Goal: Answer question/provide support: Share knowledge or assist other users

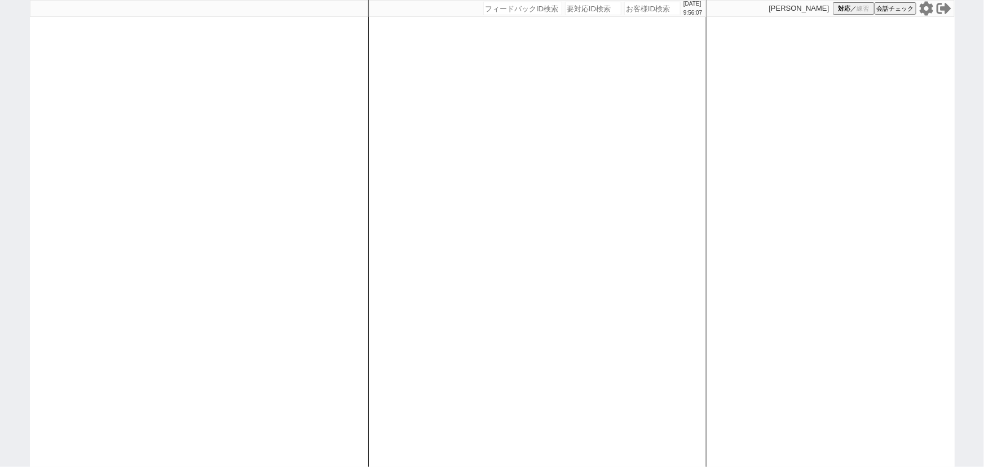
click at [929, 8] on icon at bounding box center [926, 8] width 14 height 14
click at [95, 188] on div at bounding box center [199, 233] width 338 height 467
select select "1"
select select "2"
select select "5"
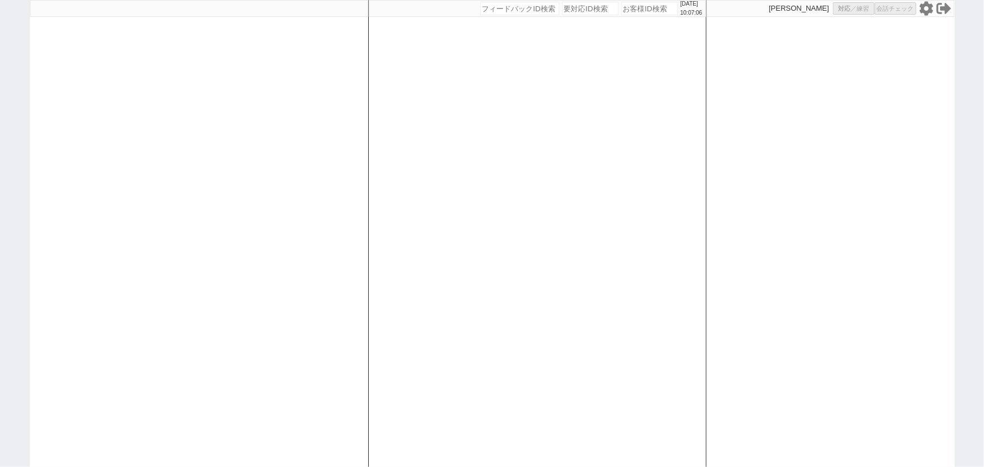
select select
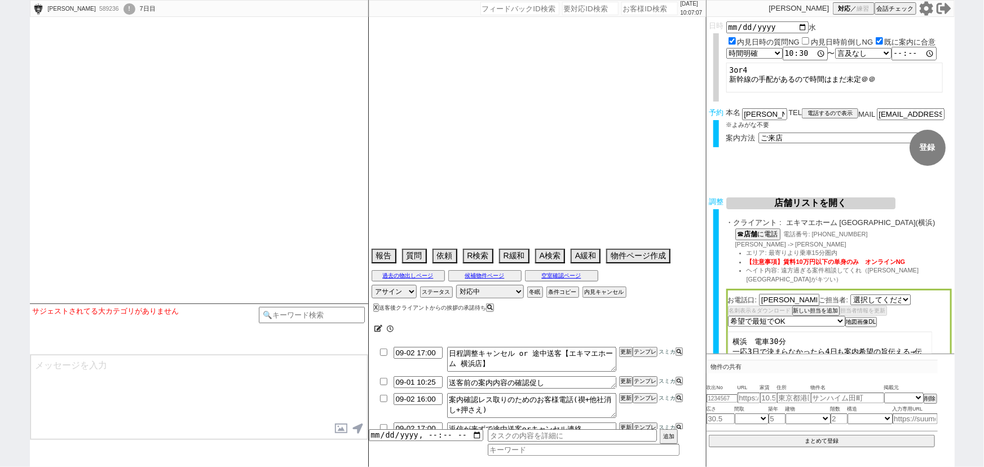
select select "[DATE]"
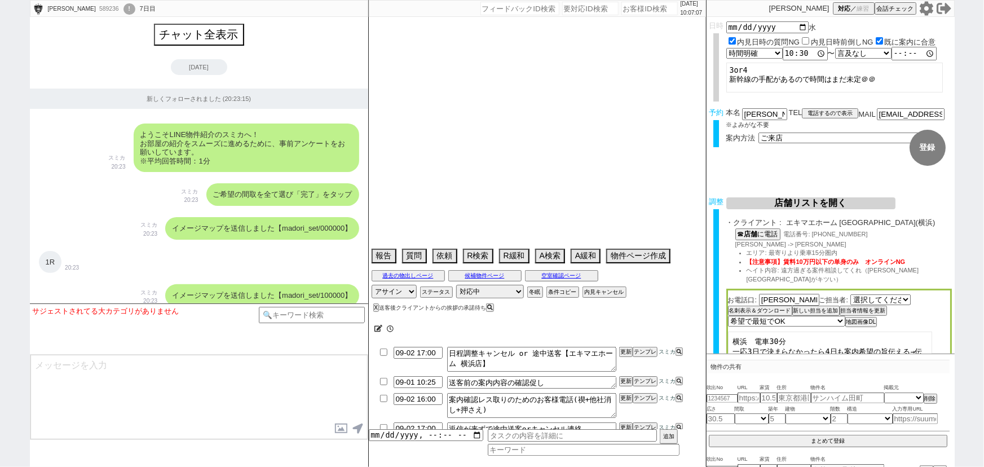
type textarea "@@[GEOGRAPHIC_DATA]30分→エリア離れすぎるとエキマエからネゴ来そうなので20分に範囲変更してます。"
select select "2025"
select select "10"
select select "32"
select select "0"
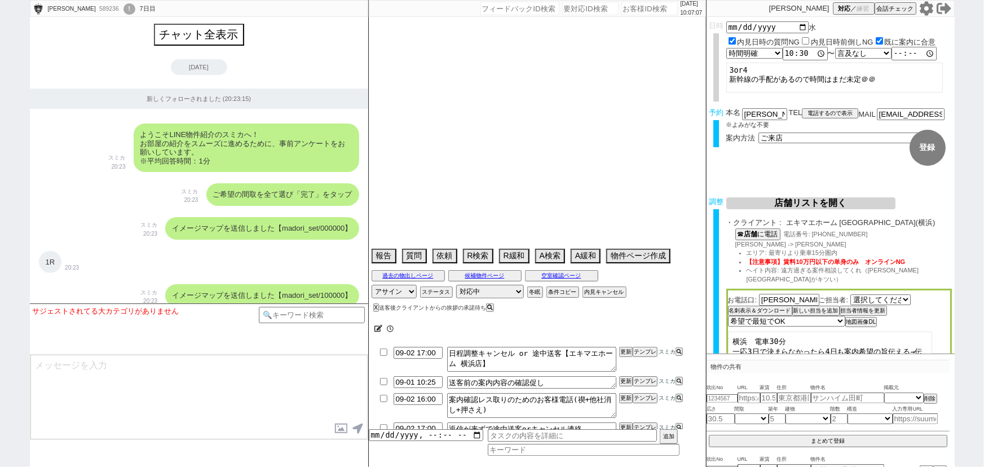
select select "14"
select select "1287"
select select "23"
select select "748"
select select "57"
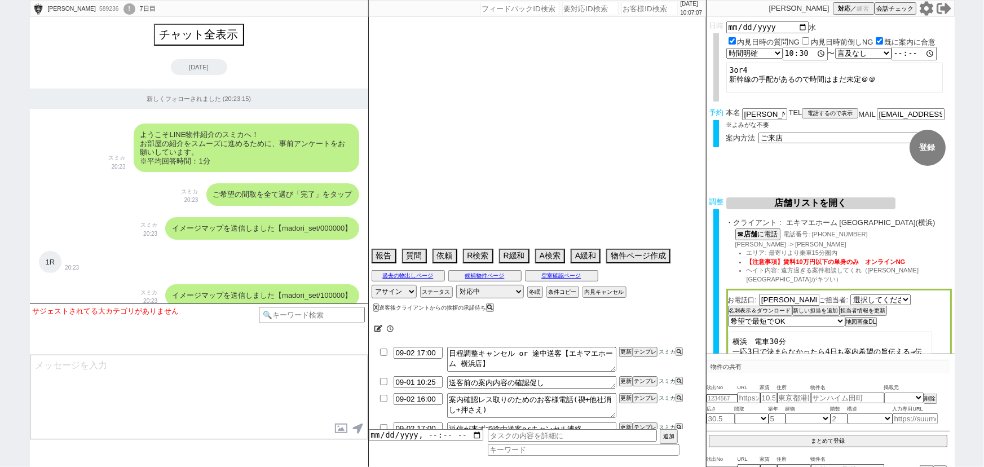
select select "1400"
select select "9"
select select "338"
select select "13"
select select "448"
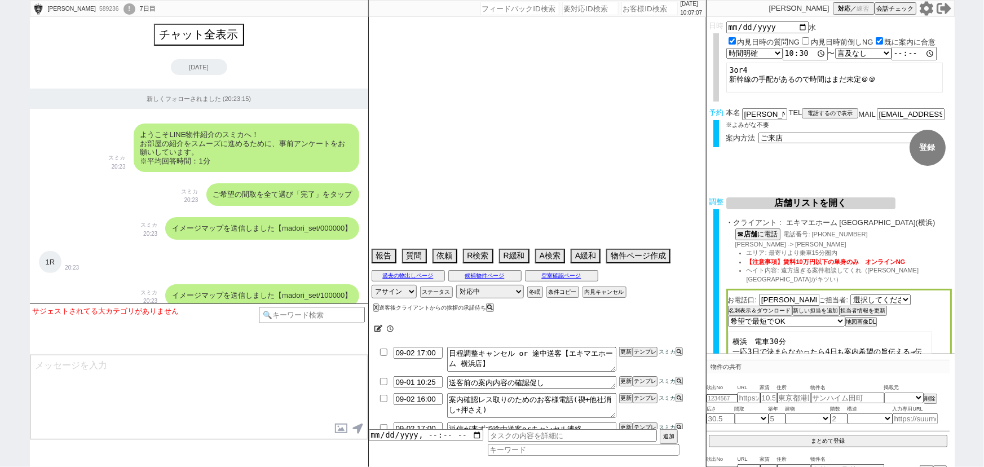
select select "91"
select select "2507"
select select "89"
select select "93"
select select "17"
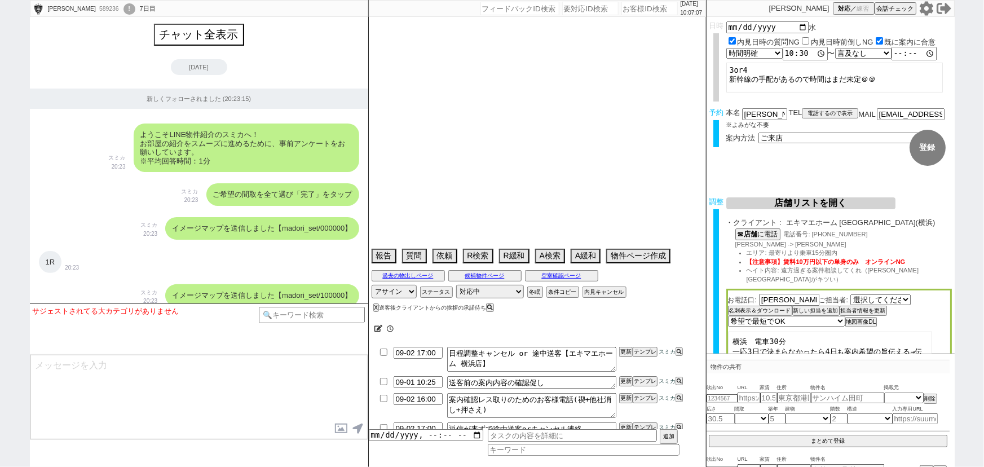
select select "15"
select select "86"
select select "90"
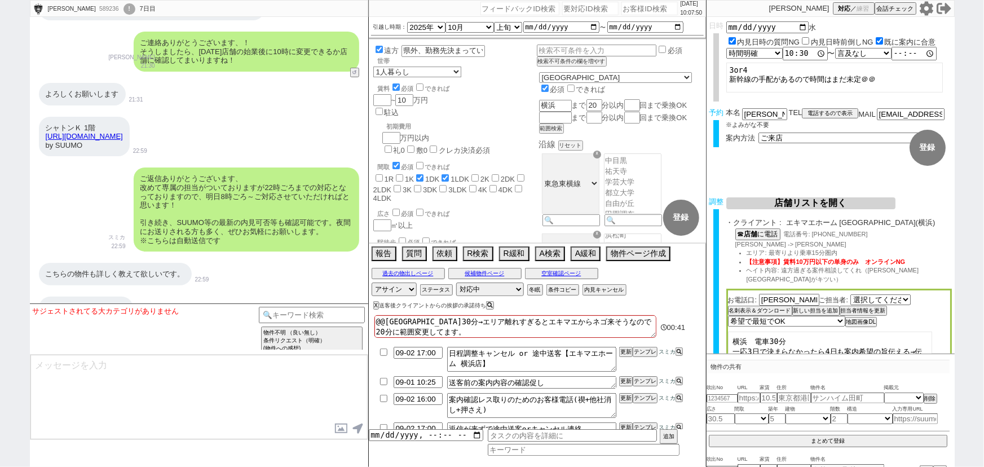
scroll to position [13187, 0]
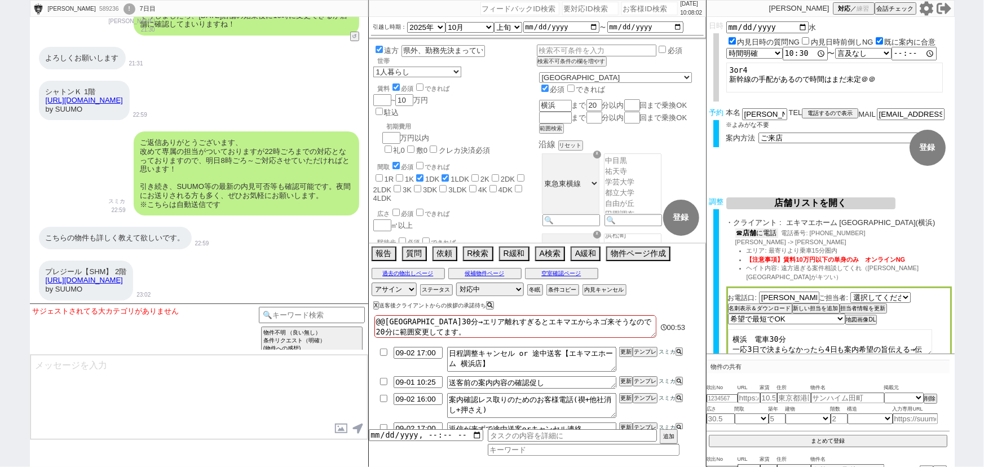
click at [759, 236] on button "☎ 店舗 に電話" at bounding box center [756, 233] width 43 height 10
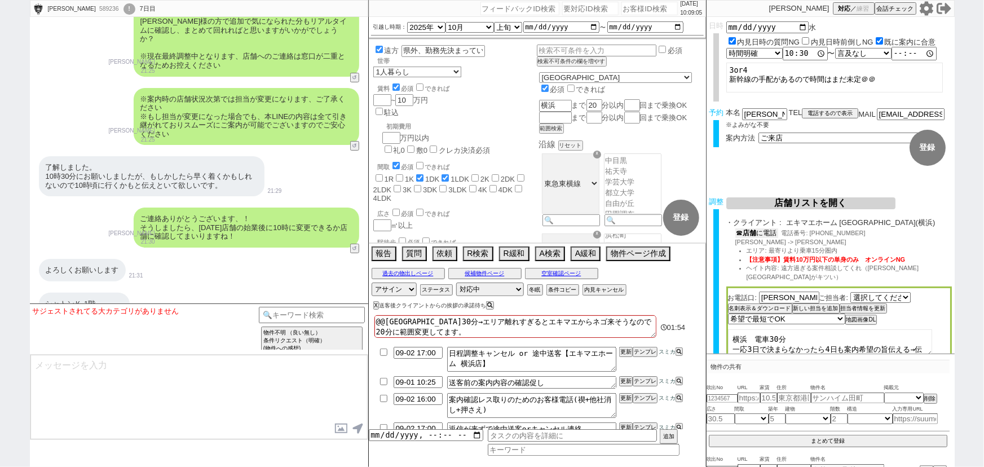
scroll to position [12975, 0]
click at [606, 288] on button "内見キャンセル" at bounding box center [603, 289] width 42 height 9
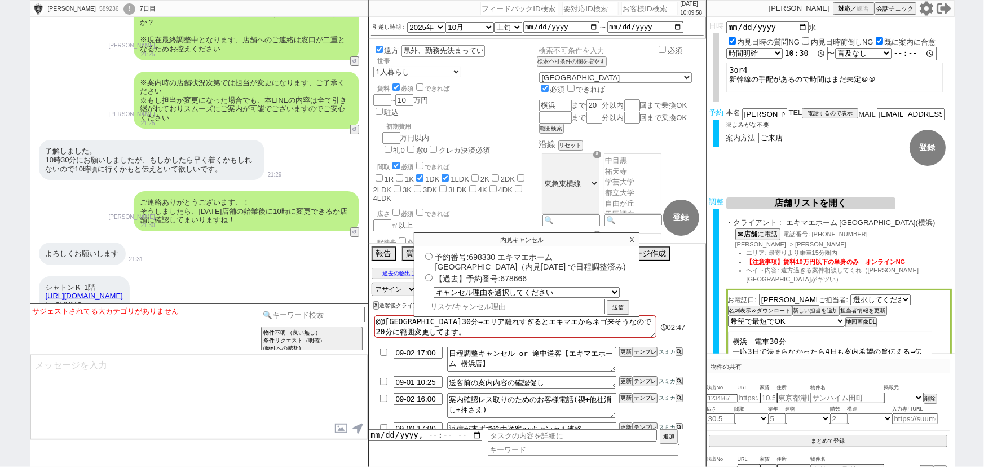
scroll to position [12990, 0]
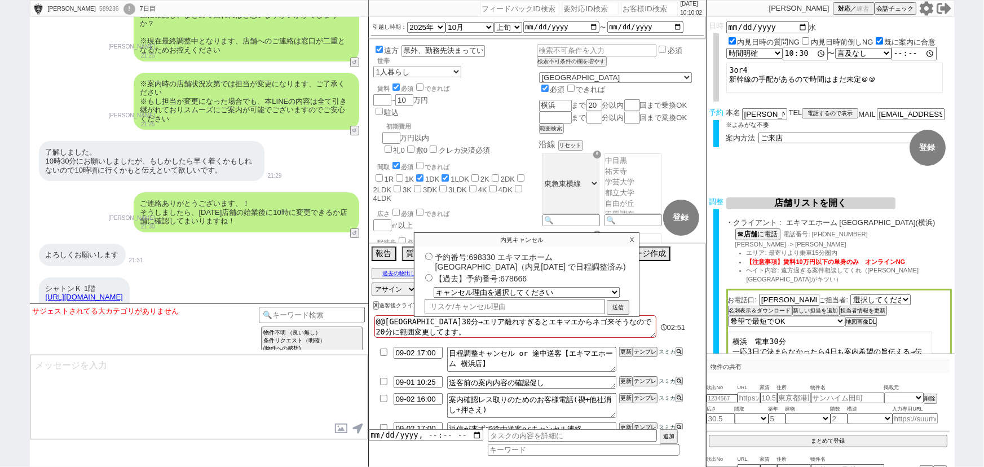
click at [631, 239] on p "X" at bounding box center [631, 240] width 13 height 14
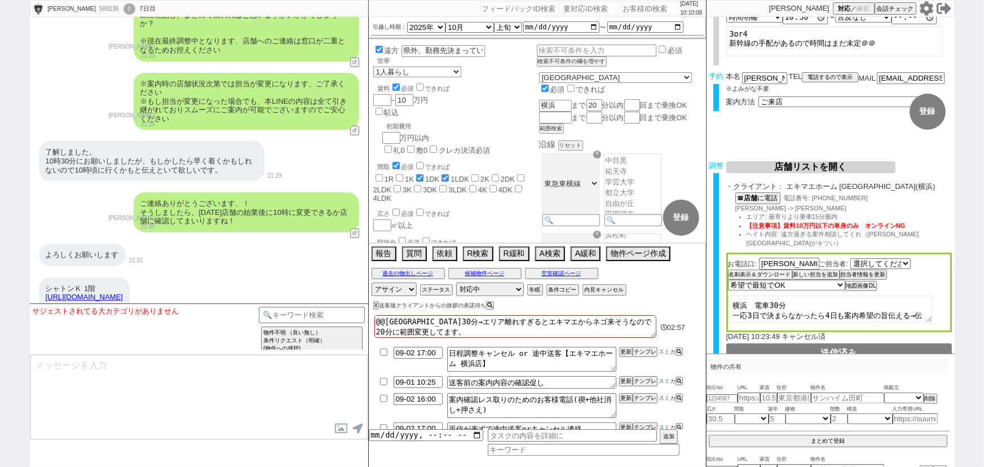
scroll to position [38, 0]
click at [729, 294] on textarea "横浜　電車30分 一応3日で決まらなかったら4日も案内希望の旨伝える→伝えた" at bounding box center [830, 307] width 204 height 27
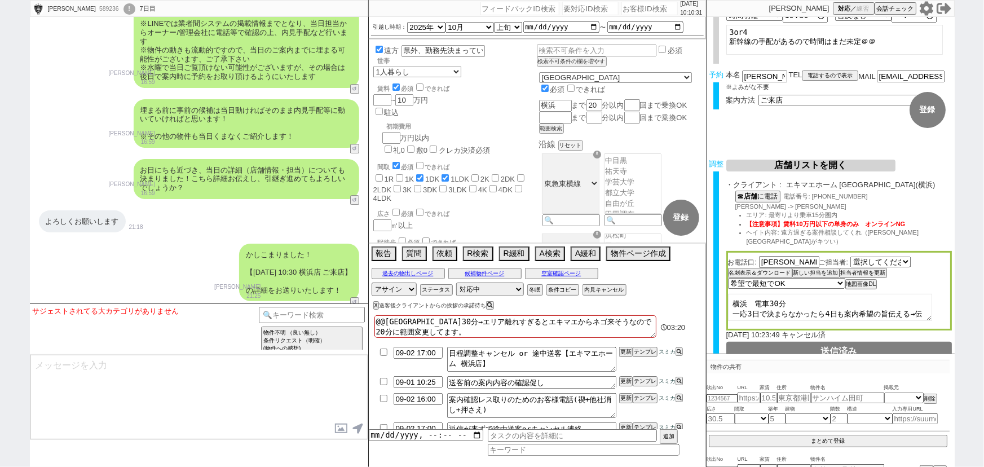
scroll to position [12332, 0]
click at [731, 294] on textarea "横浜　電車30分 一応3日で決まらなかったら4日も案内希望の旨伝える→伝えた" at bounding box center [830, 307] width 204 height 27
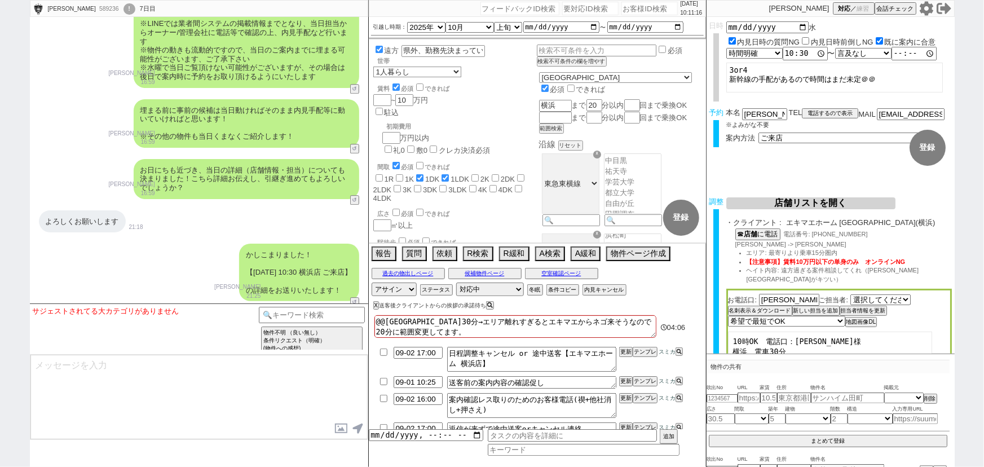
type textarea "10時OK　電話口：澤田様 横浜　電車30分 一応3日で決まらなかったら4日も案内希望の旨伝える→伝えた"
click at [800, 55] on input "10:30:00" at bounding box center [805, 53] width 45 height 11
type input "10:10:00"
click at [786, 76] on textarea "3or4 新幹線の手配があるので時間はまだ未定＠＠" at bounding box center [834, 78] width 217 height 30
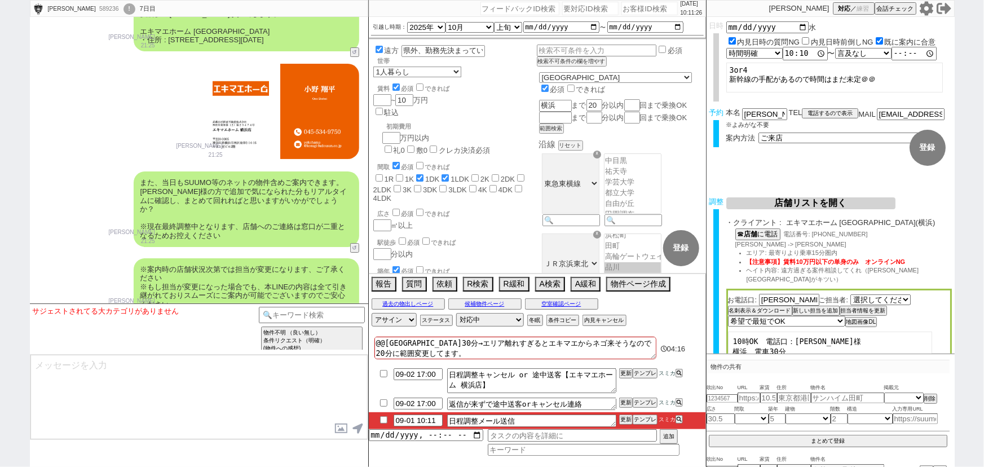
scroll to position [12837, 0]
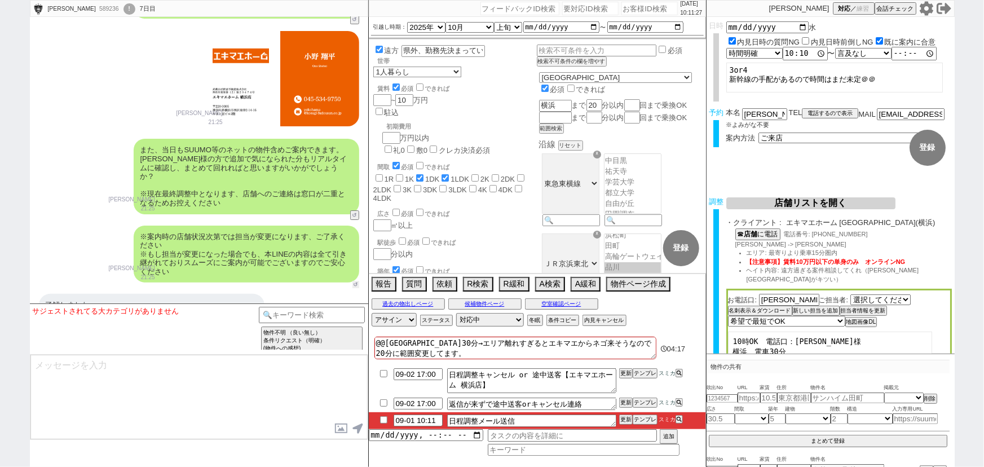
click at [355, 281] on button "↺" at bounding box center [355, 284] width 7 height 7
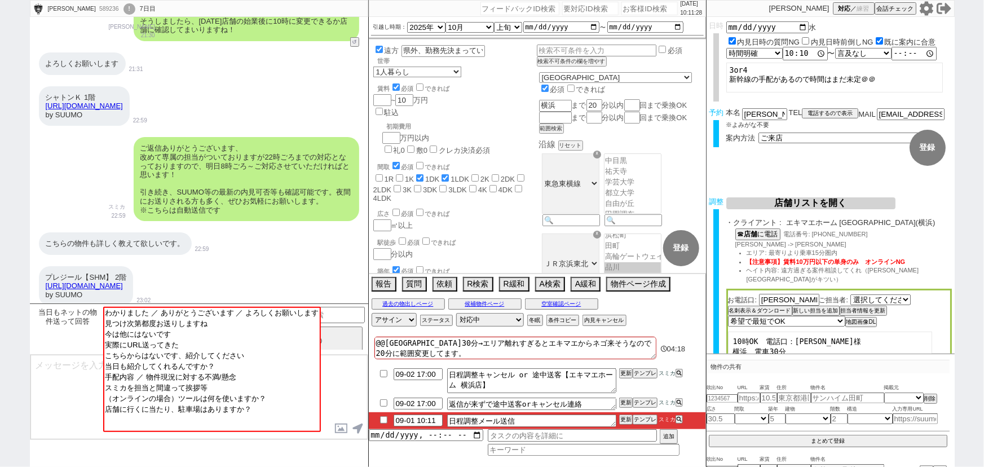
scroll to position [13187, 0]
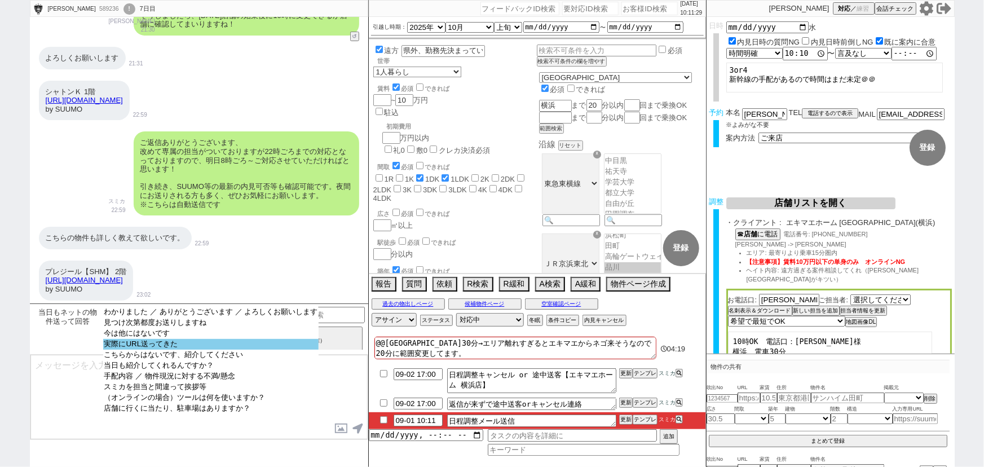
select select "実際にURL送ってきた"
click at [209, 350] on option "実際にURL送ってきた" at bounding box center [211, 355] width 216 height 11
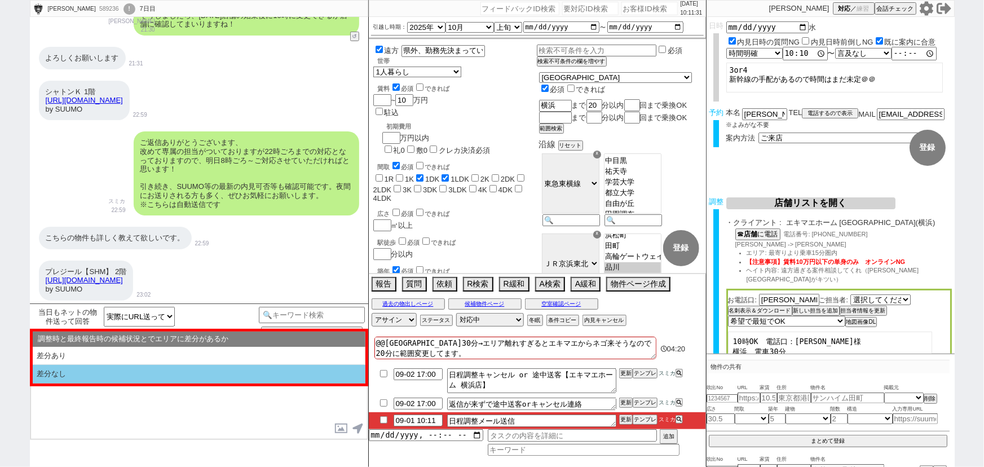
click at [187, 371] on li "差分なし" at bounding box center [199, 374] width 333 height 19
select select "差分なし"
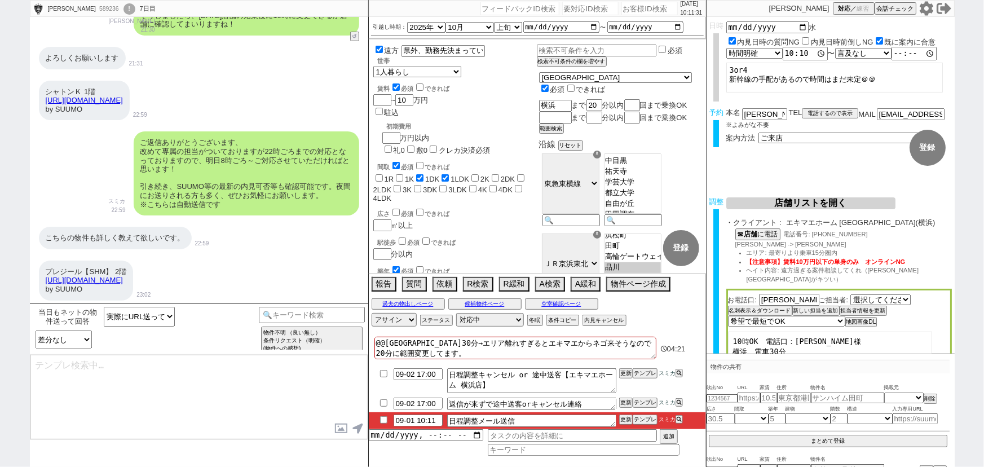
scroll to position [13243, 0]
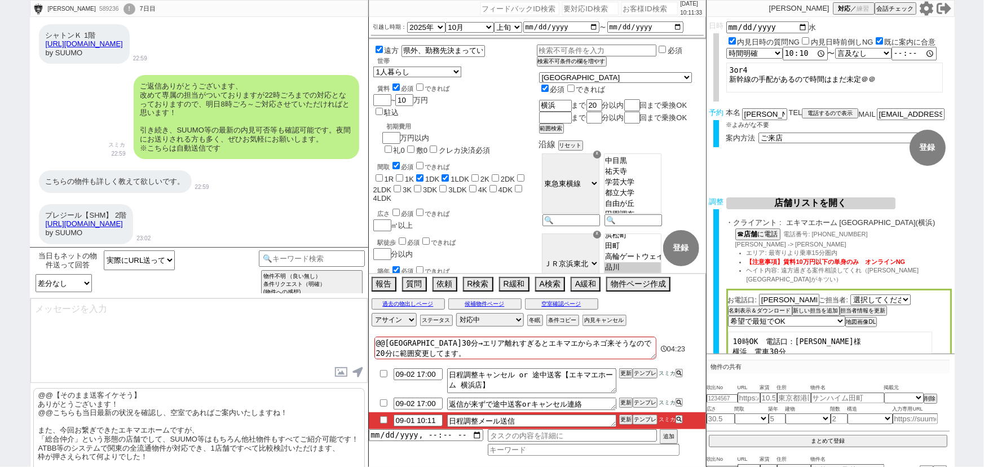
click at [123, 271] on link "https://suumo.jp/chintai/bc_100457307882/" at bounding box center [84, 275] width 77 height 8
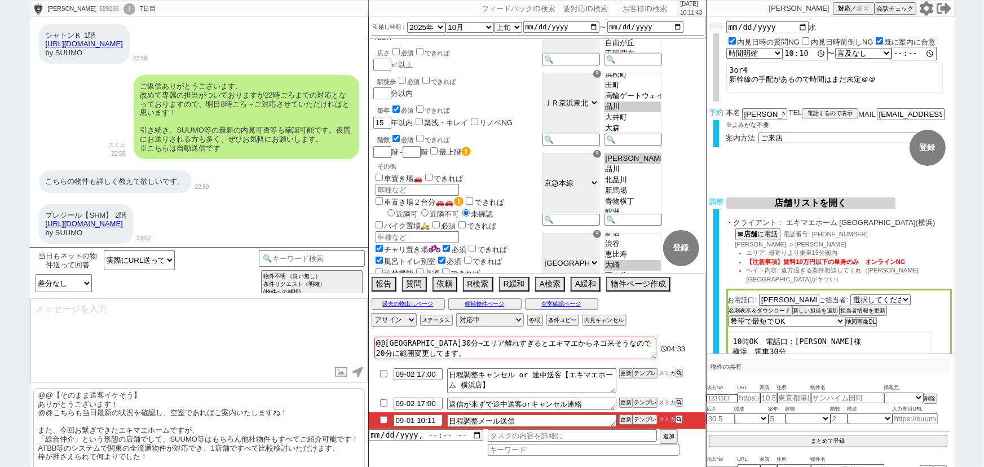
scroll to position [161, 0]
click at [123, 219] on link "https://suumo.jp/chintai/bc_100456417491/" at bounding box center [84, 223] width 77 height 8
click at [92, 406] on p "@@【そのまま送客イケそう】 ありがとうございます！ @@こちらも当日最新の状況を確認し、空室であればご案内いたしますね！ また、今回お繋ぎできたエキマエホー…" at bounding box center [199, 435] width 332 height 94
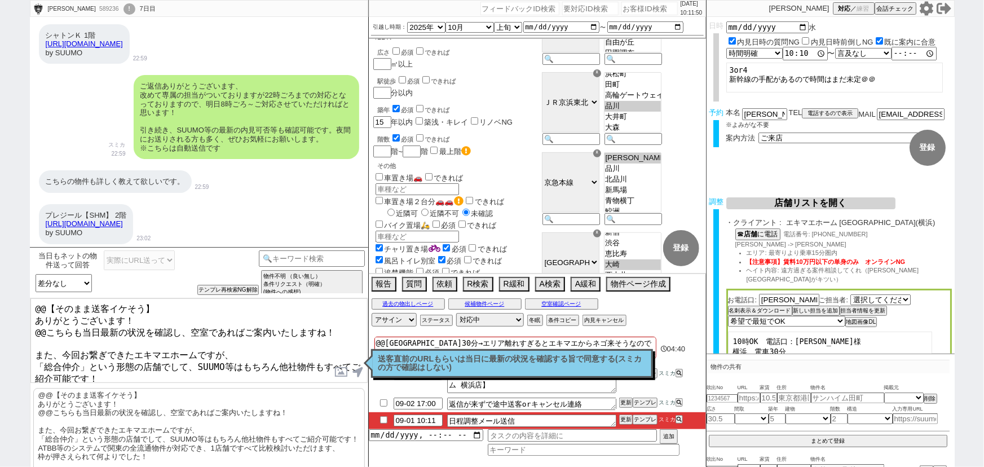
drag, startPoint x: 34, startPoint y: 317, endPoint x: 27, endPoint y: 292, distance: 26.4
click at [27, 292] on div "須貝大輔 589236 ! 0 7日目 冬眠中 自社客 スミカ スミカ_BPO チャット全表示 2025-03-26 新しくフォローされました (20:23:…" at bounding box center [492, 233] width 984 height 467
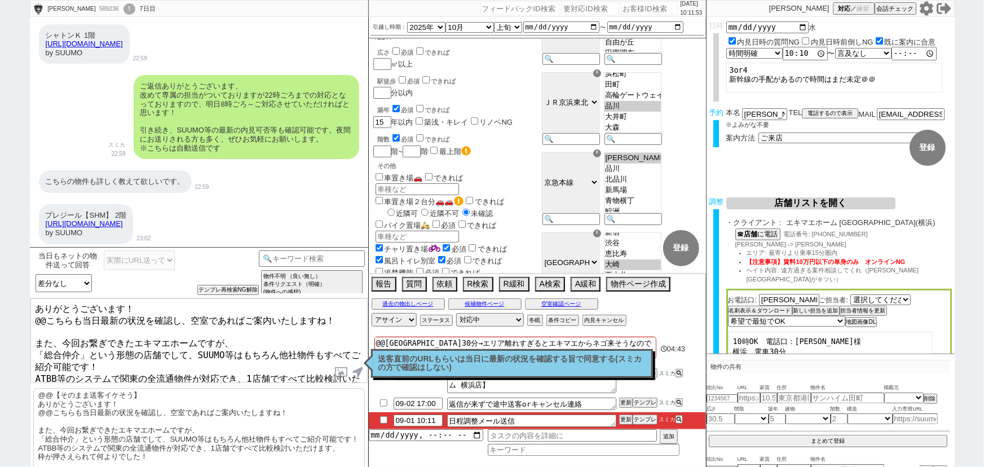
click at [45, 316] on textarea "ありがとうございます！ @@こちらも当日最新の状況を確認し、空室であればご案内いたしますね！ また、今回お繋ぎできたエキマエホームですが、 「総合仲介」という…" at bounding box center [198, 340] width 337 height 85
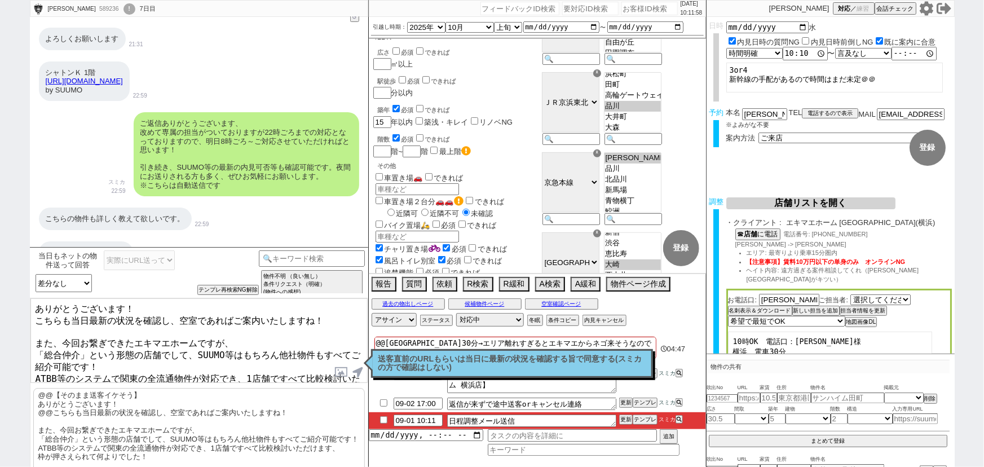
click at [33, 304] on textarea "ありがとうございます！ こちらも当日最新の状況を確認し、空室であればご案内いたしますね！ また、今回お繋ぎできたエキマエホームですが、 「総合仲介」という形態…" at bounding box center [198, 340] width 337 height 85
click at [180, 316] on textarea "また追加の物件ありがとうございます！ こちらも当日最新の状況を確認し、空室であればご案内いたしますね！ また、今回お繋ぎできたエキマエホームですが、 「総合仲…" at bounding box center [198, 340] width 337 height 85
click at [210, 315] on textarea "また追加の物件ありがとうございます！ こちらも当日最新の状況を確認し、空室であればご案内いたしますね！ また、今回お繋ぎできたエキマエホームですが、 「総合仲…" at bounding box center [198, 340] width 337 height 85
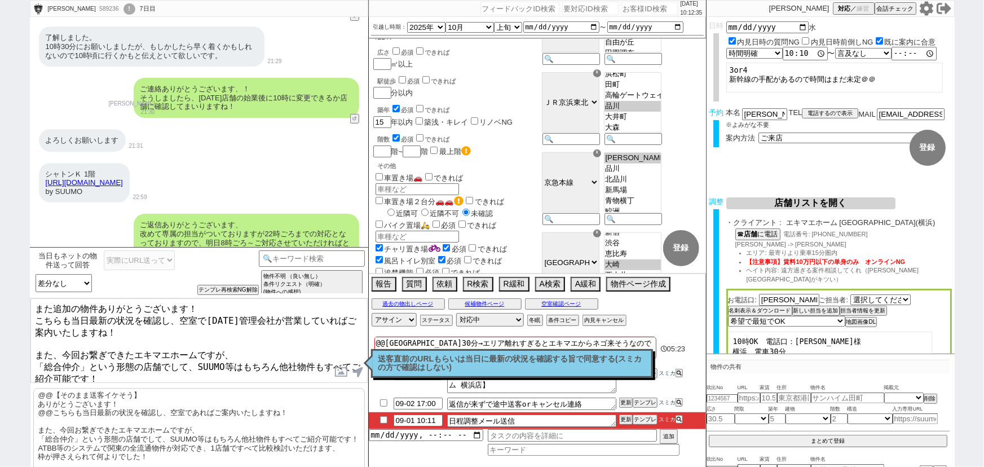
scroll to position [13243, 0]
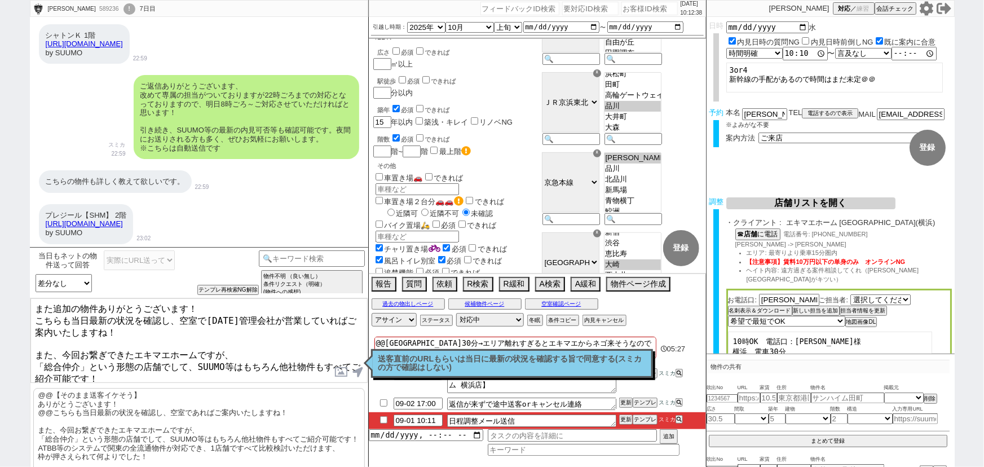
click at [38, 304] on textarea "また追加の物件ありがとうございます！ こちらも当日最新の状況を確認し、空室で水曜日管理会社が営業していればご案内いたしますね！ また、今回お繋ぎできたエキマエ…" at bounding box center [198, 340] width 337 height 85
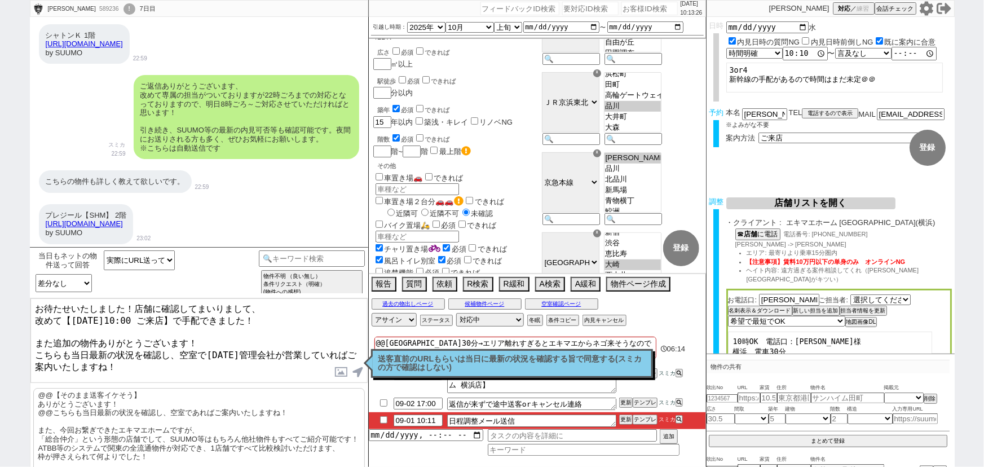
scroll to position [56, 0]
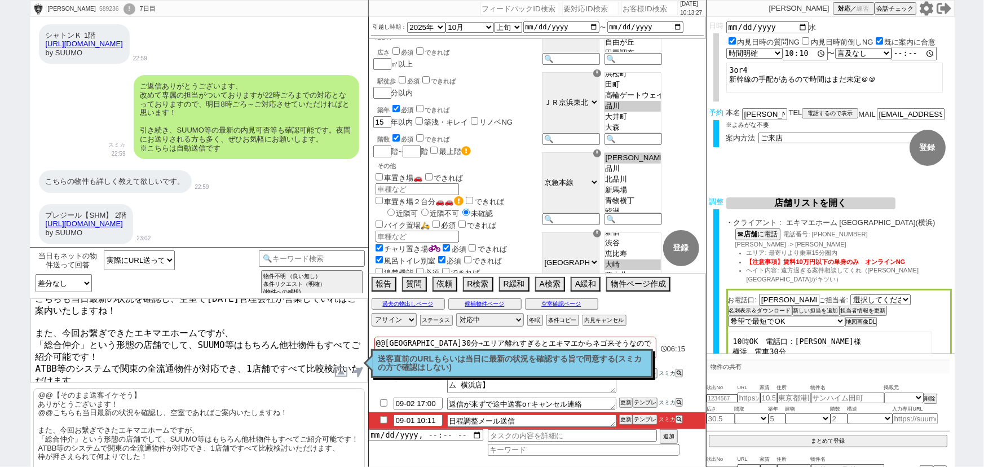
type textarea "お待たせいたしました！店舗に確認してまいりまして、 改めて【9月3日(水)10:00 ご来店】で手配できました！ また追加の物件ありがとうございます！ こちら…"
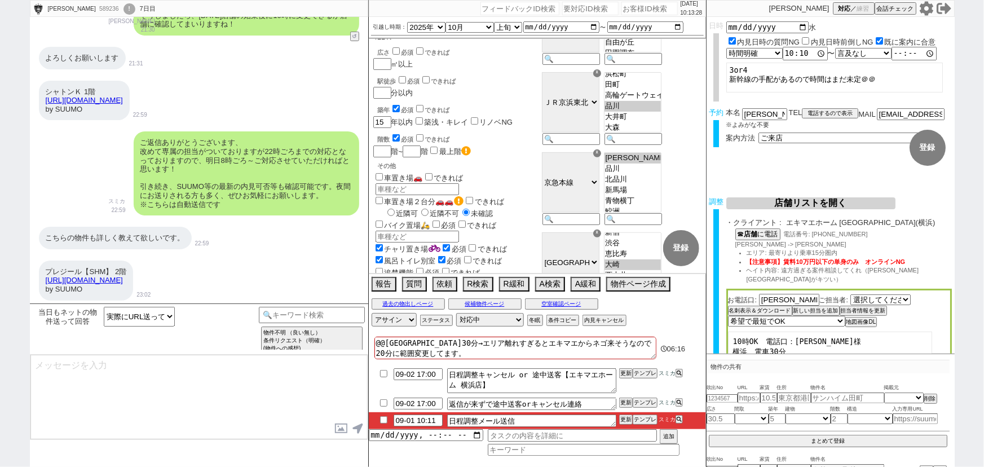
scroll to position [13391, 0]
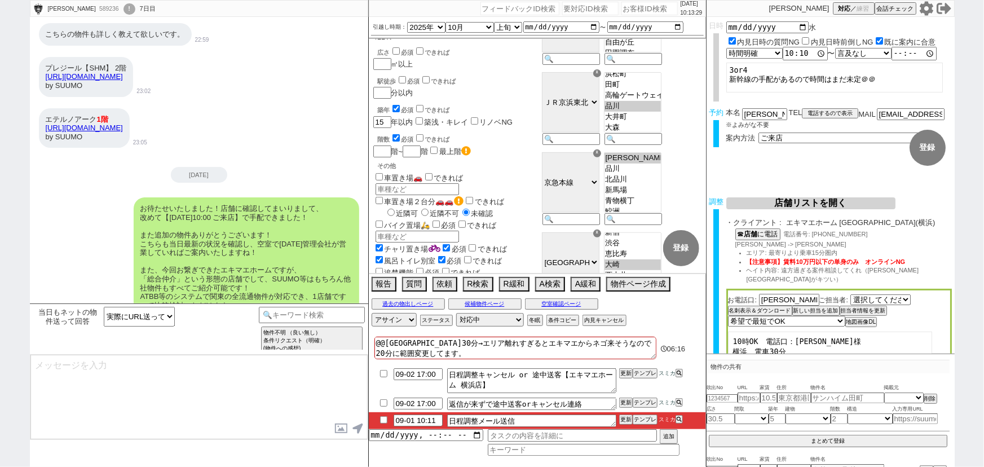
type textarea "手配内容も改めてメールにてお送りいたしますね。 当日はどうぞよろしくお願いいたします！"
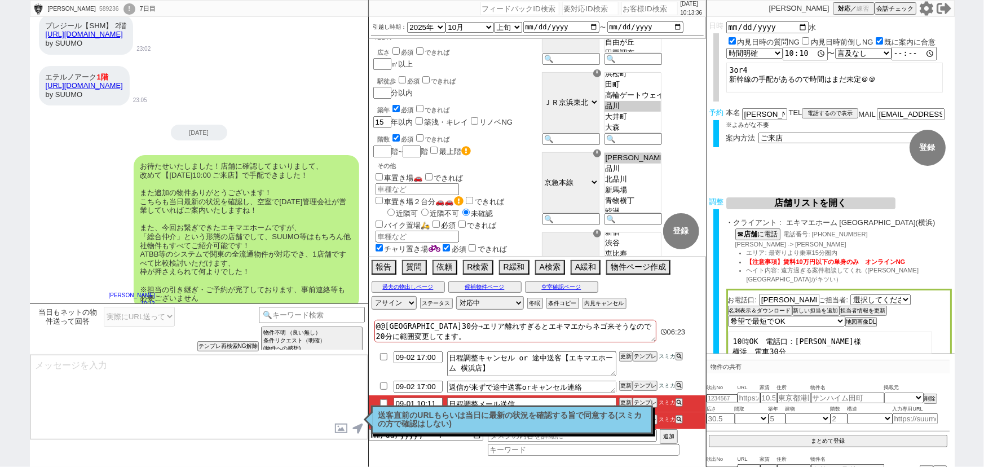
type textarea "■■■ご案内の流れ■■■ 1. 担当から詳細なヒアリング 2. 最新物件の洗い出し 3. 事前の物件含め、最新状況を直接確認 4. 募集中のものをまとめて内見…"
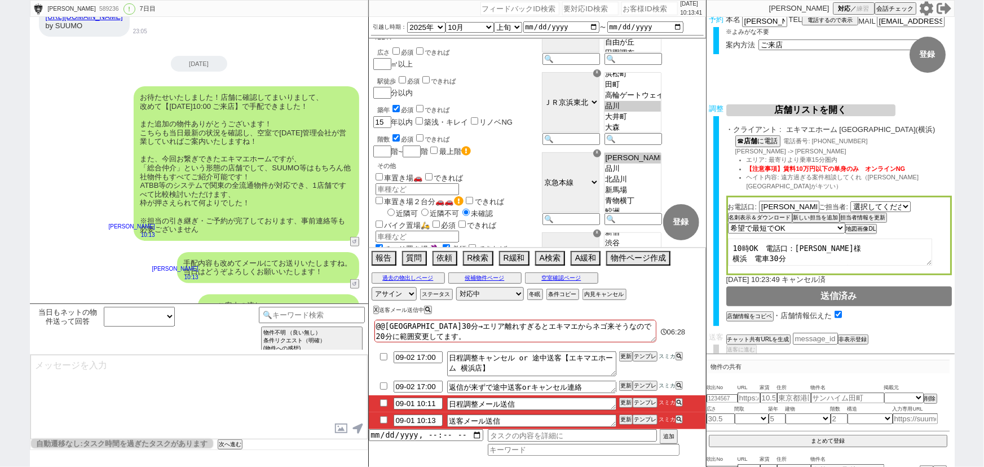
scroll to position [32, 0]
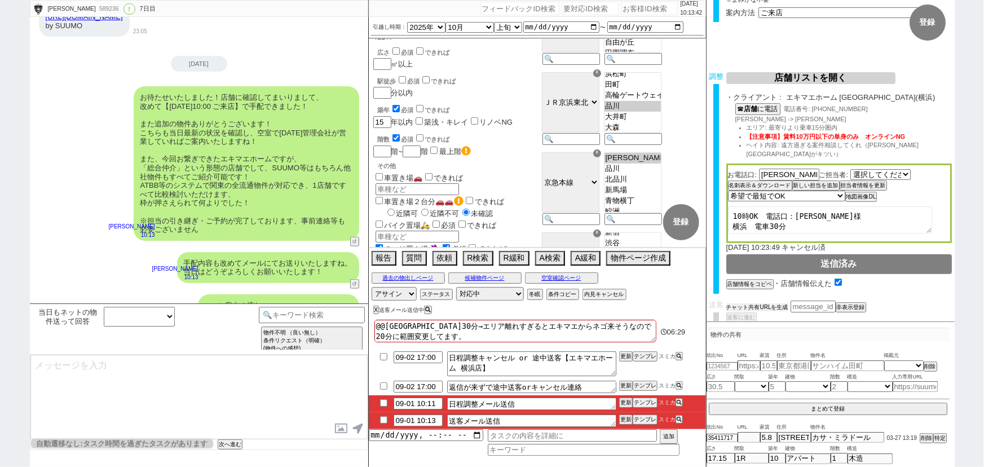
click at [778, 303] on button "チャット共有URLを生成" at bounding box center [757, 307] width 62 height 8
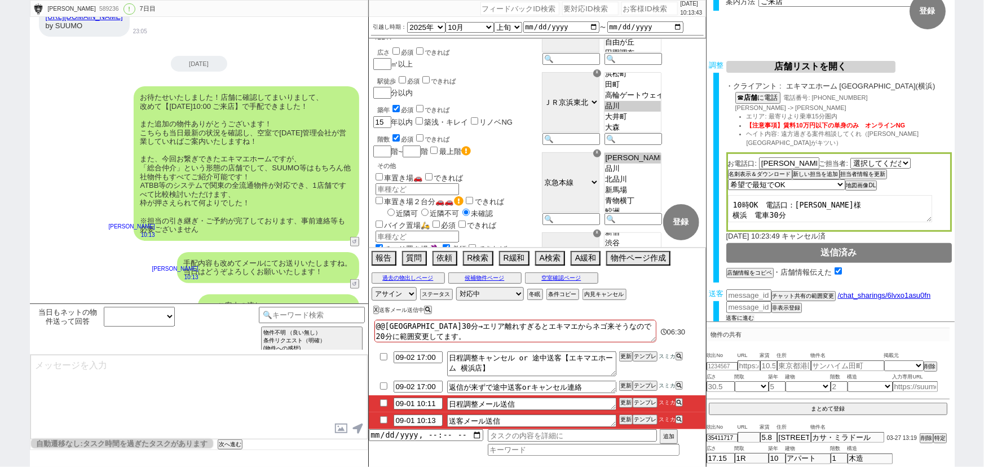
click at [745, 314] on button "送客に進む" at bounding box center [740, 318] width 28 height 8
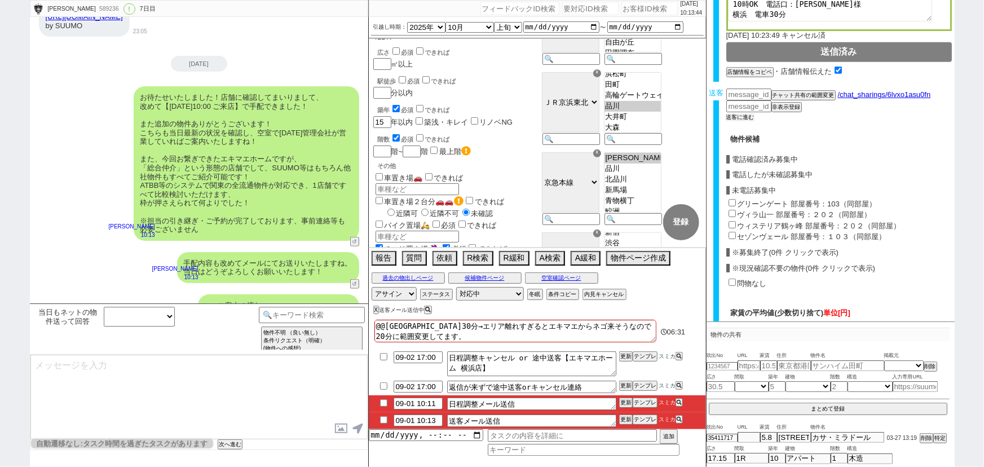
scroll to position [321, 0]
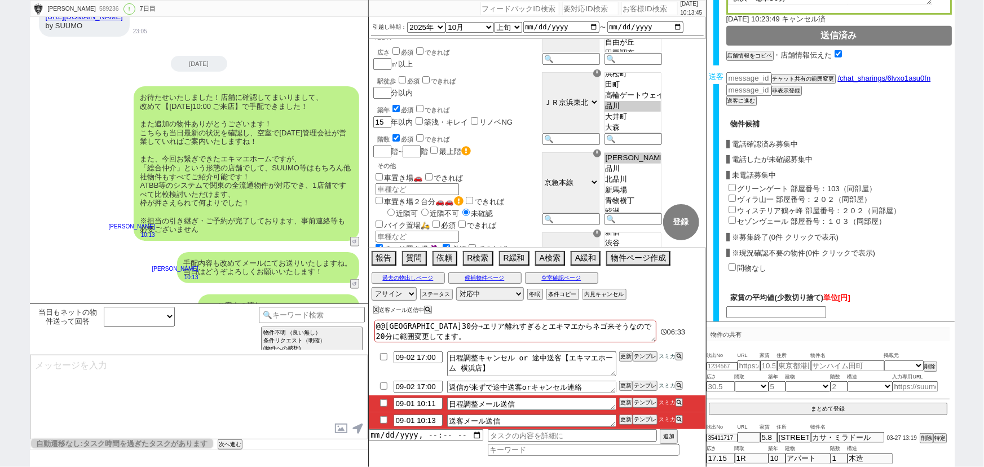
click at [732, 184] on input "グリーンゲート 部屋番号：103（同部屋）" at bounding box center [732, 187] width 7 height 7
checkbox input "true"
type input "91000"
checkbox input "true"
checkbox input "false"
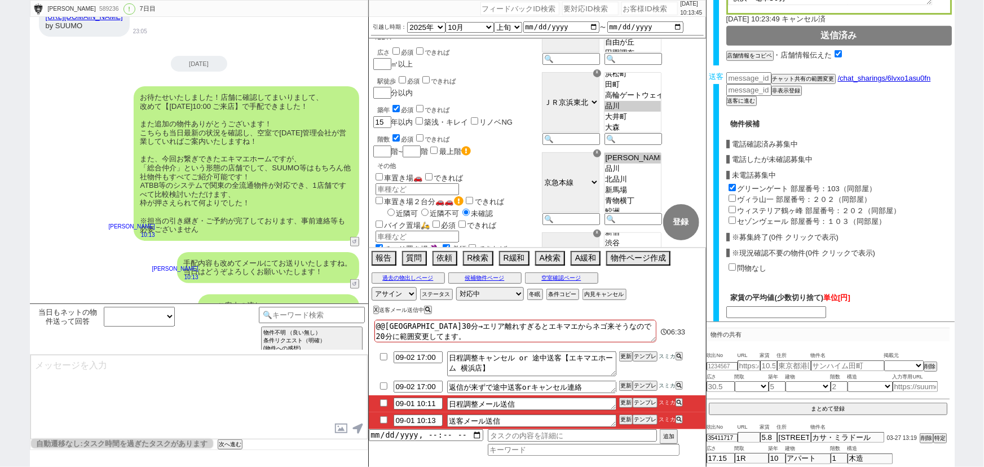
checkbox input "false"
checkbox input "true"
checkbox input "false"
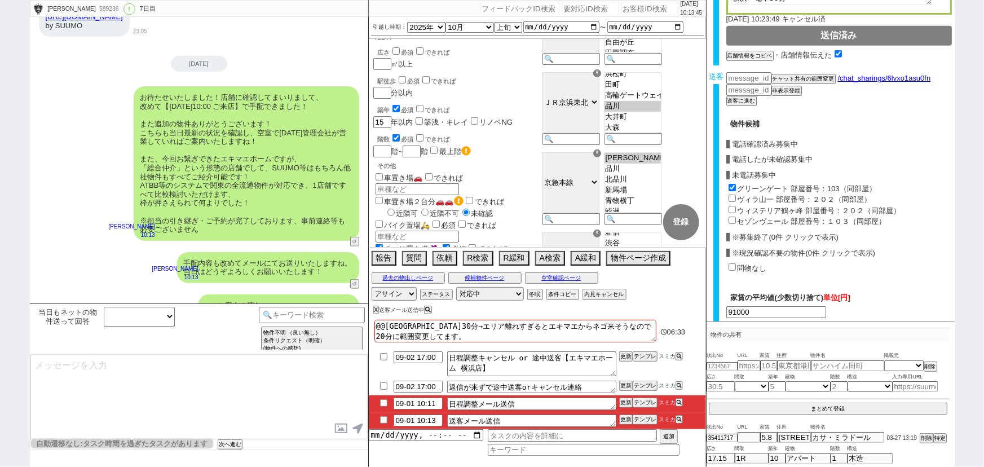
checkbox input "false"
click at [733, 195] on input "ヴィラ山一 部屋番号：２０２（同部屋）" at bounding box center [732, 198] width 7 height 7
checkbox input "true"
type input "92500"
checkbox input "true"
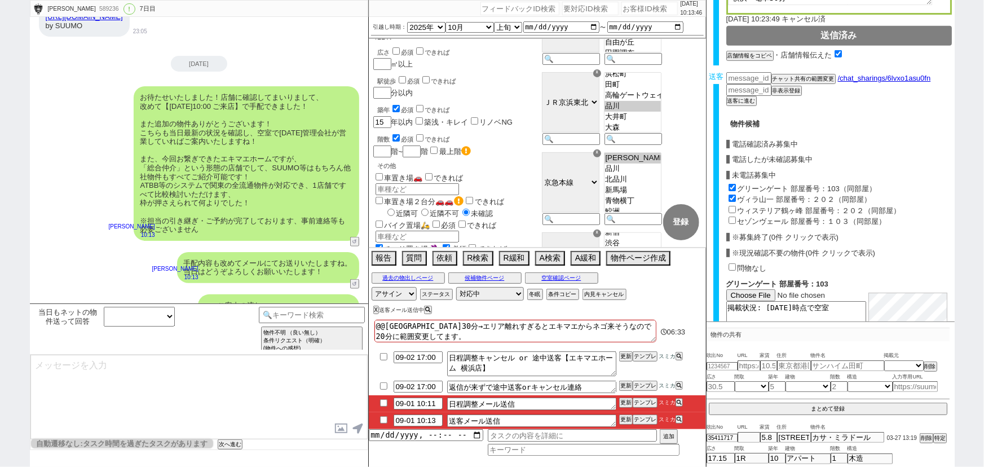
checkbox input "true"
checkbox input "false"
checkbox input "true"
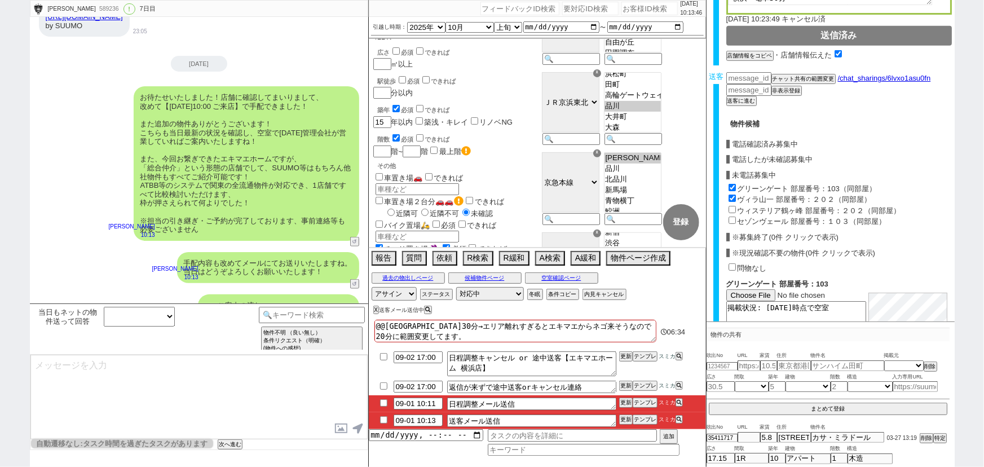
checkbox input "false"
click at [733, 206] on input "ウィステリア鶴ヶ峰 部屋番号：２０２（同部屋）" at bounding box center [732, 209] width 7 height 7
checkbox input "true"
type input "90666"
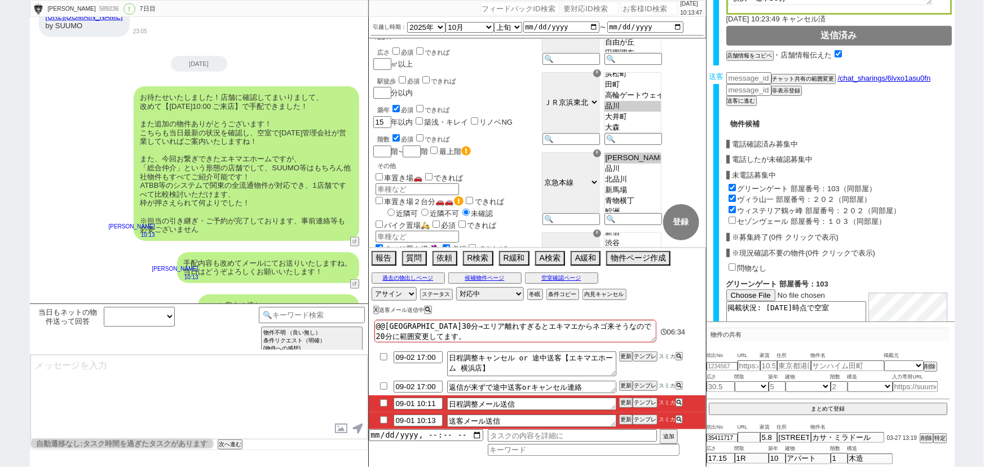
checkbox input "true"
checkbox input "false"
checkbox input "true"
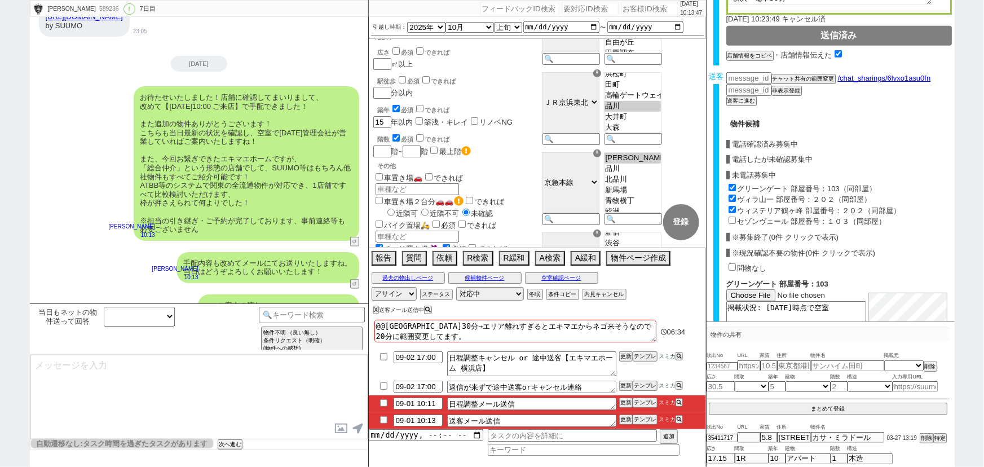
checkbox input "true"
click at [733, 217] on input "セゾンヴェール 部屋番号：１０３（同部屋）" at bounding box center [732, 220] width 7 height 7
checkbox input "true"
type input "91000"
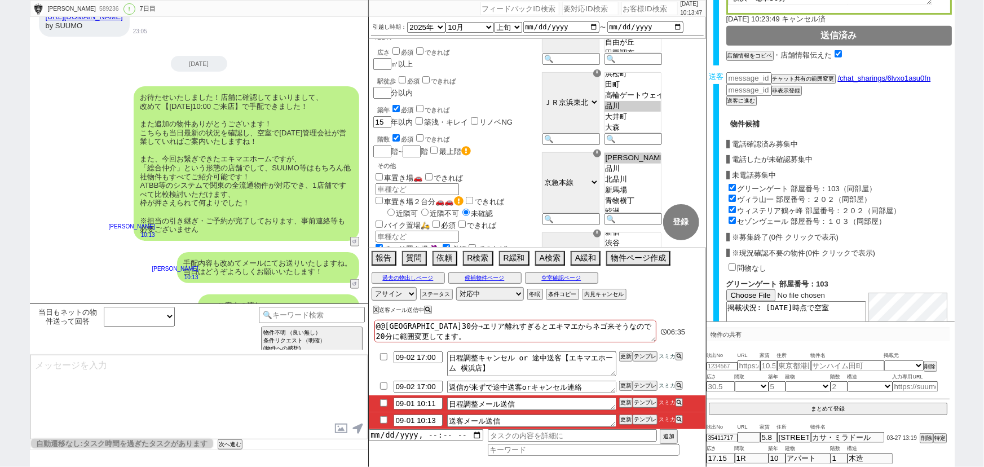
checkbox input "true"
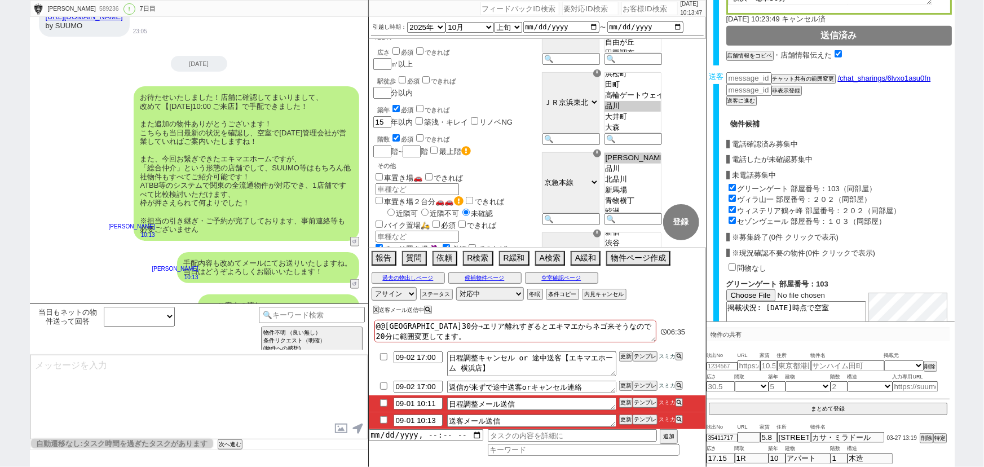
checkbox input "true"
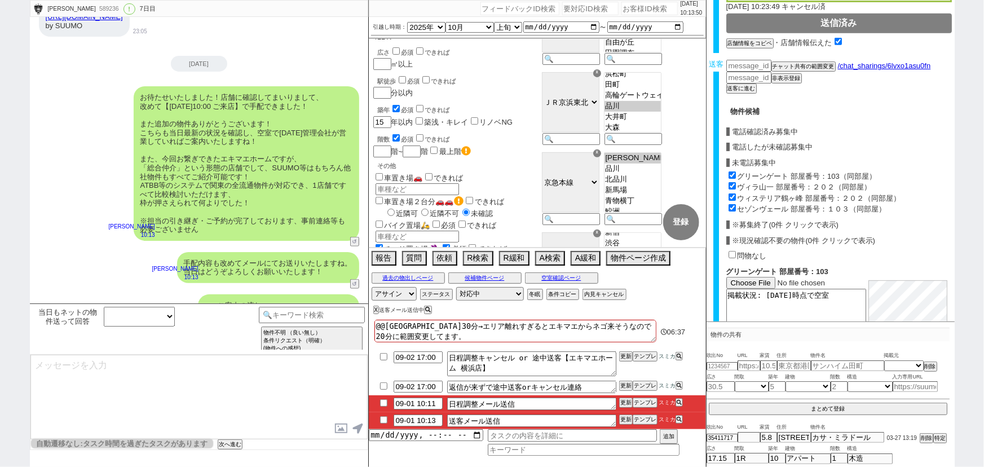
scroll to position [333, 0]
click at [731, 183] on input "ヴィラ山一 部屋番号：２０２（同部屋）" at bounding box center [732, 186] width 7 height 7
checkbox input "false"
type input "90000"
checkbox input "true"
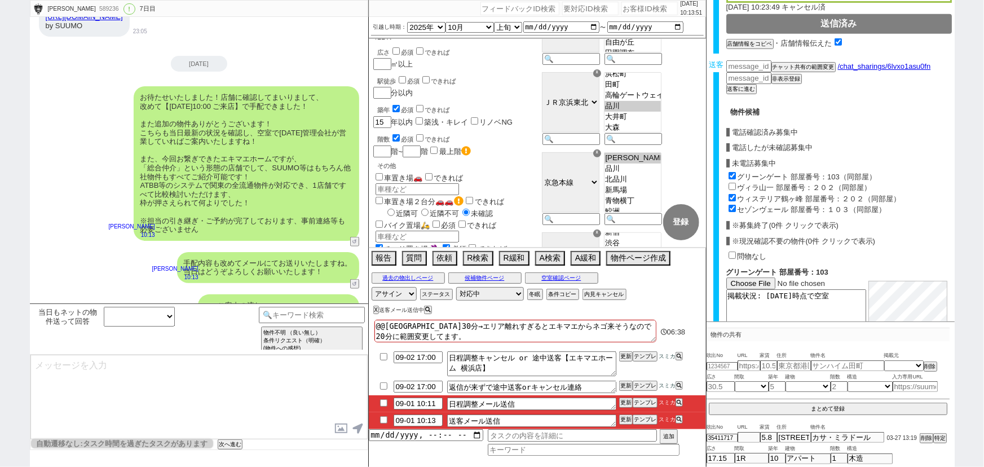
checkbox input "false"
checkbox input "true"
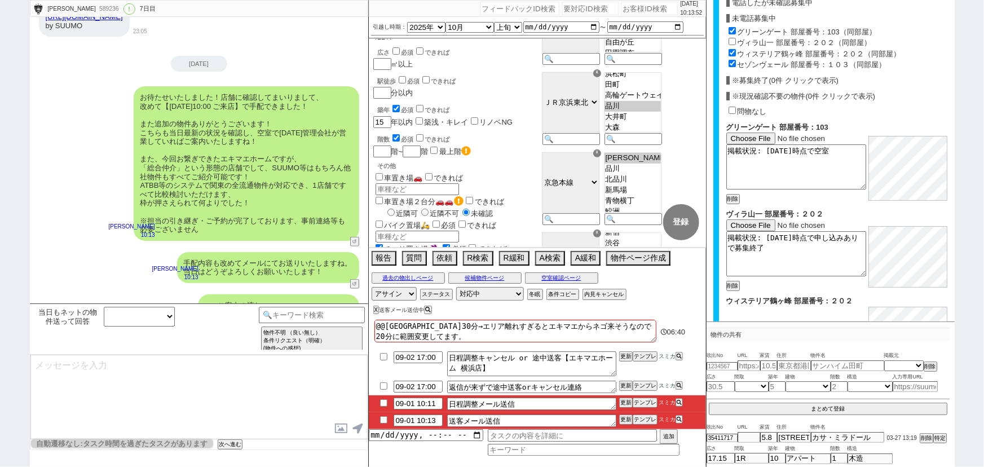
scroll to position [538, 0]
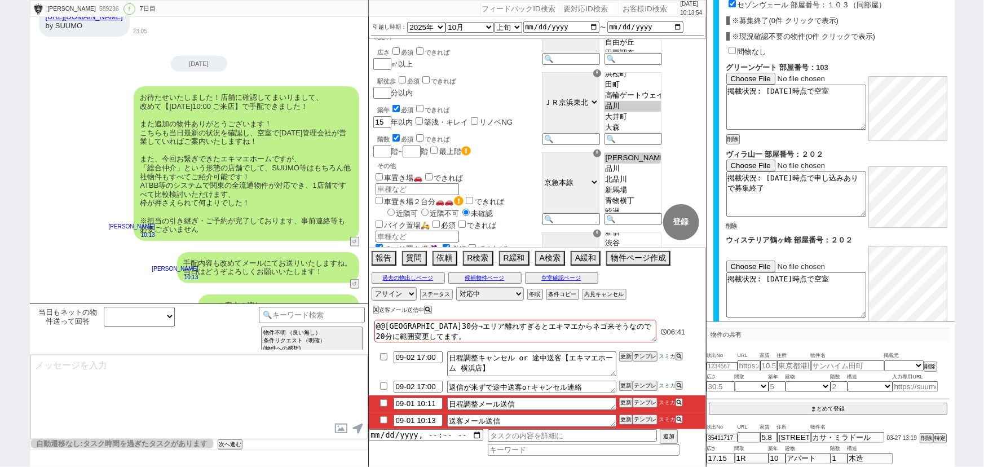
click at [733, 222] on button "削除" at bounding box center [731, 226] width 11 height 8
checkbox input "true"
checkbox input "false"
checkbox input "true"
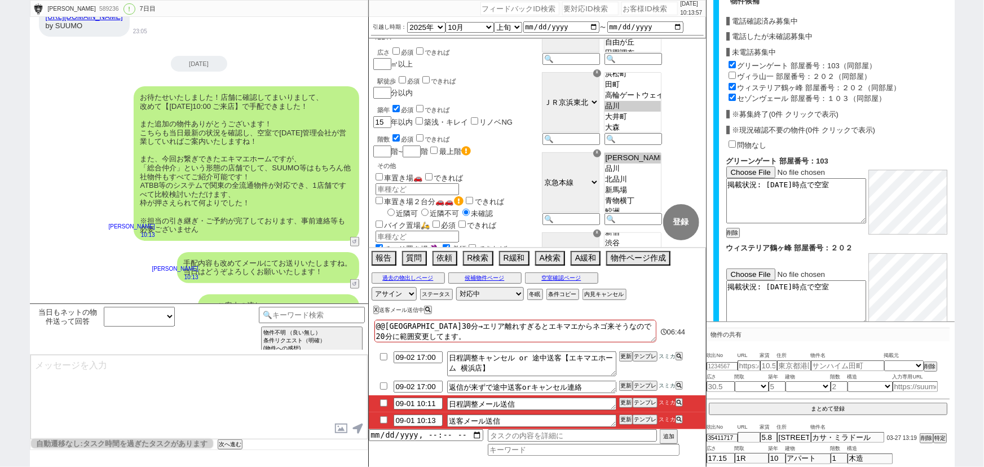
scroll to position [628, 0]
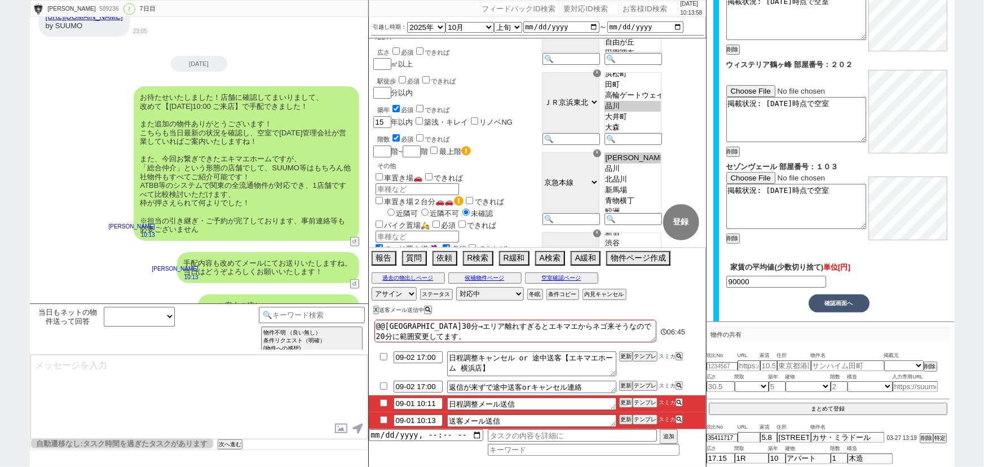
click at [841, 294] on button "確認画面へ" at bounding box center [839, 303] width 61 height 18
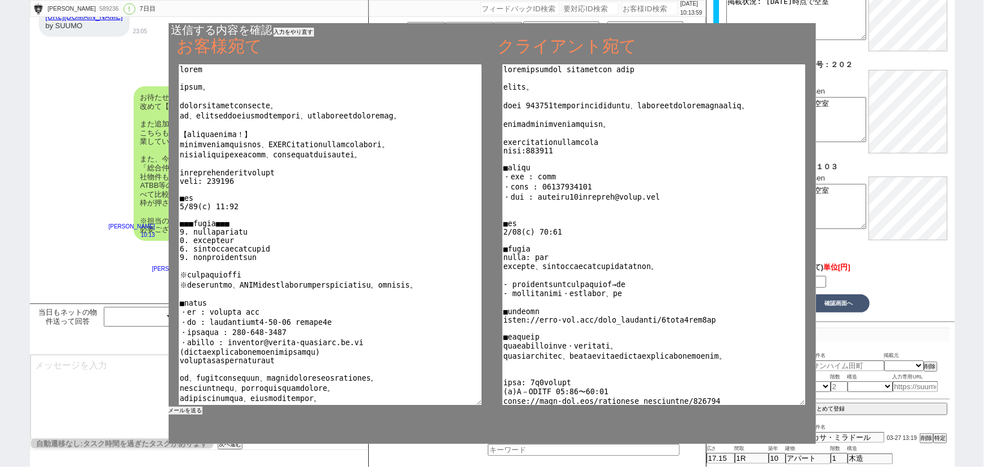
click at [191, 410] on button "メールを送る" at bounding box center [186, 411] width 34 height 8
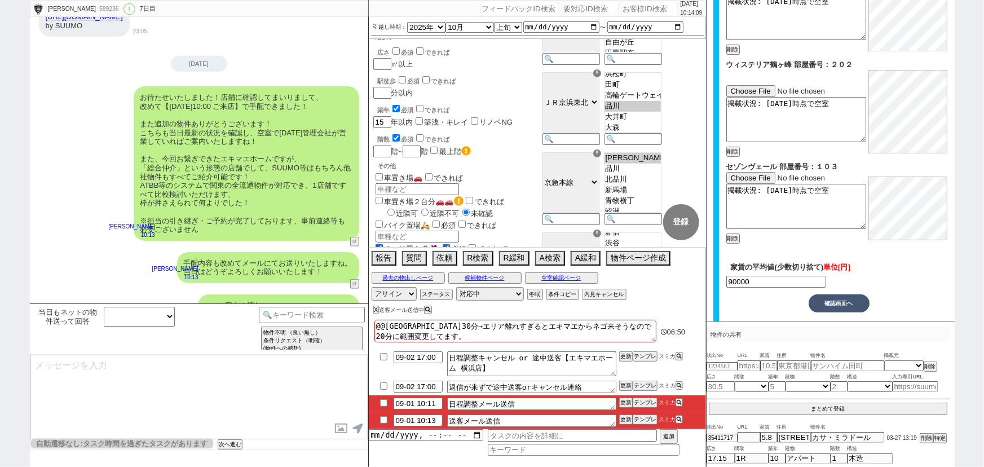
click at [385, 417] on input "checkbox" at bounding box center [384, 419] width 16 height 7
checkbox input "true"
click at [493, 292] on select "対応中 引き継ぎ完了 ブロック 長期間返信なし 紹介不可 別の所で決まった 客の都合で引越しが無くなった 接客開始後に冬眠" at bounding box center [490, 294] width 68 height 14
select select "100"
click at [456, 287] on select "対応中 引き継ぎ完了 ブロック 長期間返信なし 紹介不可 別の所で決まった 客の都合で引越しが無くなった 接客開始後に冬眠" at bounding box center [490, 294] width 68 height 14
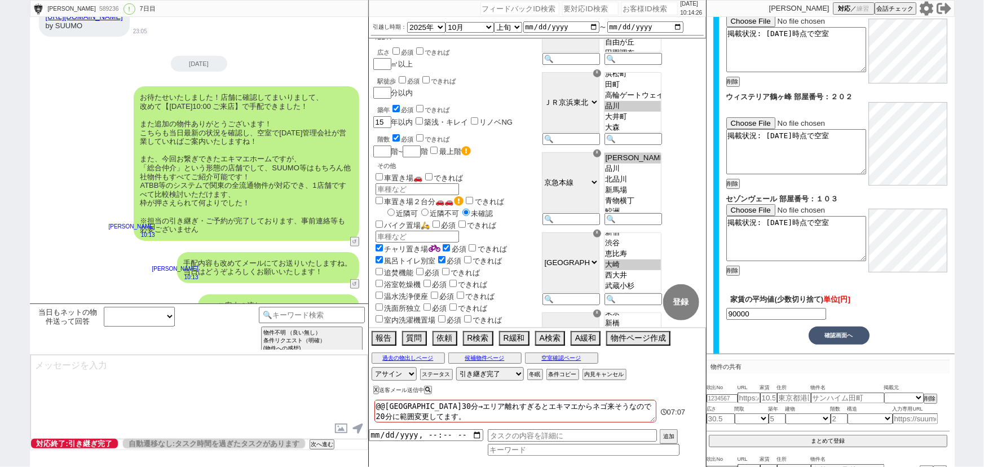
click at [840, 326] on button "確認画面へ" at bounding box center [839, 335] width 61 height 18
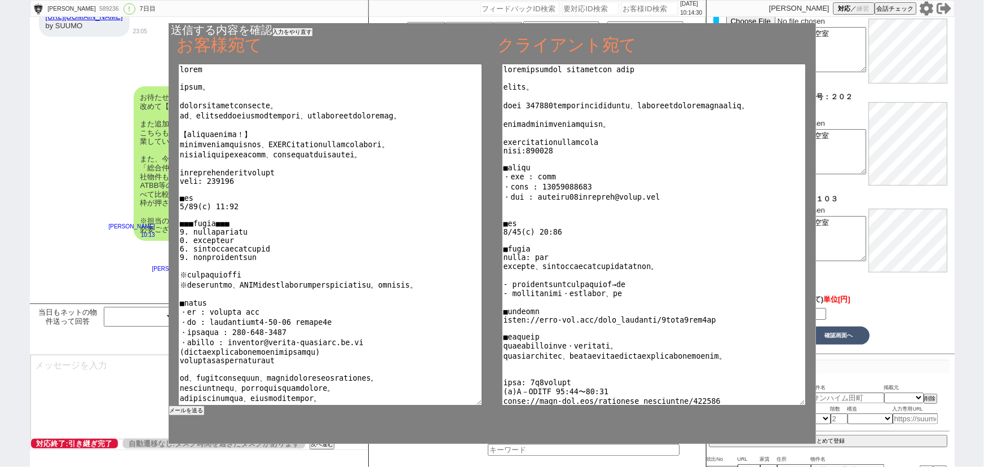
click at [296, 32] on button "入力をやり直す" at bounding box center [292, 32] width 39 height 8
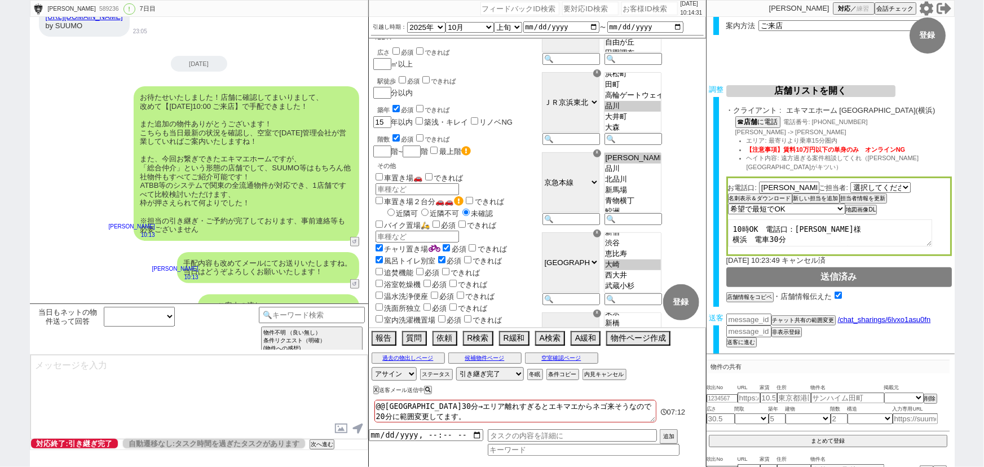
scroll to position [0, 0]
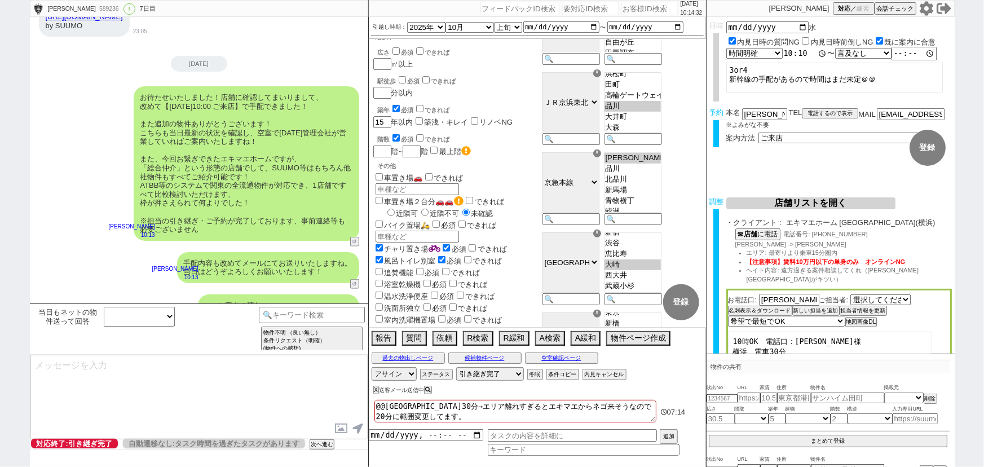
click at [801, 56] on input "10:10:00" at bounding box center [805, 53] width 45 height 11
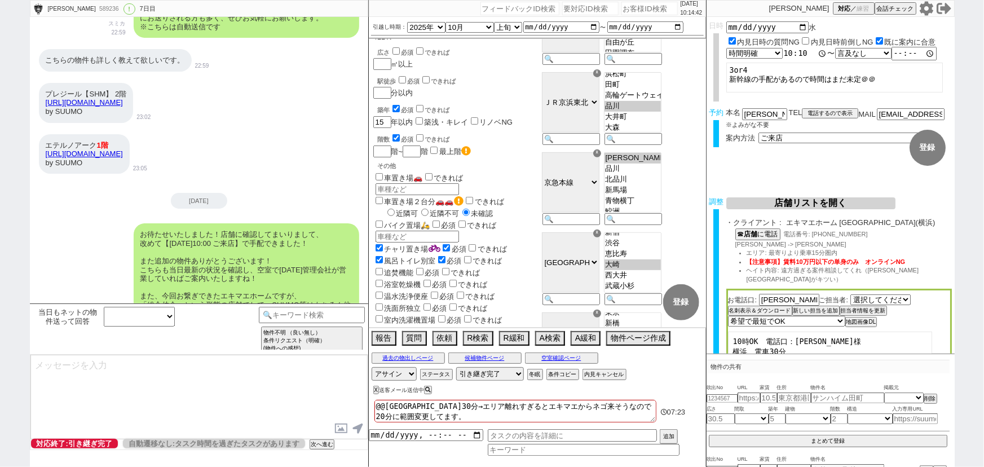
scroll to position [13356, 0]
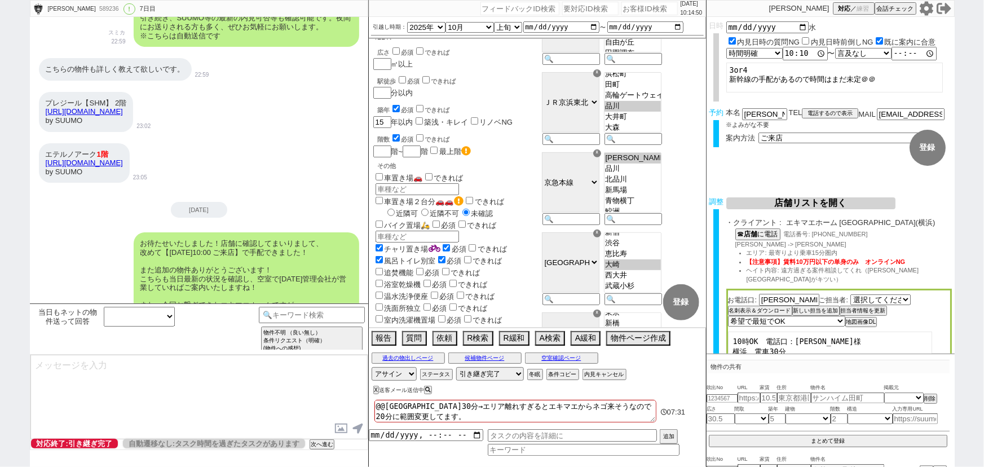
click at [283, 227] on div "お待たせいたしました！店舗に確認してまいりまして、 改めて【9月3日(水)10:00 ご来店】で手配できました！ また追加の物件ありがとうございます！ こちら…" at bounding box center [199, 310] width 338 height 166
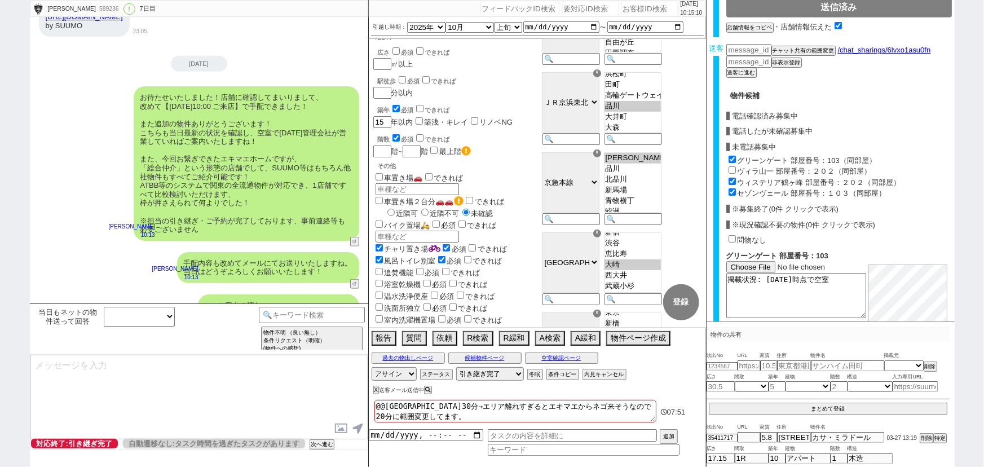
scroll to position [346, 0]
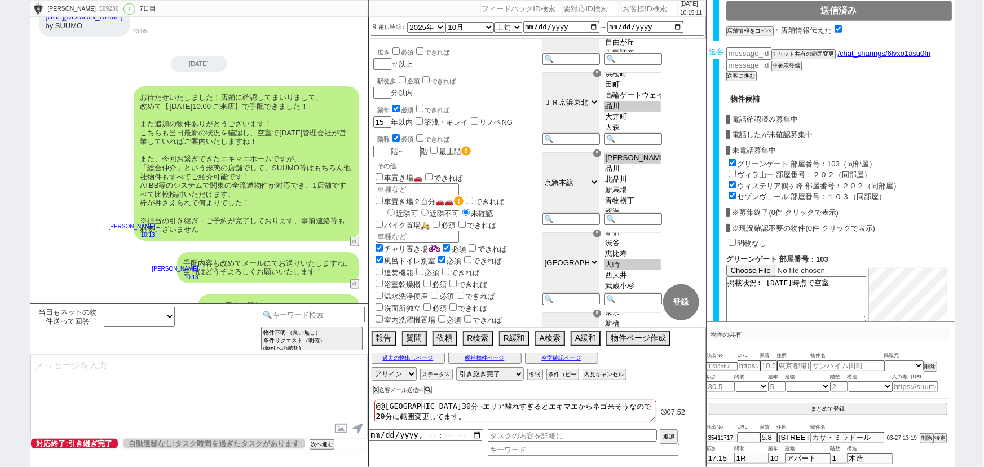
click at [872, 49] on link "/chat_sharings/6lvxo1asu0fn" at bounding box center [883, 53] width 95 height 8
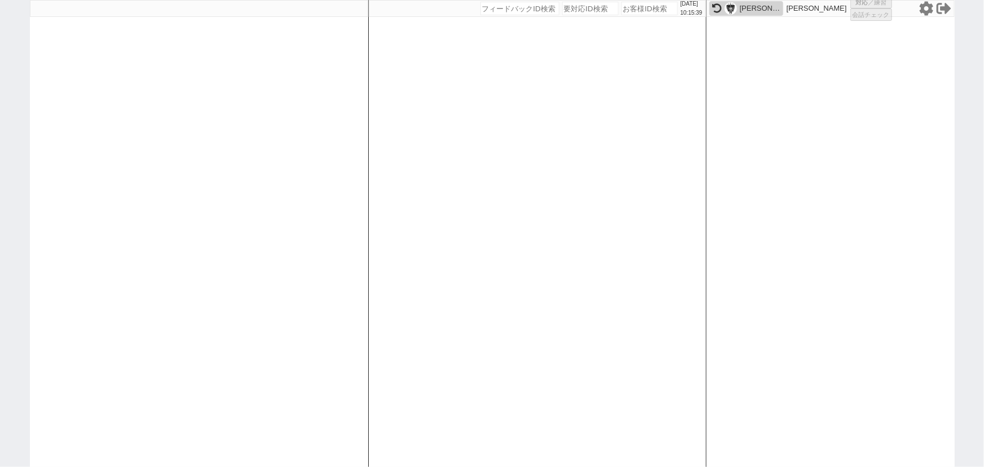
select select "2"
select select
select select "8"
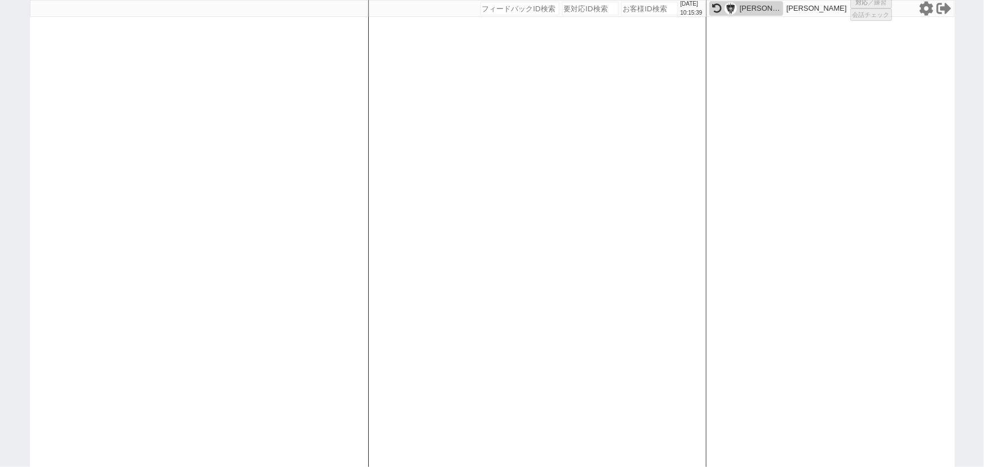
select select "8"
select select
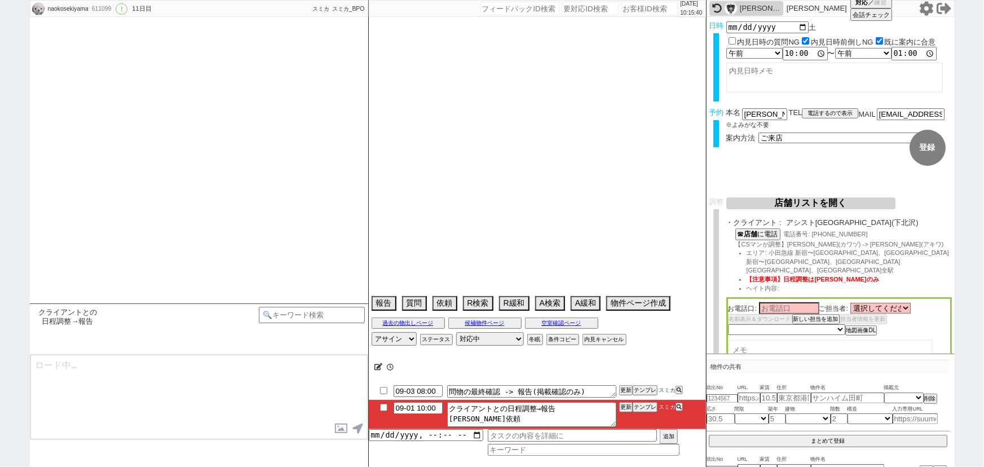
type textarea "ハウスコムNG @いきなりの電話NG　当日まで他社なし 他社内見　30日→ビック自由が丘の対応が不安におもい見送り"
select select "2025"
select select "10"
select select "35"
select select "0"
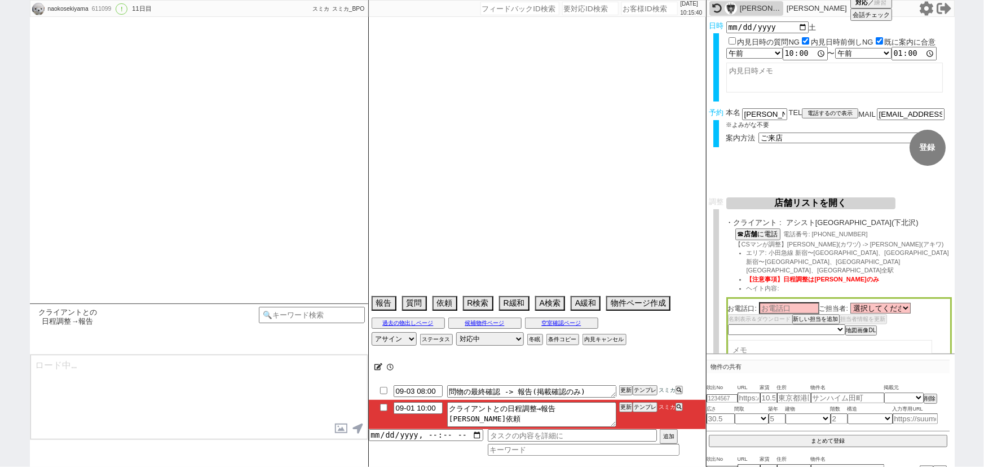
select select "10"
select select "12"
select select "15"
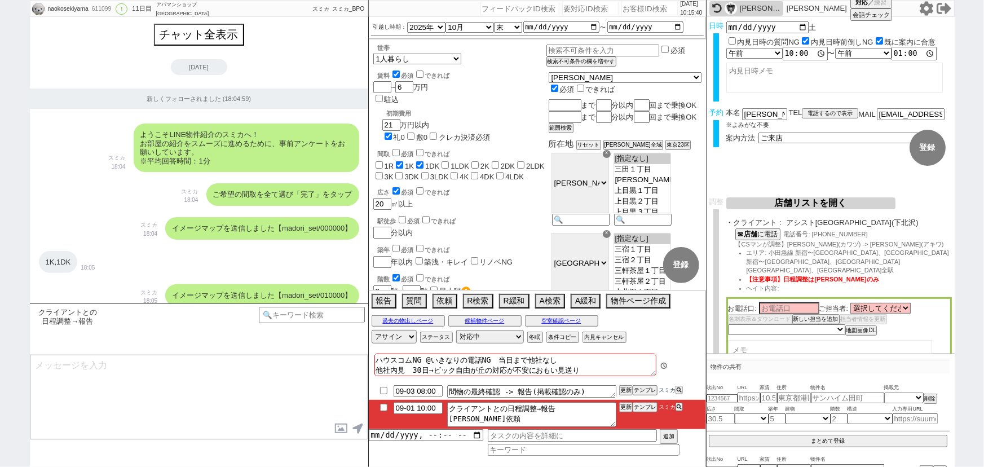
scroll to position [7601, 0]
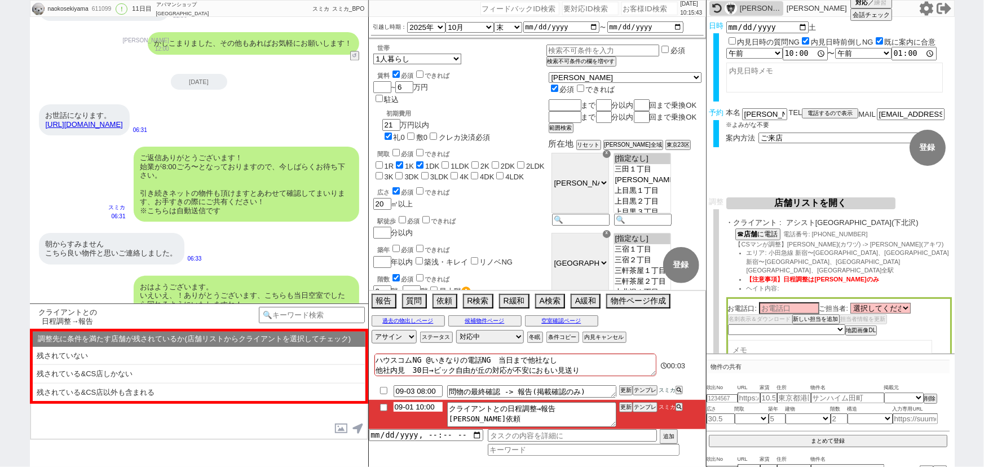
click at [438, 412] on input "09-01 10:00" at bounding box center [418, 407] width 49 height 10
type input "09-01 11:00"
click at [626, 407] on button "更新" at bounding box center [624, 407] width 11 height 8
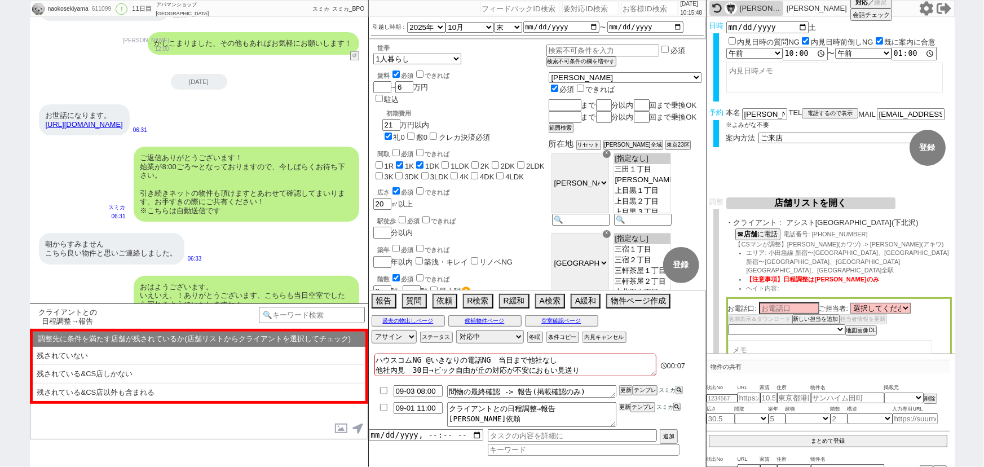
click at [626, 407] on button "更新" at bounding box center [624, 407] width 11 height 8
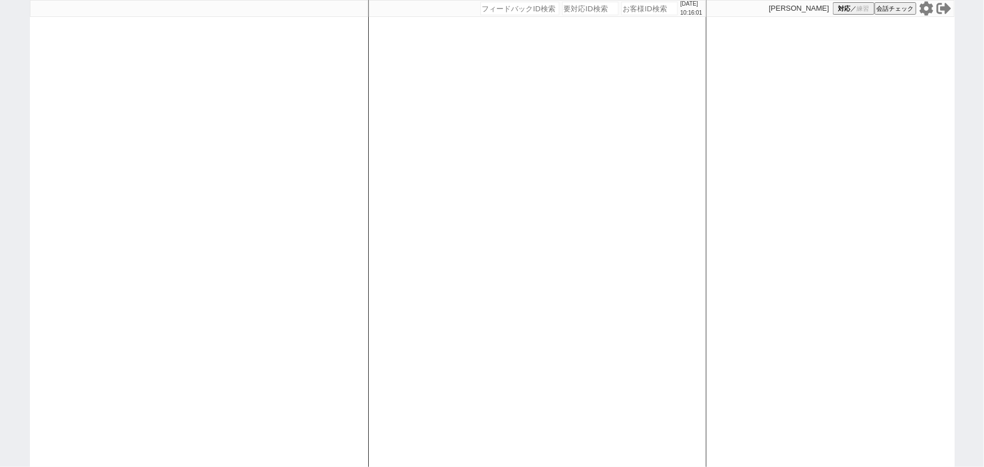
click at [239, 177] on div at bounding box center [199, 233] width 338 height 467
click at [118, 80] on div at bounding box center [199, 233] width 338 height 467
select select "1"
select select "2"
select select
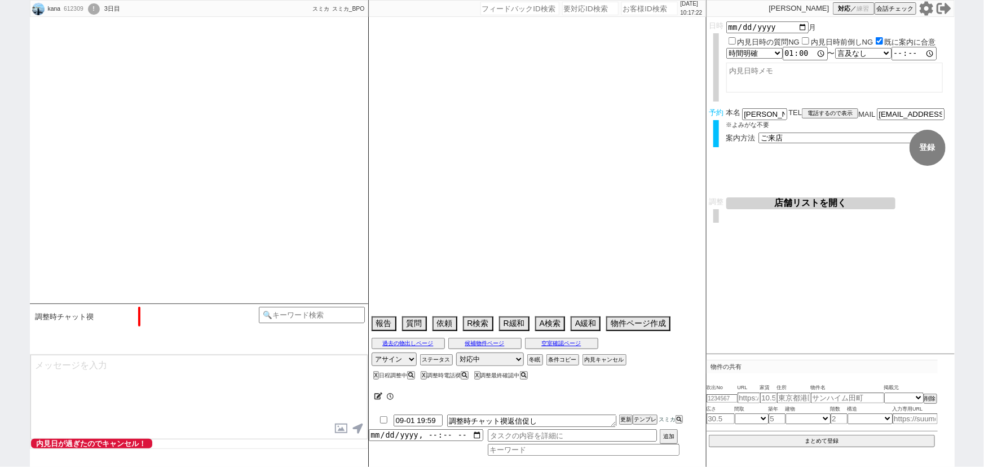
scroll to position [754, 0]
select select "13"
select select "0"
select select "50"
select select "[DATE]"
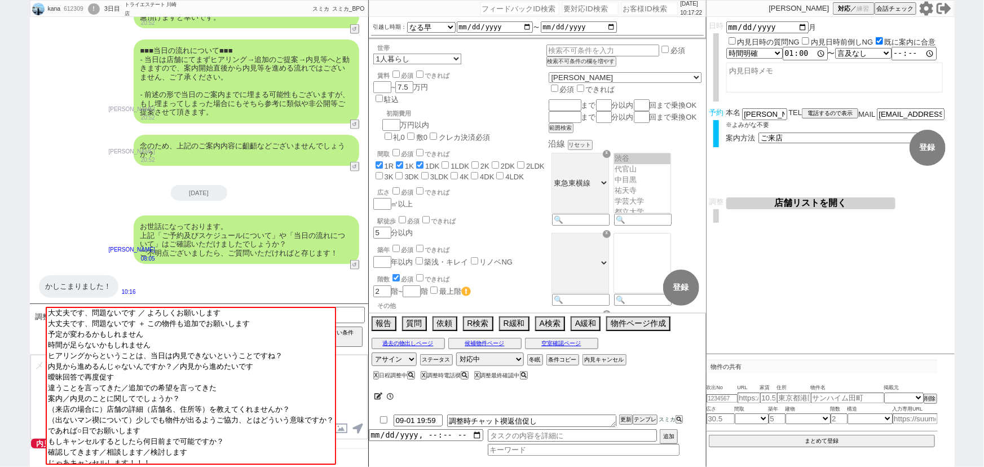
scroll to position [54, 0]
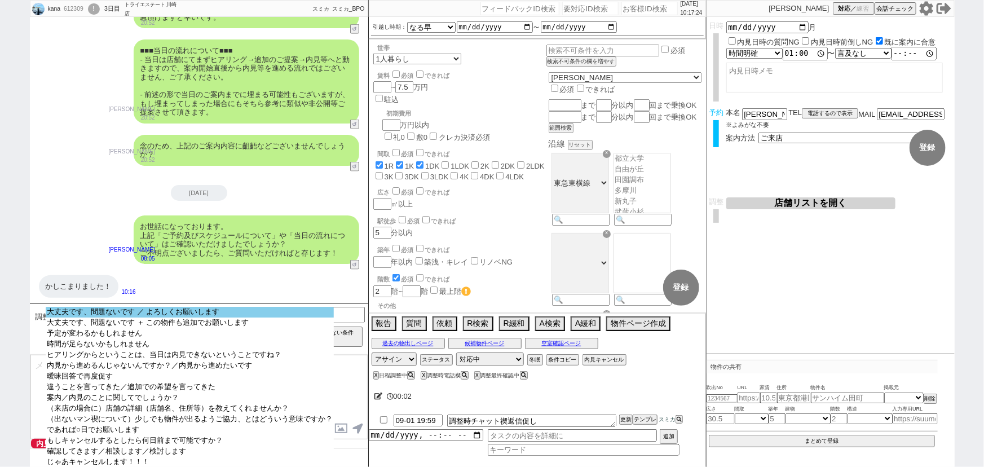
select select "大丈夫です、問題ないです ／ よろしくお願いします"
click at [161, 317] on option "大丈夫です、問題ないです ／ よろしくお願いします" at bounding box center [190, 322] width 288 height 11
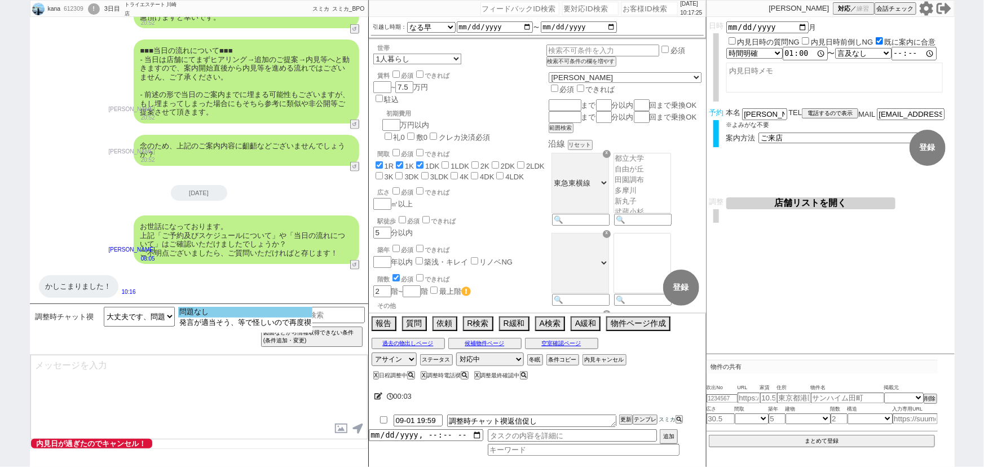
select select "問題なし"
click at [202, 317] on option "問題なし" at bounding box center [245, 322] width 134 height 11
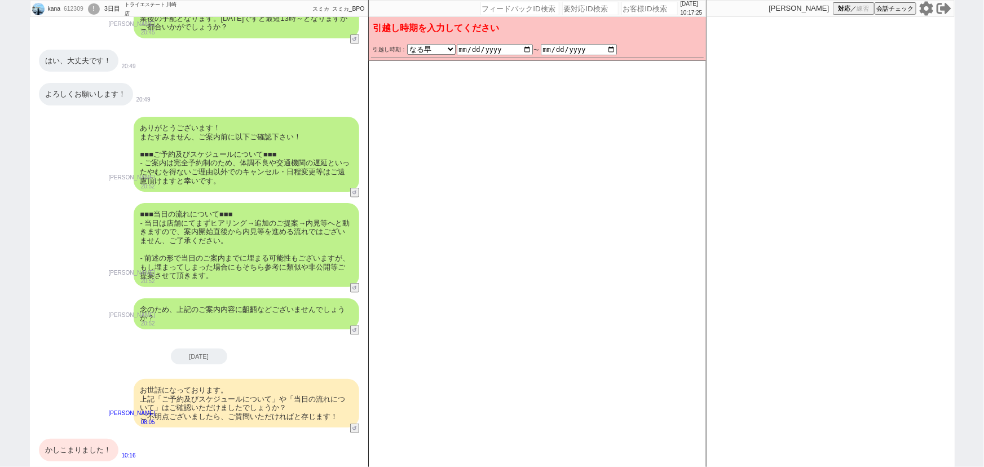
scroll to position [591, 0]
click at [277, 258] on div "■■■当日の流れについて■■■ - 当日は店舗にてまずヒアリング→追加のご提案→内見等へと動きますので、案内開始直後から内見等を進める流れではございません、ご…" at bounding box center [247, 245] width 226 height 84
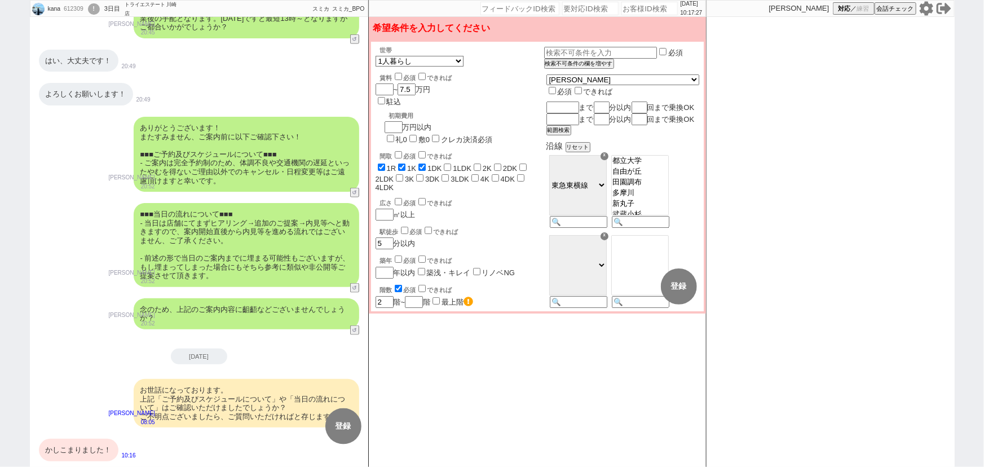
click at [277, 258] on div "■■■当日の流れについて■■■ - 当日は店舗にてまずヒアリング→追加のご提案→内見等へと動きますので、案内開始直後から内見等を進める流れではございません、ご…" at bounding box center [247, 245] width 226 height 84
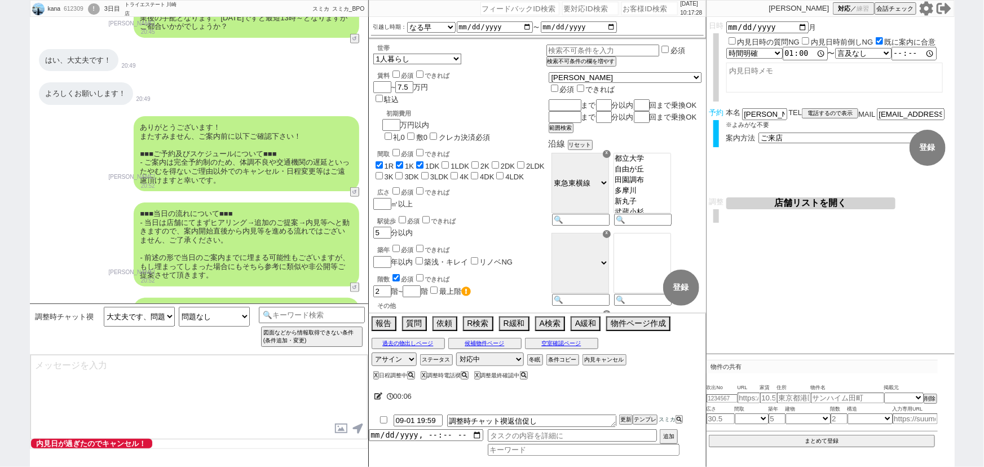
scroll to position [754, 0]
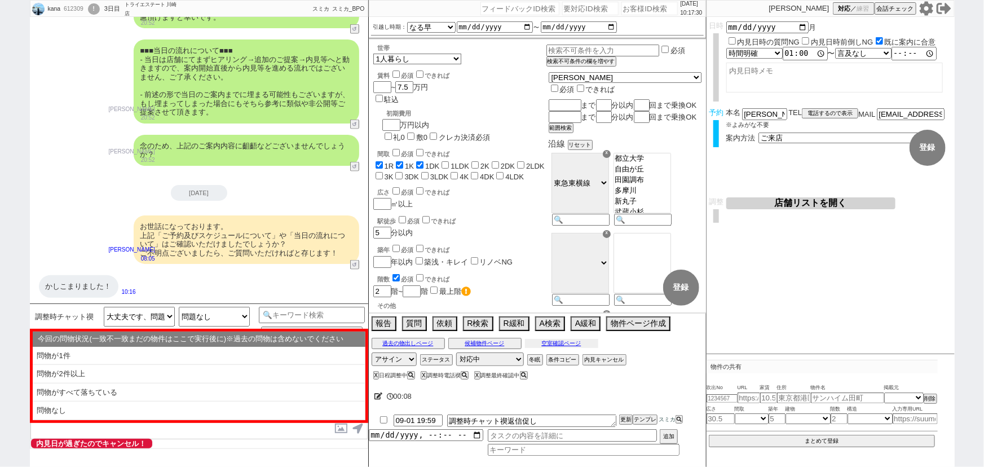
click at [595, 344] on button "空室確認ページ" at bounding box center [561, 343] width 73 height 9
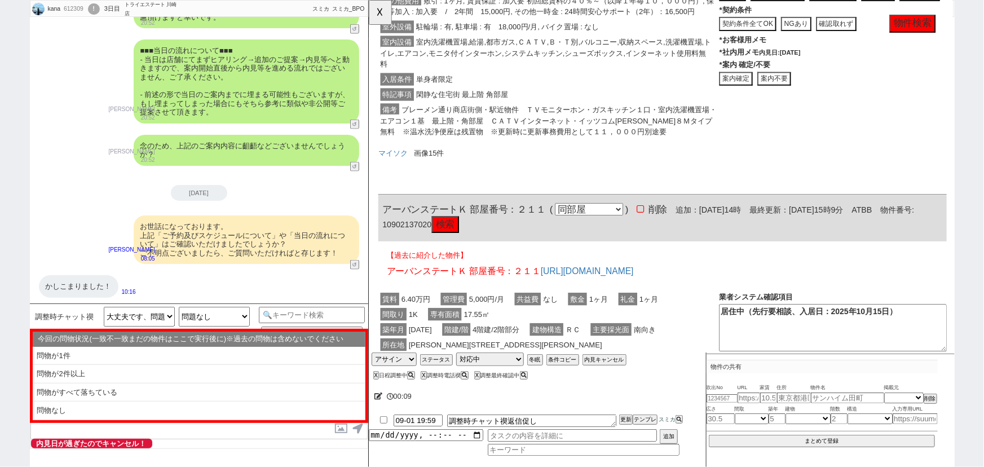
scroll to position [833, 0]
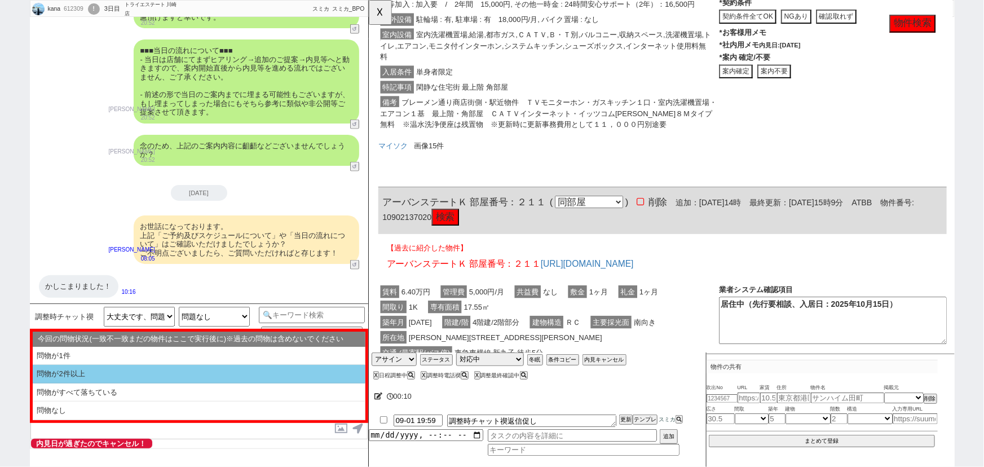
click at [176, 383] on li "問物が2件以上" at bounding box center [199, 392] width 333 height 19
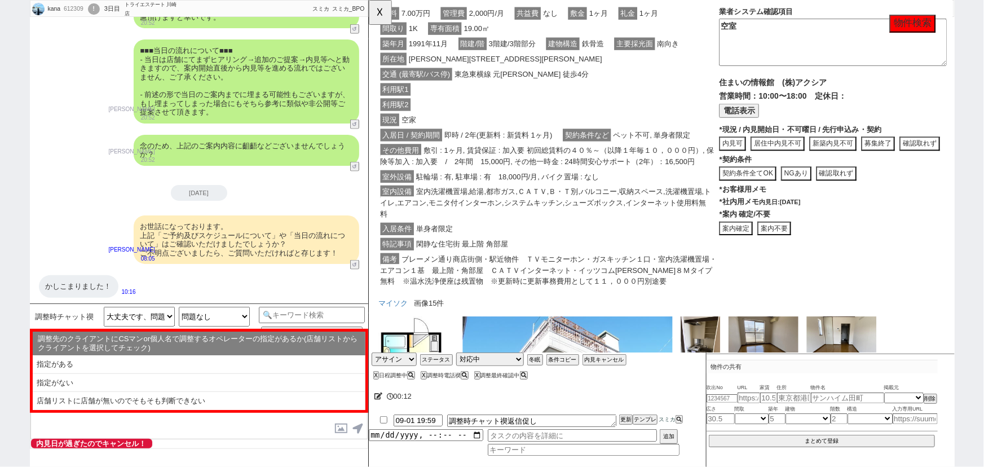
scroll to position [1104, 0]
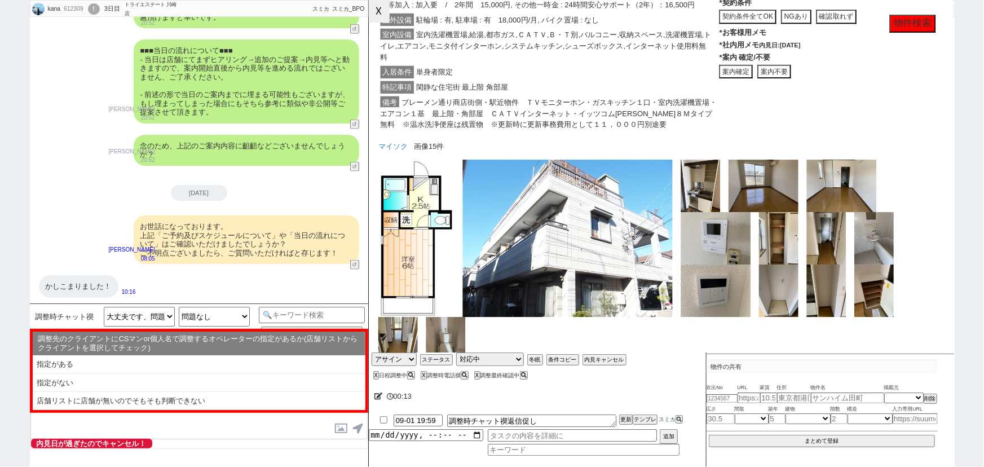
click at [378, 23] on button "☓" at bounding box center [379, 11] width 21 height 23
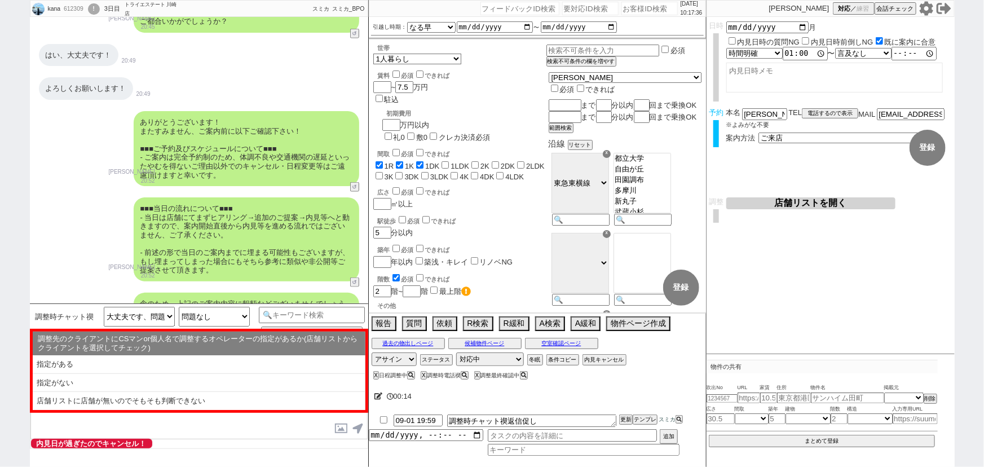
scroll to position [595, 0]
click at [789, 204] on button "店舗リストを開く" at bounding box center [810, 203] width 169 height 12
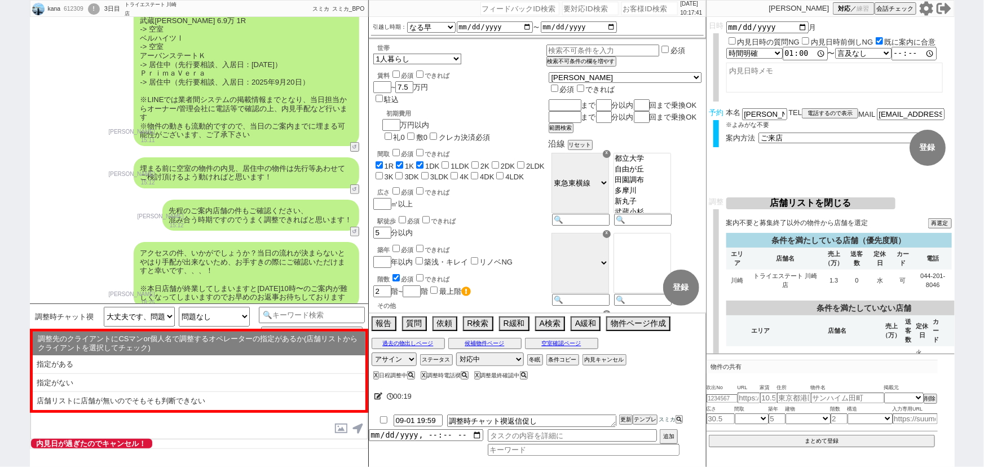
scroll to position [0, 0]
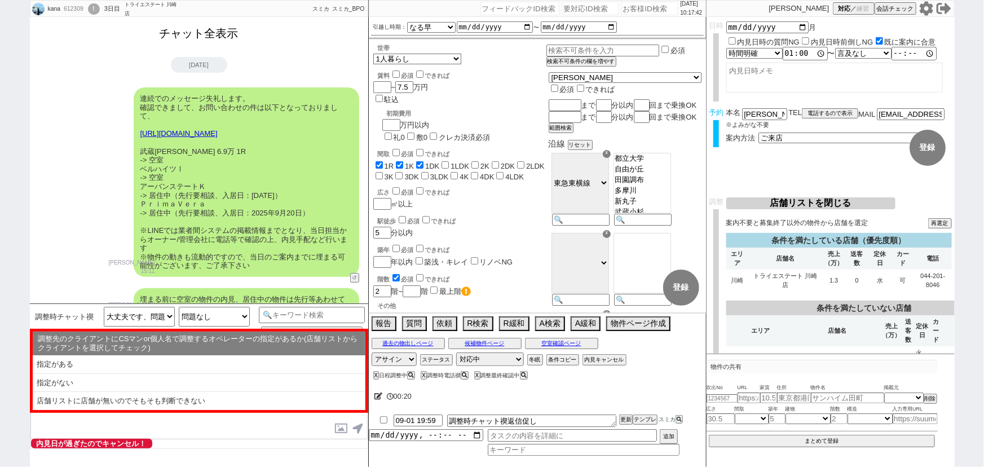
click at [218, 39] on button "チャット全表示" at bounding box center [199, 34] width 88 height 20
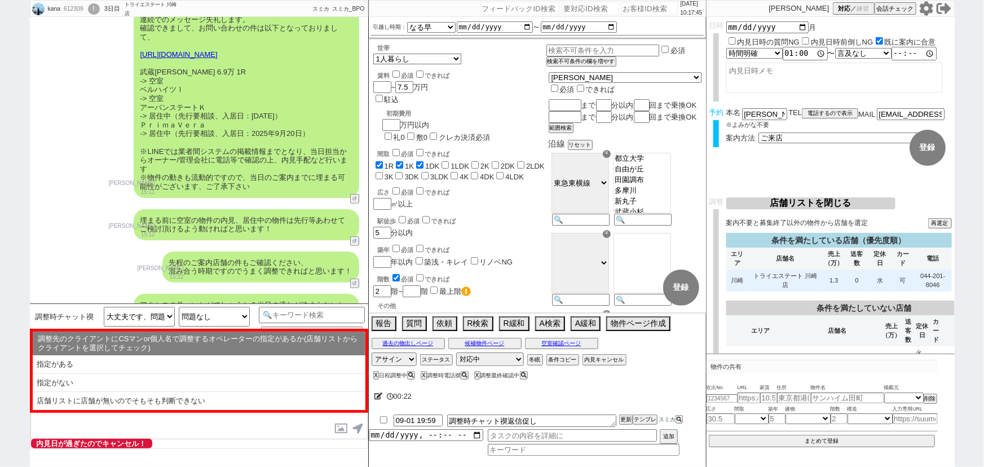
click at [841, 283] on td "1.3" at bounding box center [833, 281] width 23 height 22
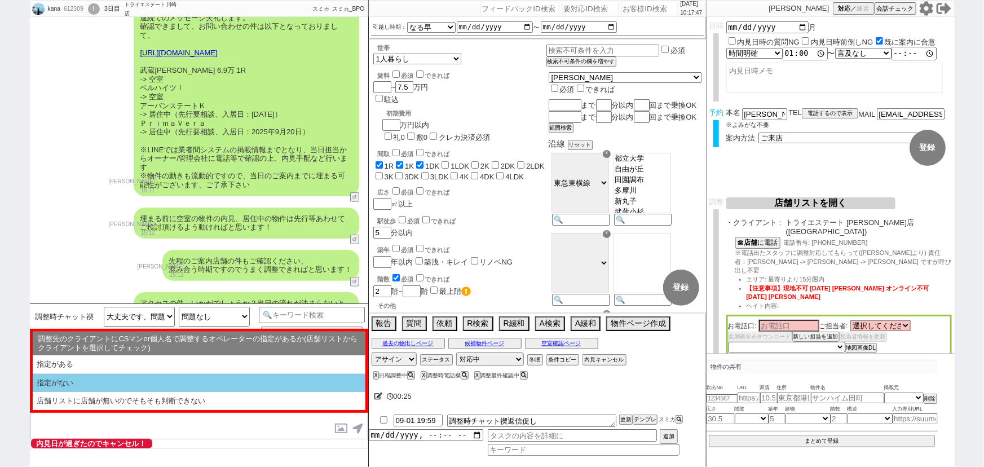
click at [38, 392] on li "指定がない" at bounding box center [199, 401] width 333 height 18
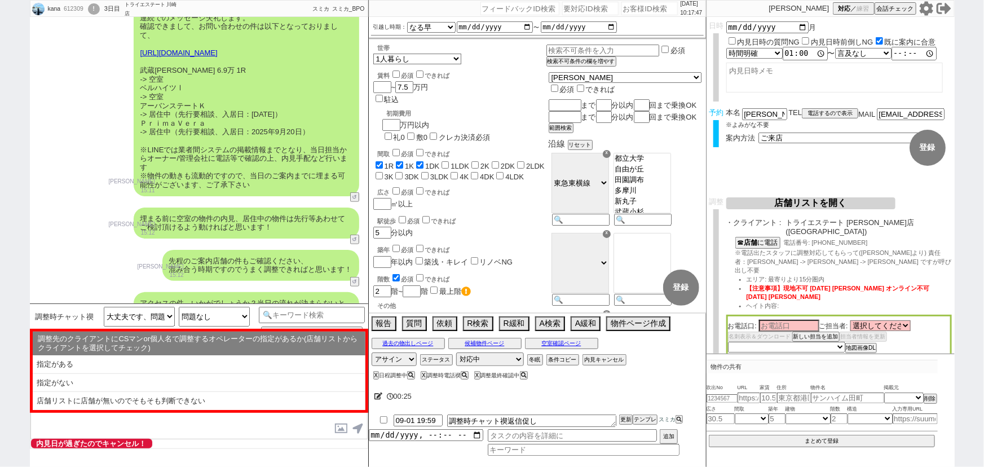
select select "問物が2件以上"
select select "指定がない"
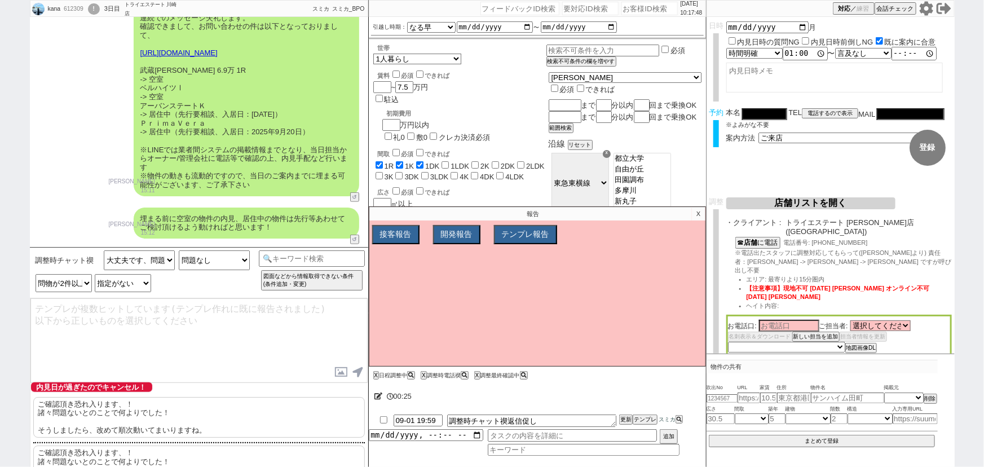
click at [74, 413] on p "ご確認頂き恐れ入ります、！ 諸々問題ないとのことで何よりでした！ そうしましたら、改めて[PERSON_NAME]動いてまいりますね。" at bounding box center [199, 417] width 332 height 41
type textarea "ご確認頂き恐れ入ります、！ 諸々問題ないとのことで何よりでした！ そうしましたら、改めて[PERSON_NAME]動いてまいりますね。"
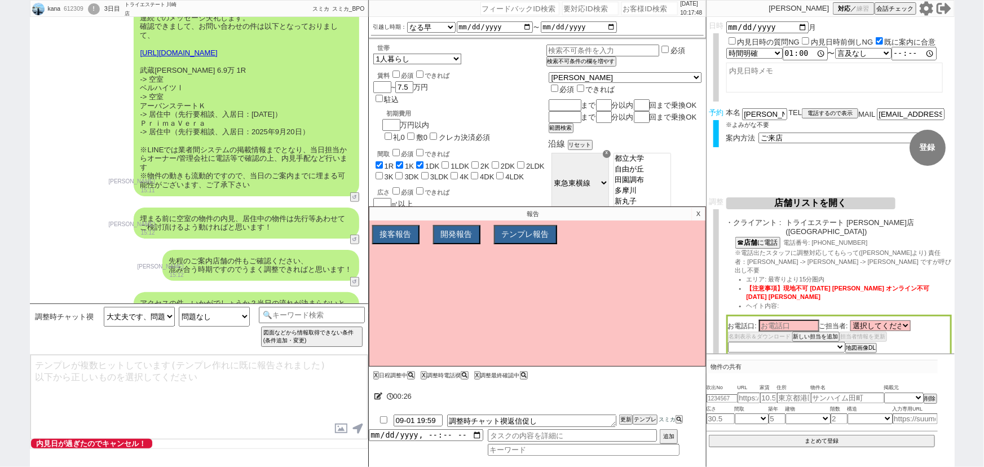
scroll to position [3154, 0]
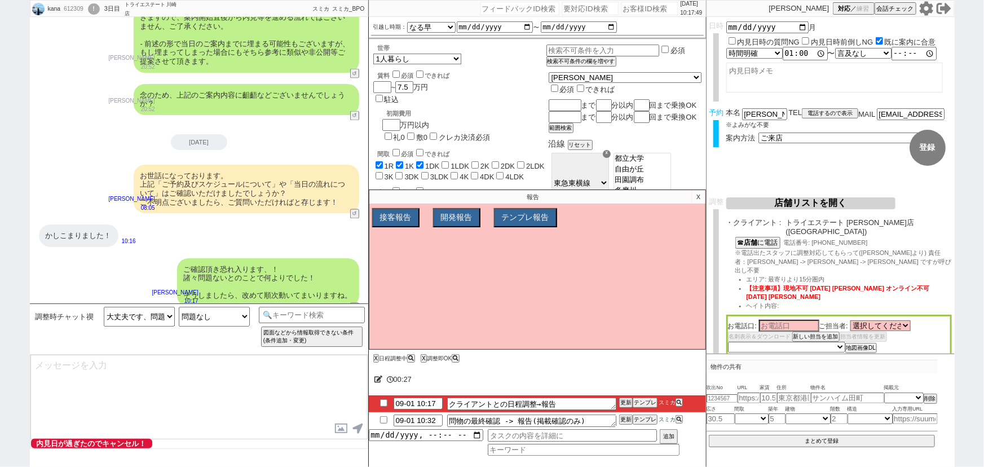
type textarea "@@【@@日程調整するシーンなので、このまま調整報告します。当該の調整ができない方であればそのままcmd+shift+Kで次に進んでください！！(当該の調整が…"
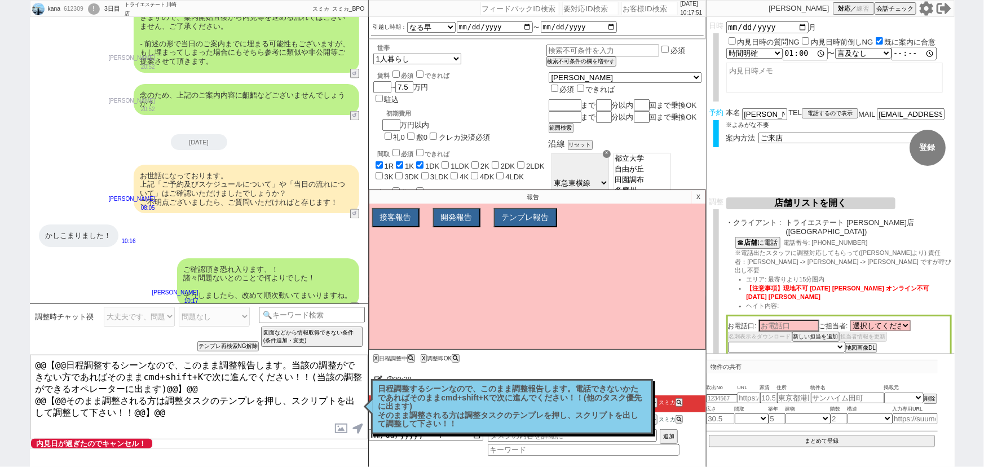
click at [694, 193] on p "X" at bounding box center [698, 197] width 13 height 14
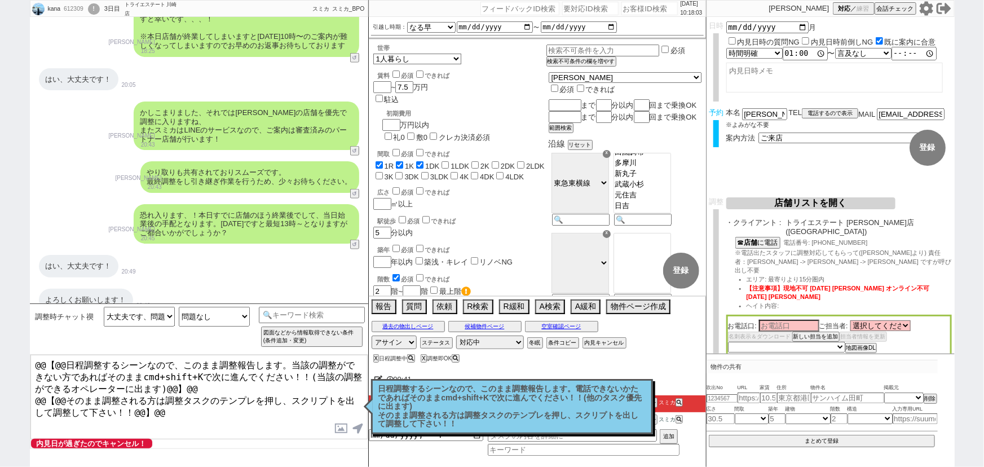
scroll to position [2712, 0]
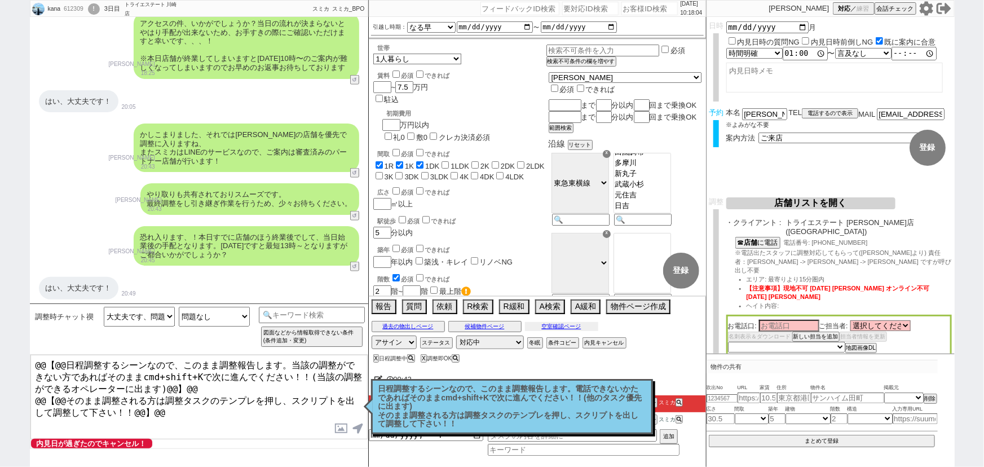
click at [549, 329] on button "空室確認ページ" at bounding box center [561, 326] width 73 height 9
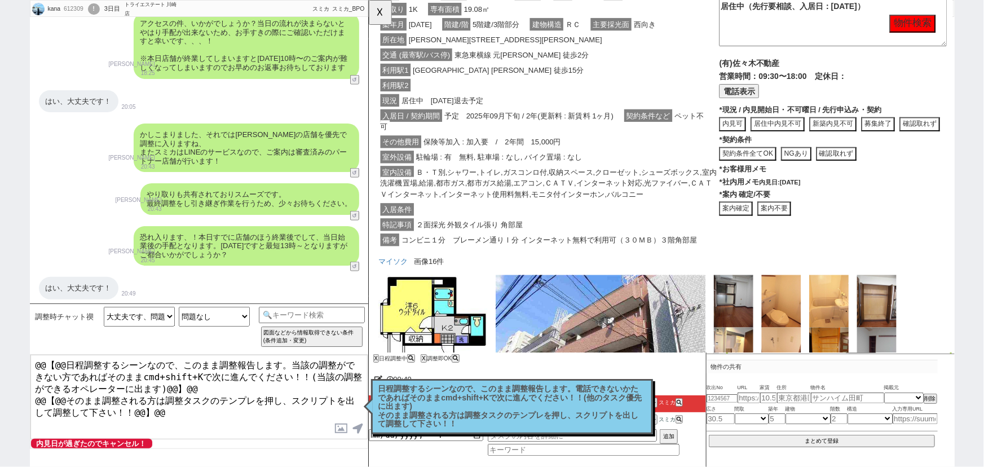
scroll to position [2466, 0]
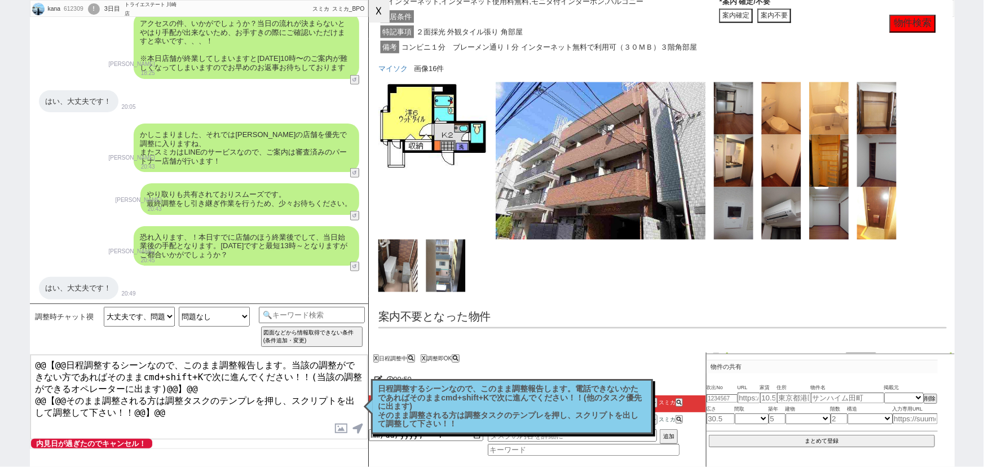
click at [378, 19] on button "☓" at bounding box center [379, 11] width 21 height 23
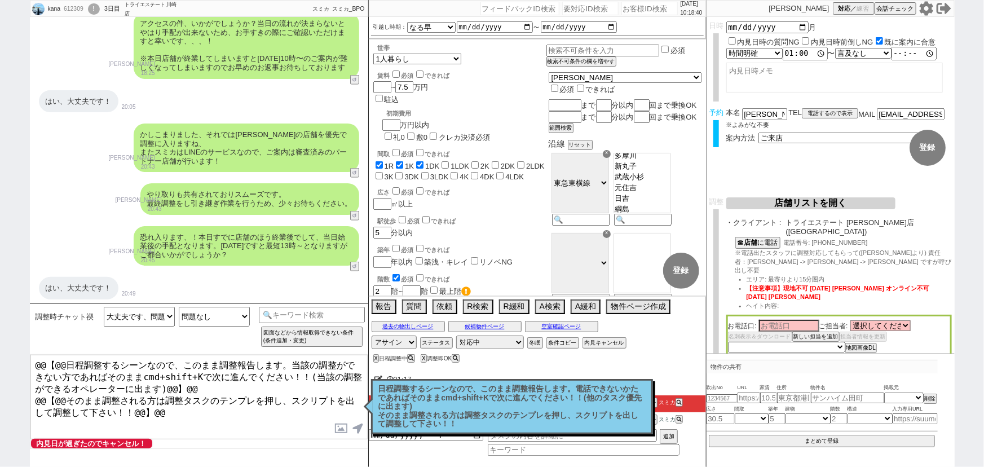
scroll to position [3206, 0]
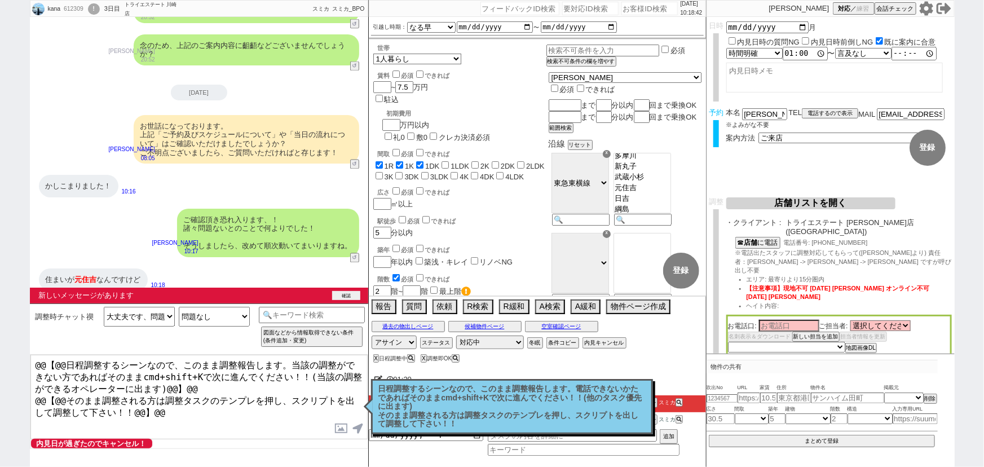
click at [350, 293] on button "確認" at bounding box center [346, 295] width 28 height 9
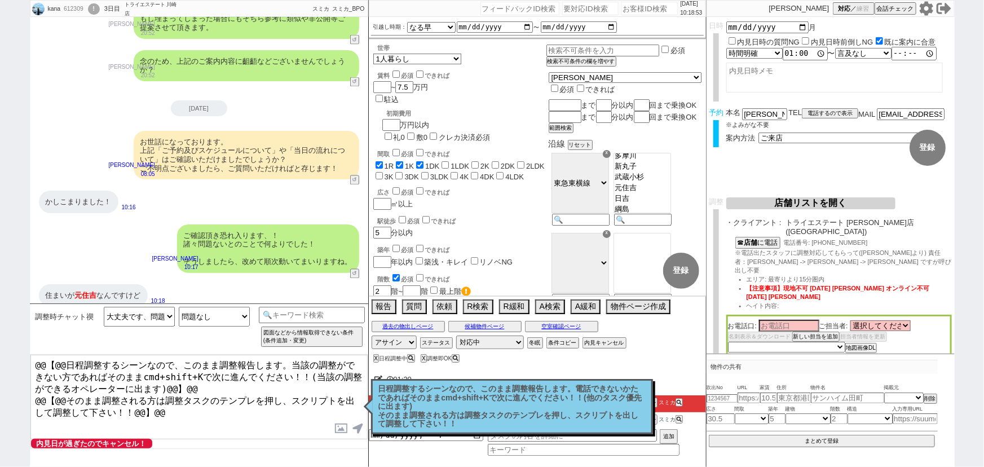
scroll to position [3239, 0]
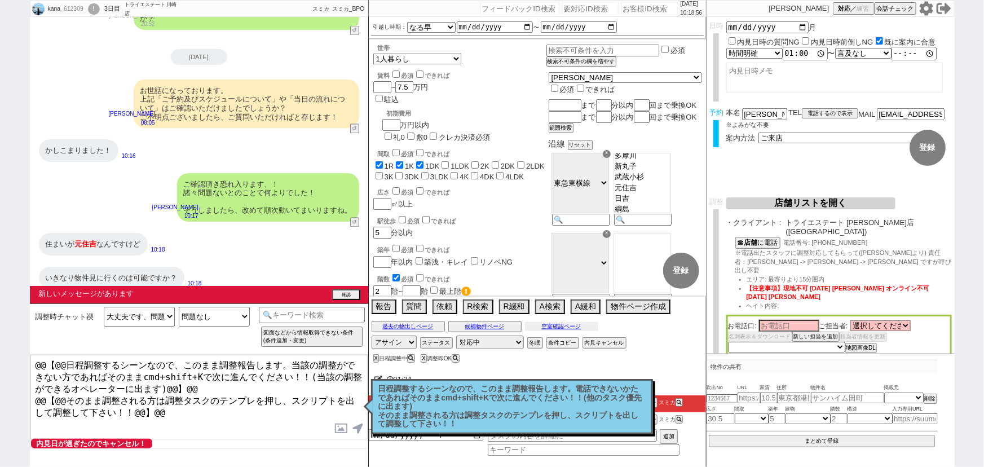
click at [572, 326] on button "空室確認ページ" at bounding box center [561, 326] width 73 height 9
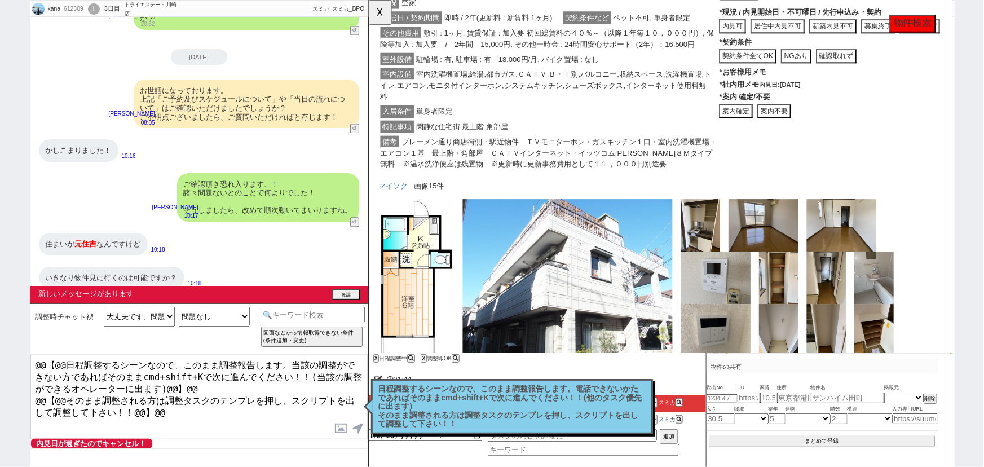
scroll to position [614, 0]
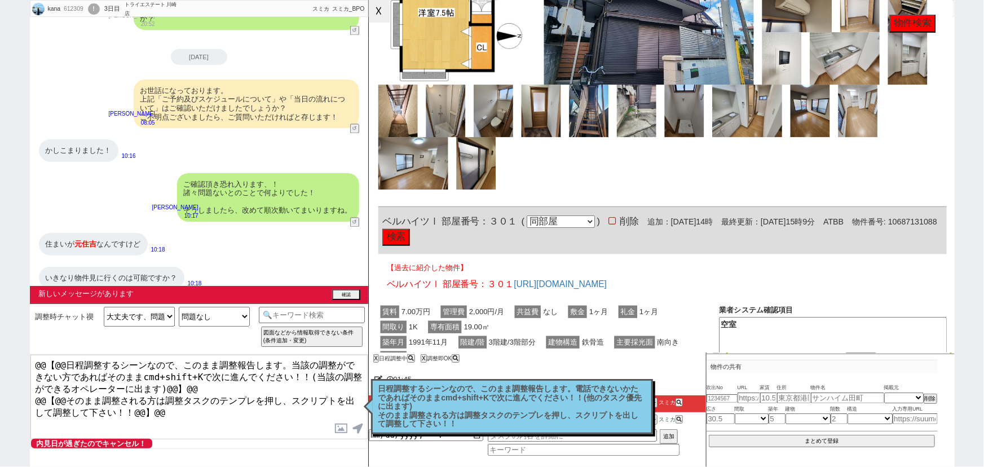
click at [374, 21] on button "☓" at bounding box center [379, 11] width 21 height 23
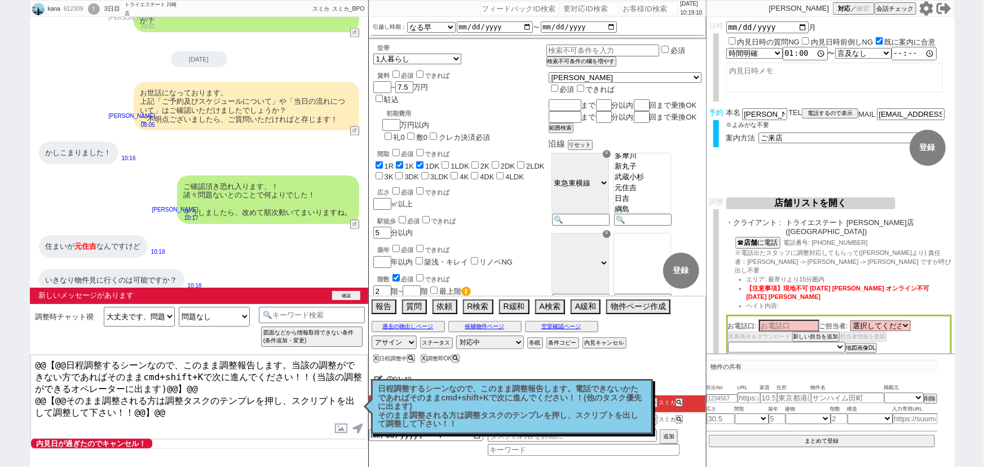
click at [332, 294] on button "確認" at bounding box center [346, 295] width 28 height 9
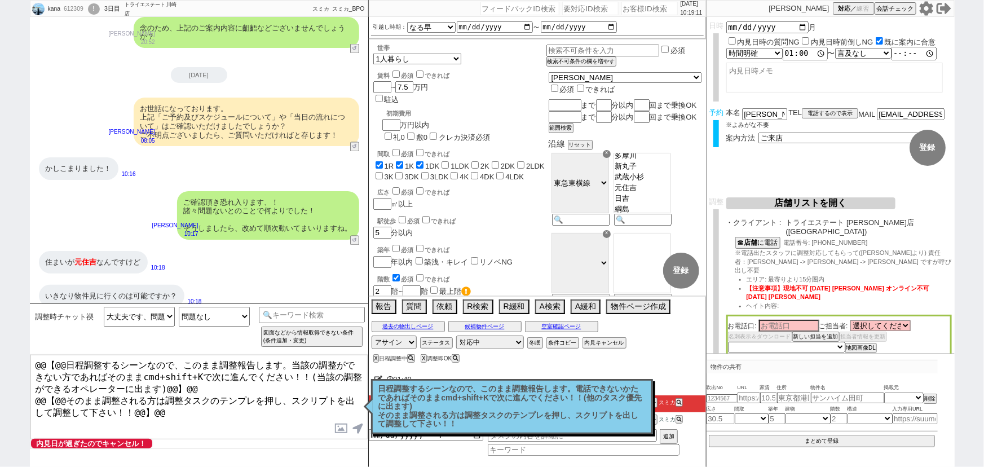
click at [185, 403] on textarea "@@【@@日程調整するシーンなので、このまま調整報告します。当該の調整ができない方であればそのままcmd+shift+Kで次に進んでください！！(当該の調整が…" at bounding box center [198, 397] width 337 height 85
drag, startPoint x: 185, startPoint y: 403, endPoint x: 1, endPoint y: 328, distance: 198.5
click at [1, 328] on div "kana 612309 ! 0 3日目 トライエステート [PERSON_NAME]店 冬眠中 自社客 スミカ スミカ_BPO チャット全表示 [DATE] …" at bounding box center [492, 233] width 984 height 467
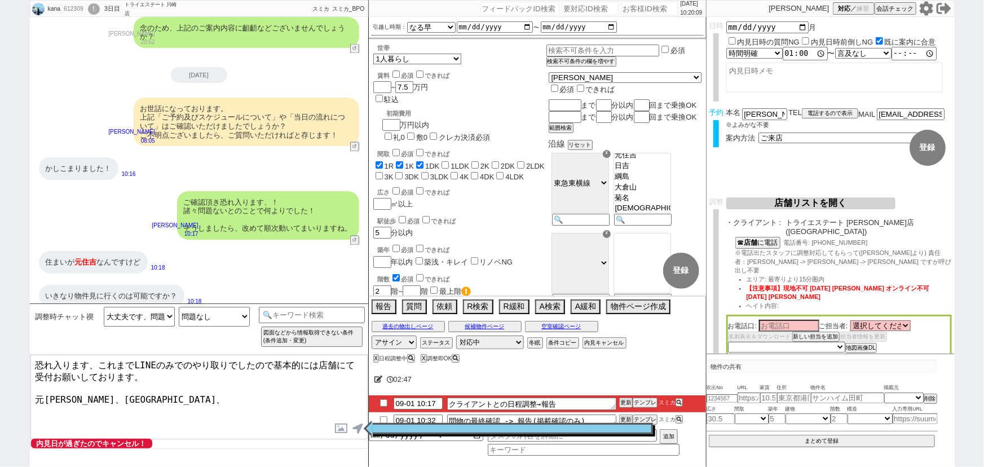
scroll to position [122, 0]
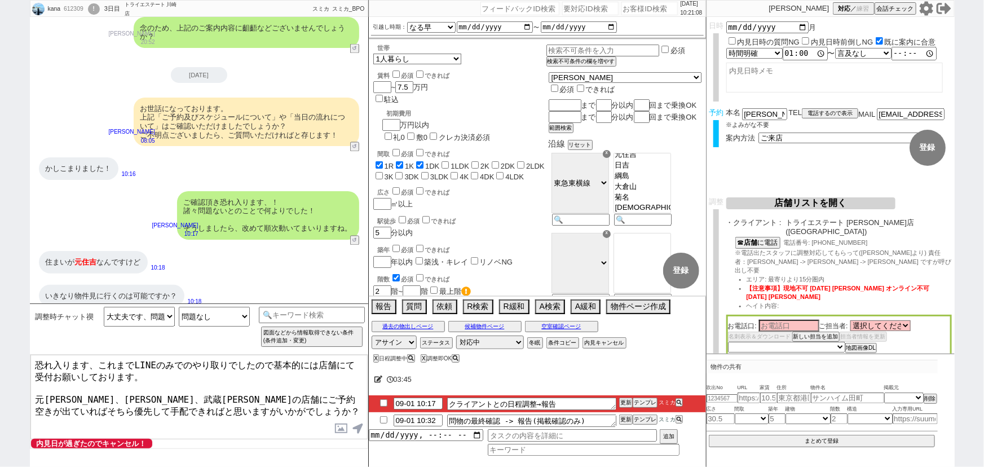
type textarea "恐れ入ります、これまでLINEのみでのやり取りでしたので基本的には店舗にて受付お願いしております。 元[PERSON_NAME]、[PERSON_NAME]、…"
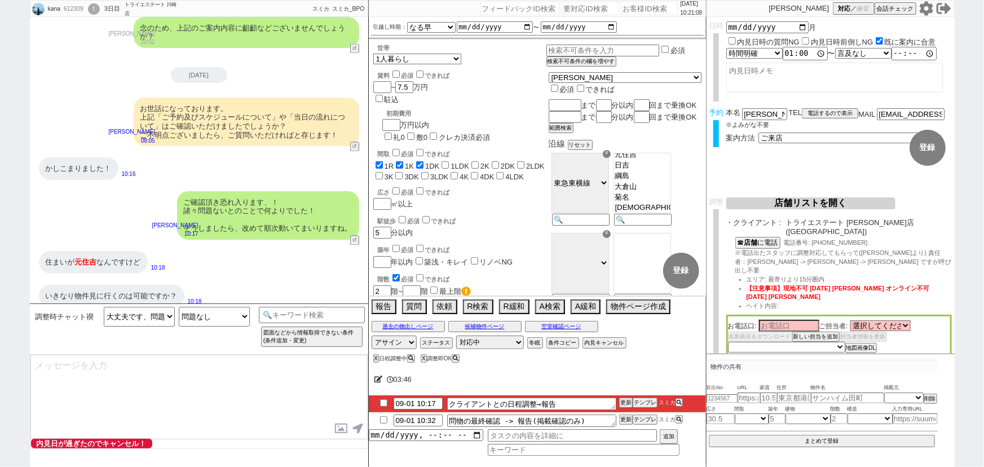
scroll to position [3290, 0]
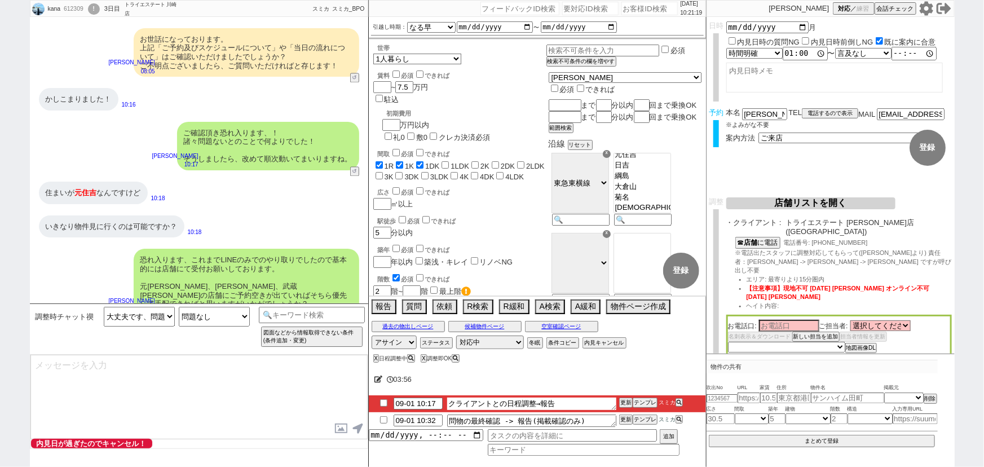
click at [565, 408] on textarea "クライアントとの日程調整→報告" at bounding box center [531, 404] width 169 height 12
type textarea "クライアントとの日程調整→報告　レス後"
click at [435, 401] on input "09-01 10:17" at bounding box center [418, 403] width 49 height 10
type input "09-01 11:17"
click at [623, 403] on button "更新" at bounding box center [624, 403] width 11 height 8
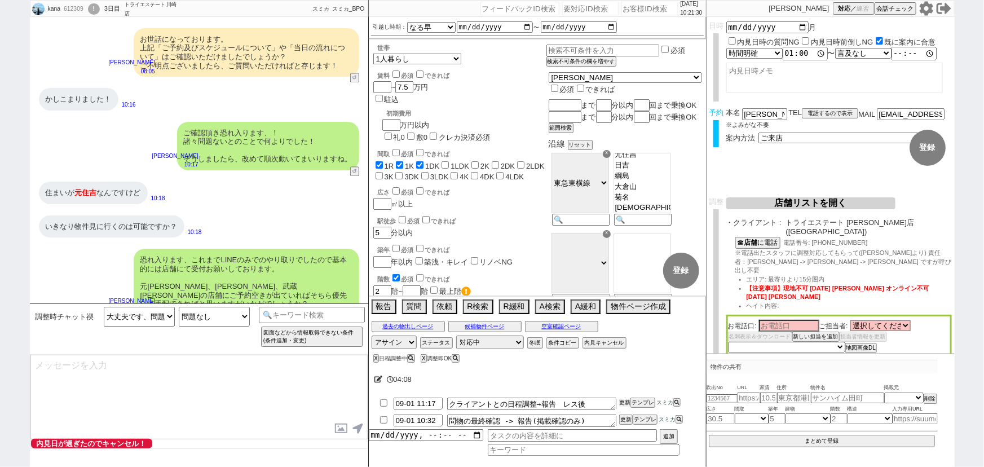
click at [623, 403] on button "更新" at bounding box center [624, 403] width 11 height 8
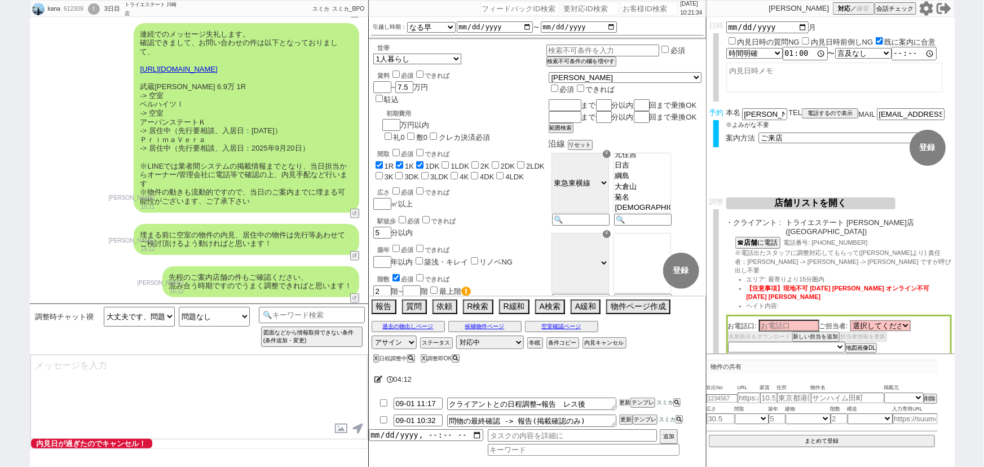
scroll to position [2416, 0]
click at [575, 327] on button "空室確認ページ" at bounding box center [561, 326] width 73 height 9
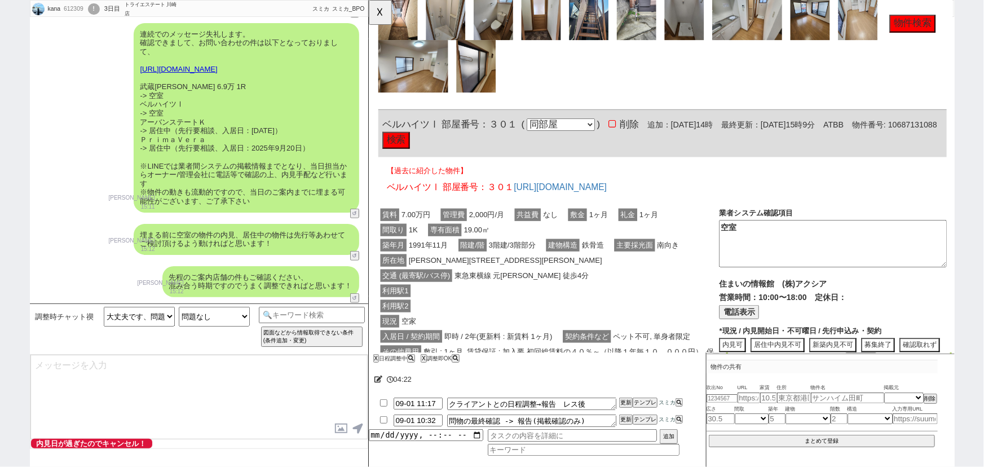
scroll to position [3342, 0]
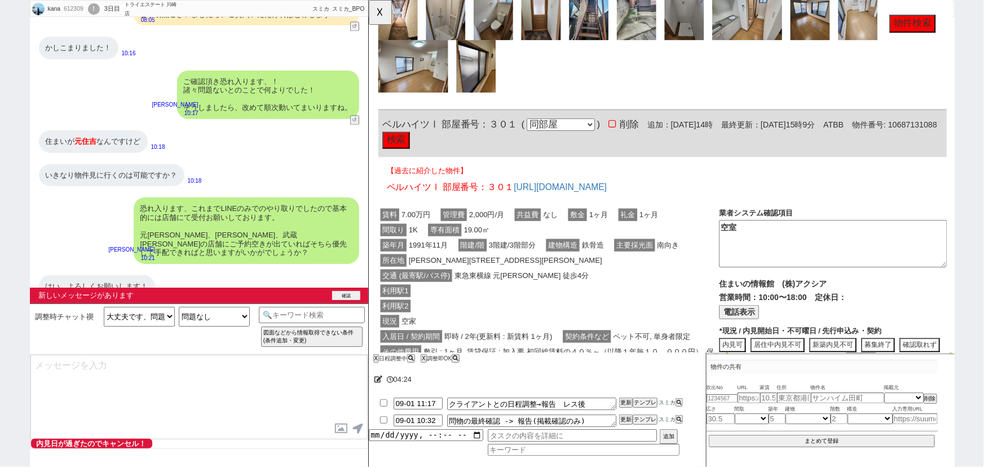
click at [344, 295] on button "確認" at bounding box center [346, 295] width 28 height 9
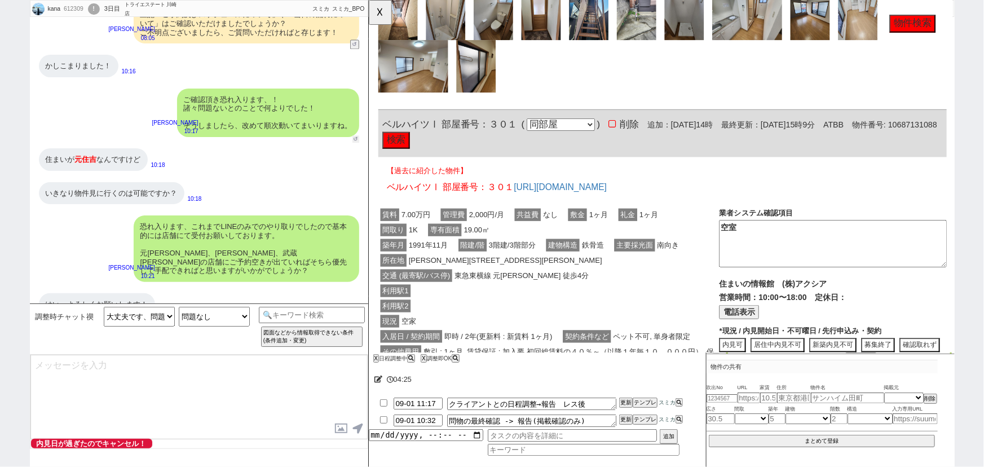
click at [353, 135] on button "↺" at bounding box center [355, 138] width 7 height 7
select select "お願いします、ありがとうございます等"
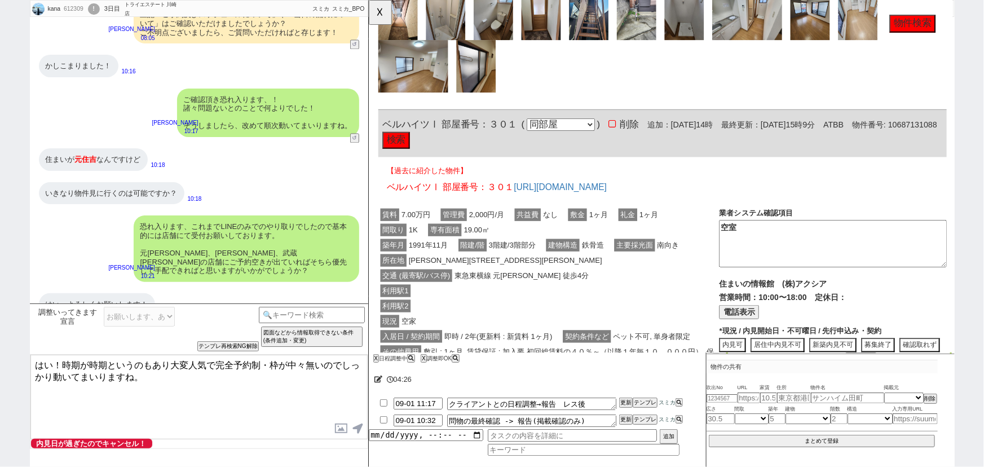
drag, startPoint x: 53, startPoint y: 364, endPoint x: 19, endPoint y: 362, distance: 34.4
click at [19, 362] on div "kana 612309 ! 0 3日目 トライエステート [PERSON_NAME]店 冬眠中 自社客 スミカ スミカ_BPO チャット全表示 [DATE] …" at bounding box center [492, 233] width 984 height 467
type textarea "かしこまりました！時期が時期というのもあり大変人気で完全予約制・枠が中々無いのでしっかり動いてまいりますね。"
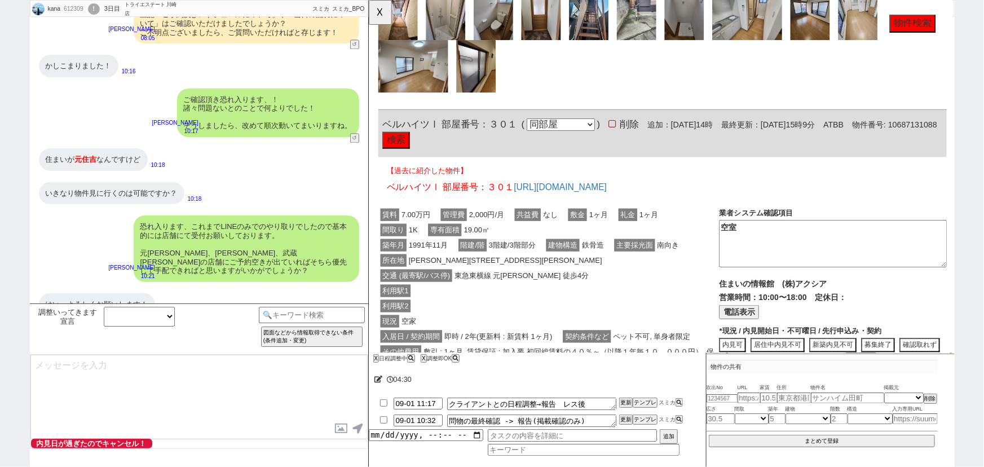
scroll to position [3366, 0]
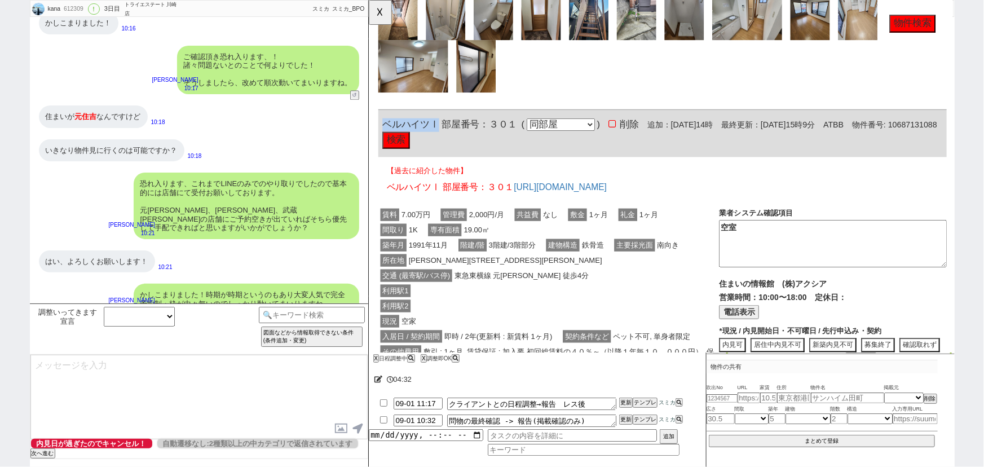
drag, startPoint x: 442, startPoint y: 128, endPoint x: 373, endPoint y: 126, distance: 68.8
click div "612309 の空室確認ページ 空室確認ページから削除 業者システム報告作成 管理会社報告作成 電話終了(報告は別の人) 確認取れず物件のタスク登録 追加 キ…"
copy span "ベルハイツⅠ"
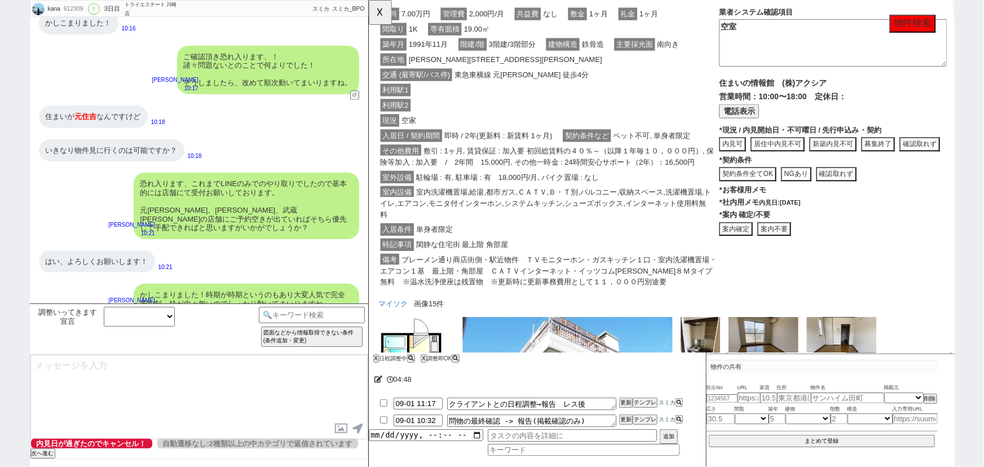
scroll to position [947, 0]
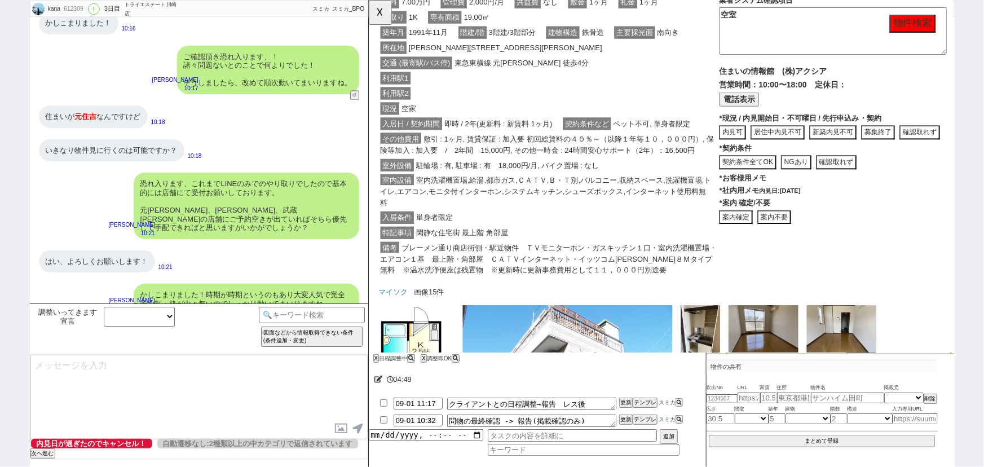
click at [779, 140] on button "内見可" at bounding box center [808, 142] width 58 height 15
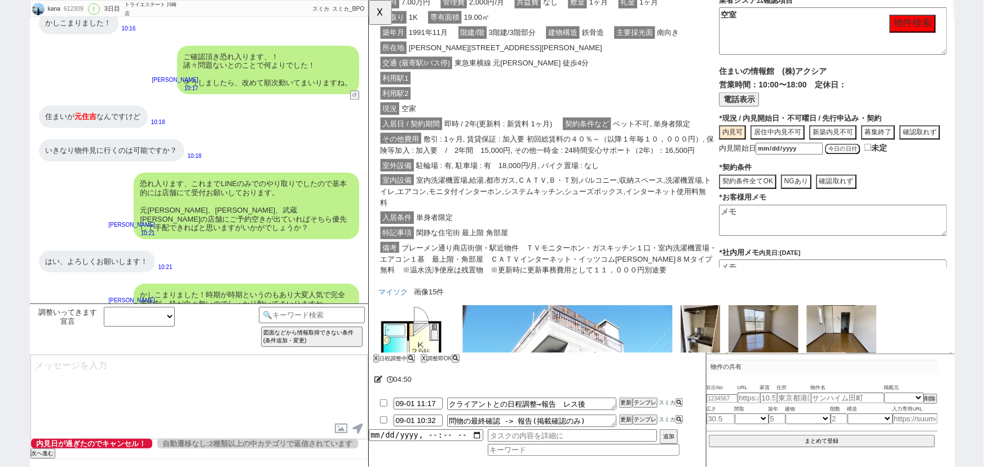
click at [879, 166] on button "今日の日付" at bounding box center [878, 160] width 38 height 11
type input "[DATE]"
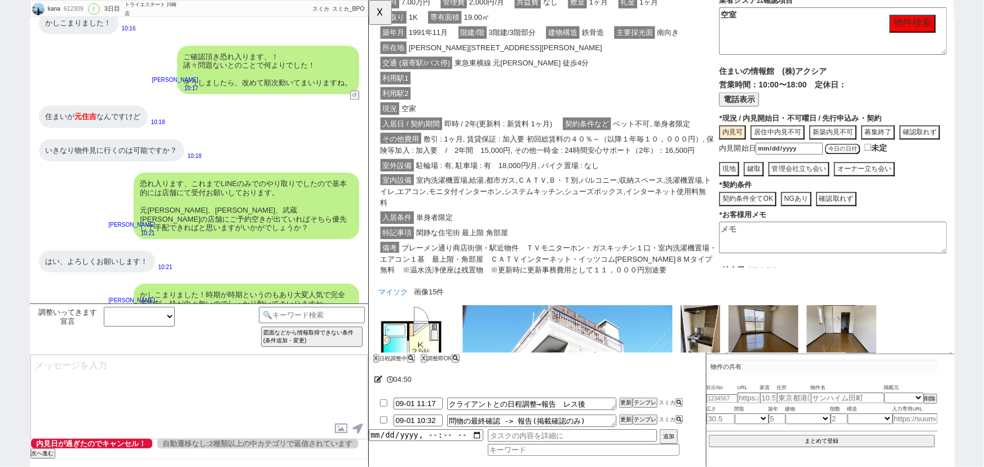
click at [771, 189] on button "現地" at bounding box center [781, 181] width 21 height 15
type textarea "内見可"
type textarea "9/1時点"
drag, startPoint x: 787, startPoint y: 254, endPoint x: 683, endPoint y: 270, distance: 104.9
click div "賃料 7.00万円 管理費 2,000円/月 共益費 なし 敷金 1ヶ月 礼金 1ヶ月 間取り 1K 専有面積 19.00㎡ 築年月 [DATE] 階建/階 …"
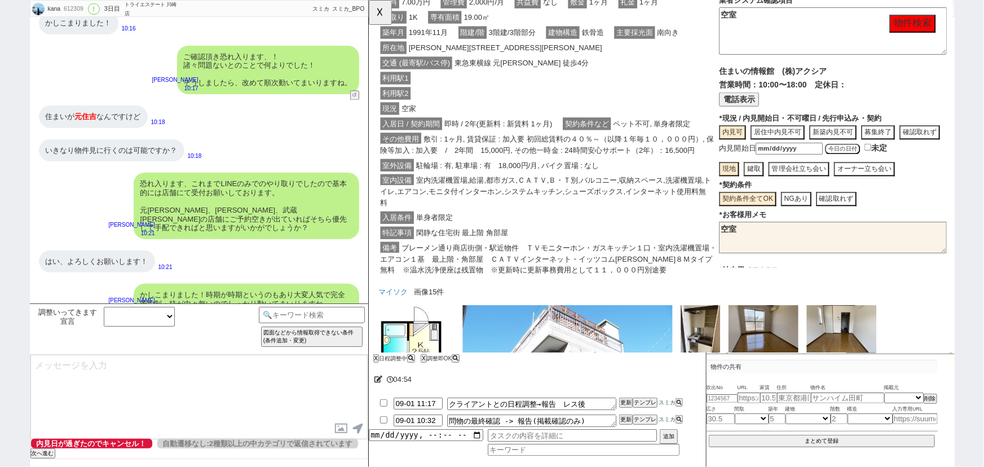
type textarea "空室"
click div "入居条件 単身者限定"
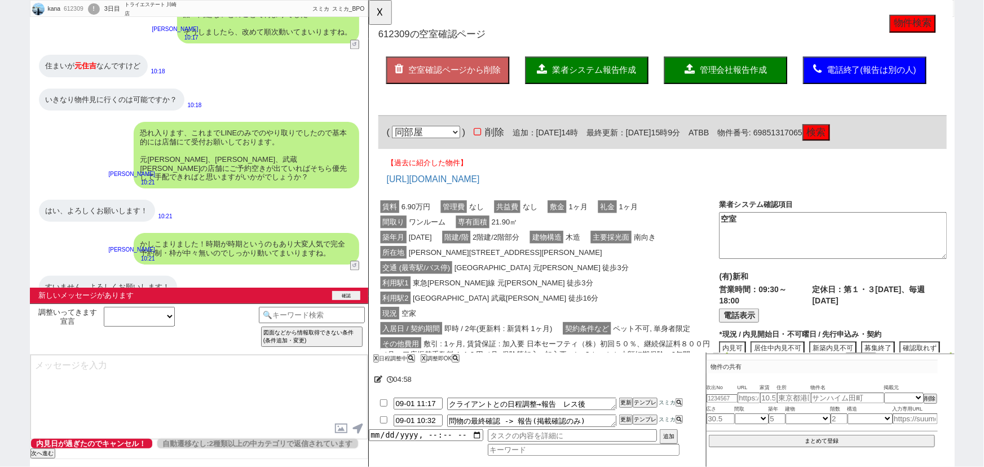
scroll to position [3400, 0]
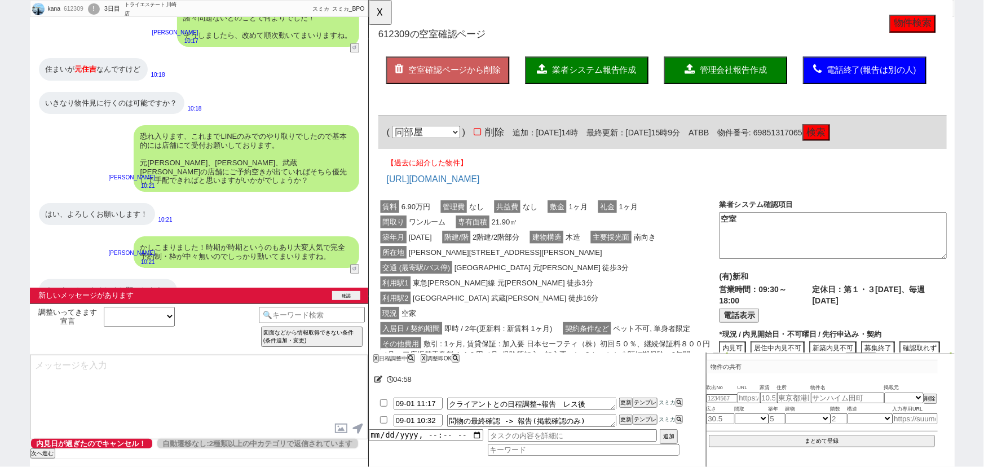
click at [351, 293] on button "確認" at bounding box center [346, 295] width 28 height 9
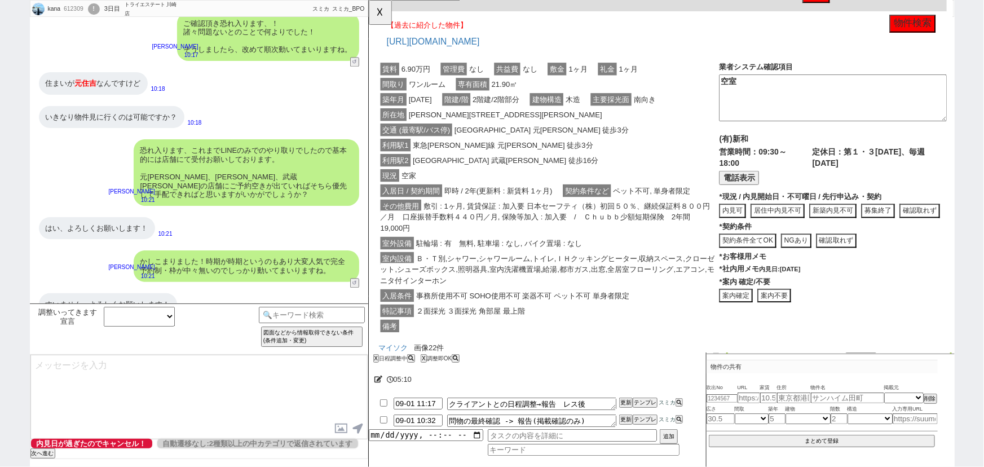
scroll to position [0, 0]
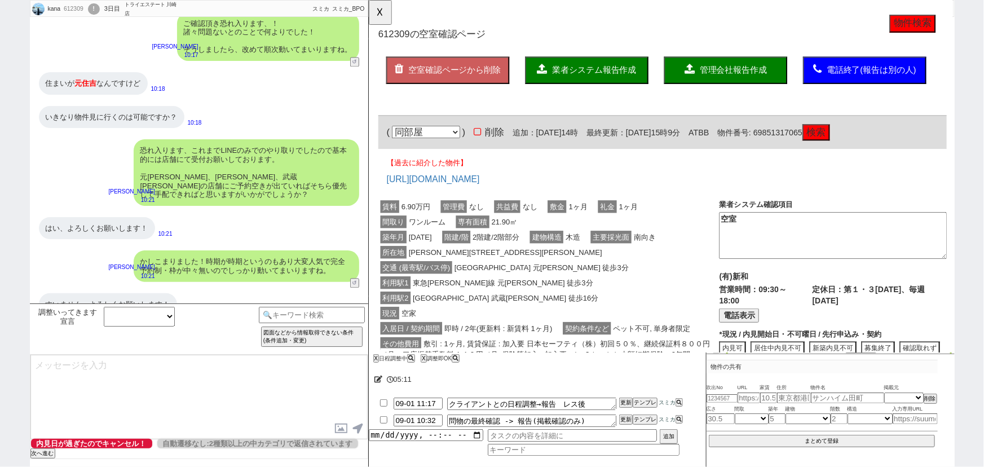
click at [74, 13] on div "612309" at bounding box center [72, 9] width 25 height 9
copy div "612309"
click at [189, 250] on div "かしこまりました！時期が時期というのもあり大変人気で完全予約制・枠が中々無いのでしっかり動いてまいりますね。" at bounding box center [247, 265] width 226 height 31
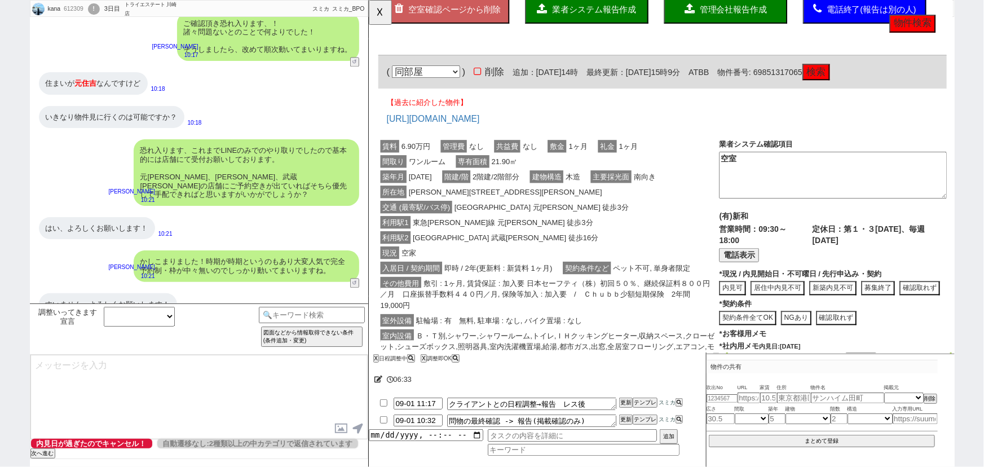
scroll to position [66, 0]
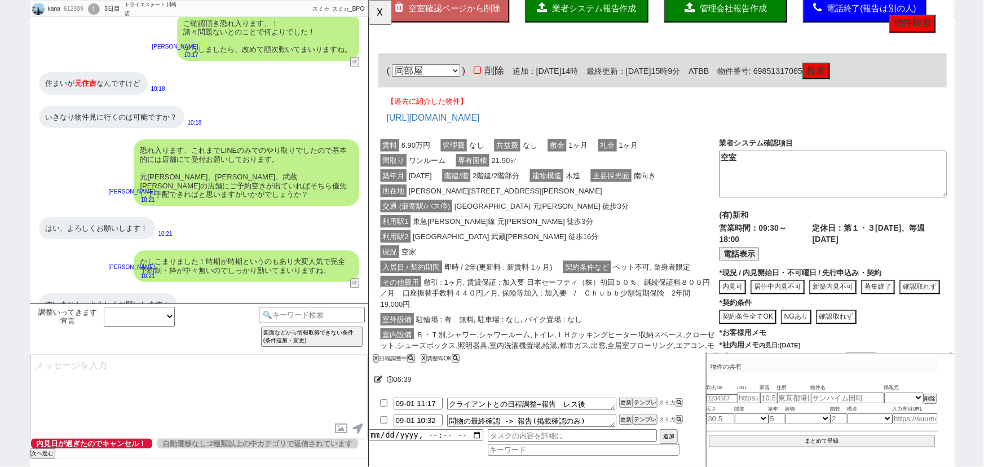
click at [762, 267] on button "電話表示" at bounding box center [766, 273] width 43 height 15
click at [838, 275] on button "📞 電話" at bounding box center [839, 273] width 39 height 15
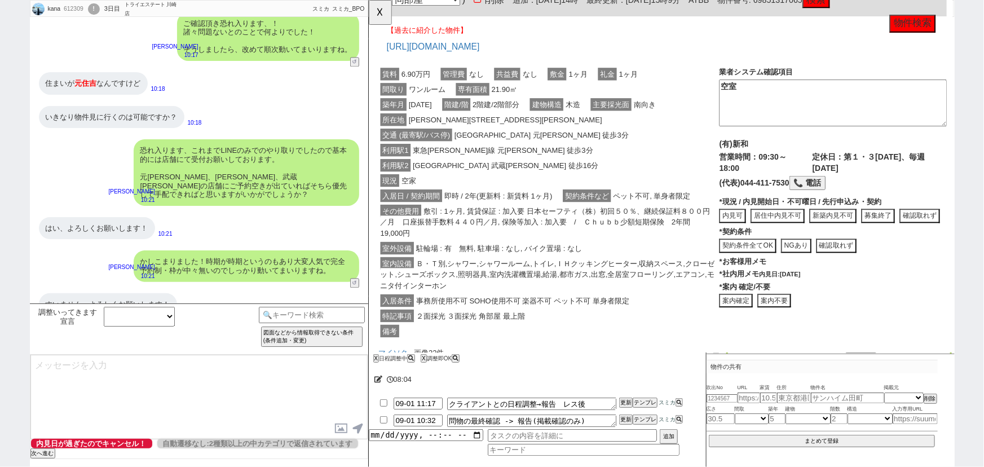
scroll to position [142, 0]
click at [779, 232] on button "内見可" at bounding box center [808, 233] width 58 height 15
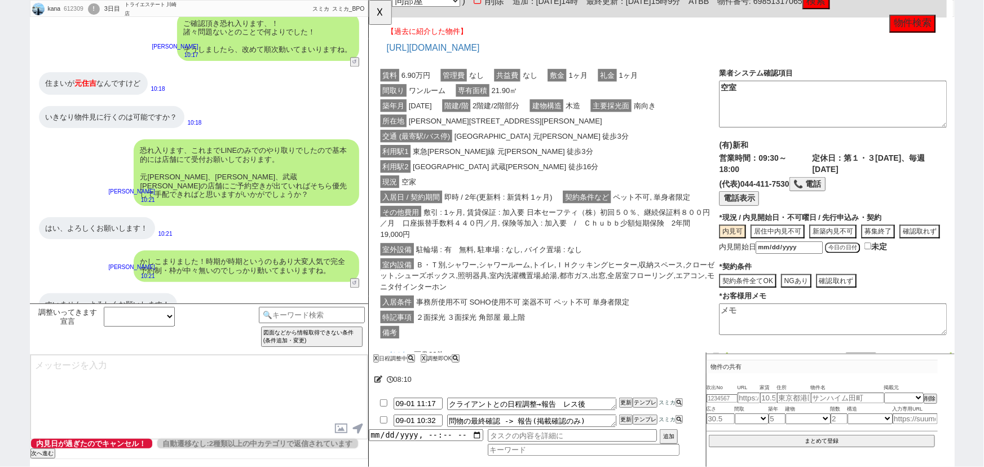
click at [884, 272] on button "今日の日付" at bounding box center [878, 266] width 38 height 11
type input "[DATE]"
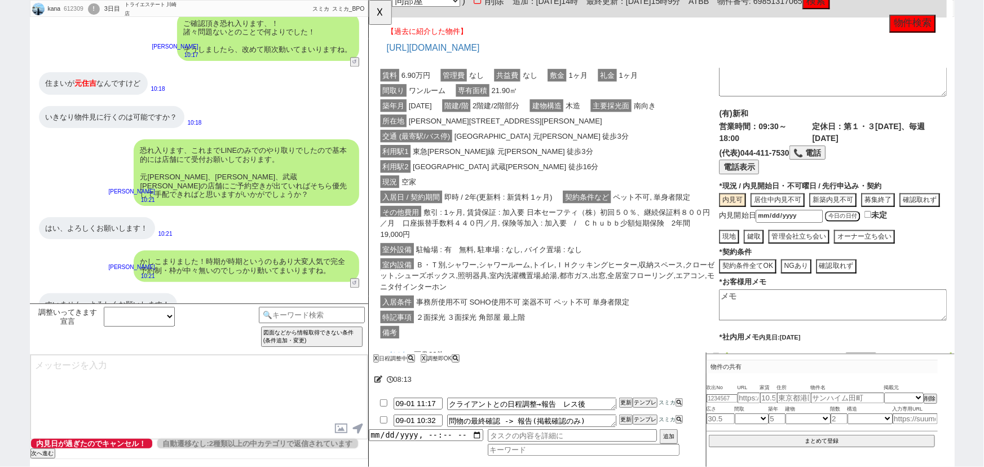
scroll to position [34, 0]
click at [771, 262] on button "現地" at bounding box center [781, 253] width 21 height 15
type textarea "内見可"
type textarea "9/1時点"
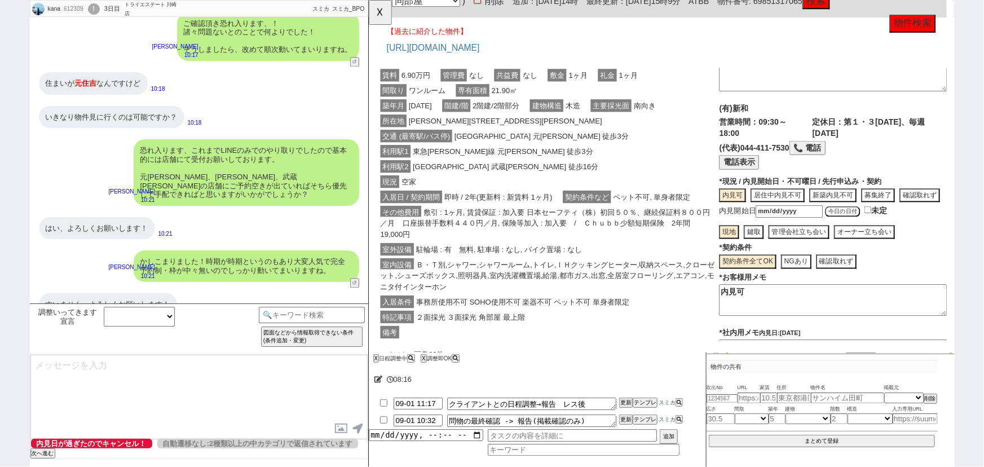
drag, startPoint x: 784, startPoint y: 329, endPoint x: 668, endPoint y: 352, distance: 118.0
click div "賃料 6.90万円 管理費 なし 共益費 なし 敷金 1ヶ月 礼金 1ヶ月 間取り ワンルーム 専有面積 21.90㎡ 築年月 [DATE] 階建/階 2階建…"
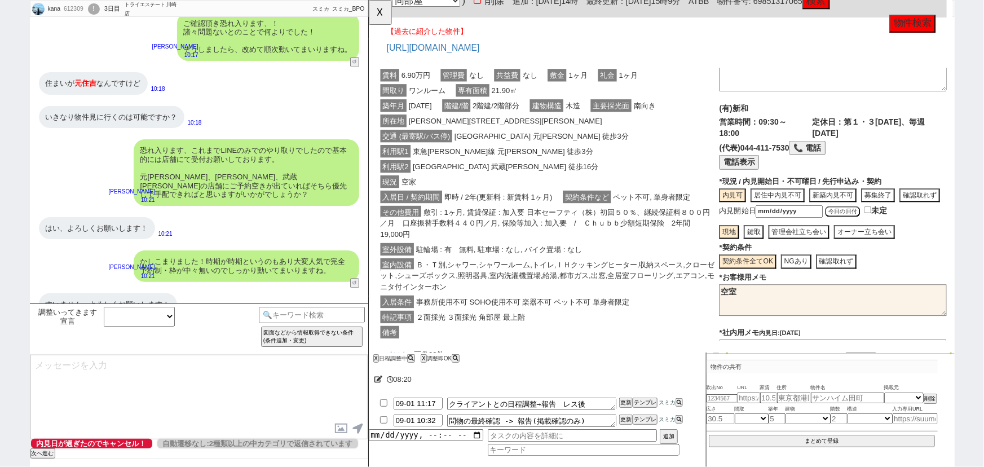
type textarea "空室"
click at [639, 295] on span "Ｂ・Ｔ別,シャワー,シャワールーム,トイレ,ＩＨクッキングヒーター,収納スペース,クローゼット,シューズボックス,照明器具,室内洗濯機置場,給湯,都市ガス,出…" at bounding box center [560, 295] width 359 height 37
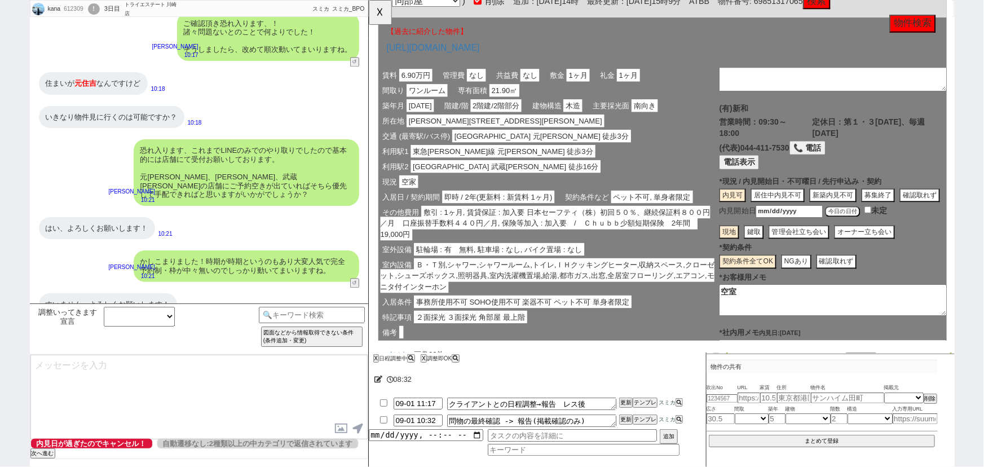
click at [670, 298] on span "Ｂ・Ｔ別,シャワー,シャワールーム,トイレ,ＩＨクッキングヒーター,収納スペース,クローゼット,シューズボックス,照明器具,室内洗濯機置場,給湯,都市ガス,出…" at bounding box center [560, 295] width 359 height 37
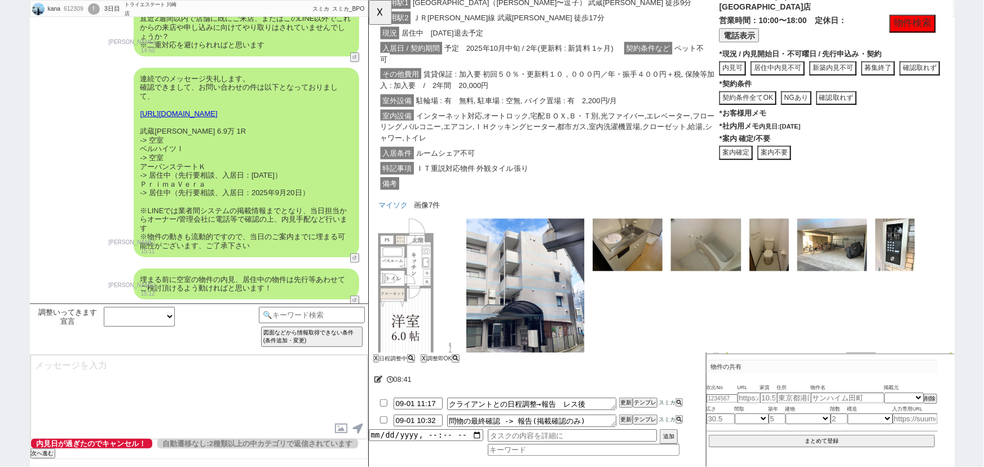
scroll to position [1712, 0]
click at [379, 12] on button "☓" at bounding box center [379, 11] width 21 height 23
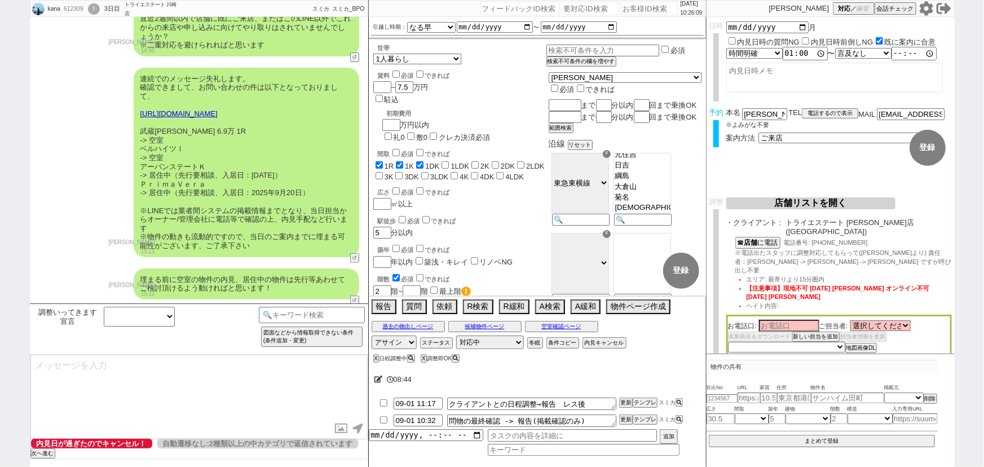
click at [811, 204] on button "店舗リストを開く" at bounding box center [810, 203] width 169 height 12
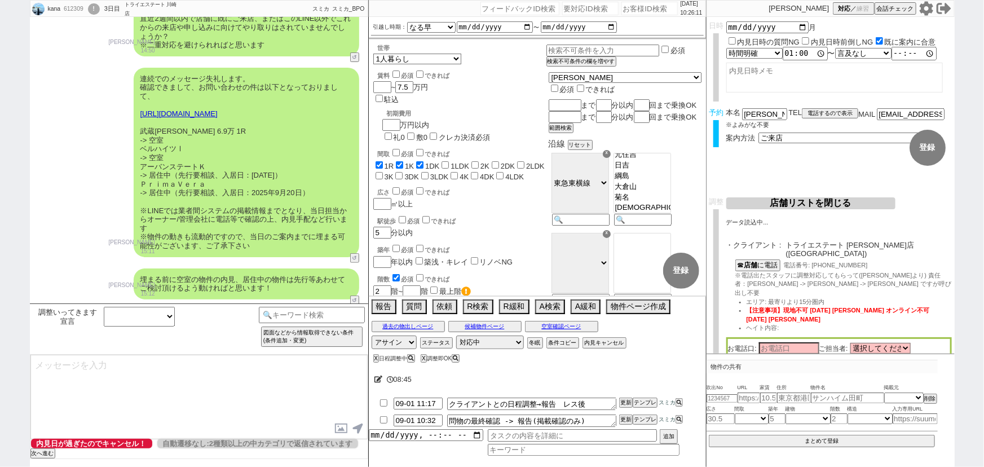
click at [73, 9] on div "612309" at bounding box center [72, 9] width 25 height 9
copy div "612309"
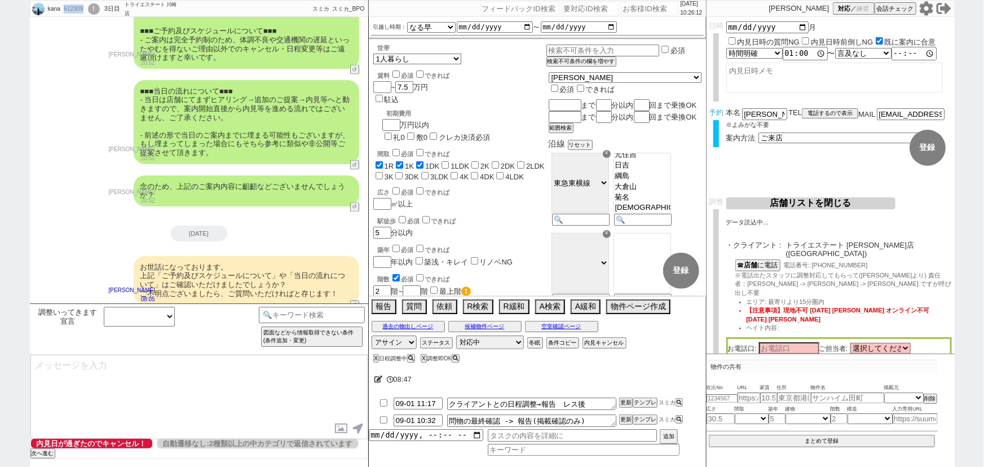
scroll to position [3400, 0]
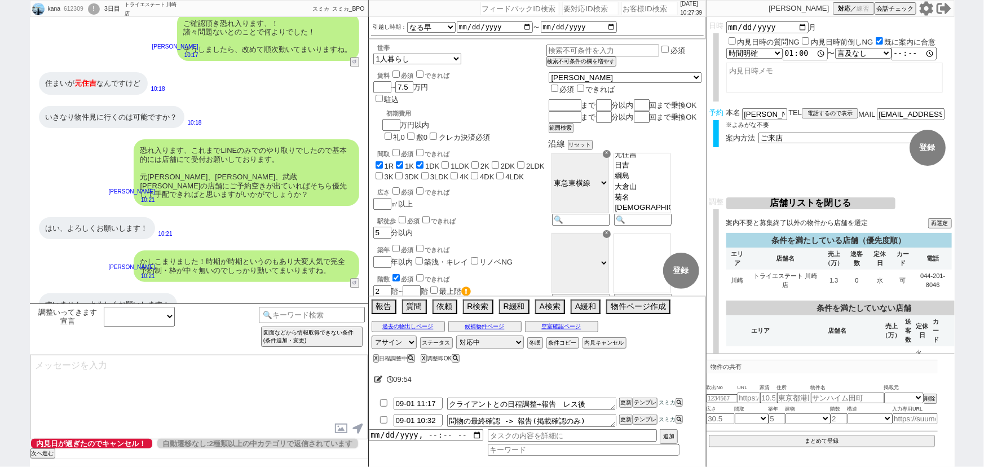
click at [264, 100] on div "いきなり物件見に行くのは可能ですか？ 10:18" at bounding box center [199, 117] width 338 height 34
click at [70, 178] on div "恐れ入ります、これまでLINEのみでのやり取りでしたので基本的には店舗にて受付お願いしております。 元[PERSON_NAME]、[PERSON_NAME]、…" at bounding box center [199, 173] width 338 height 78
click at [76, 12] on div "612309" at bounding box center [72, 9] width 25 height 9
copy div "612309"
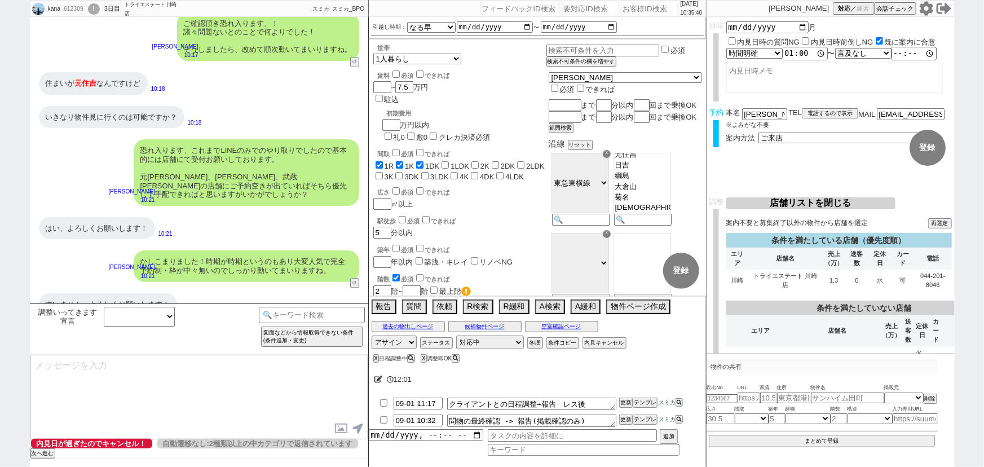
click at [621, 12] on input "number" at bounding box center [649, 9] width 56 height 14
paste input "612309"
type input "612309"
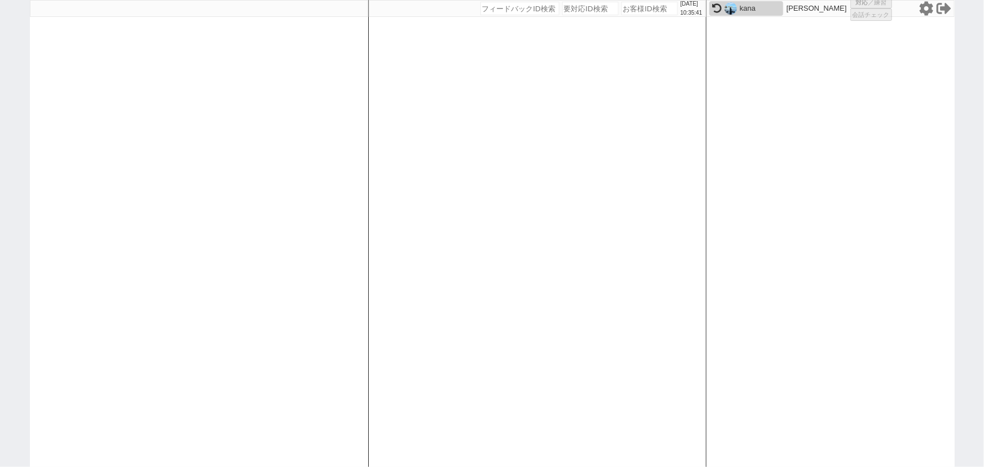
select select "1"
select select "2"
select select
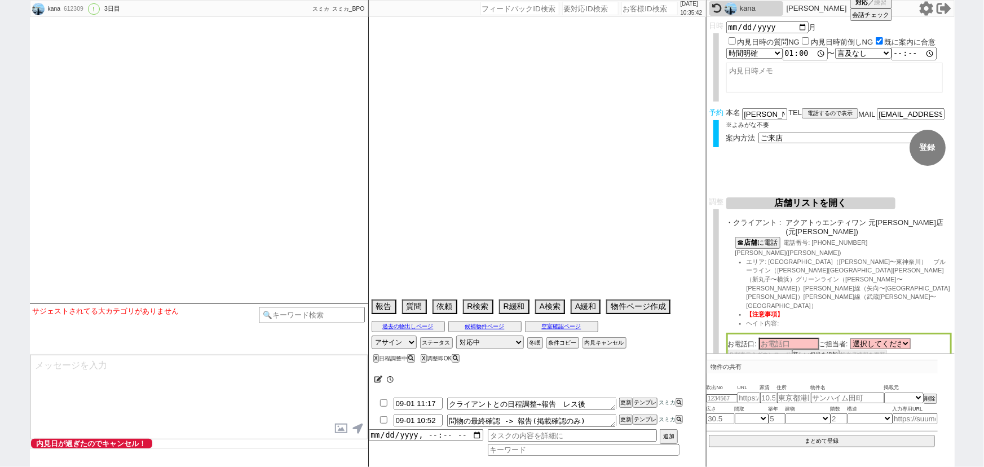
select select "13"
select select "0"
select select "50"
select select "[DATE]"
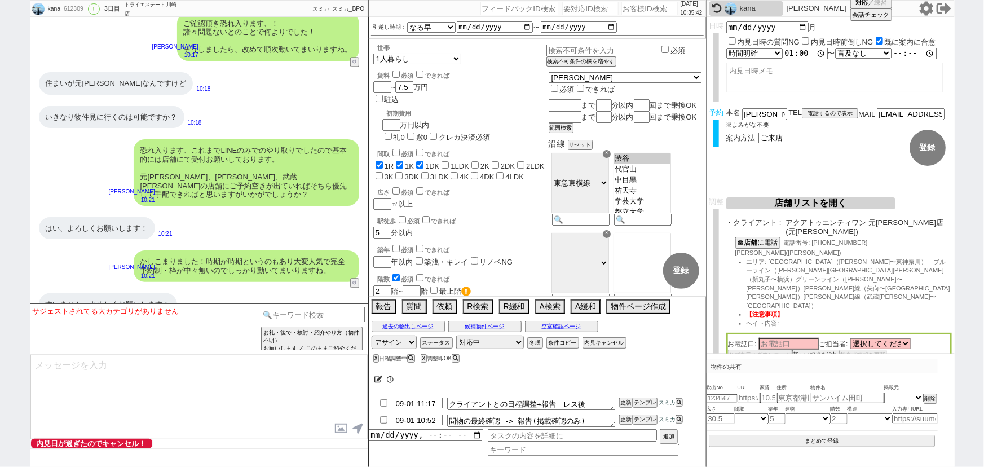
scroll to position [54, 0]
click at [771, 237] on button "☎ 店舗 に電話" at bounding box center [756, 242] width 43 height 10
click at [879, 339] on select "選択してください [PERSON_NAME] [PERSON_NAME] [PERSON_NAME]" at bounding box center [880, 344] width 60 height 10
select select "2661"
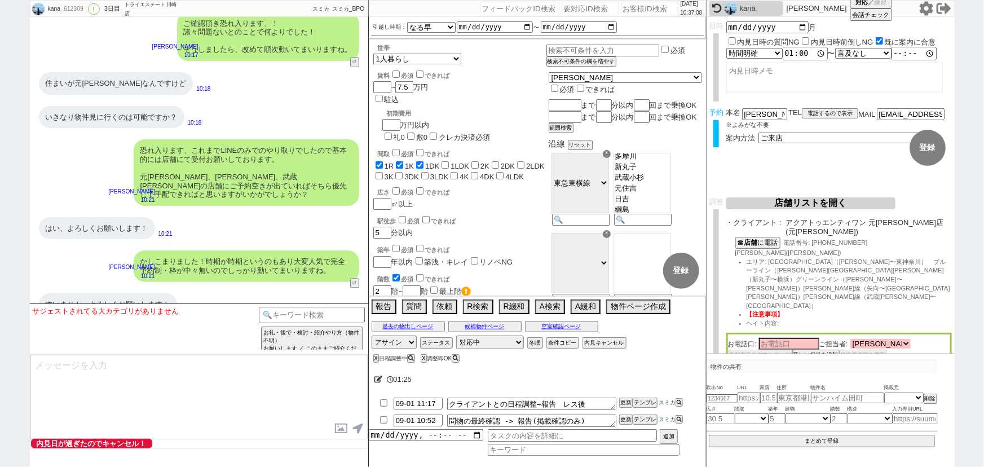
click at [852, 339] on select "選択してください [PERSON_NAME] [PERSON_NAME] [PERSON_NAME]" at bounding box center [880, 344] width 60 height 10
click at [800, 338] on input at bounding box center [789, 343] width 60 height 10
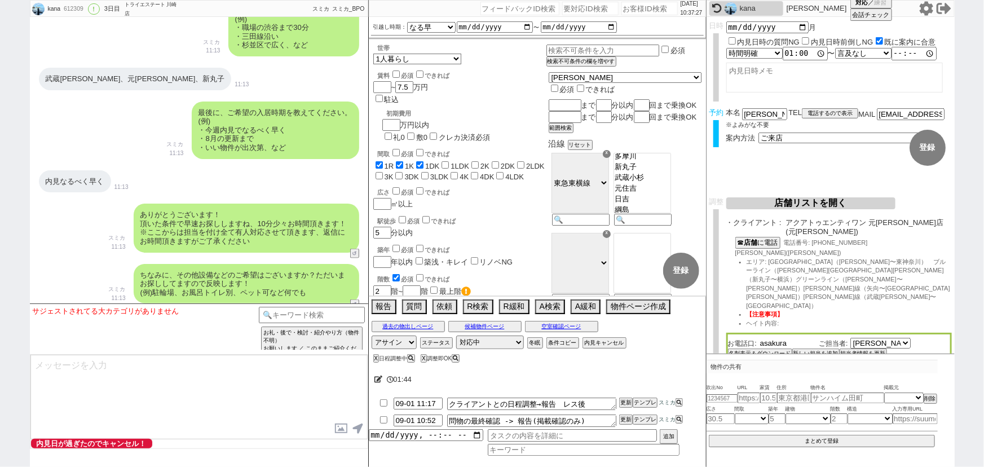
scroll to position [774, 0]
type input "asakura"
click at [877, 339] on select "選択してください [PERSON_NAME] [PERSON_NAME] [PERSON_NAME]" at bounding box center [880, 344] width 60 height 10
click at [778, 376] on textarea at bounding box center [830, 389] width 204 height 27
click at [766, 376] on textarea "[PERSON_NAME]" at bounding box center [830, 389] width 204 height 27
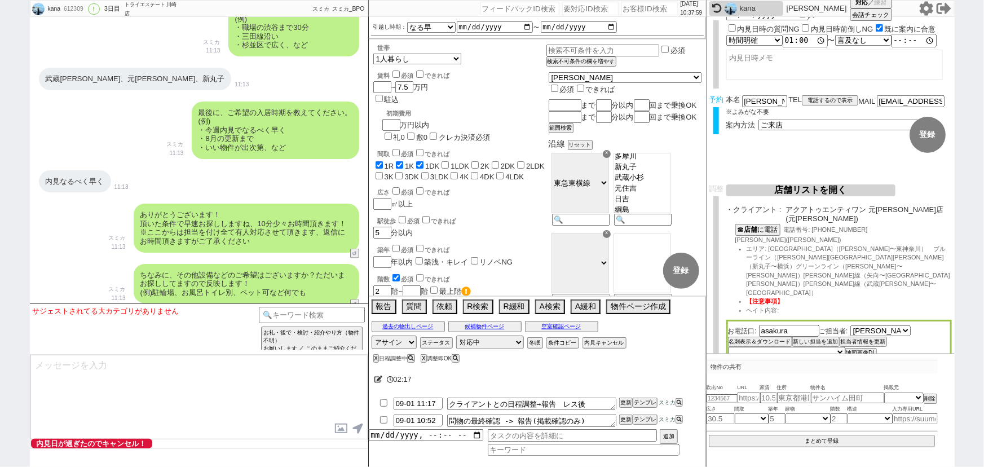
scroll to position [14, 0]
type textarea "[PERSON_NAME]　が正しい"
select select "2661"
select select
drag, startPoint x: 788, startPoint y: 209, endPoint x: 898, endPoint y: 210, distance: 110.5
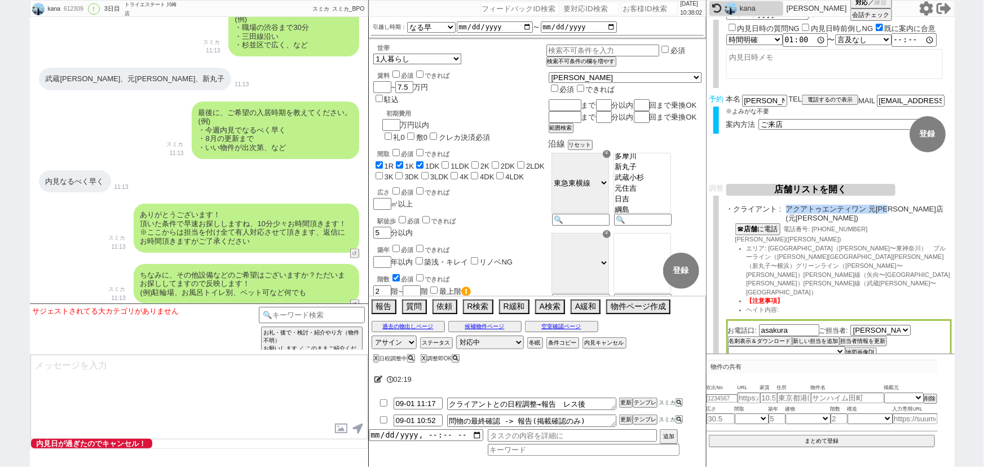
click at [898, 210] on span "アクアトゥエンティワン 元[PERSON_NAME]店(元[PERSON_NAME])" at bounding box center [869, 213] width 166 height 17
copy span "アクアトゥエンティワン 元住吉店"
click at [870, 337] on button "担当者情報を更新" at bounding box center [862, 341] width 45 height 8
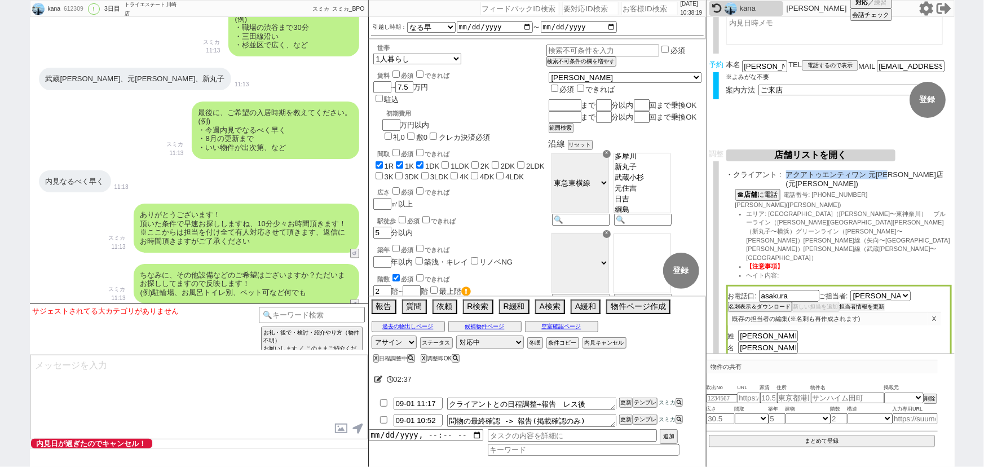
scroll to position [50, 0]
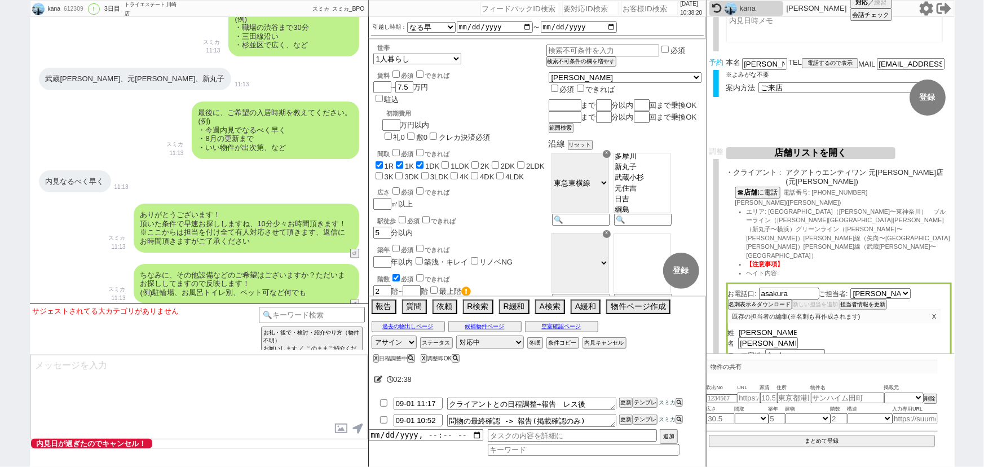
click at [743, 328] on input "[PERSON_NAME]" at bounding box center [768, 333] width 60 height 10
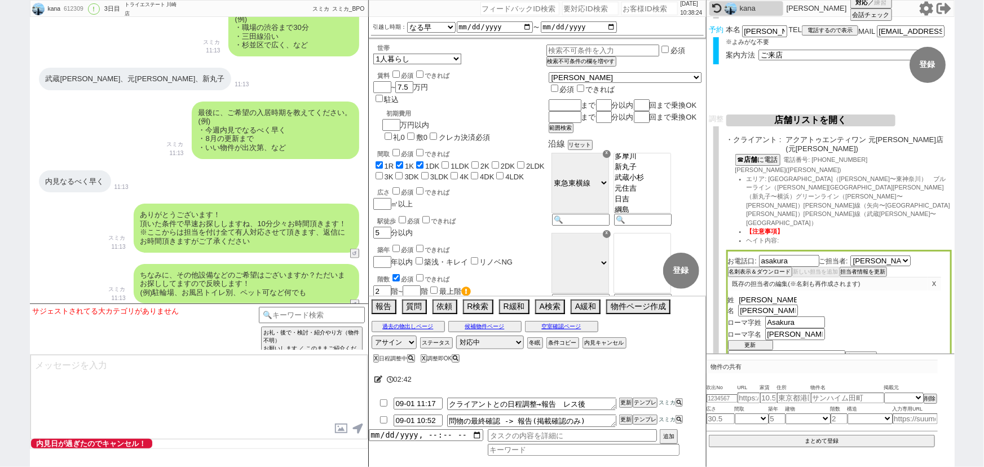
scroll to position [84, 0]
type input "[PERSON_NAME]"
click at [754, 342] on button "更新" at bounding box center [750, 346] width 45 height 8
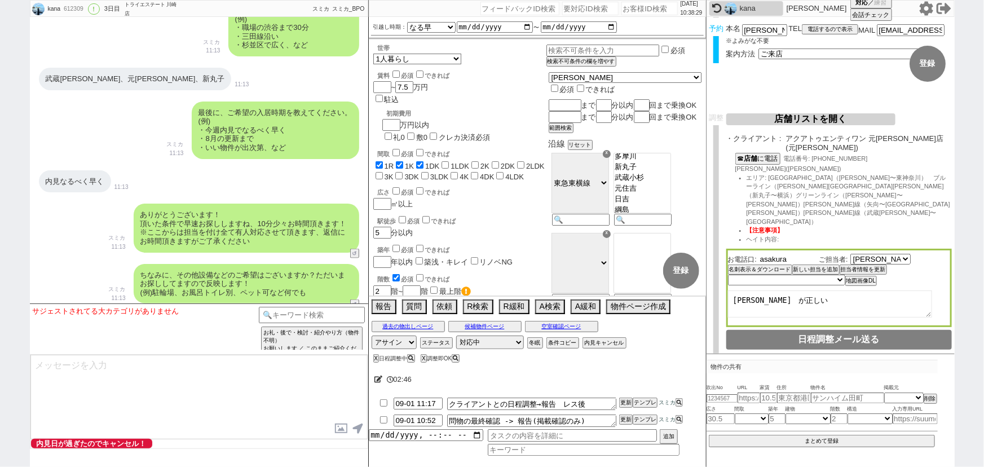
drag, startPoint x: 791, startPoint y: 223, endPoint x: 731, endPoint y: 236, distance: 61.0
click at [731, 249] on div "お電話口: [PERSON_NAME] ご担当者: 選択してください [PERSON_NAME] [PERSON_NAME] [PERSON_NAME] 名刺…" at bounding box center [839, 288] width 226 height 78
type input "[PERSON_NAME]"
click at [779, 276] on select "未定 希望で最短でOK 最短以外でOK 日程がNG(直近で別日提案可) 日程がNG(直近はNG) お客様ごとNG 折返し待ち 店舗が定休/終業後で連絡取れず" at bounding box center [786, 281] width 116 height 10
select select "5"
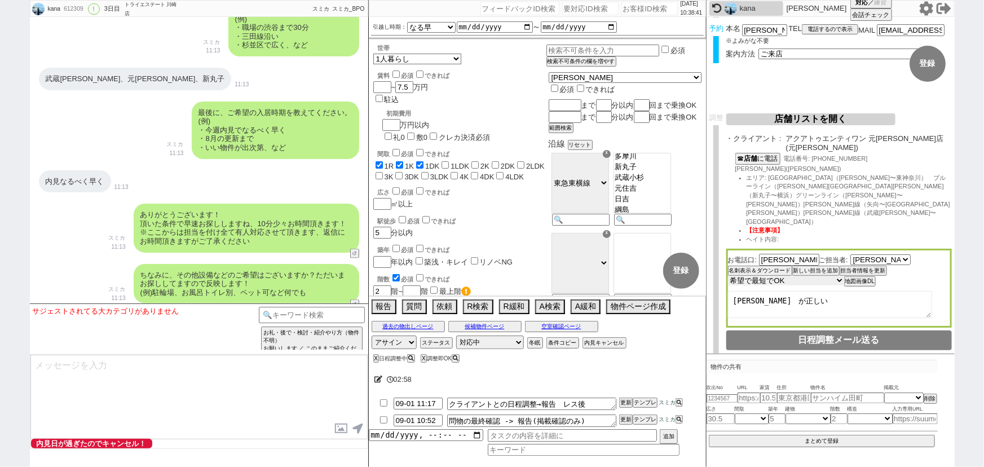
click at [728, 276] on select "未定 希望で最短でOK 最短以外でOK 日程がNG(直近で別日提案可) 日程がNG(直近はNG) お客様ごとNG 折返し待ち 店舗が定休/終業後で連絡取れず" at bounding box center [786, 281] width 116 height 10
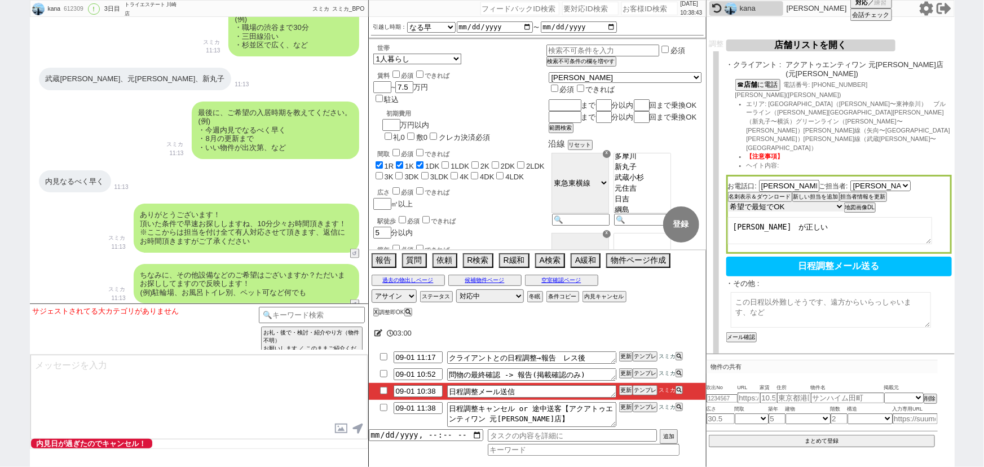
scroll to position [161, 0]
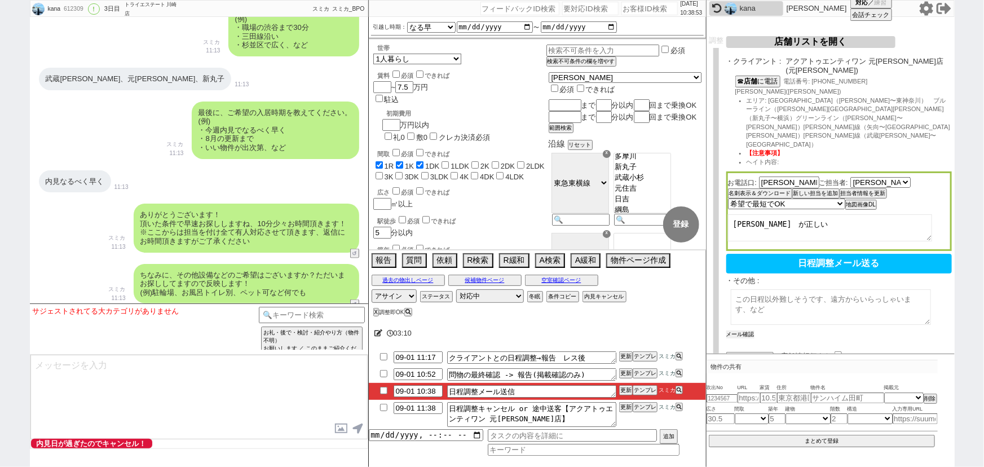
click at [744, 330] on button "メール確認" at bounding box center [740, 334] width 28 height 8
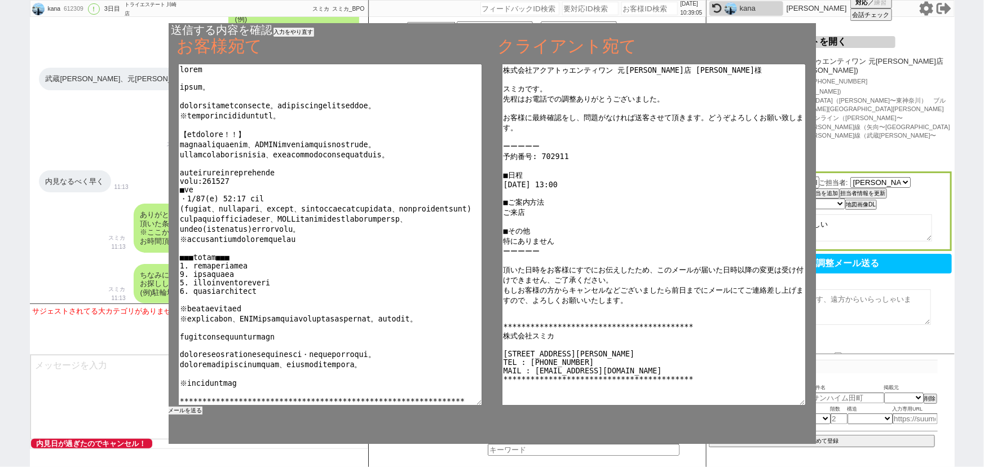
click at [193, 412] on button "メールを送る" at bounding box center [186, 411] width 34 height 8
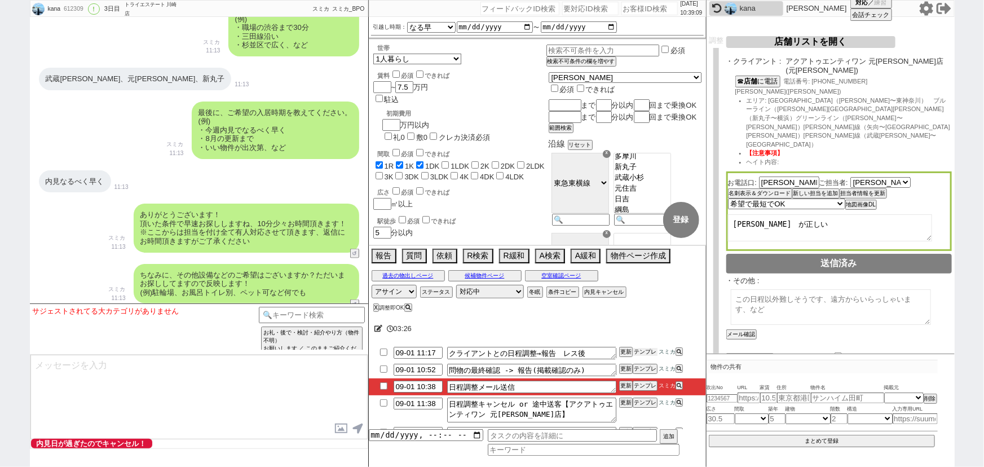
click at [647, 351] on button "テンプレ" at bounding box center [645, 352] width 25 height 8
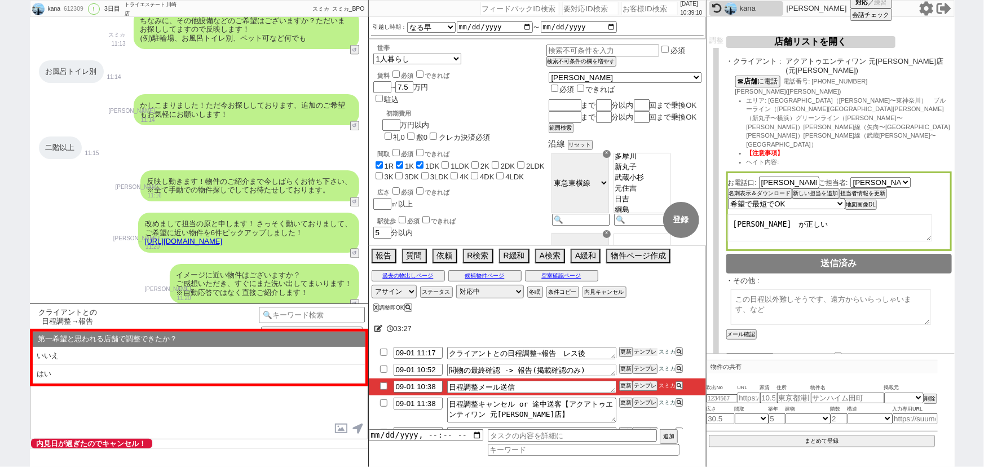
scroll to position [1029, 0]
click at [380, 372] on input "checkbox" at bounding box center [384, 368] width 16 height 7
checkbox input "true"
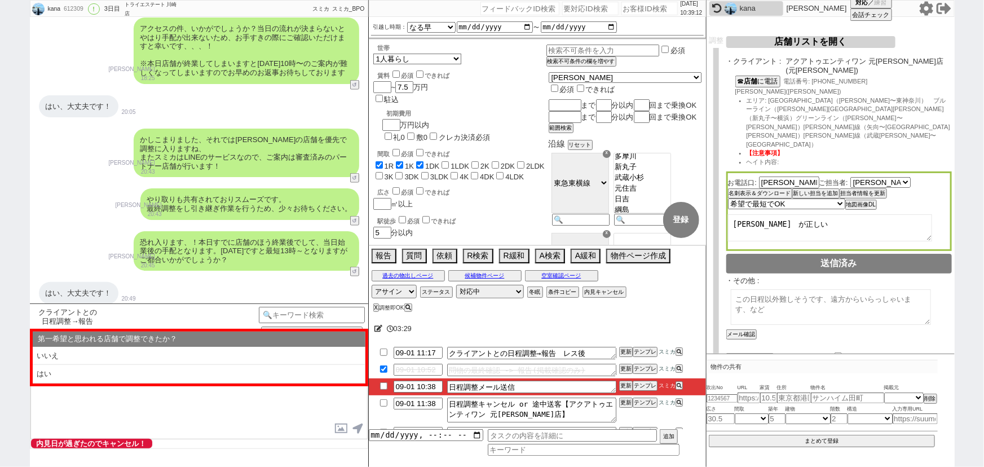
scroll to position [3400, 0]
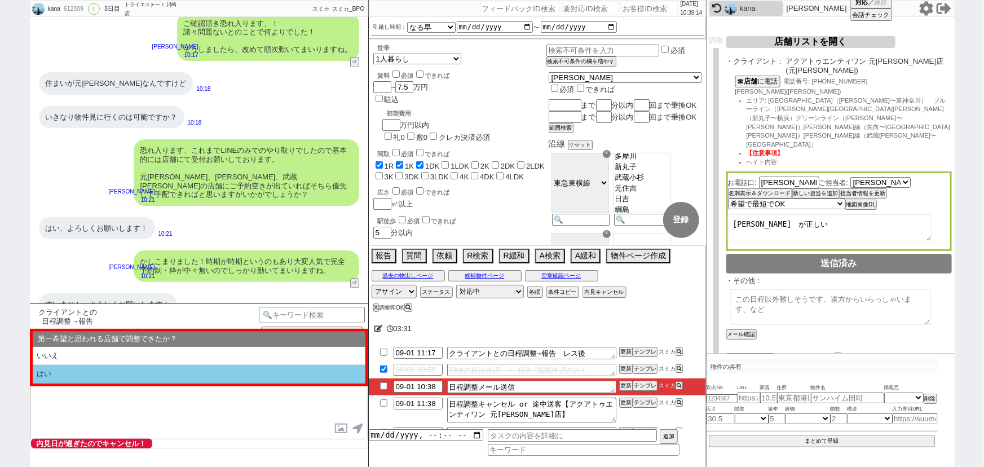
click at [123, 370] on li "はい" at bounding box center [199, 374] width 333 height 19
click at [137, 372] on li "近い" at bounding box center [199, 374] width 333 height 19
click at [136, 376] on li "本日すでに報告済み" at bounding box center [199, 374] width 333 height 19
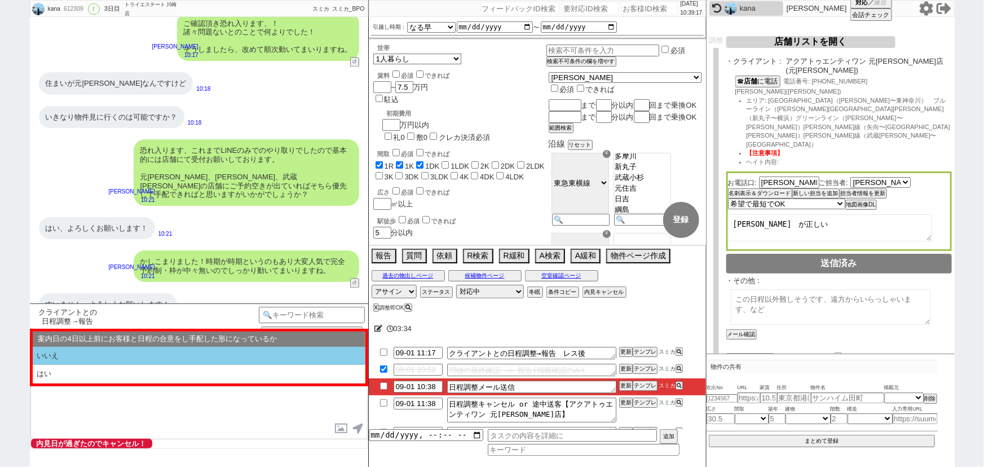
click at [164, 356] on li "いいえ" at bounding box center [199, 356] width 333 height 19
select select "はい"
select select "近い"
select select "本日すでに報告済み"
select select "いいえ"
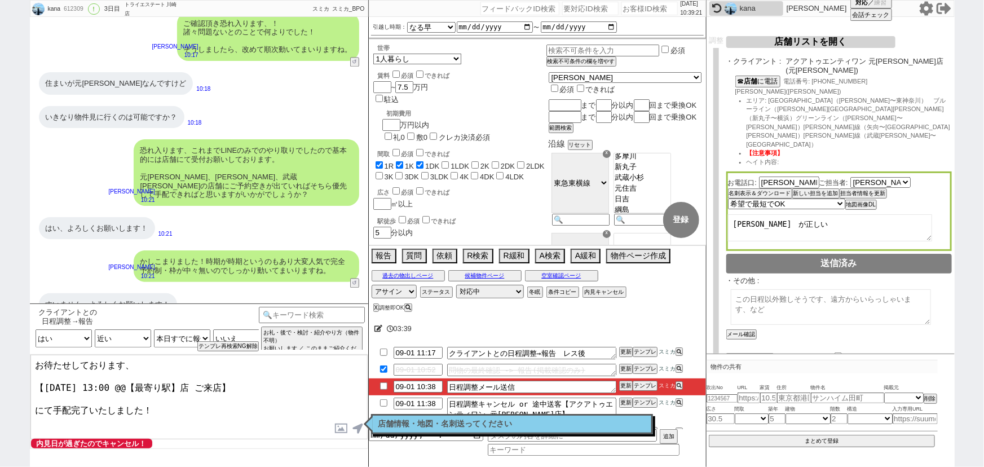
drag, startPoint x: 69, startPoint y: 381, endPoint x: 45, endPoint y: 381, distance: 24.2
click at [45, 381] on textarea "お待たせしております、 【[DATE] 13:00 @@【最寄り駅】店 ご来店】 にて手配完了いたしました！" at bounding box center [198, 397] width 337 height 85
drag, startPoint x: 177, startPoint y: 382, endPoint x: 113, endPoint y: 381, distance: 64.3
click at [113, 381] on textarea "お待たせしております、 【本日(月) 13:00 @@【最寄り駅】店 ご来店】 にて手配完了いたしました！" at bounding box center [198, 397] width 337 height 85
type textarea "お待たせしております、 【本日(月) 13:00 元[PERSON_NAME]店 ご来店】 にて手配完了いたしました！"
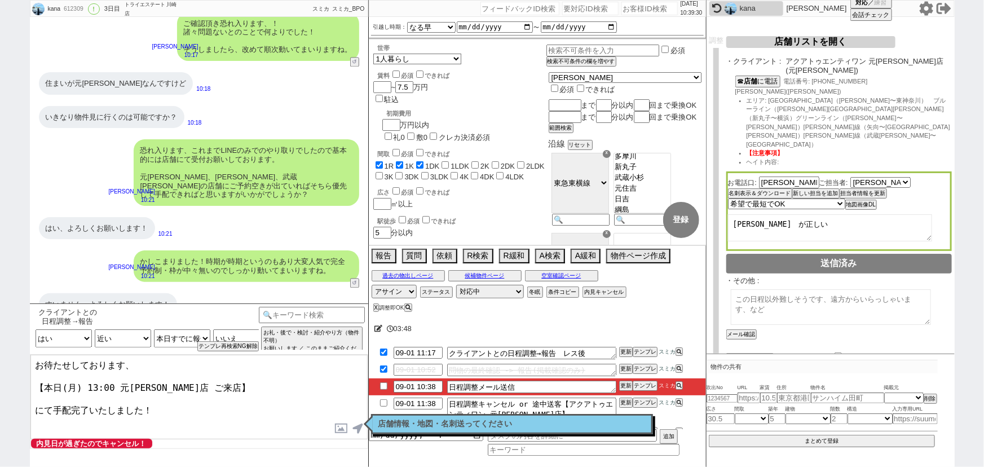
checkbox input "true"
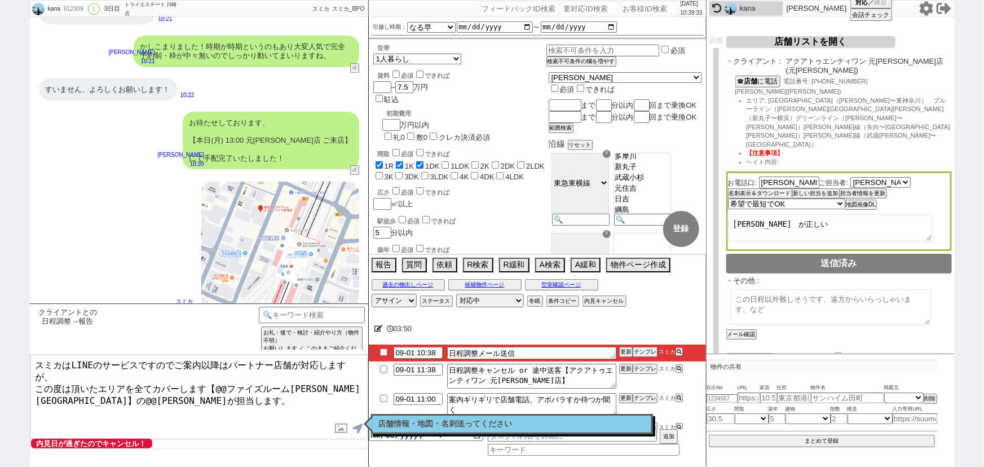
scroll to position [174, 0]
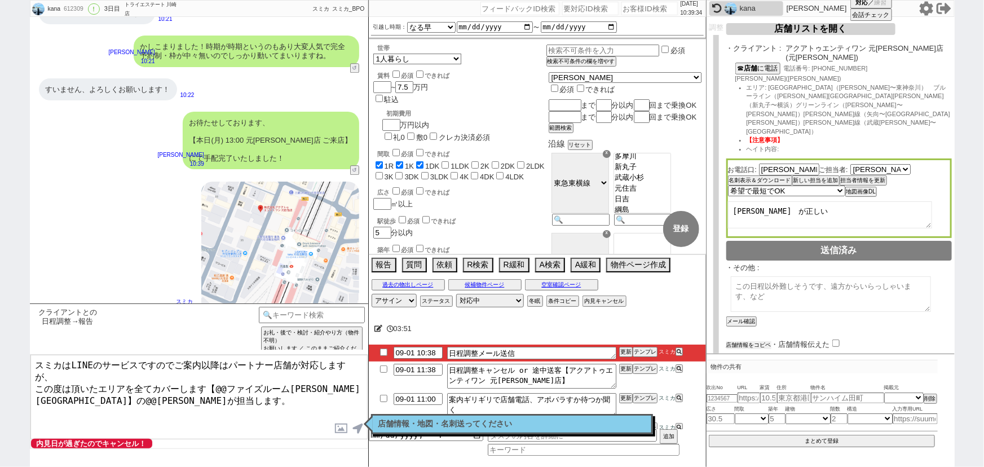
click at [751, 341] on button "店舗情報をコピペ" at bounding box center [748, 345] width 45 height 8
type textarea "スミカはLINEのサービスですのでご案内以降はパートナー店舗が対応しますが、 この度は頂いたエリアを全てカバーします【@@ファイズルーム[PERSON_NAM…"
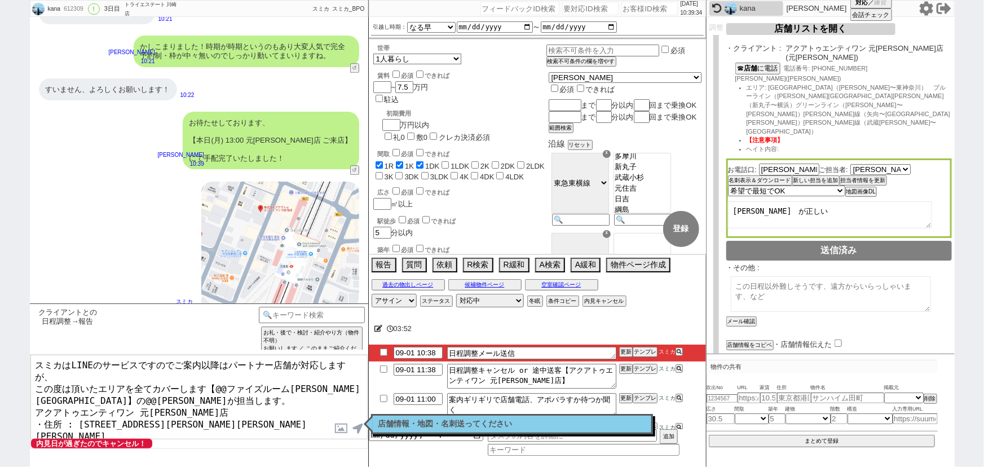
click at [837, 339] on input "checkbox" at bounding box center [838, 342] width 7 height 7
checkbox input "true"
click at [32, 390] on textarea "スミカはLINEのサービスですのでご案内以降はパートナー店舗が対応しますが、 この度は頂いたエリアを全てカバーします【@@ファイズルーム[PERSON_NAM…" at bounding box center [198, 397] width 337 height 85
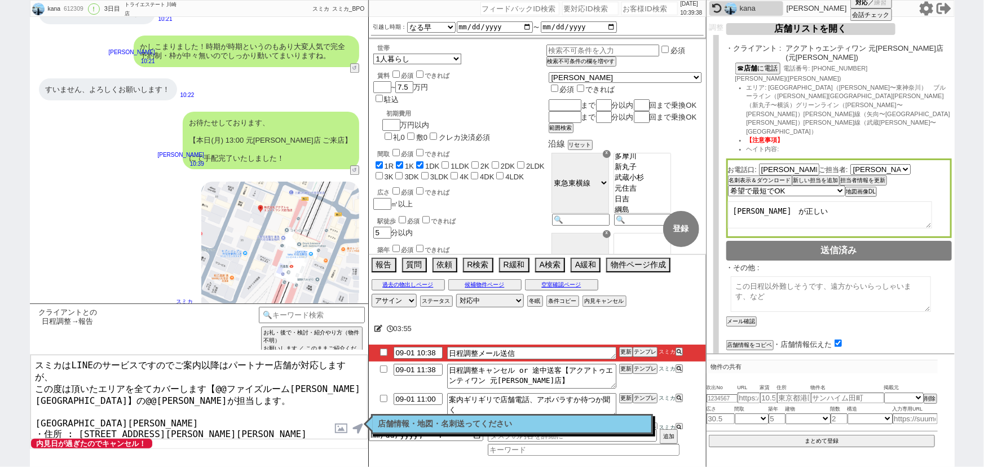
drag, startPoint x: 170, startPoint y: 398, endPoint x: 163, endPoint y: 397, distance: 6.9
click at [163, 397] on textarea "スミカはLINEのサービスですのでご案内以降はパートナー店舗が対応しますが、 この度は頂いたエリアを全てカバーします【@@ファイズルーム[PERSON_NAM…" at bounding box center [198, 397] width 337 height 85
drag, startPoint x: 174, startPoint y: 398, endPoint x: 25, endPoint y: 398, distance: 148.3
click at [25, 398] on div "kana 612309 ! 0 3日目 トライエステート [PERSON_NAME]店 冬眠中 自社客 スミカ スミカ_BPO チャット全表示 [DATE] …" at bounding box center [492, 233] width 984 height 467
drag, startPoint x: 321, startPoint y: 373, endPoint x: 215, endPoint y: 373, distance: 105.4
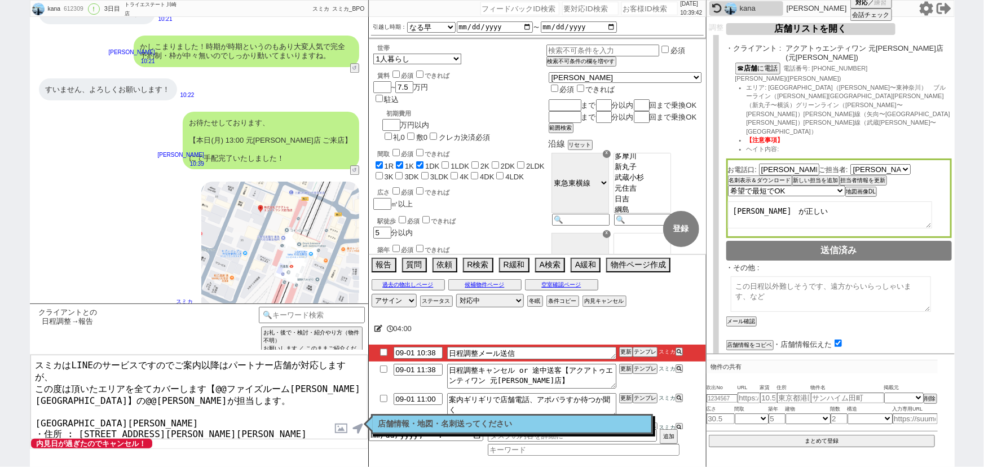
click at [215, 373] on textarea "スミカはLINEのサービスですのでご案内以降はパートナー店舗が対応しますが、 この度は頂いたエリアを全てカバーします【@@ファイズルーム[PERSON_NAM…" at bounding box center [198, 397] width 337 height 85
paste textarea "アクアトゥエンティワン 元[PERSON_NAME]"
drag, startPoint x: 85, startPoint y: 383, endPoint x: 62, endPoint y: 378, distance: 23.7
click at [62, 378] on textarea "スミカはLINEのサービスですのでご案内以降はパートナー店舗が対応しますが、 この度は頂いたエリアを全てカバーします【アクアトゥエンティワン 元[PERSON…" at bounding box center [198, 397] width 337 height 85
type textarea "スミカはLINEのサービスですのでご案内以降はパートナー店舗が対応しますが、 この度は頂いたエリアを全てカバーします【アクアトゥエンティワン 元[PERSON…"
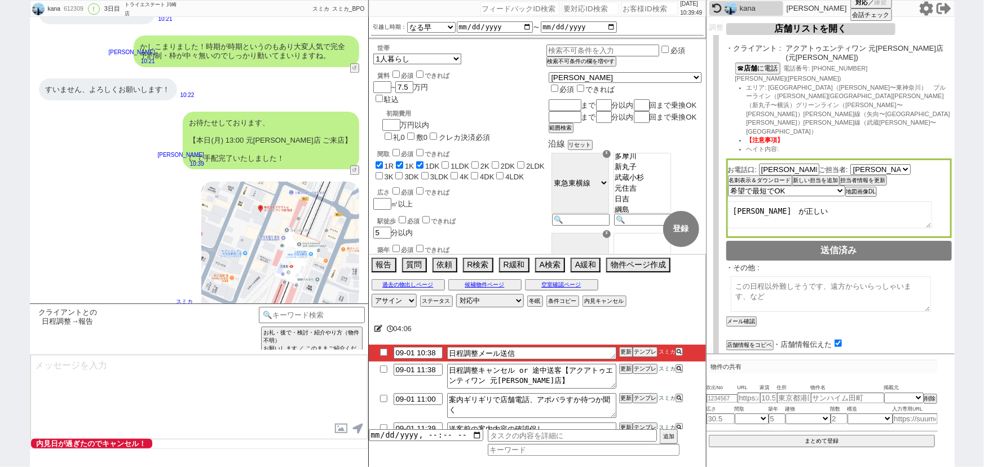
scroll to position [3701, 0]
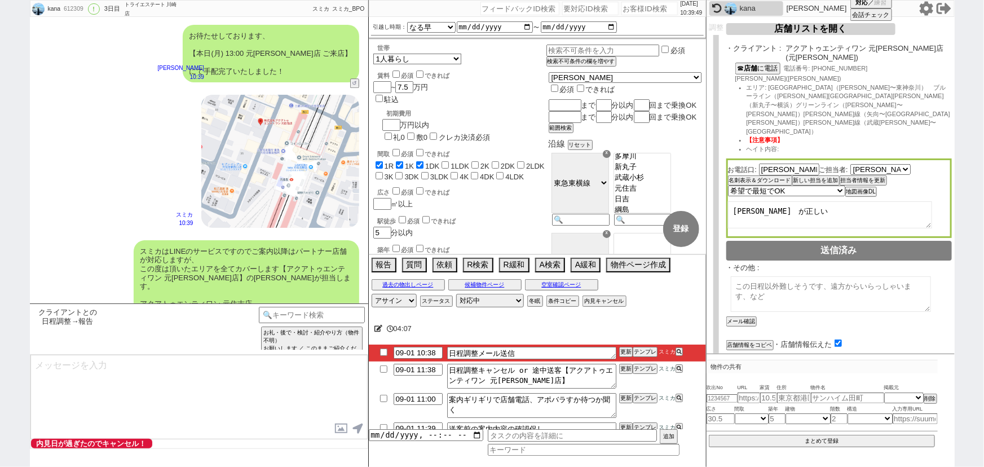
type textarea "また、今回お繋ぎできたアクアトゥエンティワン元[PERSON_NAME]店ですが、 [GEOGRAPHIC_DATA]多店舗展開するアクアトゥエンティワンの店…"
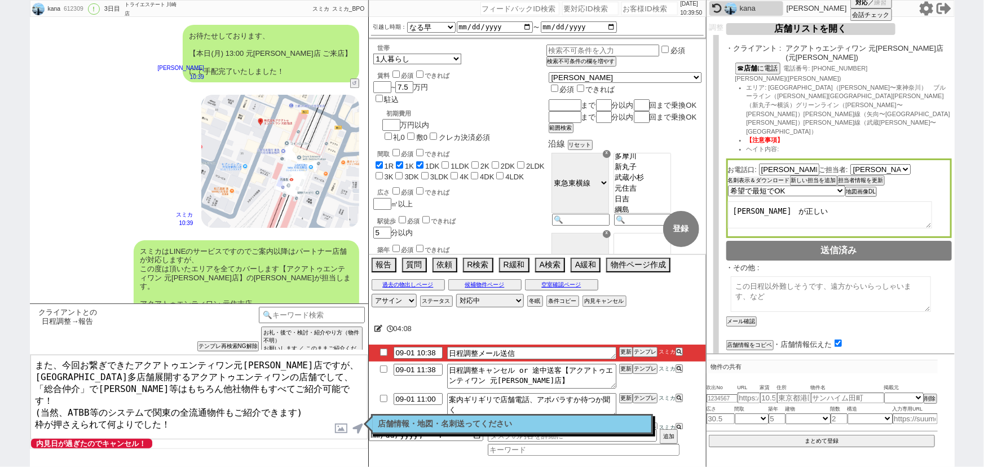
click at [762, 176] on button "名刺表示＆ダウンロード" at bounding box center [759, 180] width 62 height 8
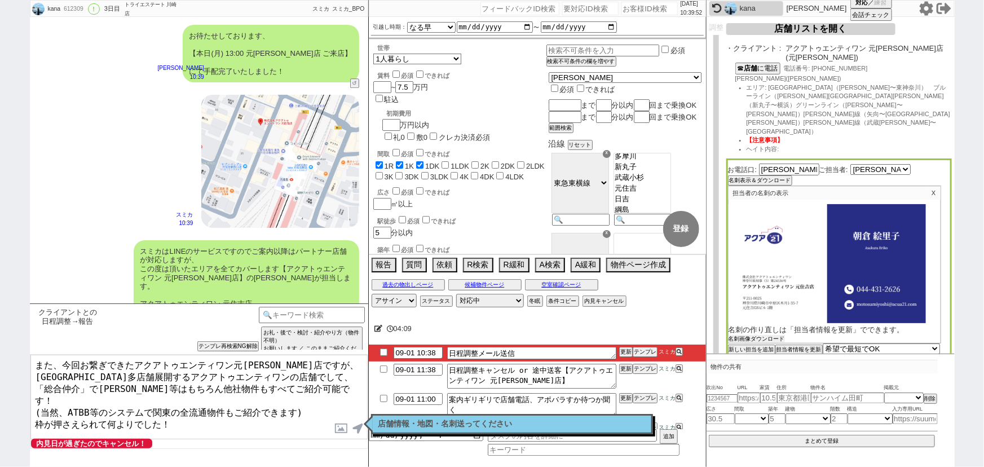
click at [746, 335] on button "名刺画像ダウンロード" at bounding box center [757, 339] width 56 height 8
click at [339, 431] on label at bounding box center [342, 428] width 18 height 21
click at [0, 0] on input "file" at bounding box center [0, 0] width 0 height 0
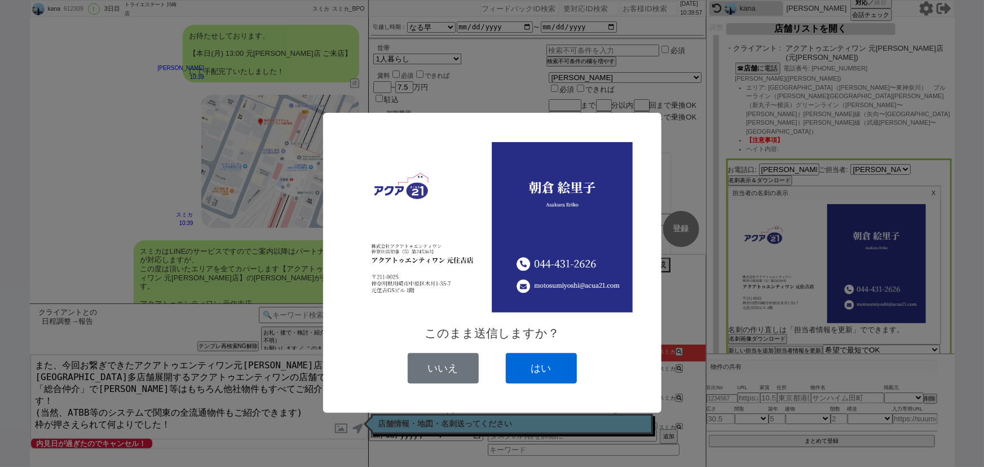
click at [546, 368] on button "はい" at bounding box center [541, 368] width 71 height 30
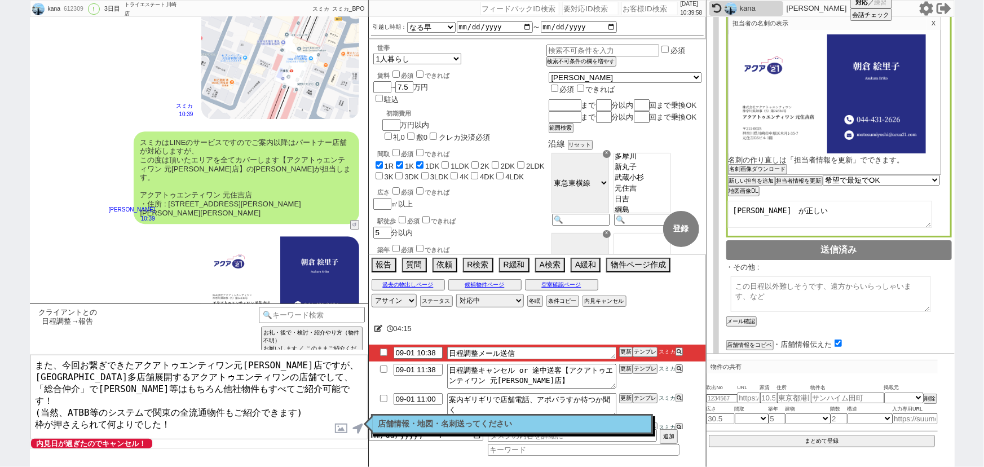
scroll to position [0, 0]
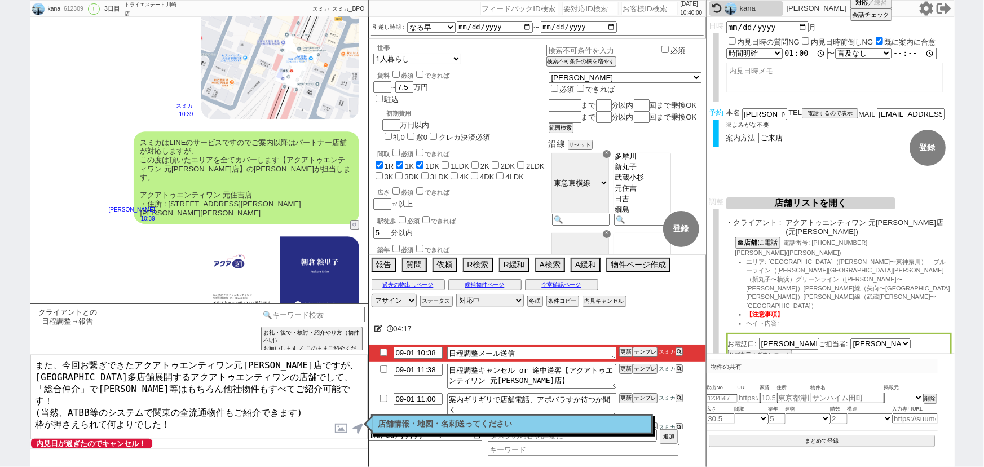
click at [215, 423] on textarea "また、今回お繋ぎできたアクアトゥエンティワン元[PERSON_NAME]店ですが、 [GEOGRAPHIC_DATA]多店舗展開するアクアトゥエンティワンの店…" at bounding box center [198, 397] width 337 height 85
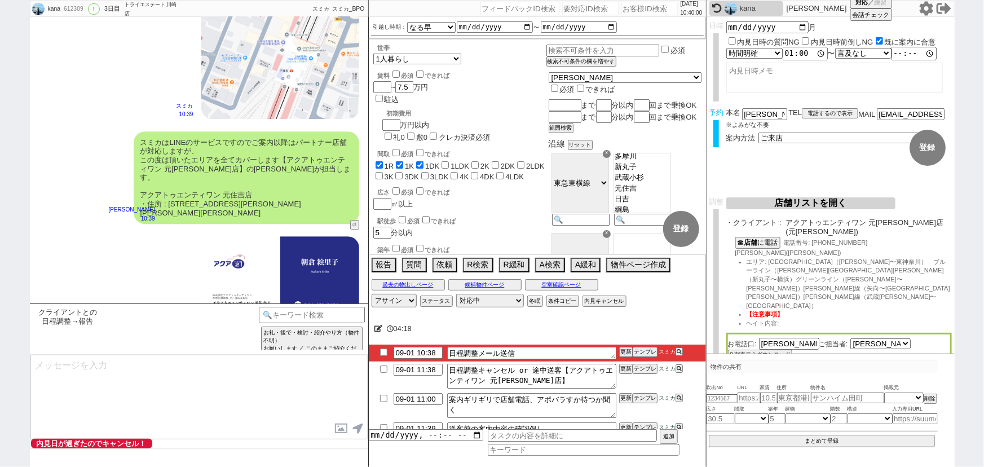
scroll to position [3905, 0]
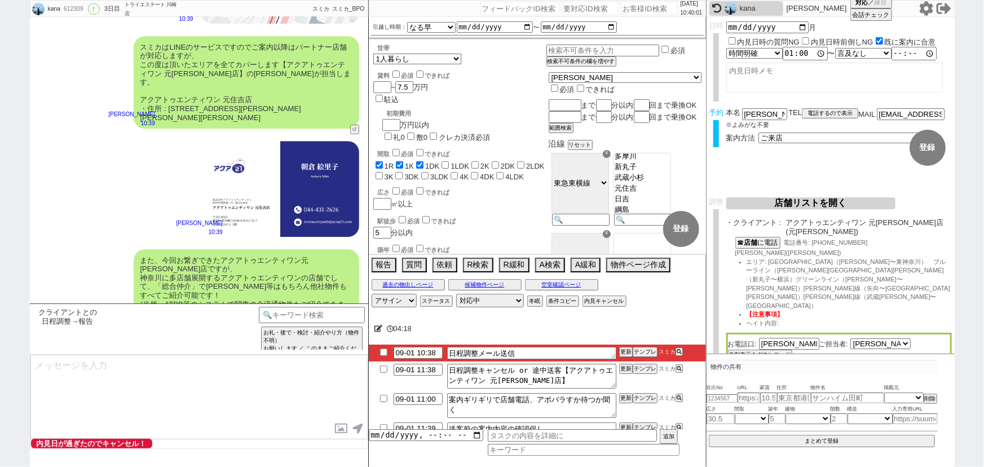
type textarea "最後に手配内容の方メールの方にお送りしておきますね。 それでは、本日はよろしくお願いいたします！ ※お時間迫っており引き継ぎは致しますが、ご案内に関しましても…"
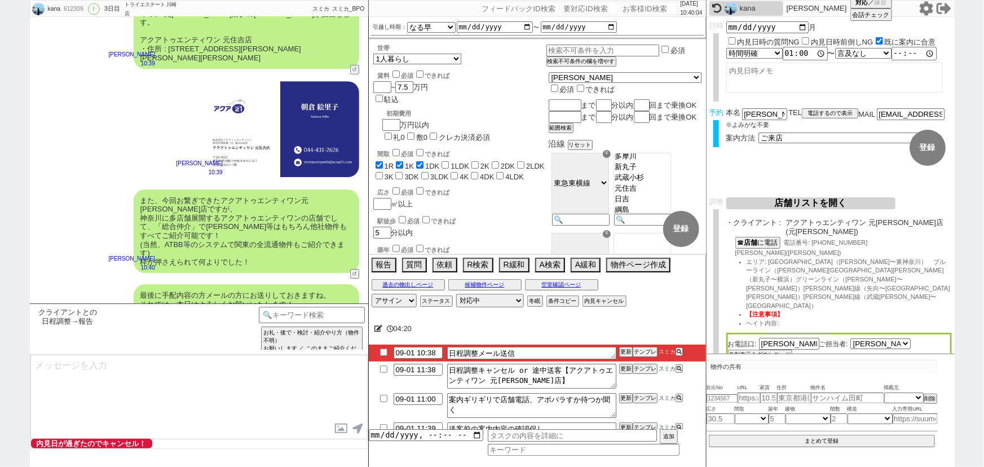
type textarea "■■■ご案内の流れ■■■ 1. 担当から詳細なヒアリング 2. 最新物件の洗い出し 3. 事前の物件含め、最新状況を直接確認 4. 募集中のものをまとめて内見…"
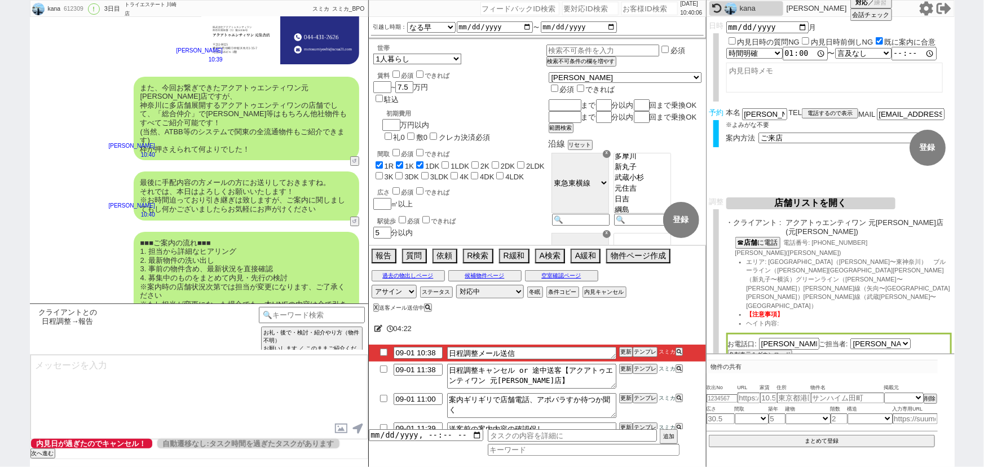
scroll to position [344, 0]
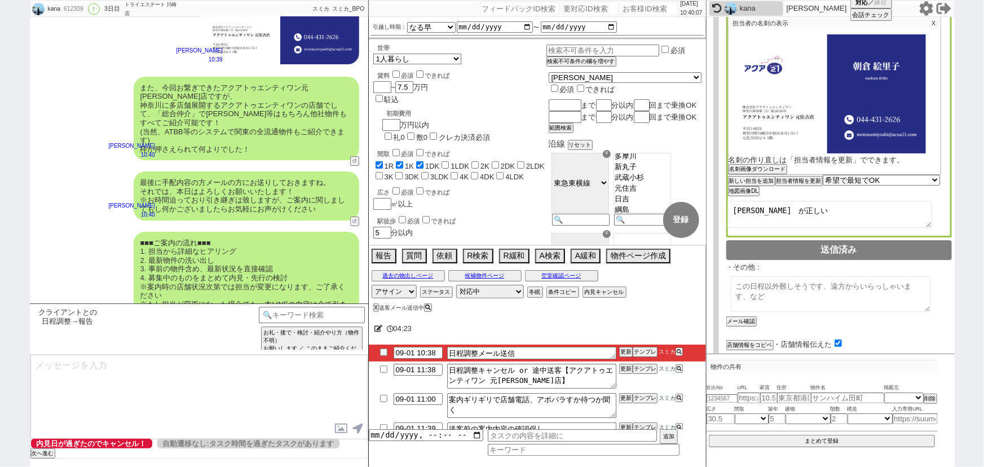
click at [778, 364] on button "チャット共有URLを生成" at bounding box center [757, 368] width 62 height 8
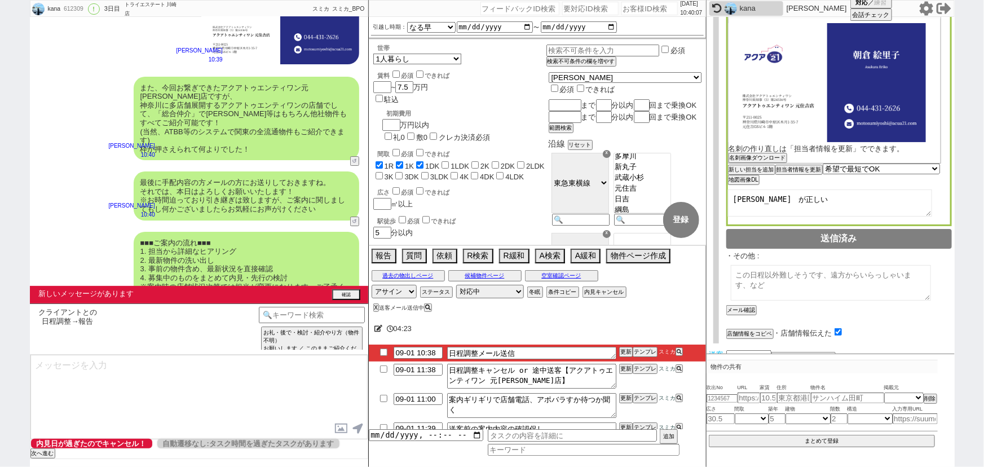
scroll to position [4129, 0]
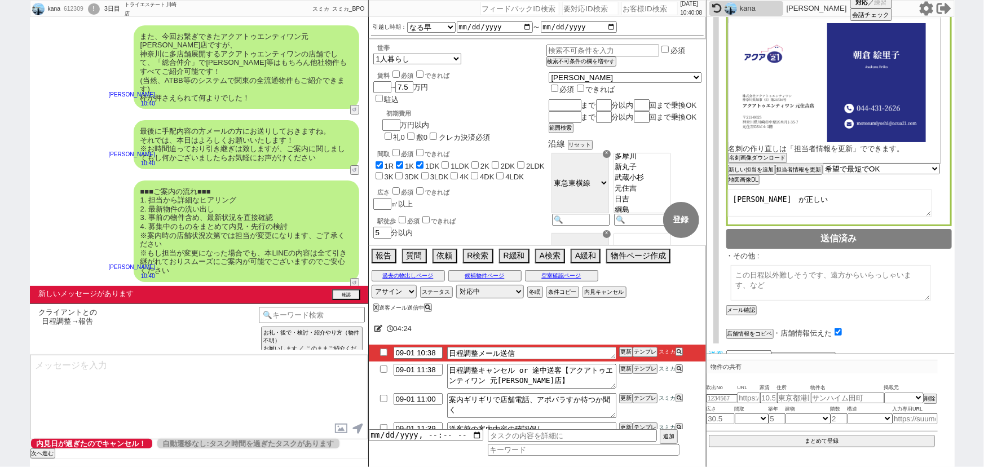
click at [741, 375] on button "送客に進む" at bounding box center [740, 379] width 28 height 8
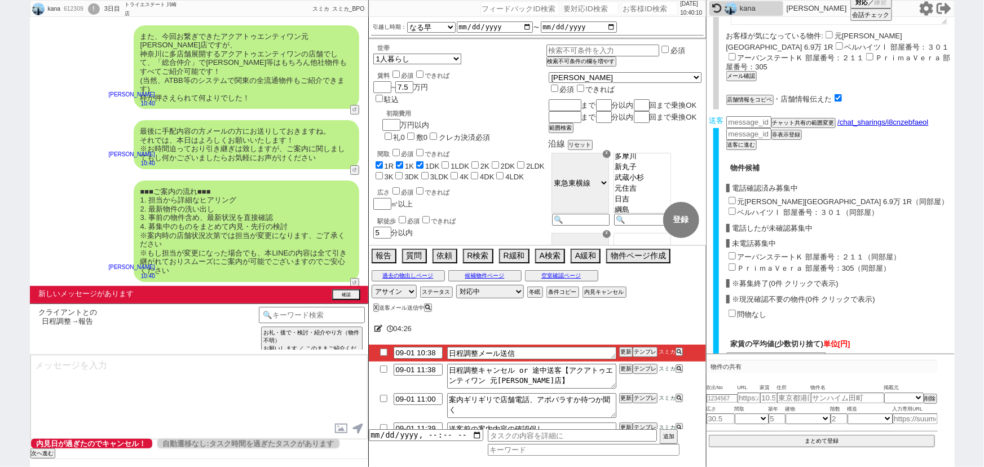
click at [732, 197] on input "元[PERSON_NAME][GEOGRAPHIC_DATA] 6.9万 1R（同部屋）" at bounding box center [732, 200] width 7 height 7
checkbox input "true"
type input "69000"
checkbox input "false"
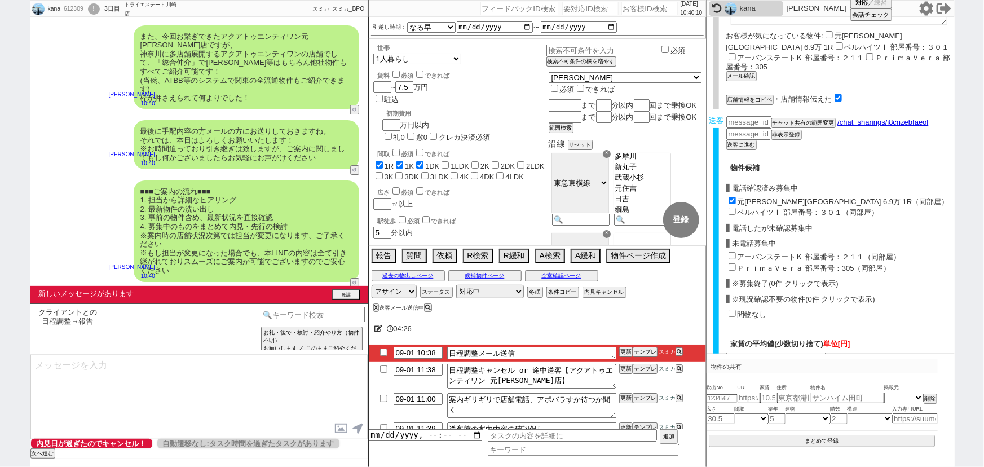
checkbox input "false"
checkbox input "true"
checkbox input "false"
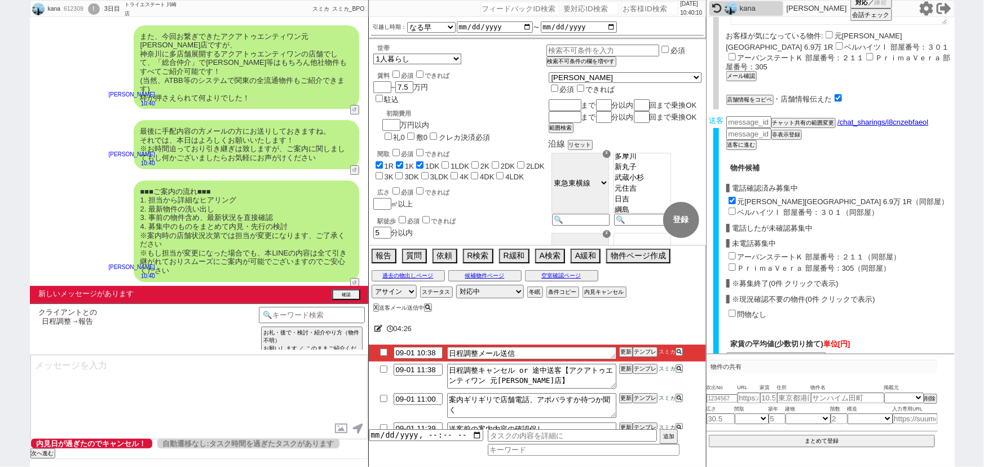
checkbox input "false"
checkbox input "true"
checkbox input "false"
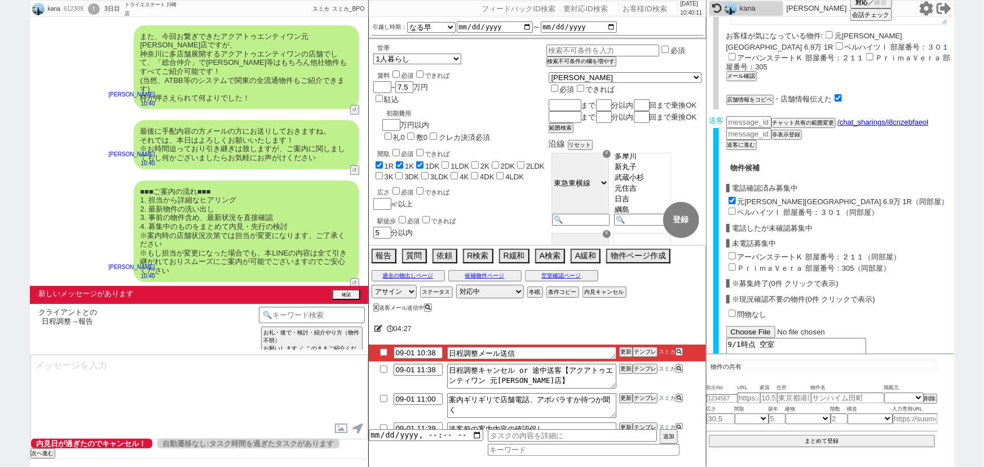
click at [731, 208] on input "ベルハイツⅠ 部屋番号：３０１（同部屋）" at bounding box center [732, 211] width 7 height 7
checkbox input "true"
type input "69500"
checkbox input "false"
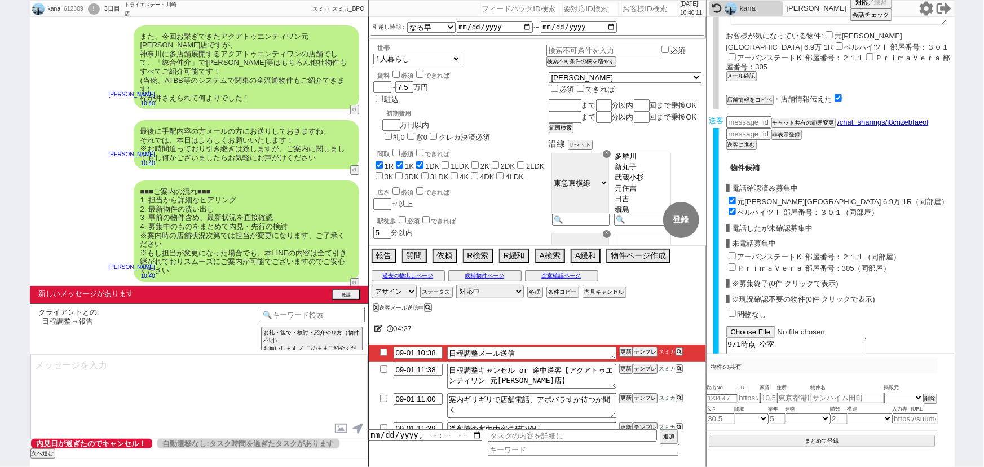
checkbox input "false"
checkbox input "true"
checkbox input "false"
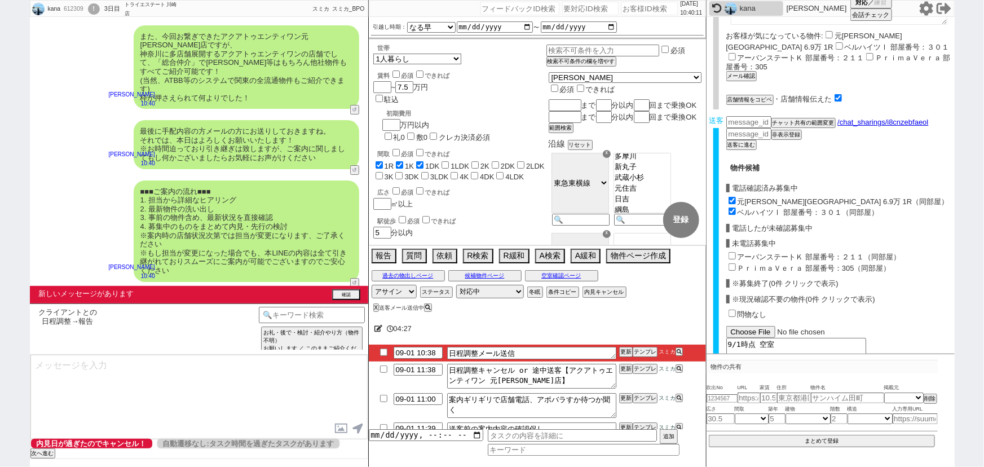
checkbox input "false"
checkbox input "true"
checkbox input "false"
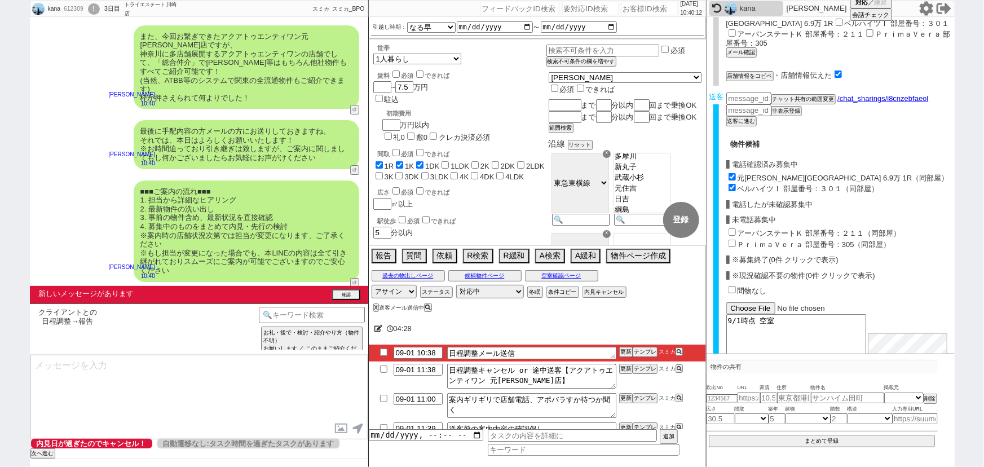
scroll to position [656, 0]
click at [734, 227] on input "アーバンステートＫ 部屋番号：２１１（同部屋）" at bounding box center [732, 230] width 7 height 7
checkbox input "true"
type input "67666"
checkbox input "false"
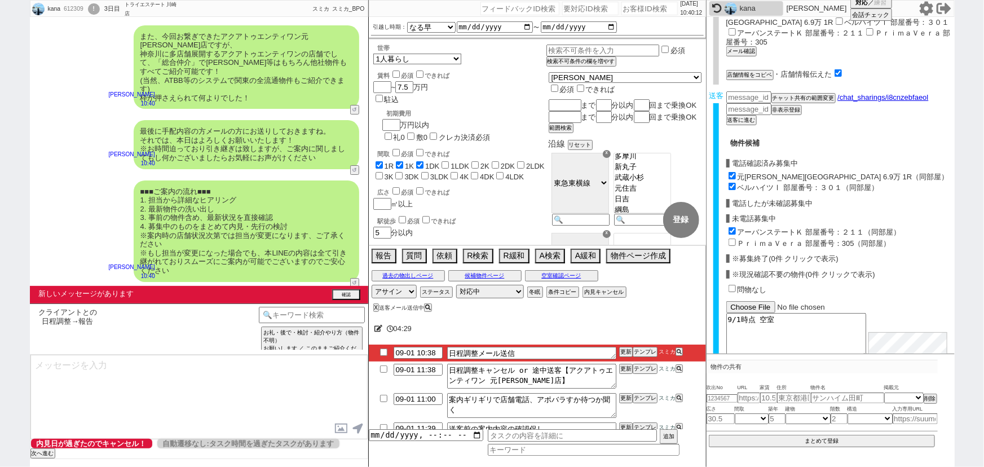
checkbox input "false"
checkbox input "true"
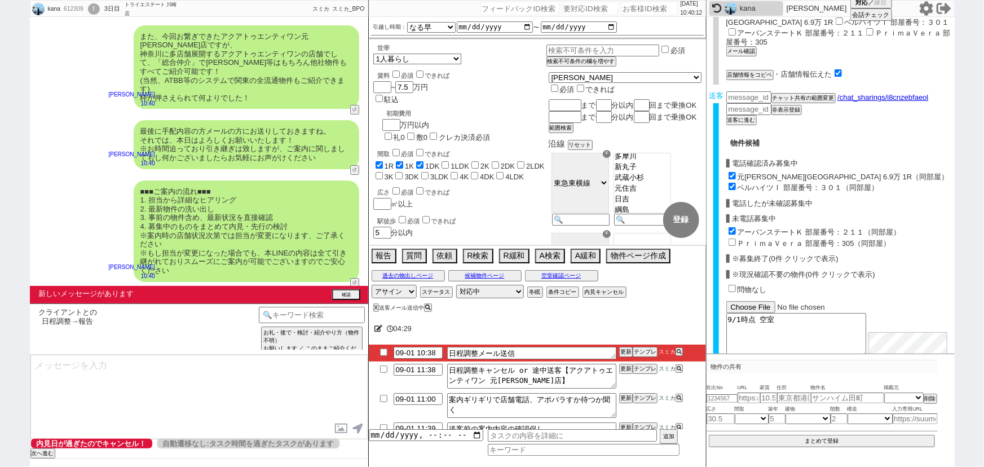
checkbox input "true"
checkbox input "false"
checkbox input "true"
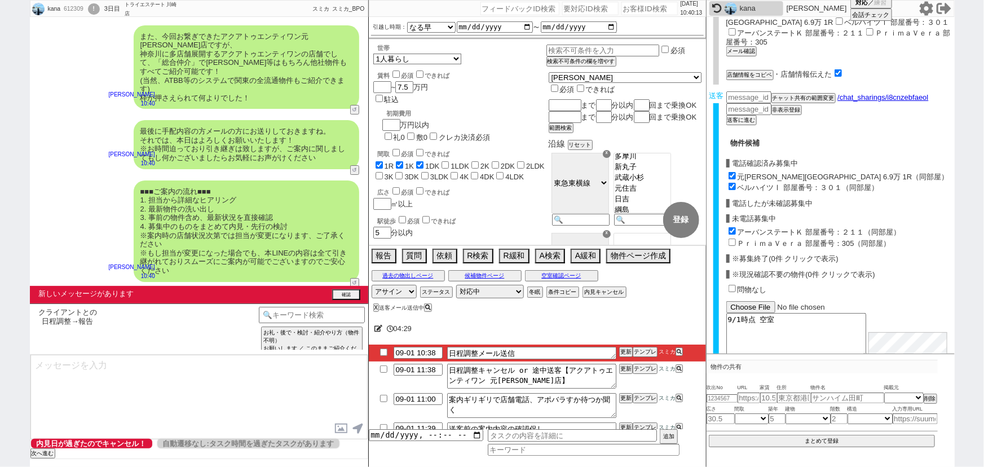
click at [731, 239] on input "ＰｒｉｍａＶｅｒａ 部屋番号：305（同部屋）" at bounding box center [732, 242] width 7 height 7
checkbox input "true"
type input "66250"
checkbox input "false"
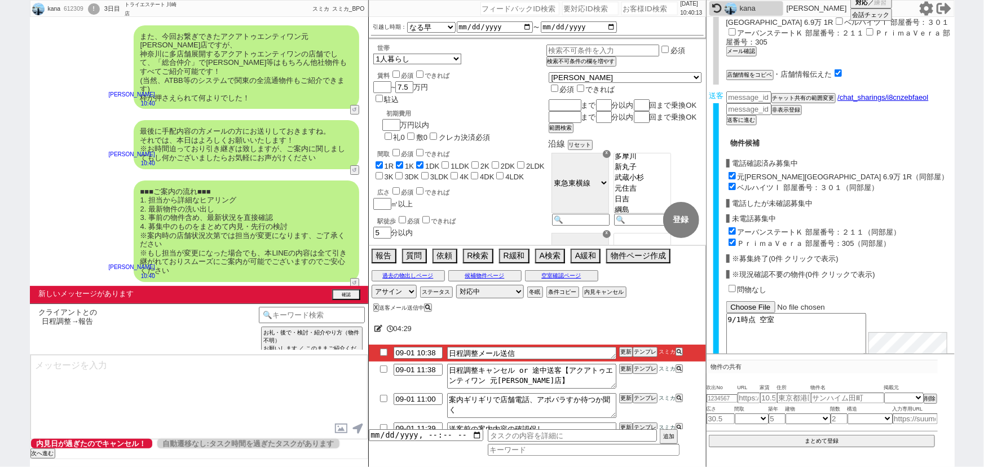
checkbox input "false"
checkbox input "true"
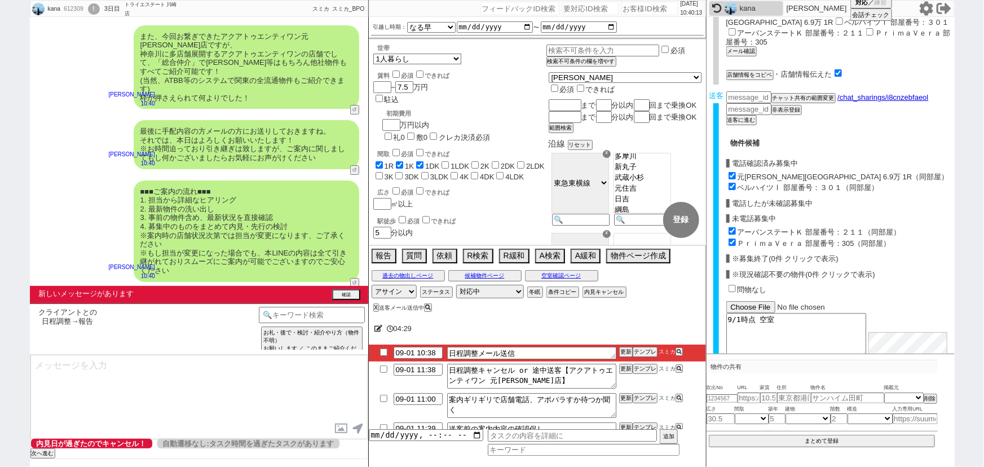
checkbox input "true"
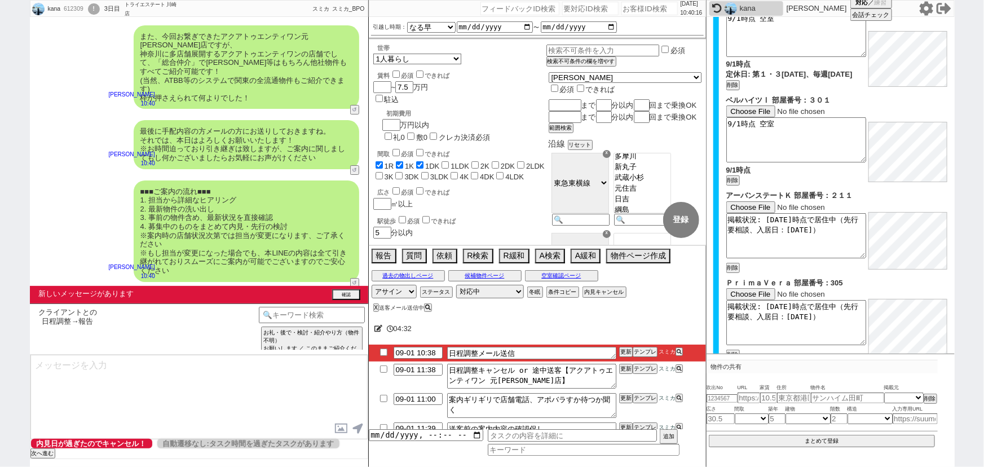
scroll to position [1007, 0]
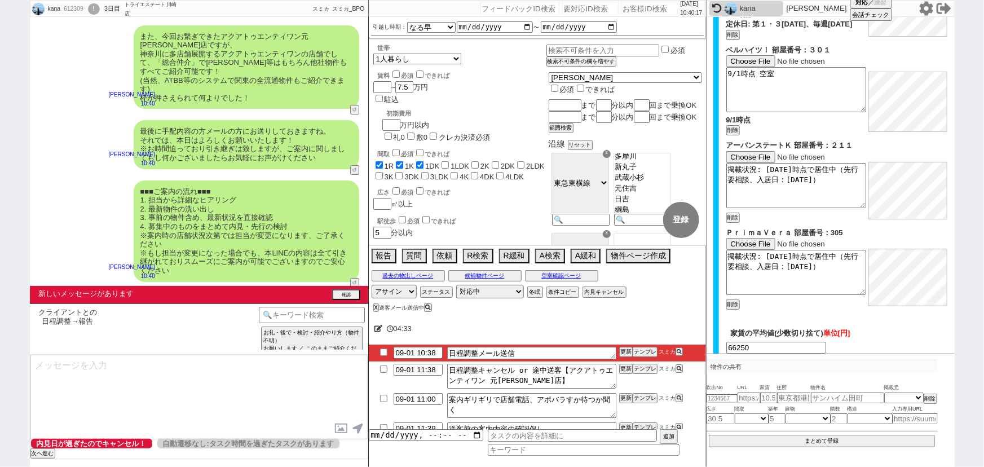
click at [845, 360] on button "確認画面へ" at bounding box center [839, 369] width 61 height 18
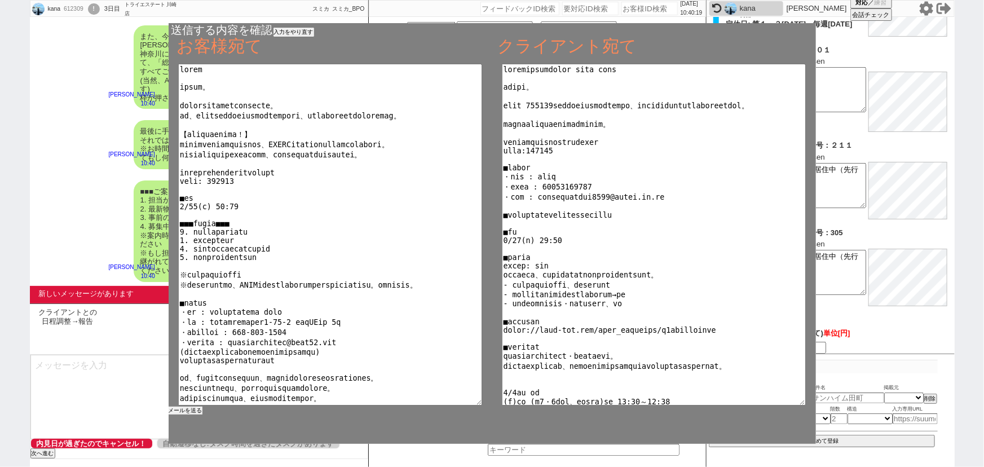
click at [188, 409] on button "メールを送る" at bounding box center [186, 411] width 34 height 8
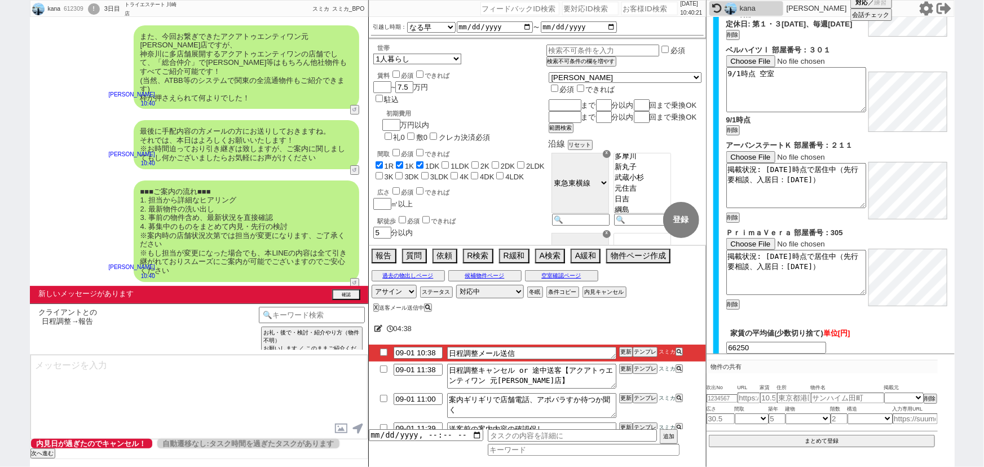
scroll to position [24, 0]
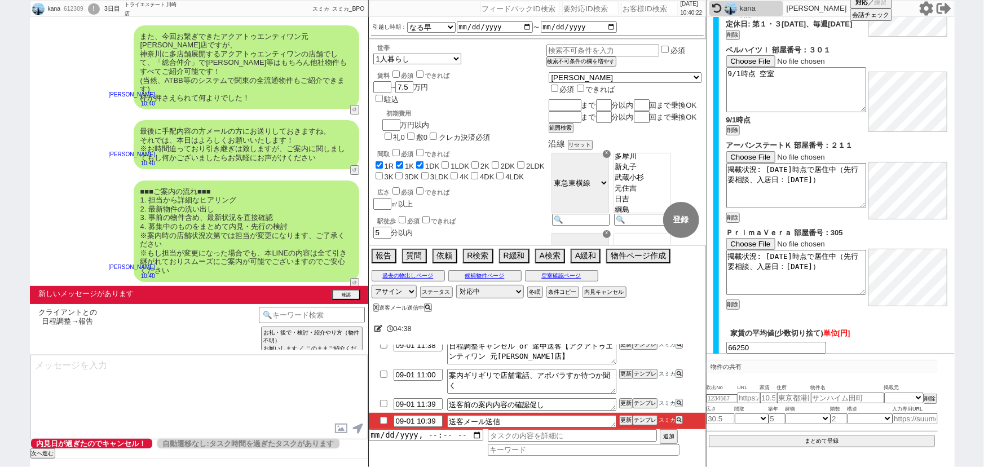
click at [379, 420] on input "checkbox" at bounding box center [384, 420] width 16 height 7
checkbox input "true"
click at [479, 293] on select "対応中 引き継ぎ完了 ブロック 長期間返信なし 紹介不可 別の所で決まった 客の都合で引越しが無くなった 接客開始後に冬眠" at bounding box center [490, 292] width 68 height 14
select select "100"
click at [456, 285] on select "対応中 引き継ぎ完了 ブロック 長期間返信なし 紹介不可 別の所で決まった 客の都合で引越しが無くなった 接客開始後に冬眠" at bounding box center [490, 292] width 68 height 14
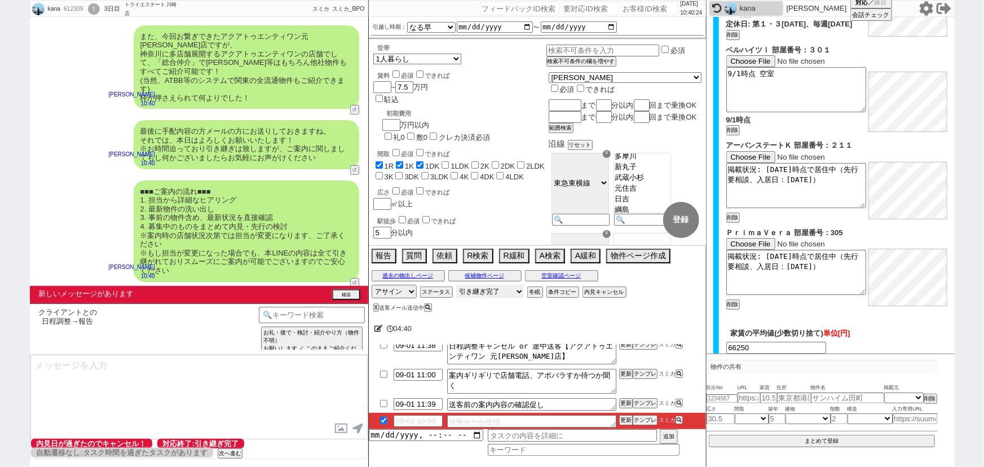
scroll to position [0, 0]
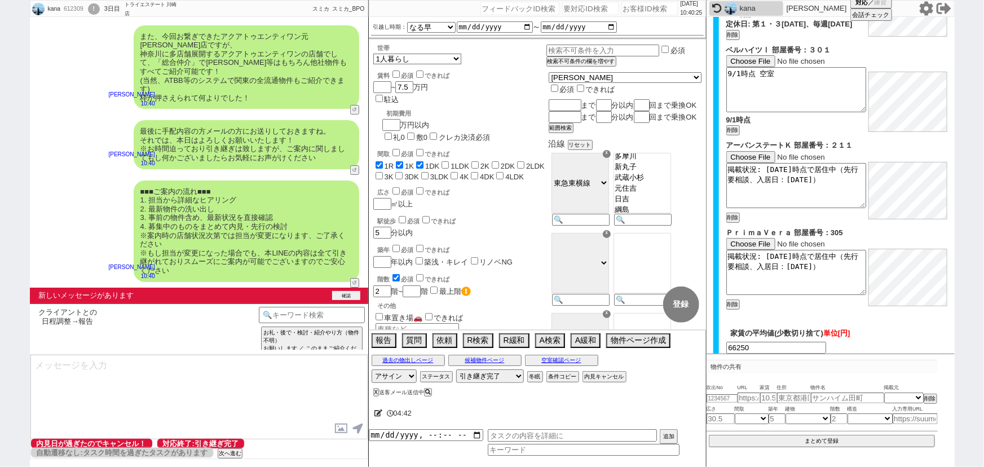
click at [351, 297] on button "確認" at bounding box center [346, 295] width 28 height 9
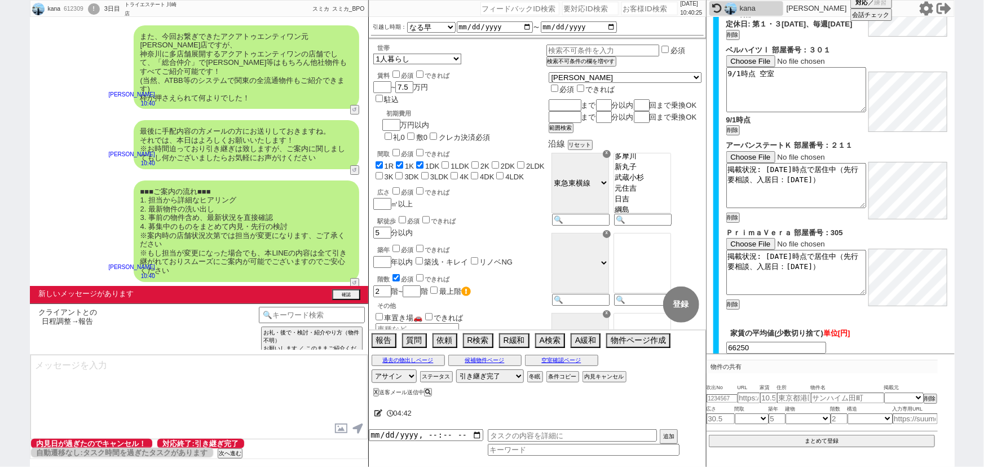
scroll to position [4111, 0]
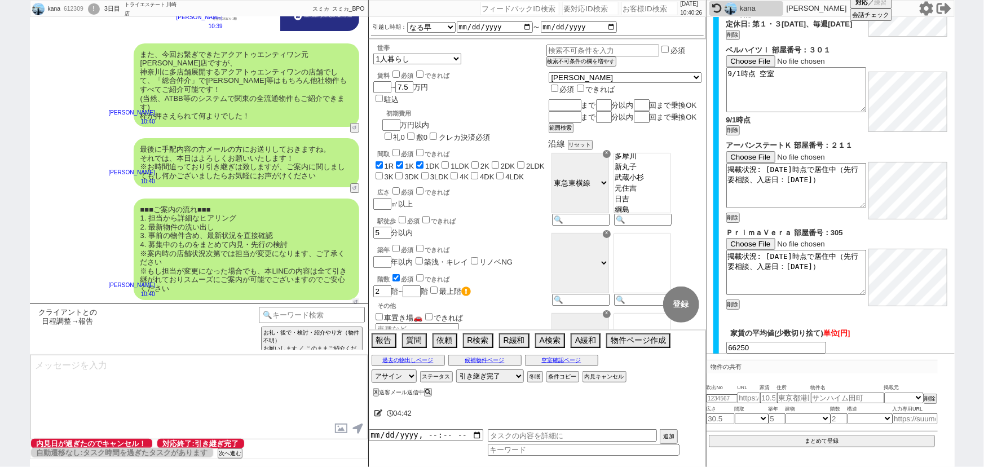
click at [352, 298] on button "↺" at bounding box center [355, 301] width 7 height 7
click at [149, 322] on select "中カテゴリを選択 よろしくおねがいします ありがとうございました ／ しっかり目のお礼 この物件も追加でお願いします！（URL等もらう） 追加の物件はどちらに…" at bounding box center [139, 317] width 71 height 20
select select "ありがとうございました ／ しっかり目のお礼"
click at [104, 307] on select "中カテゴリを選択 よろしくおねがいします ありがとうございました ／ しっかり目のお礼 この物件も追加でお願いします！（URL等もらう） 追加の物件はどちらに…" at bounding box center [139, 317] width 71 height 20
click at [60, 360] on textarea "いえ、よろしくお願いいたします！" at bounding box center [198, 397] width 337 height 85
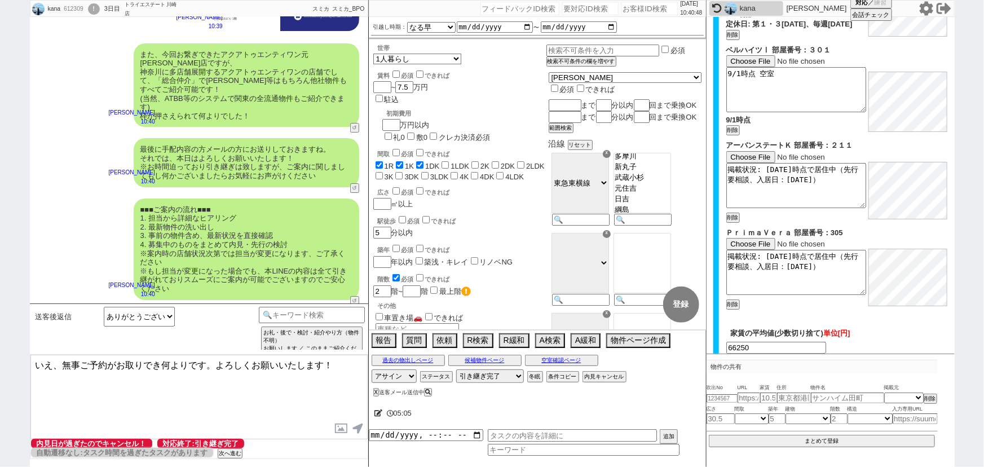
type textarea "いえ、無事ご予約がお取りでき何よりです。よろしくお願いいたします！"
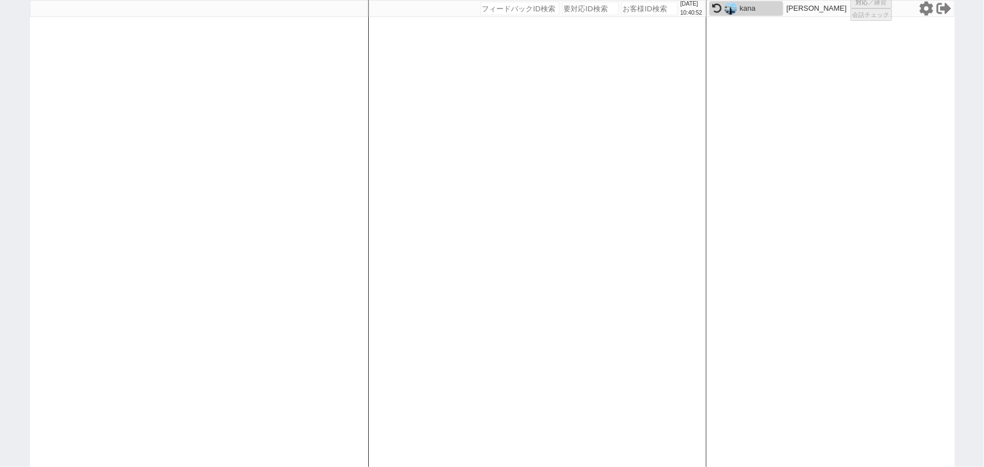
select select "100"
select select "1"
select select "4"
select select "5"
select select
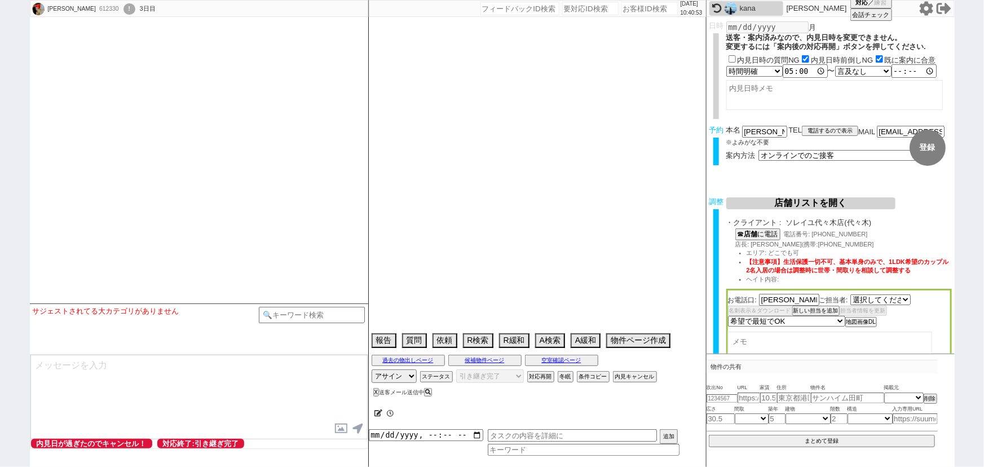
select select "535"
select select
select select "2025"
select select "9"
select select "25"
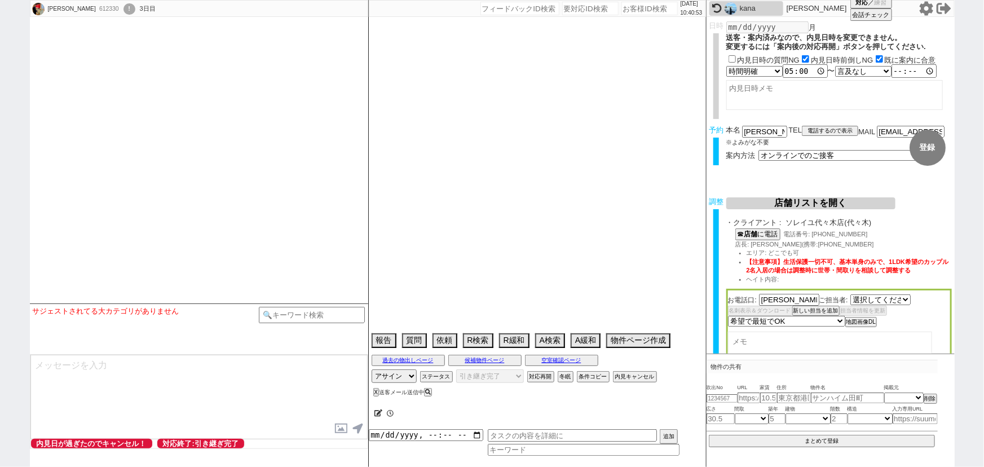
select select "0"
select select "60"
select select "[DATE]"
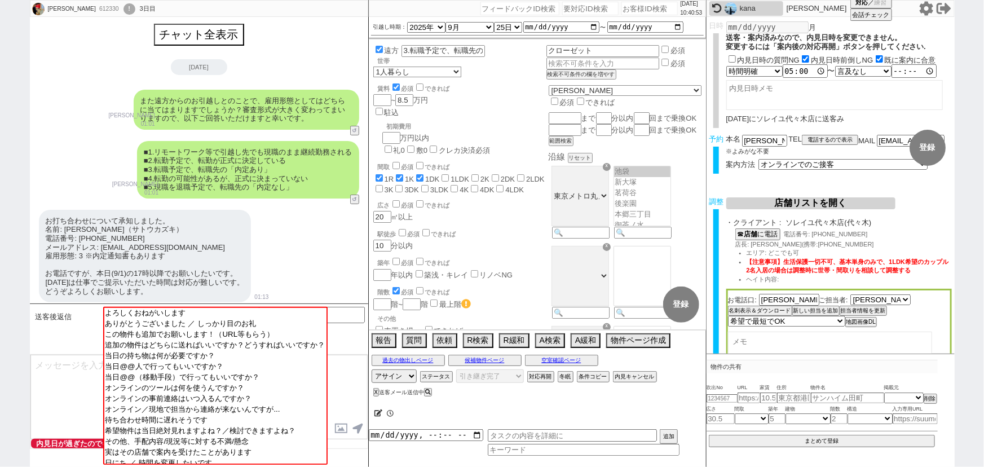
scroll to position [99, 0]
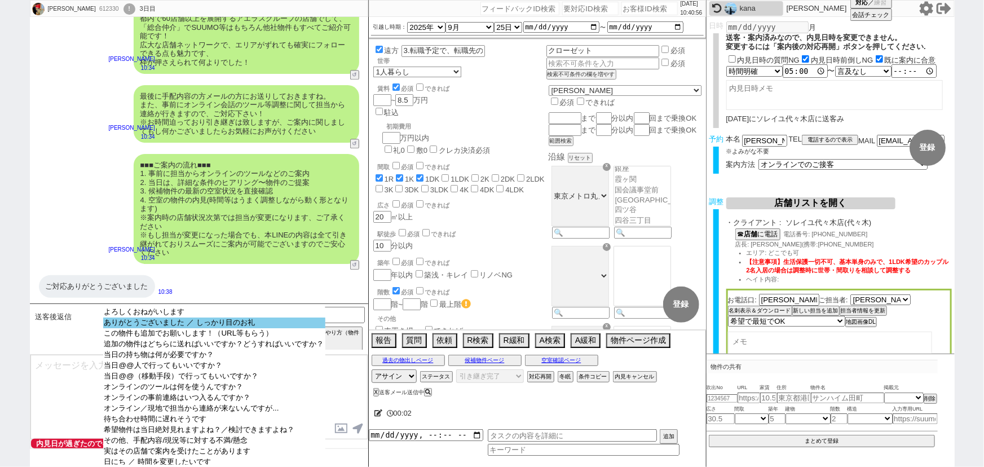
select select "ありがとうございました ／ しっかり目のお礼"
click at [206, 328] on option "ありがとうございました ／ しっかり目のお礼" at bounding box center [214, 333] width 222 height 11
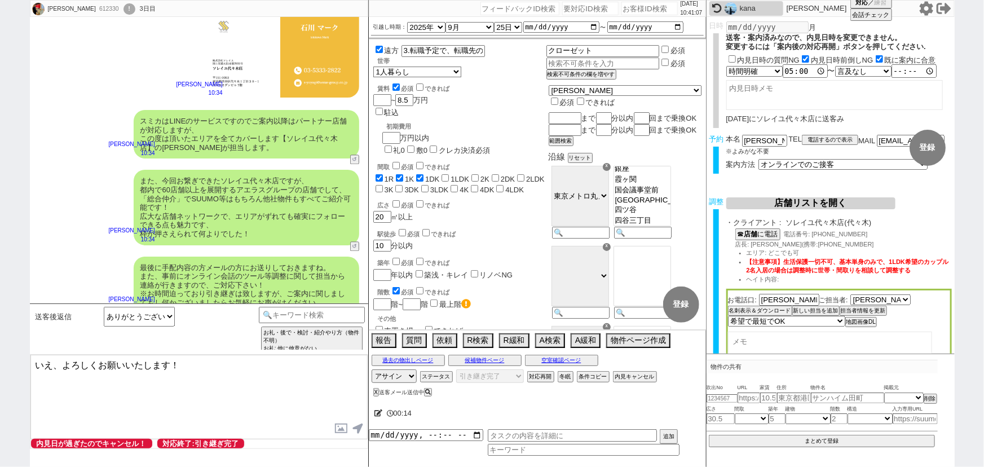
scroll to position [1412, 0]
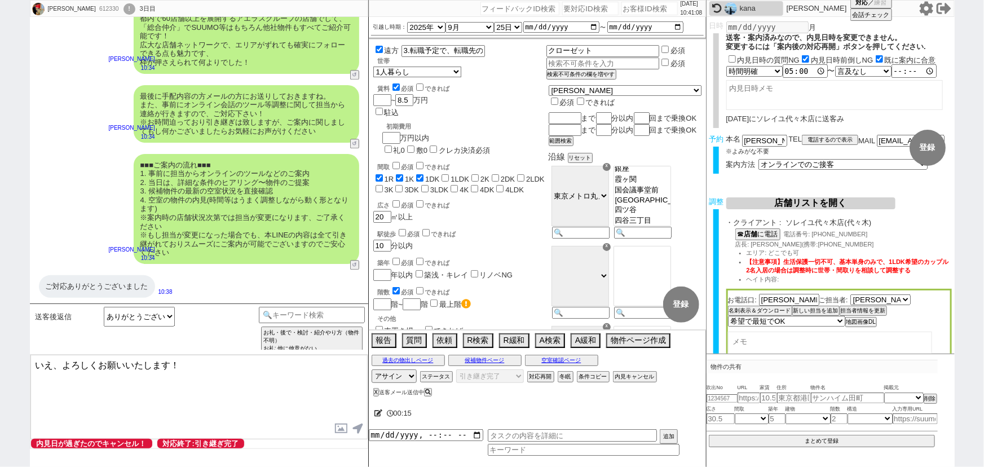
click at [64, 365] on textarea "いえ、よろしくお願いいたします！" at bounding box center [198, 397] width 337 height 85
type textarea "いえ、ご確認いただきありがとうございます。よろしくお願いいたします！"
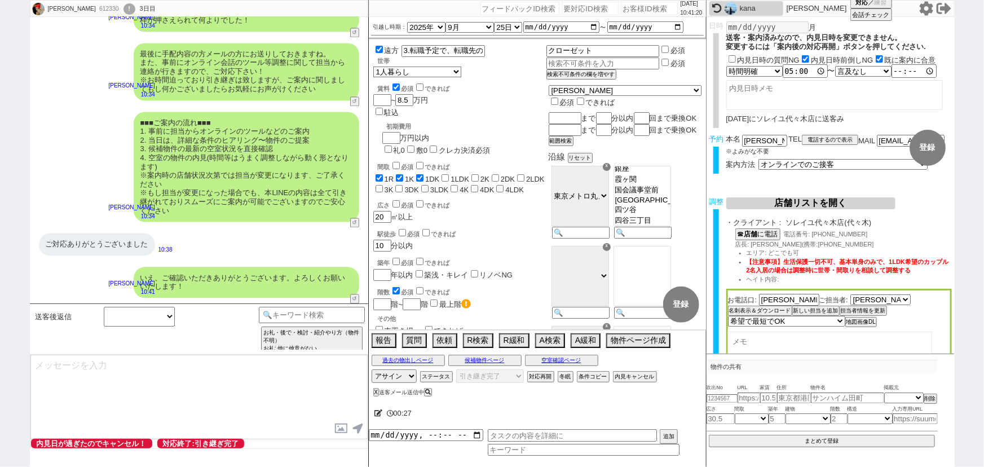
scroll to position [1127, 0]
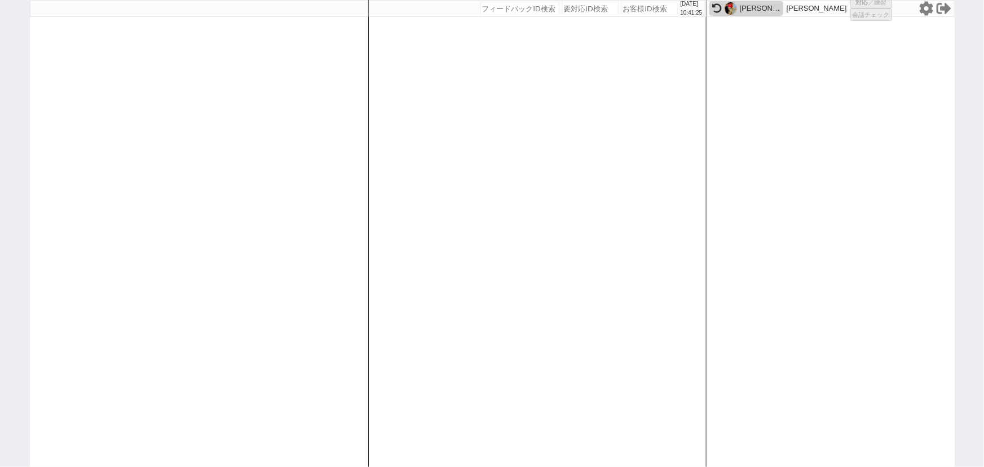
select select "100"
select select "1"
select select "2"
select select "5"
select select
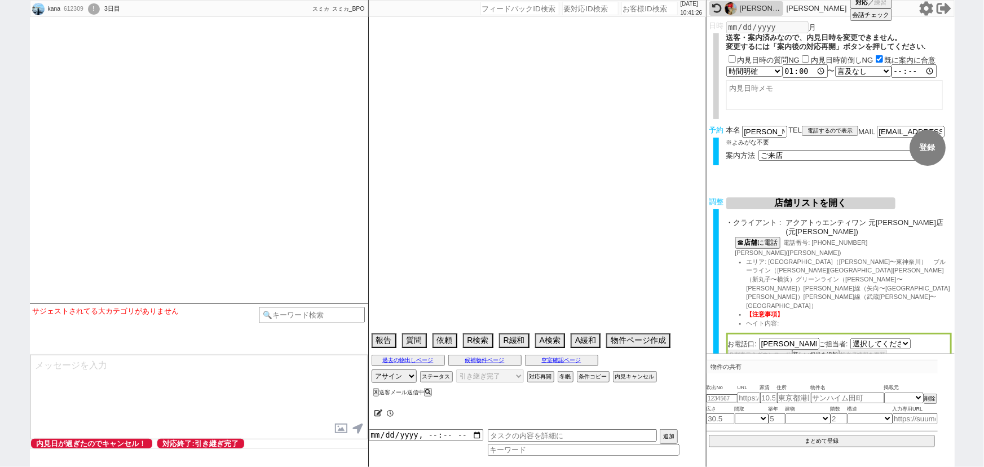
select select "2661"
select select "13"
select select "0"
select select "50"
select select "[DATE]"
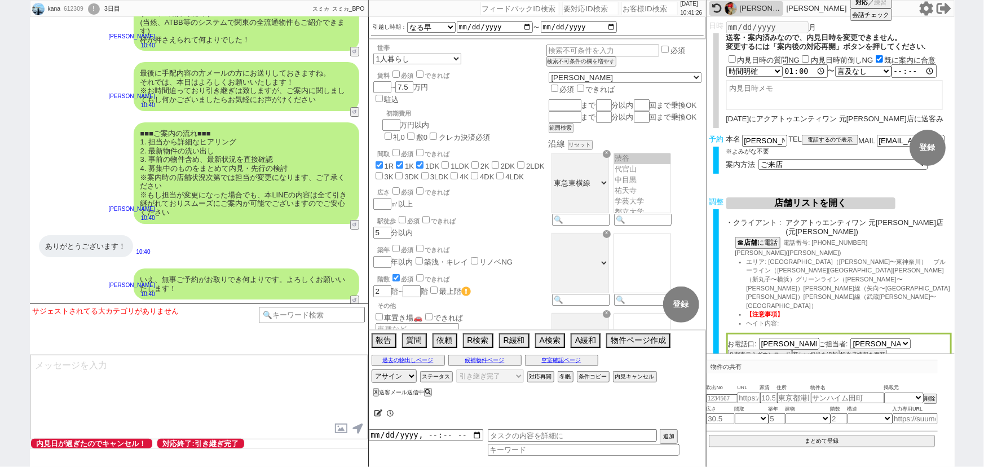
scroll to position [54, 0]
click at [119, 311] on div "よろしくお願いします！" at bounding box center [86, 322] width 94 height 23
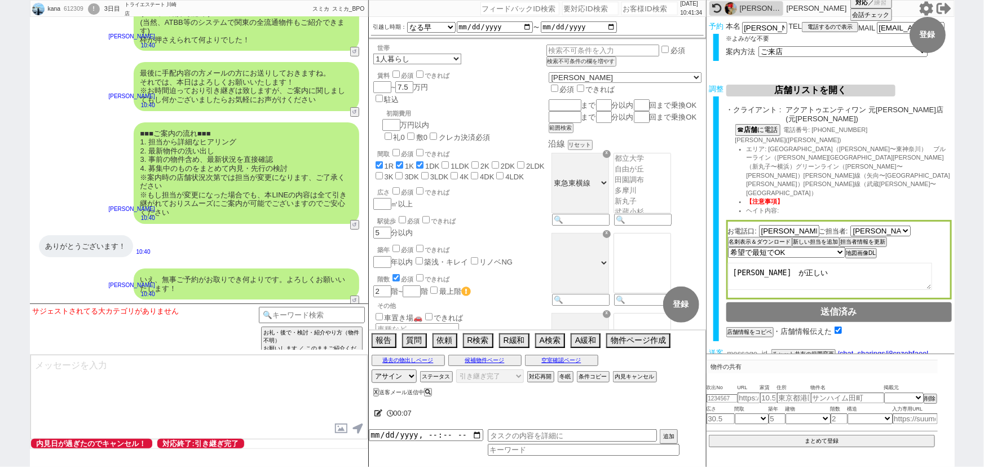
scroll to position [112, 0]
click at [755, 349] on input "number" at bounding box center [748, 354] width 45 height 10
paste input "36922420"
type input "36922420"
click at [822, 352] on button "チャット共有の範囲変更" at bounding box center [802, 356] width 62 height 8
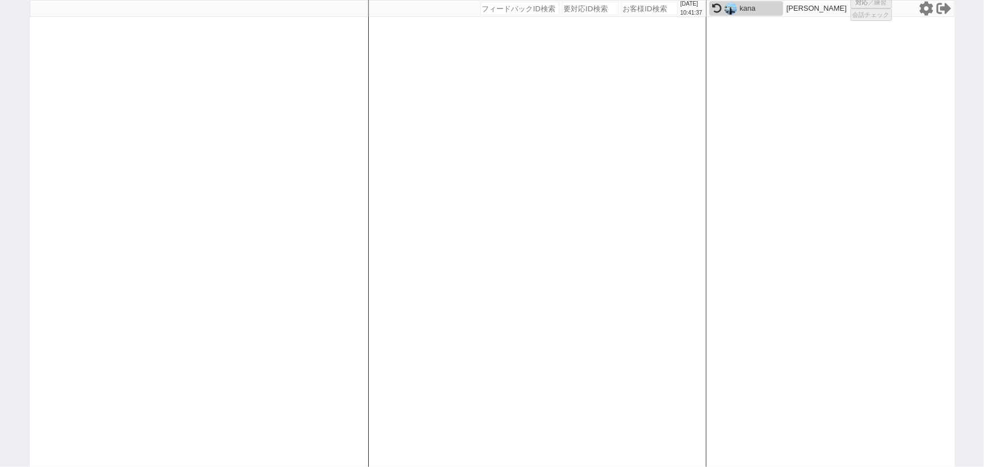
select select "1"
select select "4"
select select
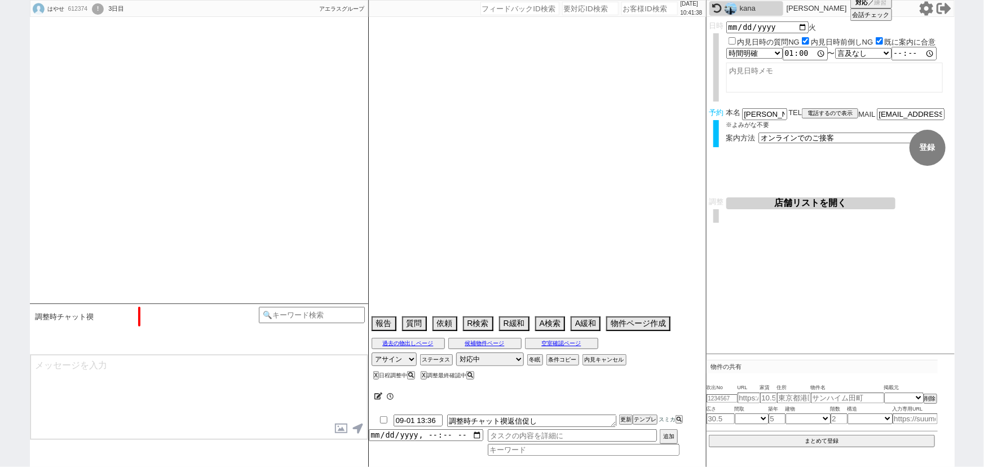
type textarea "大学卒業後の就職　10月入社　他社なし"
select select "2025"
select select "9"
select select "36"
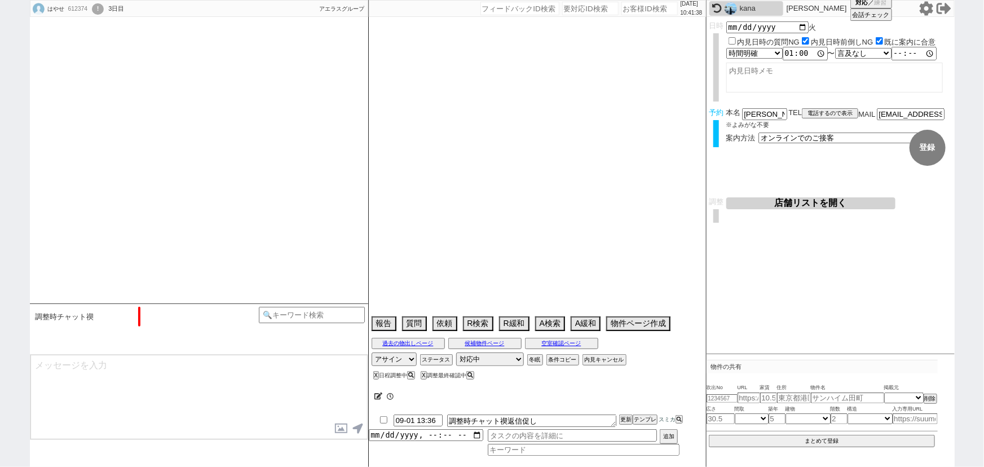
select select "0"
select select "62"
select select "59"
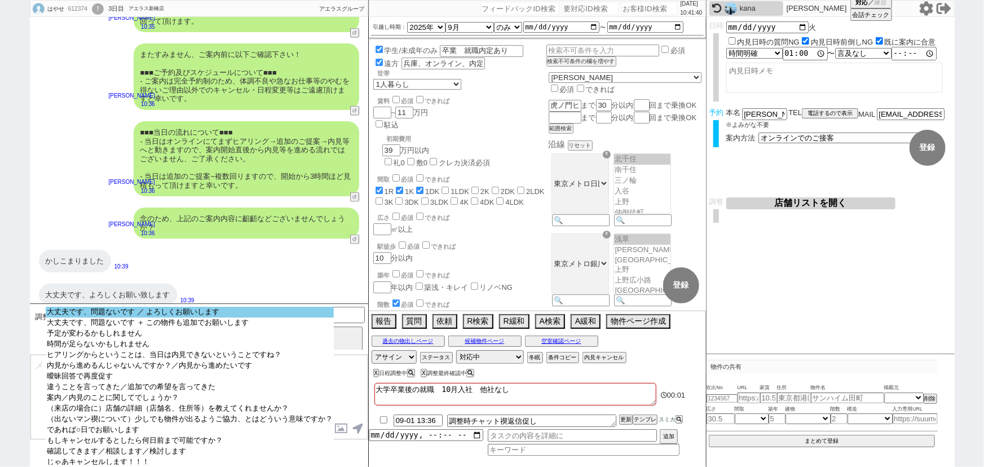
select select "大丈夫です、問題ないです ／ よろしくお願いします"
click at [218, 317] on option "大丈夫です、問題ないです ／ よろしくお願いします" at bounding box center [190, 322] width 288 height 11
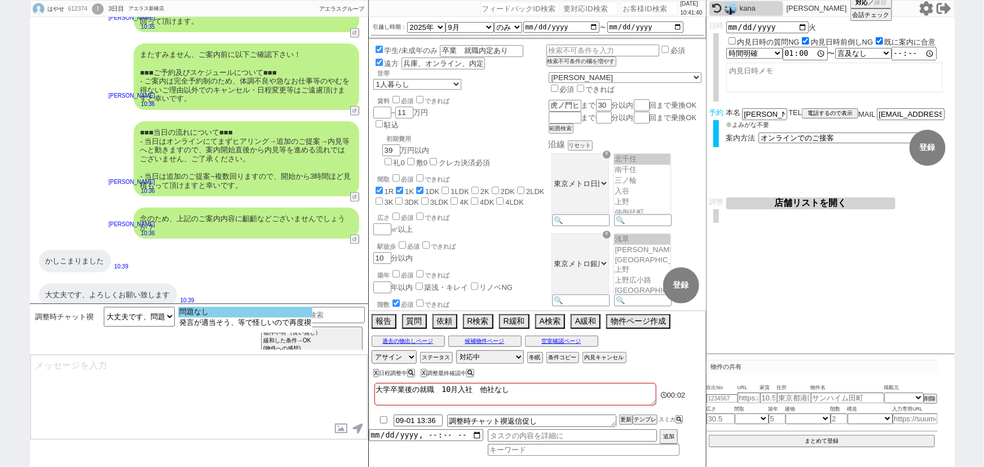
click at [245, 317] on option "問題なし" at bounding box center [245, 322] width 134 height 11
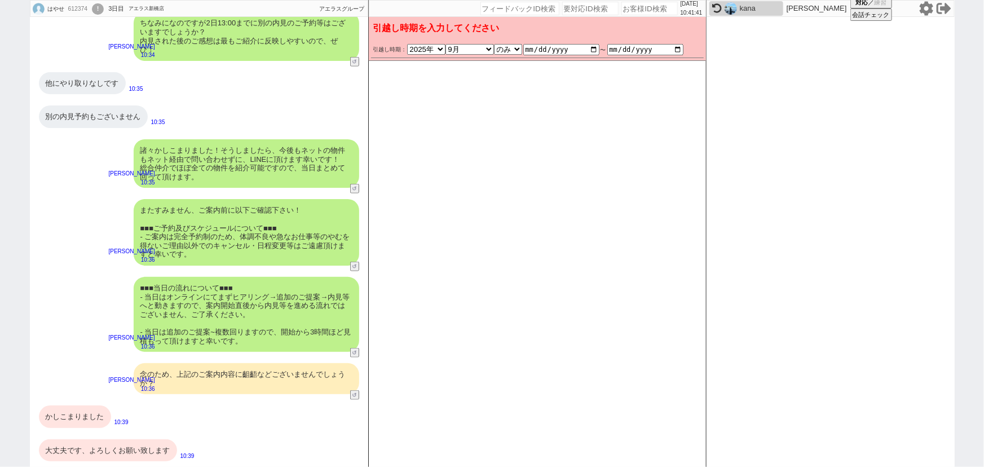
scroll to position [522, 0]
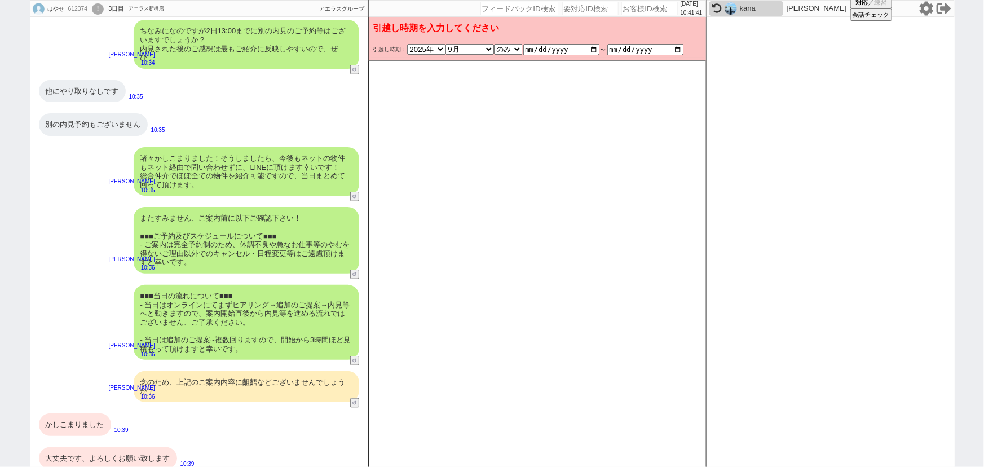
click at [263, 237] on div "またすみません、ご案内前に以下ご確認下さい！ ■■■ご予約及びスケジュールについて■■■ - ご案内は完全予約制のため、体調不良や急なお仕事等のやむを得ないご…" at bounding box center [247, 240] width 226 height 67
click at [220, 160] on div "諸々かしこまりました！そうしましたら、今後もネットの物件もネット経由で問い合わせずに、LINEに頂けます幸いです！ 総合仲介でほぼ全ての物件を紹介可能ですので…" at bounding box center [247, 171] width 226 height 48
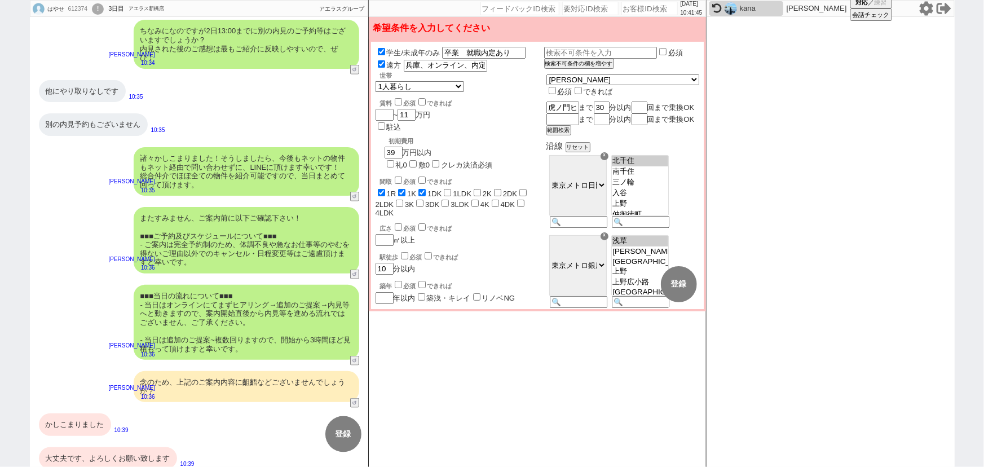
click at [231, 182] on div "諸々かしこまりました！そうしましたら、今後もネットの物件もネット経由で問い合わせずに、LINEに頂けます幸いです！ 総合仲介でほぼ全ての物件を紹介可能ですので…" at bounding box center [247, 171] width 226 height 48
click at [237, 213] on div "またすみません、ご案内前に以下ご確認下さい！ ■■■ご予約及びスケジュールについて■■■ - ご案内は完全予約制のため、体調不良や急なお仕事等のやむを得ないご…" at bounding box center [247, 240] width 226 height 67
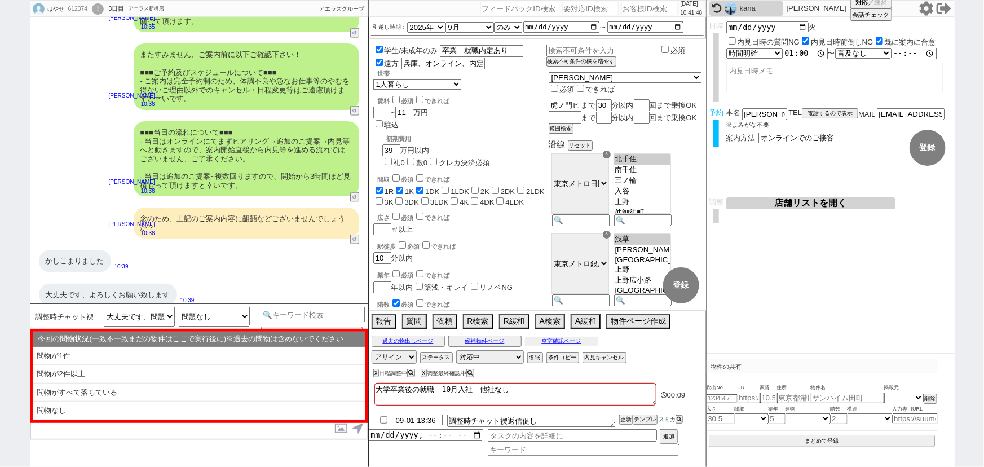
click at [584, 342] on button "空室確認ページ" at bounding box center [561, 341] width 73 height 9
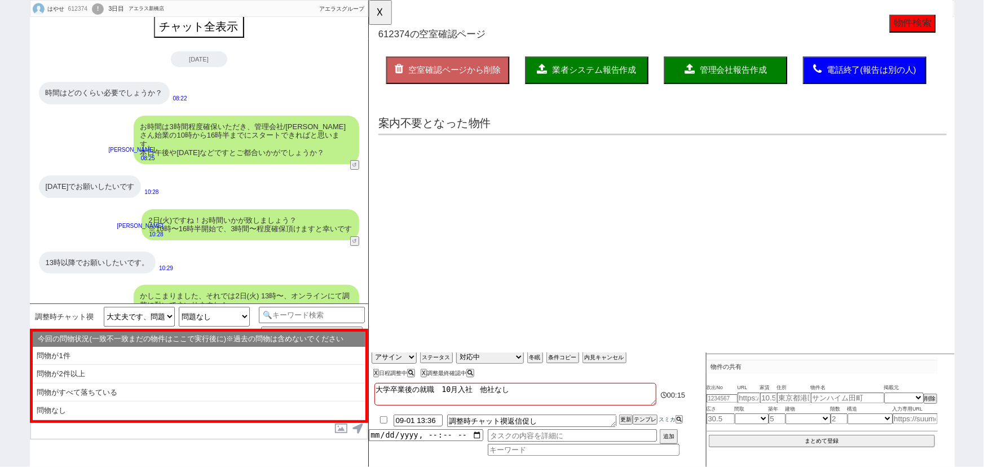
scroll to position [0, 0]
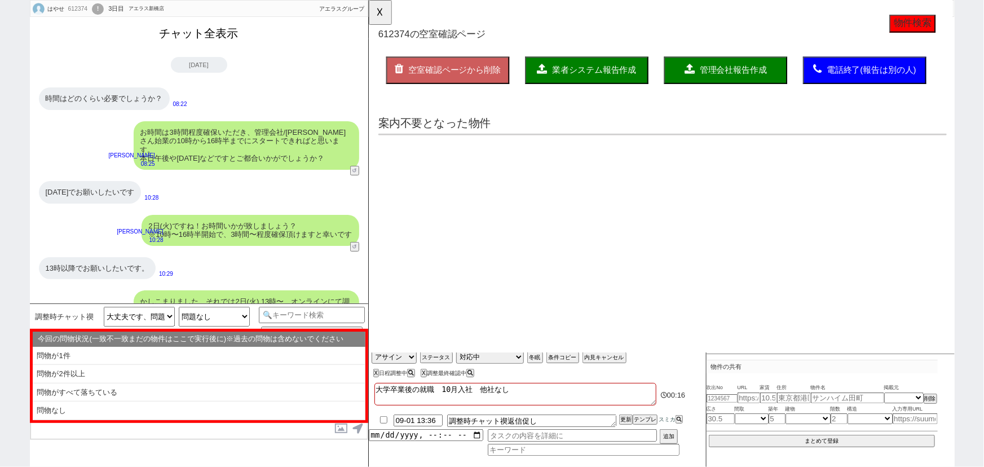
click at [205, 41] on button "チャット全表示" at bounding box center [199, 34] width 88 height 20
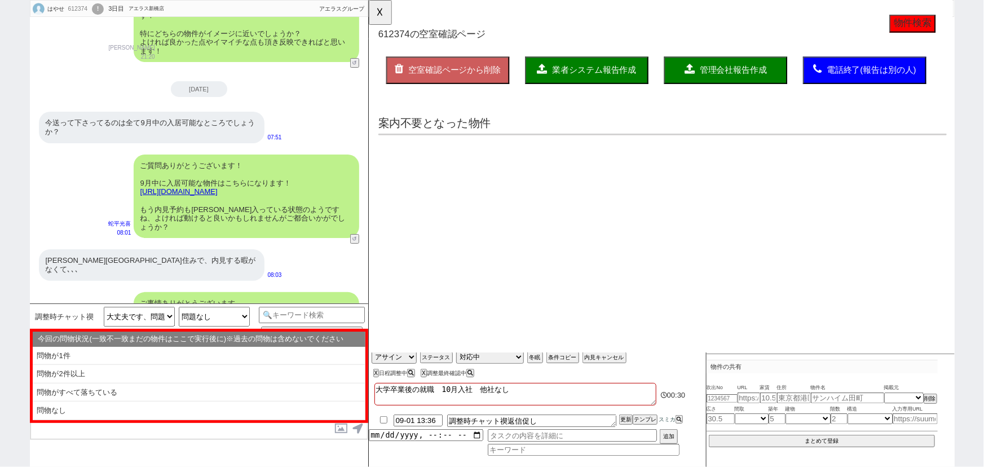
scroll to position [2040, 0]
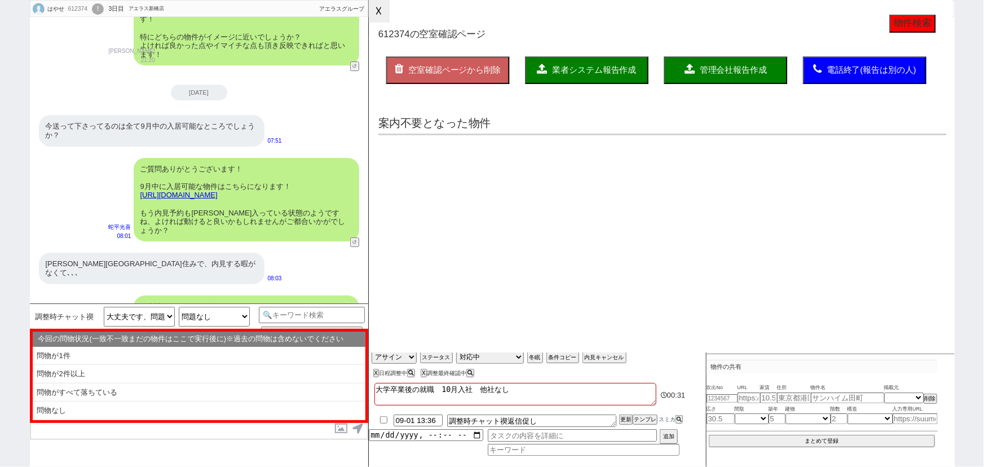
click at [376, 16] on button "☓" at bounding box center [379, 11] width 21 height 23
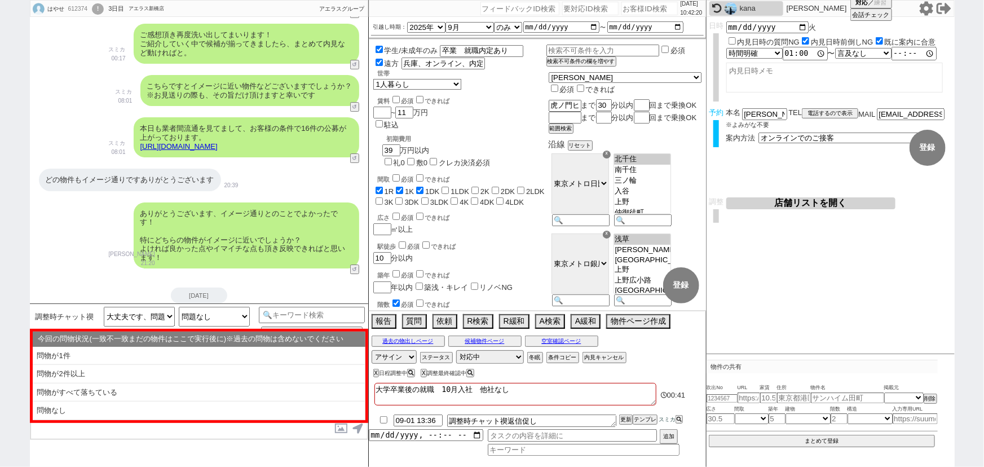
scroll to position [1837, 0]
click at [218, 142] on link "[URL][DOMAIN_NAME]" at bounding box center [178, 146] width 77 height 8
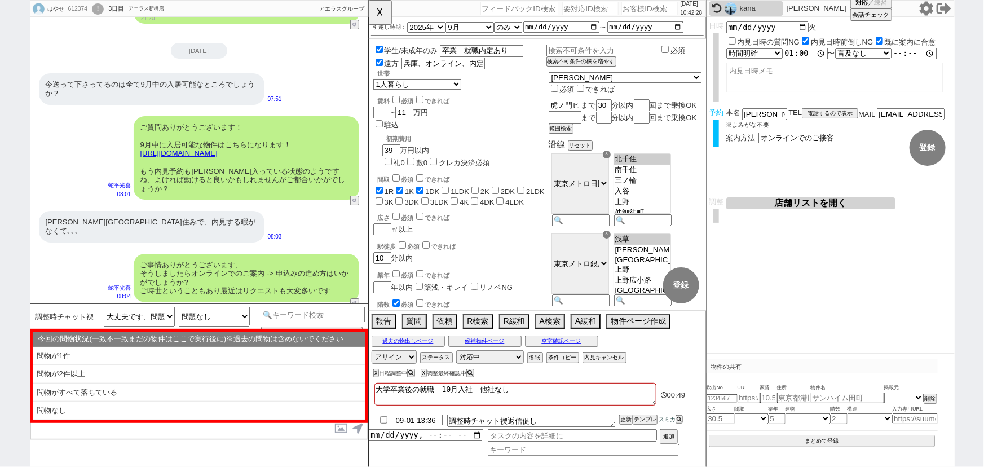
scroll to position [2082, 0]
click at [218, 151] on link "[URL][DOMAIN_NAME]" at bounding box center [178, 152] width 77 height 8
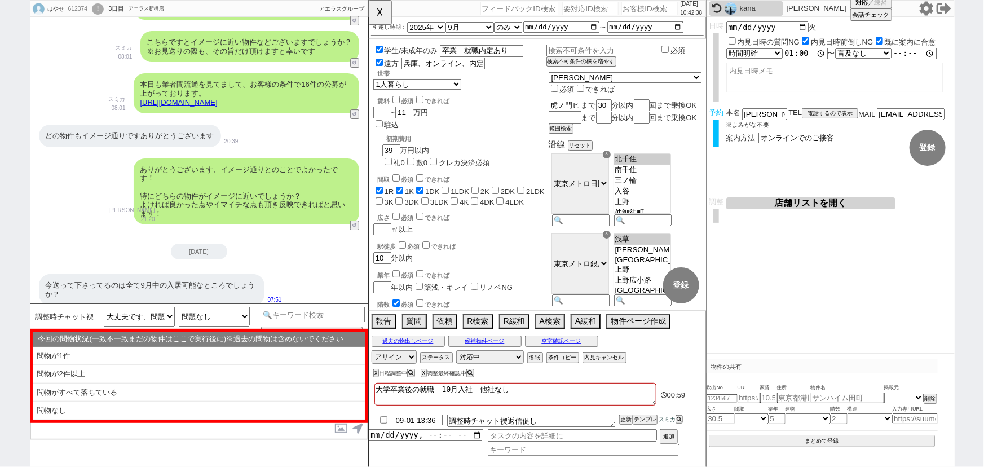
scroll to position [1881, 0]
click at [218, 105] on link "[URL][DOMAIN_NAME]" at bounding box center [178, 103] width 77 height 8
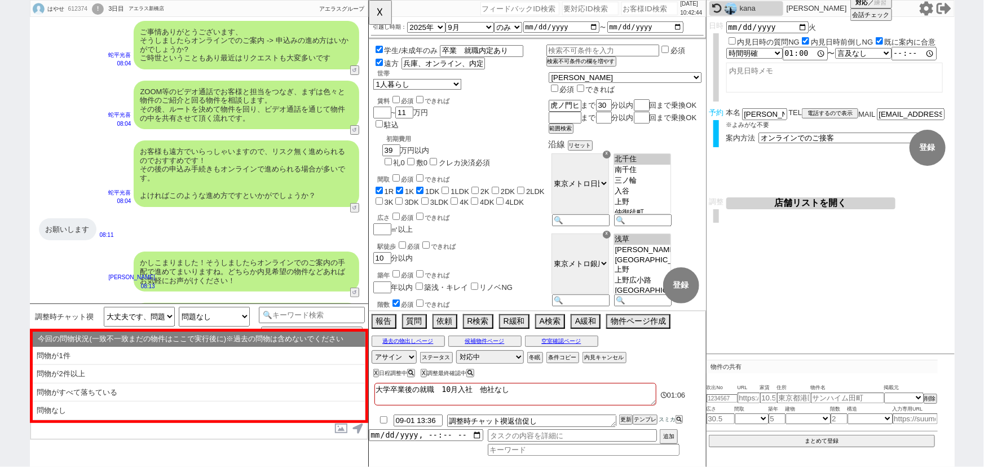
scroll to position [2316, 0]
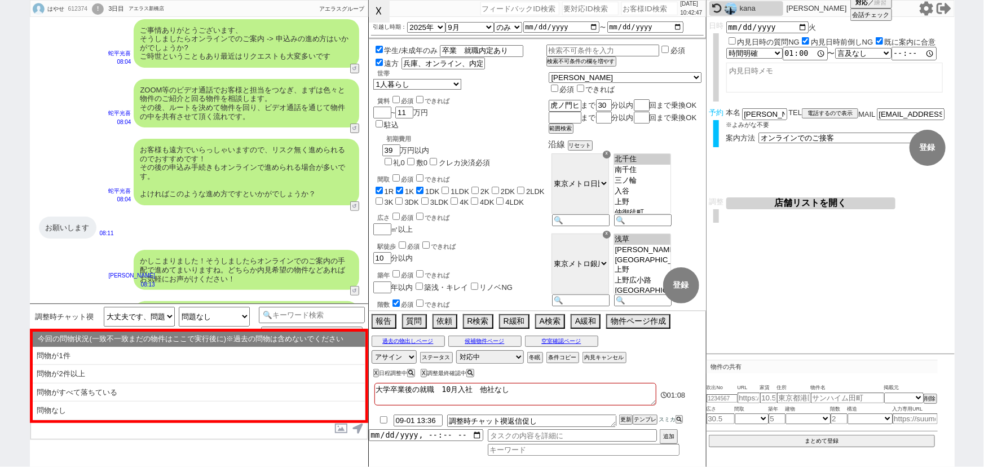
click at [383, 12] on button "☓" at bounding box center [379, 11] width 21 height 23
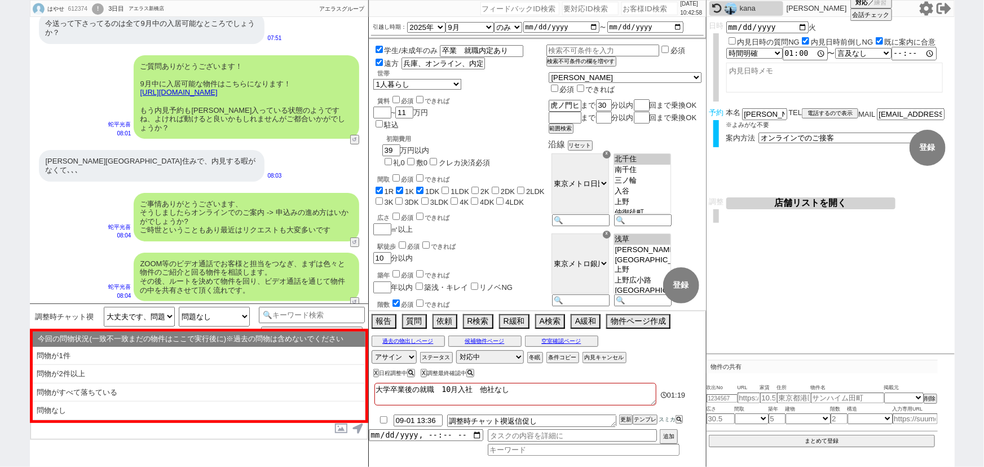
scroll to position [2142, 0]
click at [253, 86] on div "ご質問ありがとうございます！ 9月中に入居可能な物件はこちらになります！ [URL][DOMAIN_NAME] もう内見予約も[PERSON_NAME]入って…" at bounding box center [247, 98] width 226 height 84
click at [218, 92] on link "[URL][DOMAIN_NAME]" at bounding box center [178, 93] width 77 height 8
click at [118, 151] on div "[PERSON_NAME][GEOGRAPHIC_DATA]住みで、内見する暇がなくて､､､" at bounding box center [152, 166] width 226 height 31
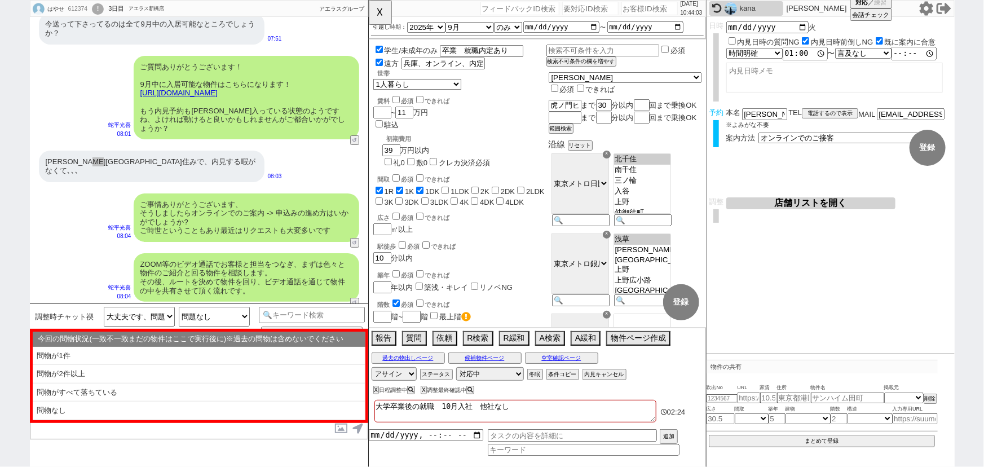
scroll to position [0, 11]
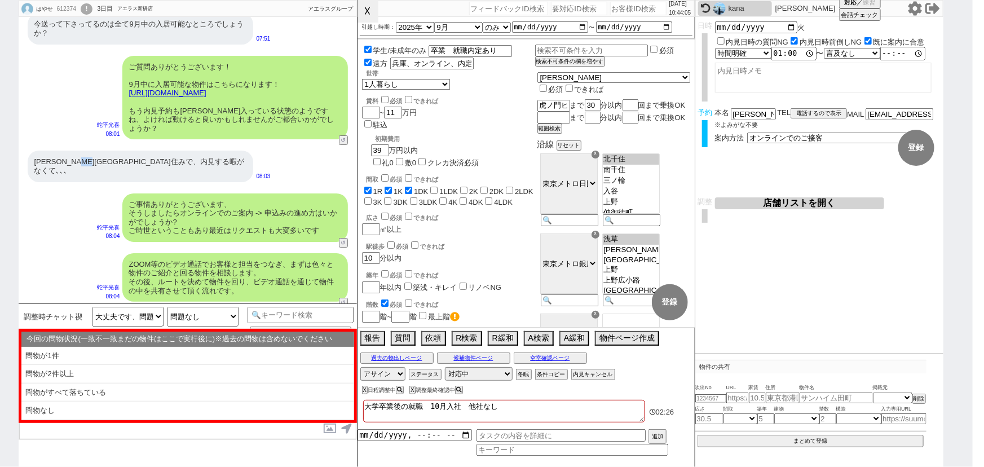
click at [372, 16] on button "☓" at bounding box center [368, 11] width 21 height 23
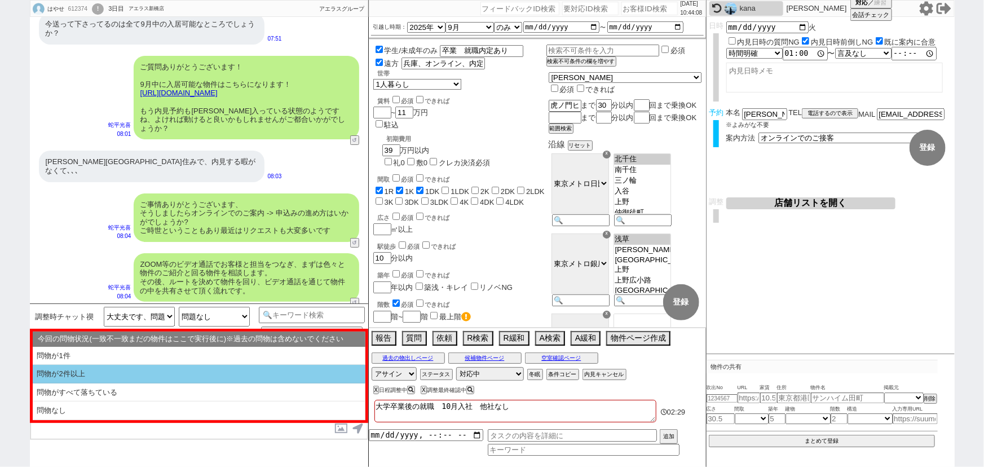
click at [162, 383] on li "問物が2件以上" at bounding box center [199, 392] width 333 height 19
select select "問物が2件以上"
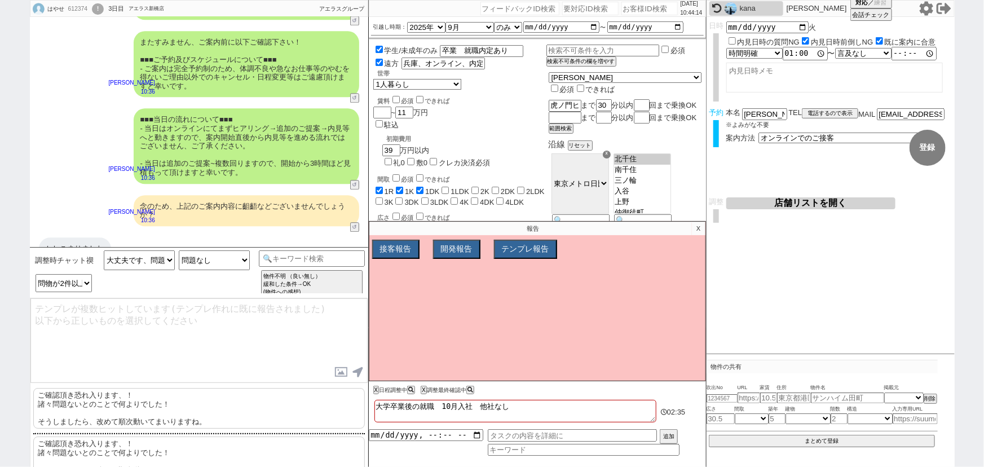
scroll to position [3626, 0]
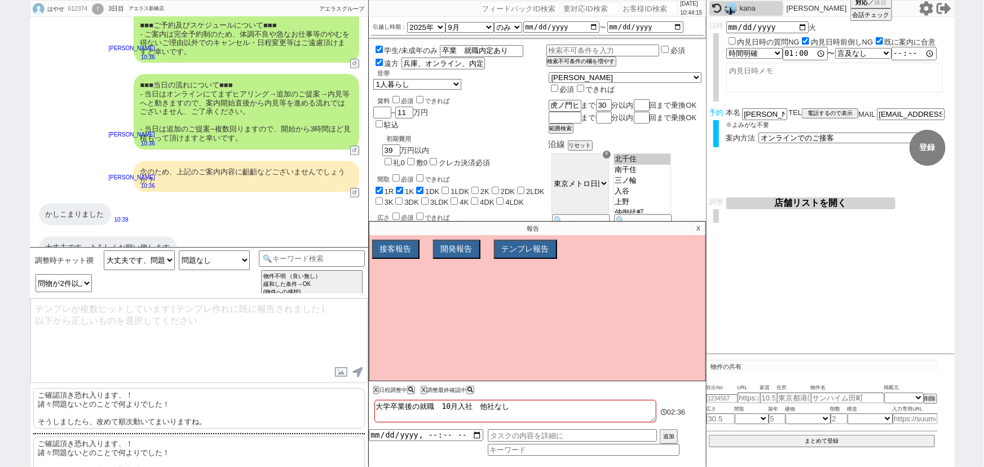
click at [113, 407] on p "ご確認頂き恐れ入ります、！ 諸々問題ないとのことで何よりでした！ そうしましたら、改めて[PERSON_NAME]動いてまいりますね。" at bounding box center [199, 408] width 332 height 41
type textarea "ご確認頂き恐れ入ります、！ 諸々問題ないとのことで何よりでした！ そうしましたら、改めて[PERSON_NAME]動いてまいりますね。"
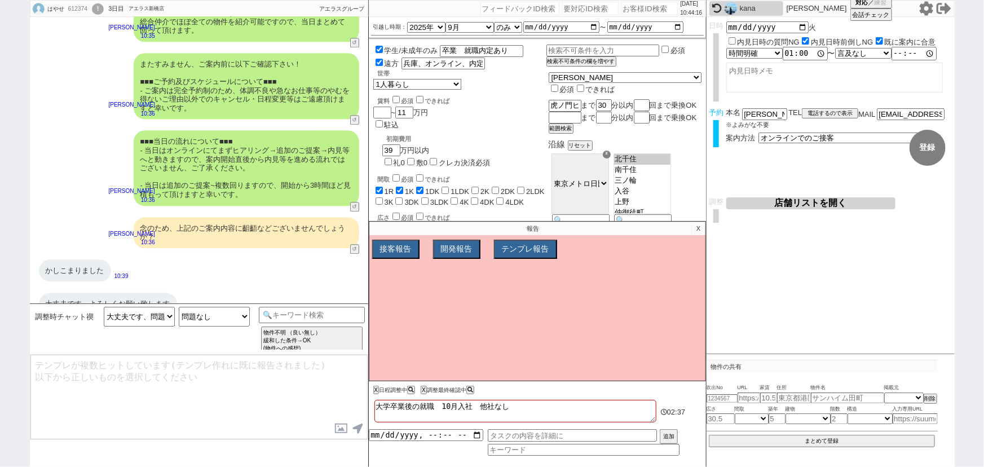
scroll to position [3629, 0]
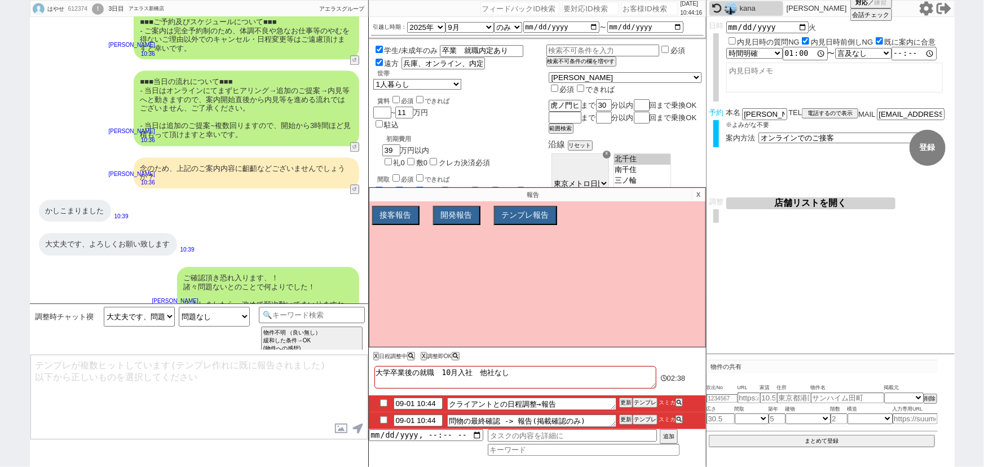
type input "09-01 10:59"
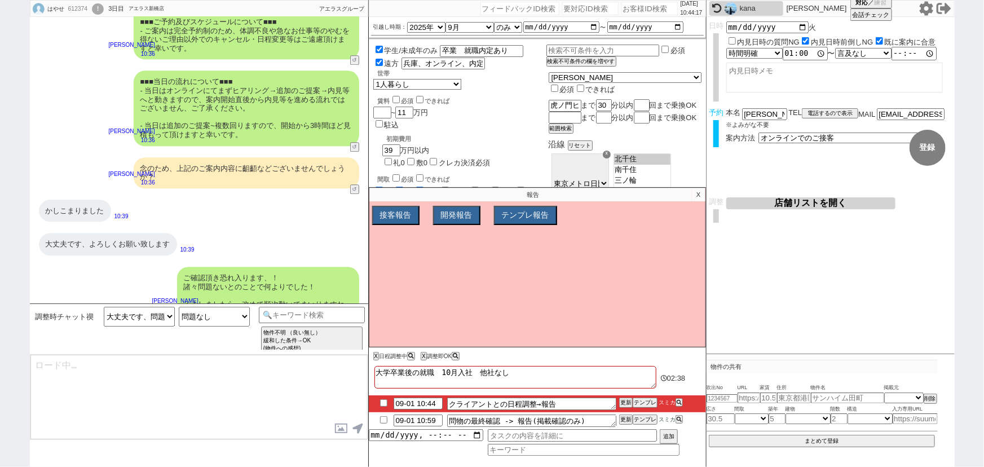
type textarea "@@【@@日程調整するシーンなので、このまま調整報告します。当該の調整ができない方であればそのままcmd+shift+Kで次に進んでください！！(当該の調整が…"
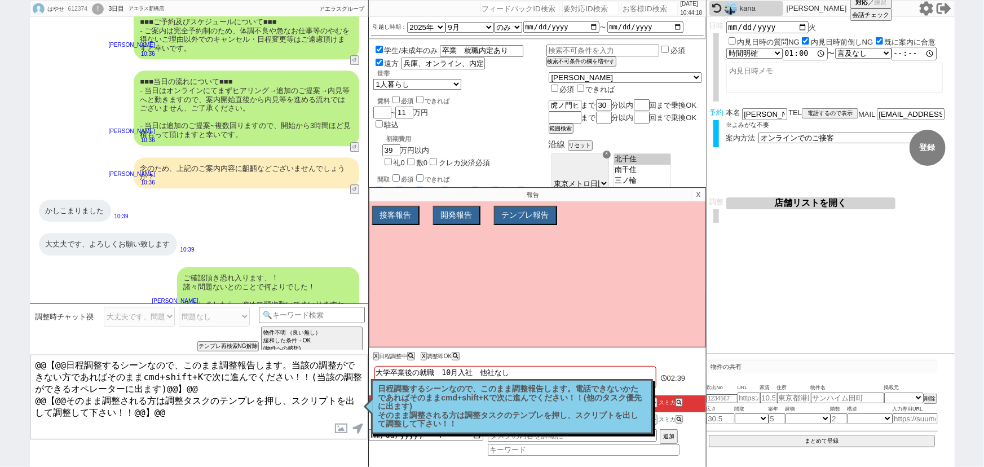
click at [694, 199] on p "X" at bounding box center [698, 195] width 13 height 14
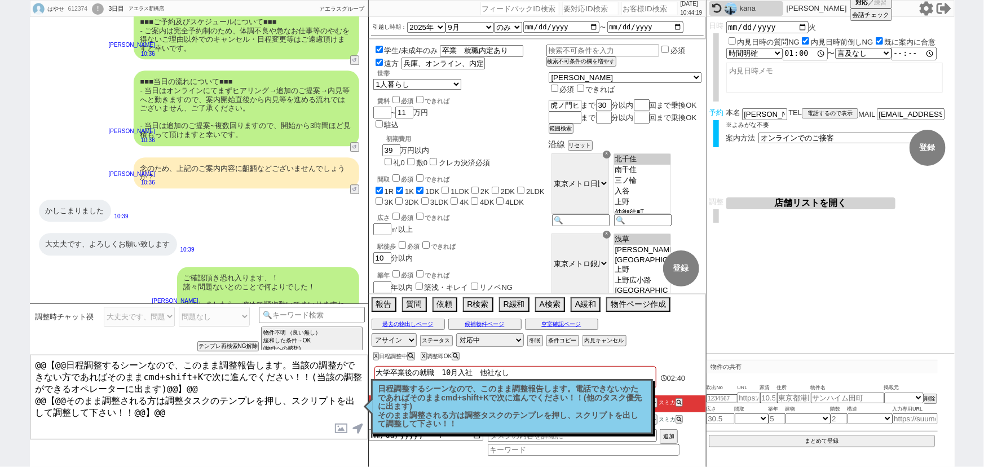
click at [545, 397] on p "日程調整するシーンなので、このまま調整報告します。電話できないかたであればそのままcmd+shift+Kで次に進んでください！！(他のタスク優先に出ます) そ…" at bounding box center [511, 407] width 267 height 44
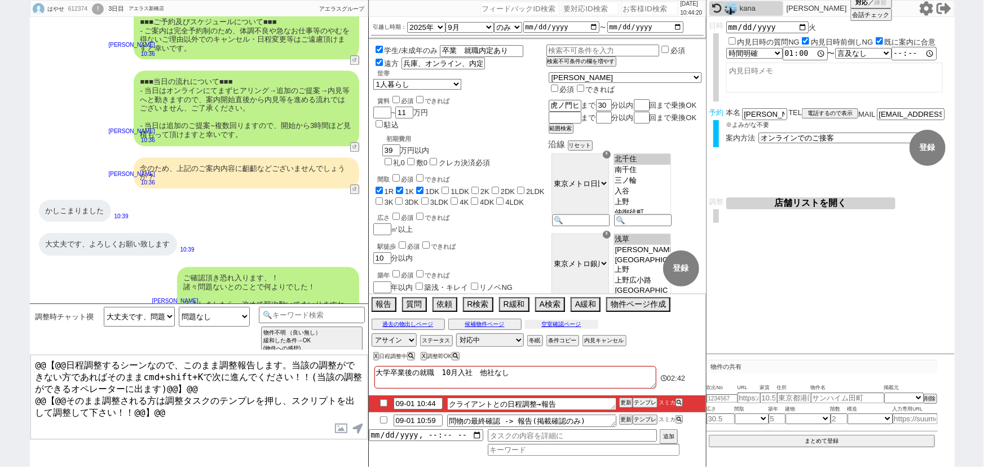
click at [585, 322] on button "空室確認ページ" at bounding box center [561, 324] width 73 height 9
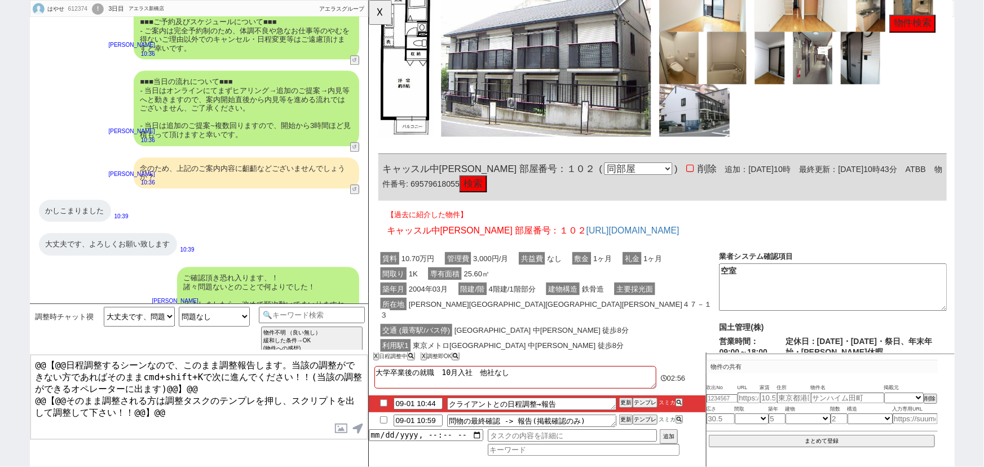
scroll to position [6401, 0]
click at [379, 21] on button "☓" at bounding box center [379, 11] width 21 height 23
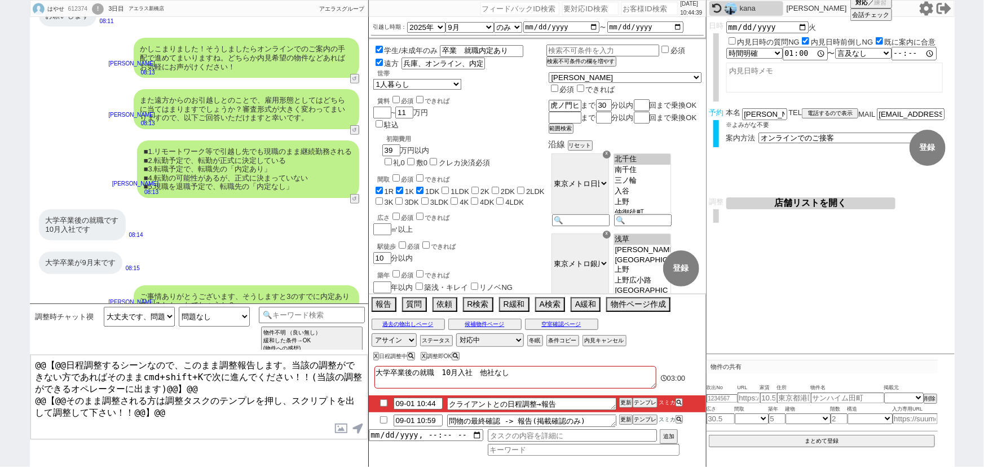
scroll to position [2515, 0]
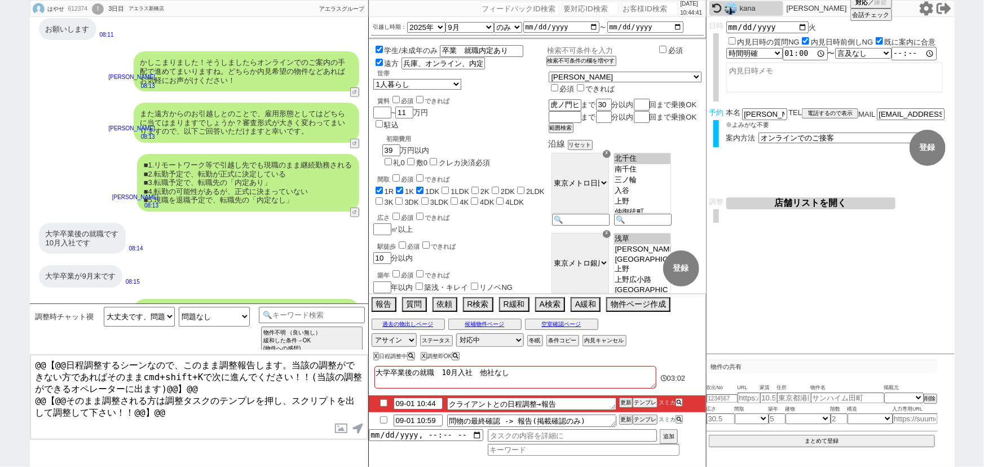
click at [608, 51] on input "text" at bounding box center [601, 51] width 111 height 10
type input "9月中に入居可"
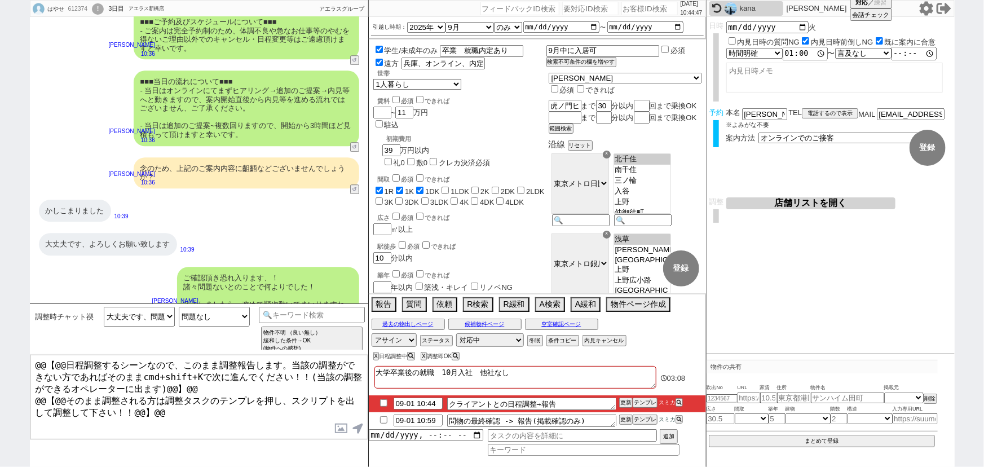
select select "62"
select select "59"
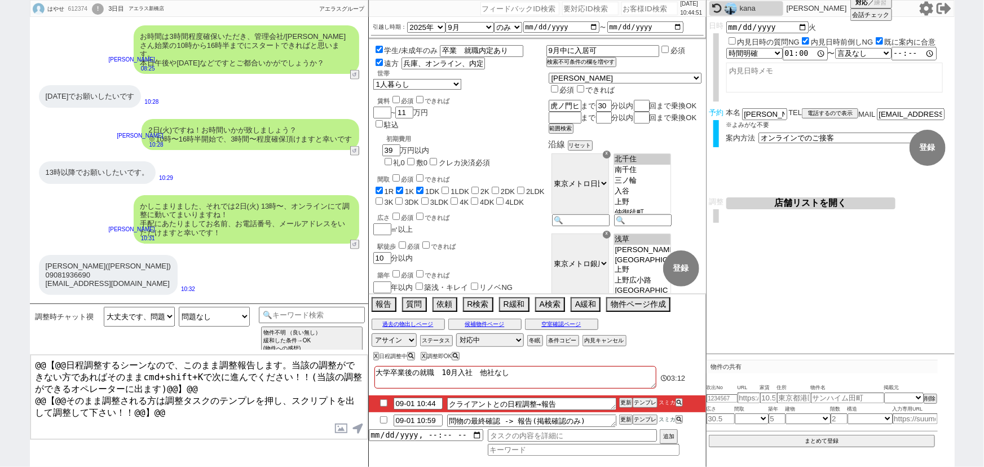
scroll to position [2991, 0]
click at [574, 321] on button "空室確認ページ" at bounding box center [561, 324] width 73 height 9
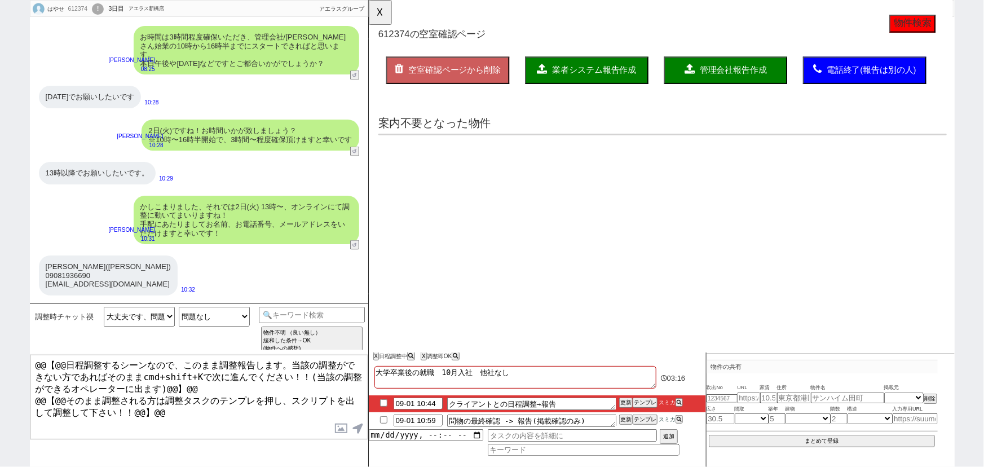
scroll to position [2977, 0]
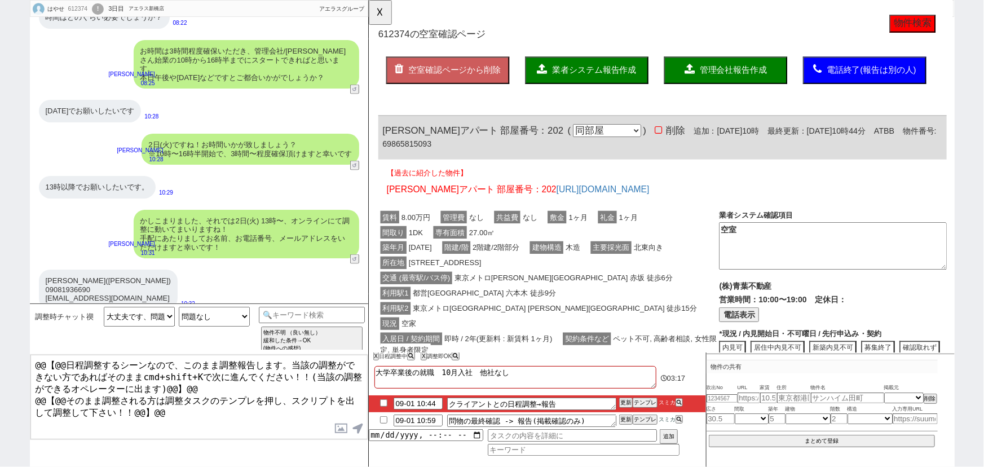
click div "利用駅1 都営[GEOGRAPHIC_DATA] 六本木 徒歩9分"
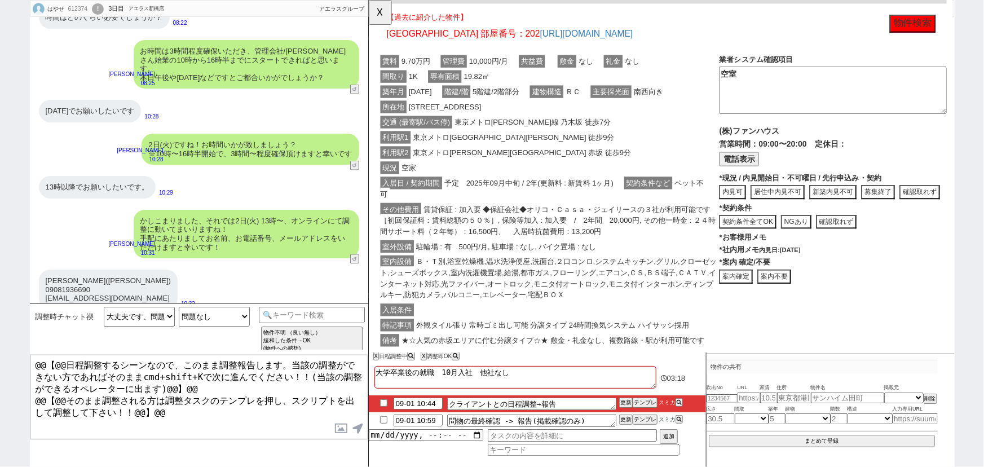
click div "室外設備 駐輪場 : 有　500円/月, 駐車場 : なし, バイク置場 : なし"
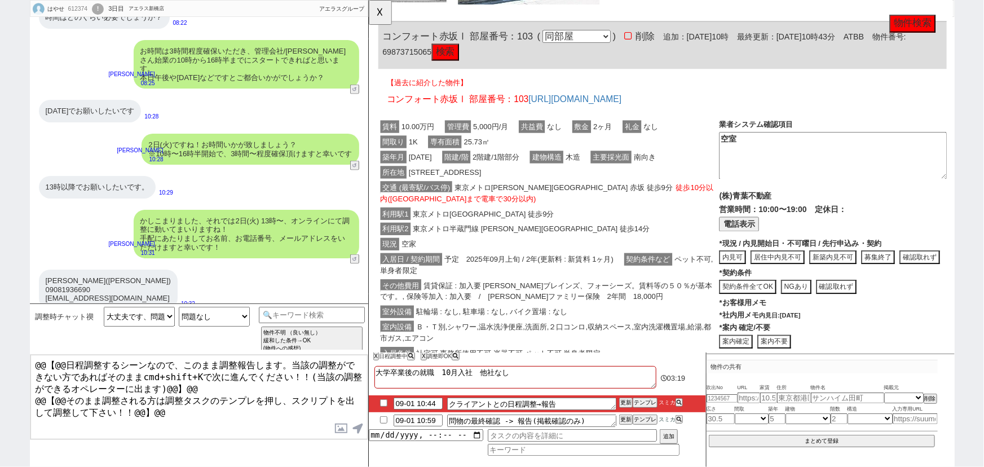
click div "利用駅1 東京メトロ[GEOGRAPHIC_DATA] [GEOGRAPHIC_DATA] 徒歩9分"
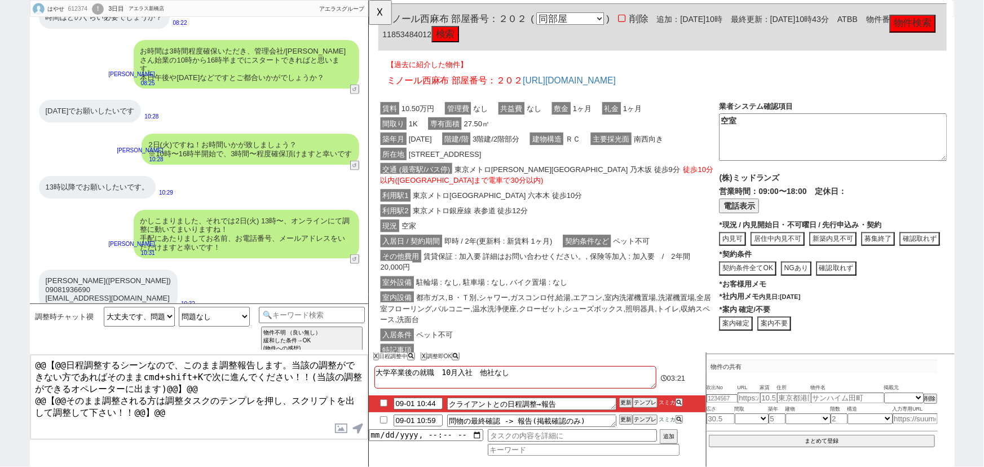
click div "利用駅1 東京メトロ[GEOGRAPHIC_DATA] 六本木 徒歩10分"
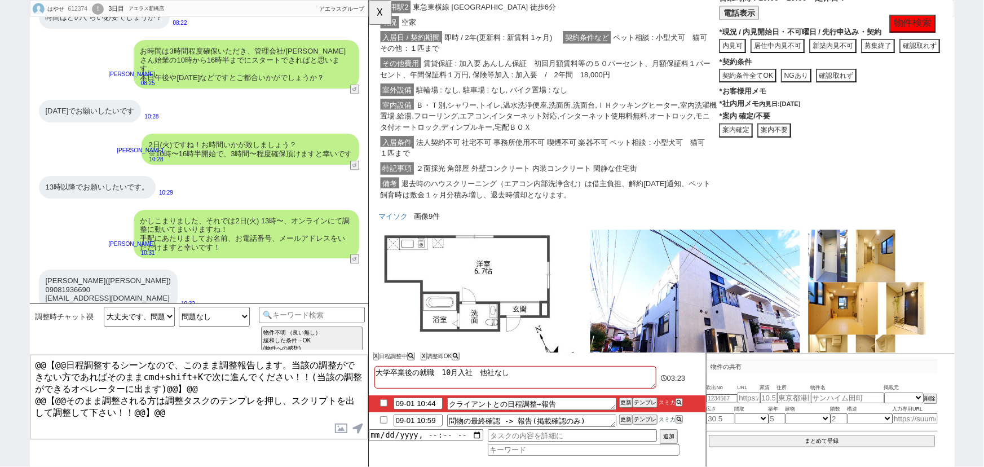
click div "室内設備 Ｂ・Ｔ別,シャワー,トイレ,温水洗浄便座,洗面所,洗面台,ＩＨクッキングヒーター,室内洗濯機置場,給湯,フローリング,エアコン,インターネット対応,…"
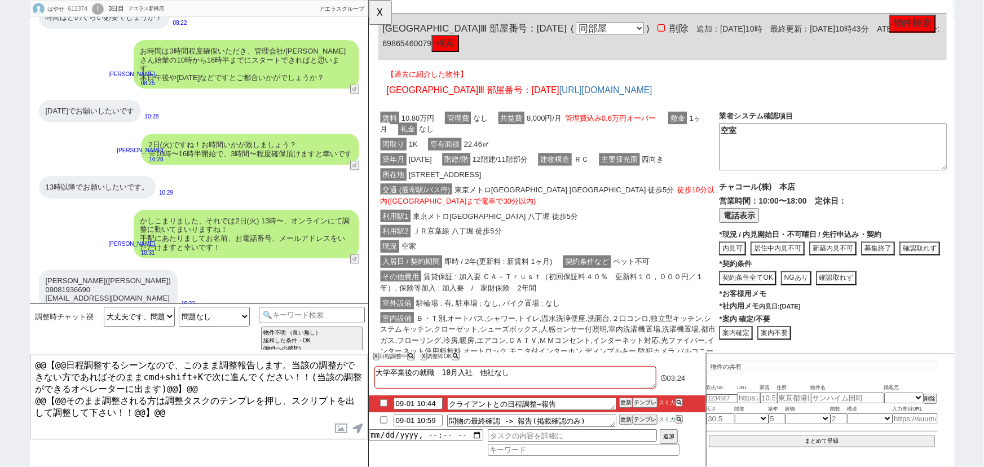
click at [535, 290] on div "築年月 [DATE] 階建/階 12階建/11階部分 建物構造 ＲＣ 主要採光面 西向き" at bounding box center [561, 304] width 367 height 28
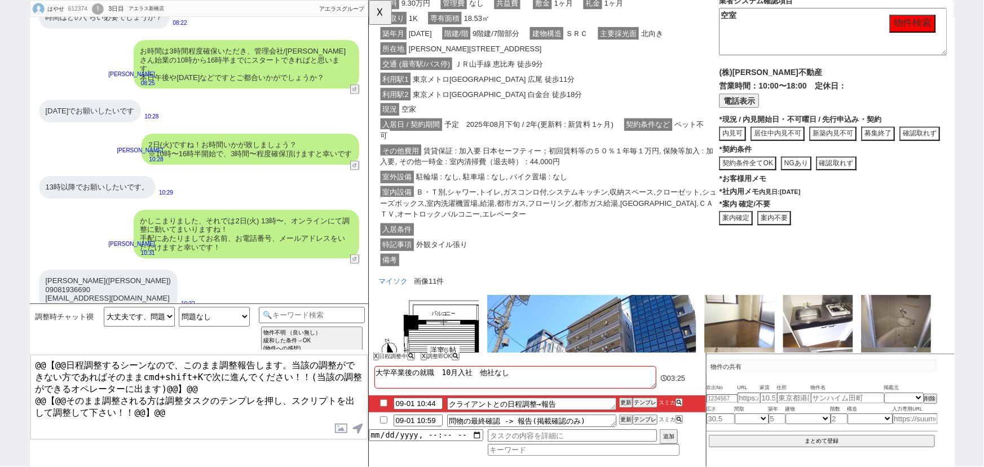
click div "その他費用 賃貸保証 : 加入要 日本セーフティー；初回賃料等の５０％１年毎１万円, 保険等加入 : 加入要, その他一時金 : 室内清掃費（退去時）：44,…"
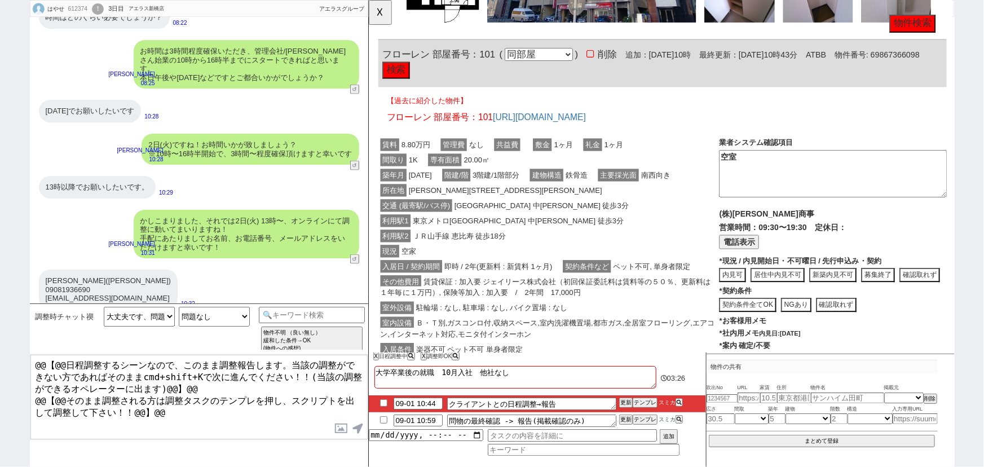
click div "[GEOGRAPHIC_DATA]1 東京メトロ[GEOGRAPHIC_DATA] 中[PERSON_NAME] 徒歩3分"
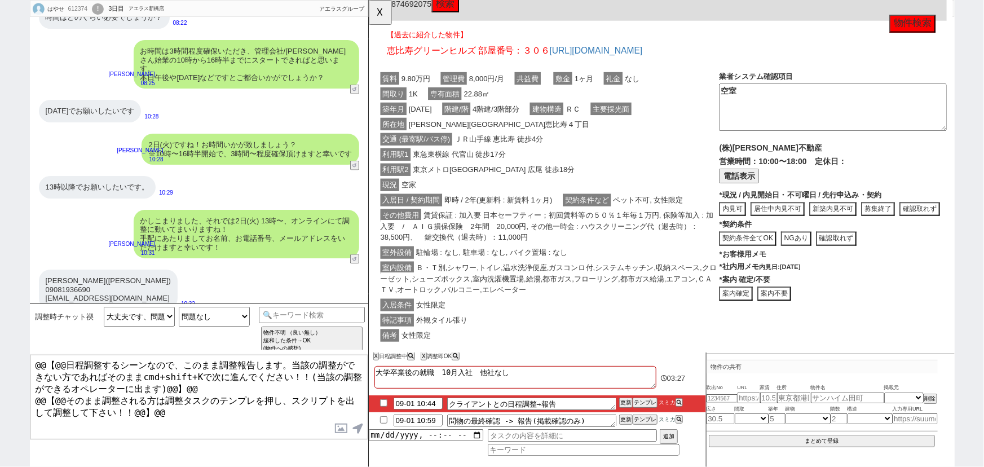
click at [601, 227] on span "賃貸保証 : 加入要 日本セーフティー；初回賃料等の５０％１年毎１万円, 保険等加入 : 加入要　/　ＡＩＧ損保保険　2年間　20,000円, その他一時金 …" at bounding box center [560, 243] width 358 height 37
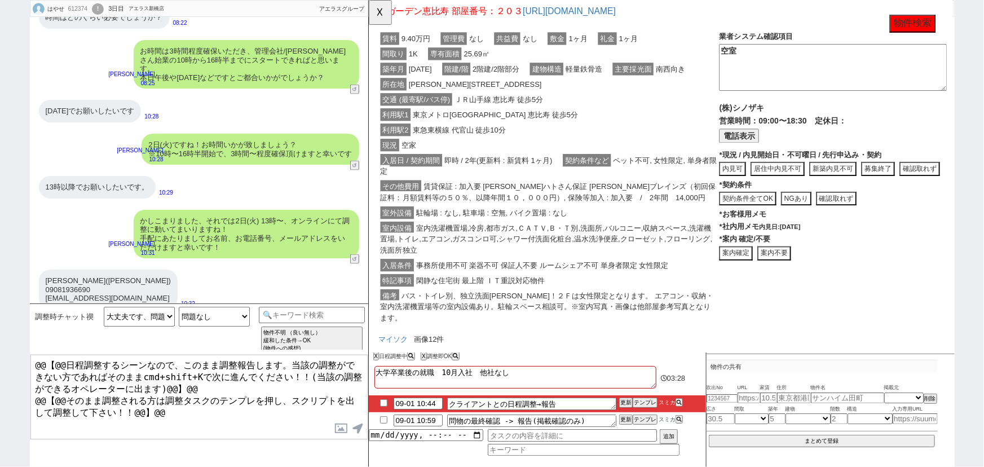
click div "室外設備 駐輪場 : なし, 駐車場 : 空無, バイク置場 : なし"
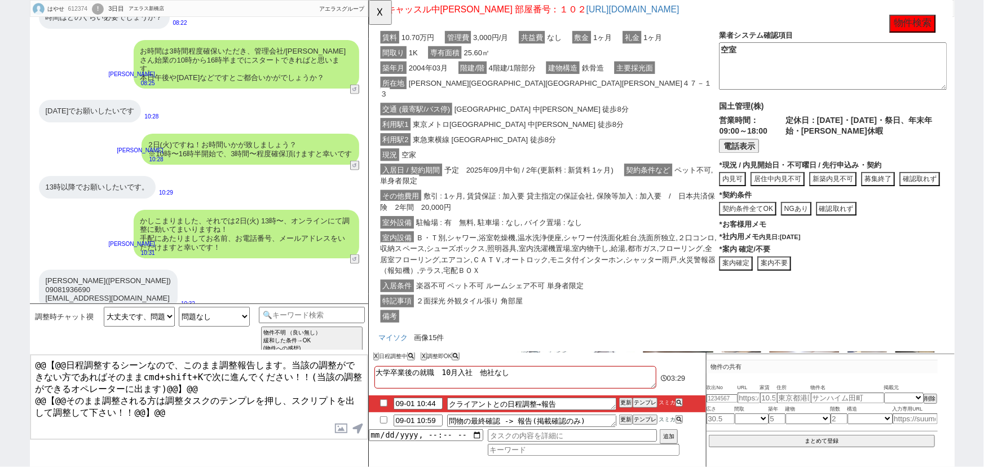
click at [557, 232] on span "駐輪場 : 有　無料, 駐車場 : なし, バイク置場 : なし" at bounding box center [508, 239] width 183 height 14
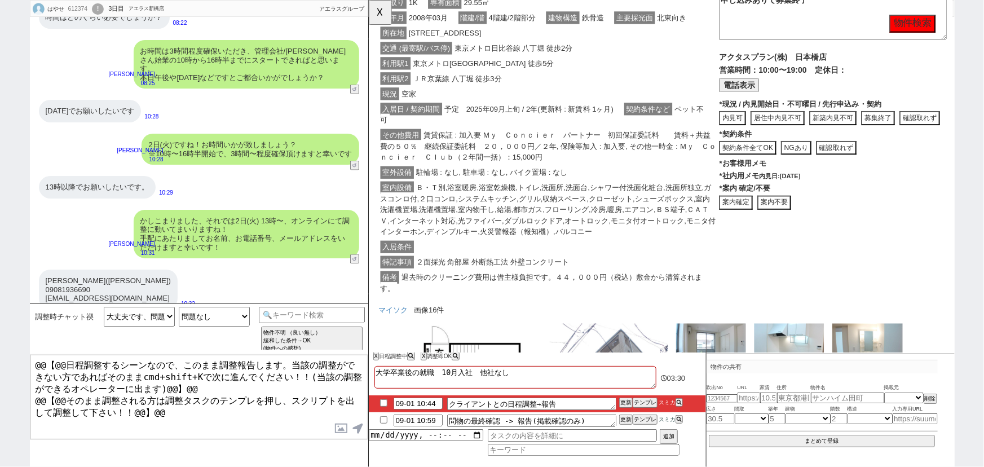
click div "室外設備 駐輪場 : なし, 駐車場 : なし, バイク置場 : なし"
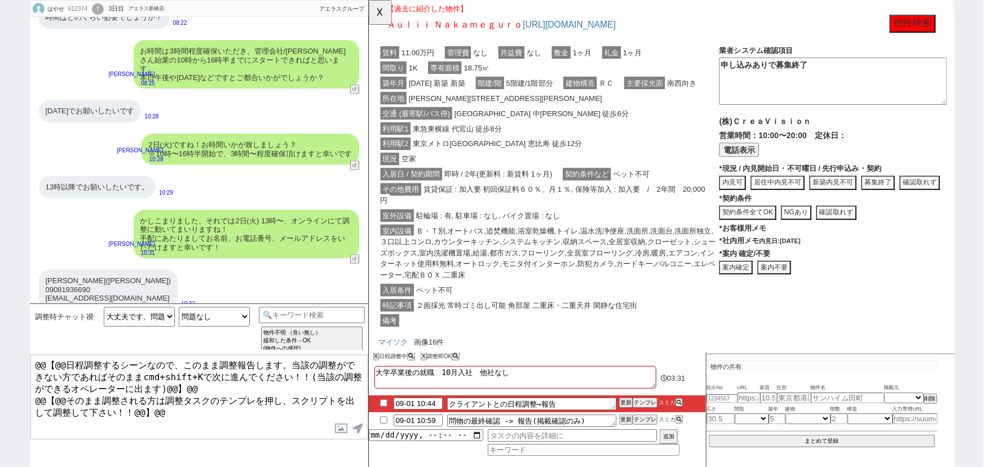
click at [557, 197] on span "賃貸保証 : 加入要 初回保証料６０％、月１％, 保険等加入 : 加入要　/　2年間　20,000円" at bounding box center [556, 209] width 350 height 25
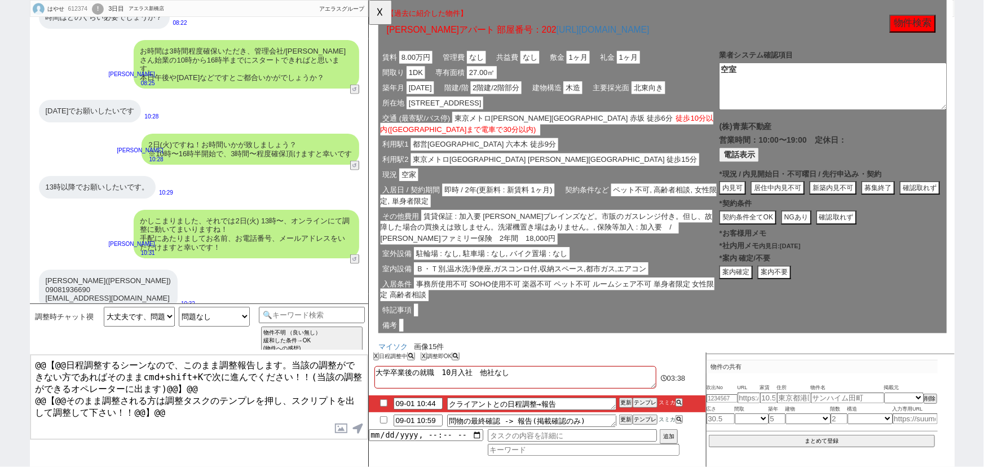
scroll to position [0, 0]
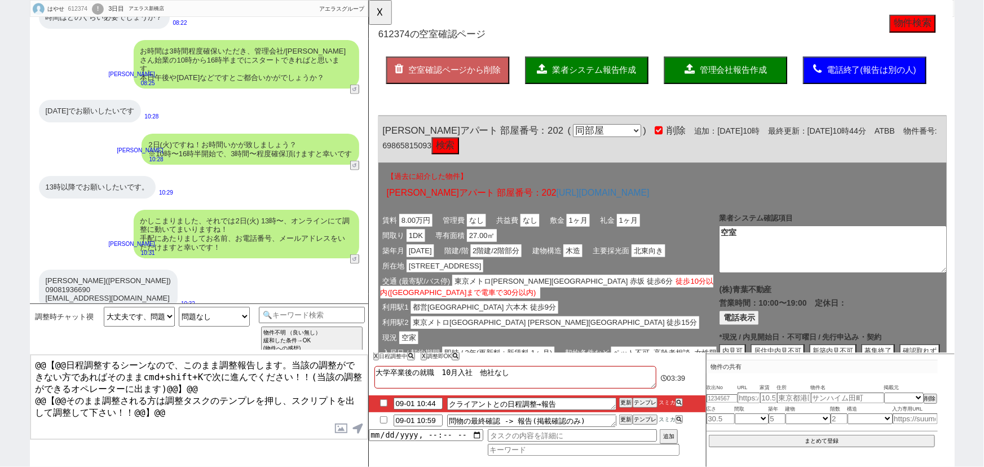
click at [626, 78] on span "業者システム報告作成" at bounding box center [611, 75] width 90 height 10
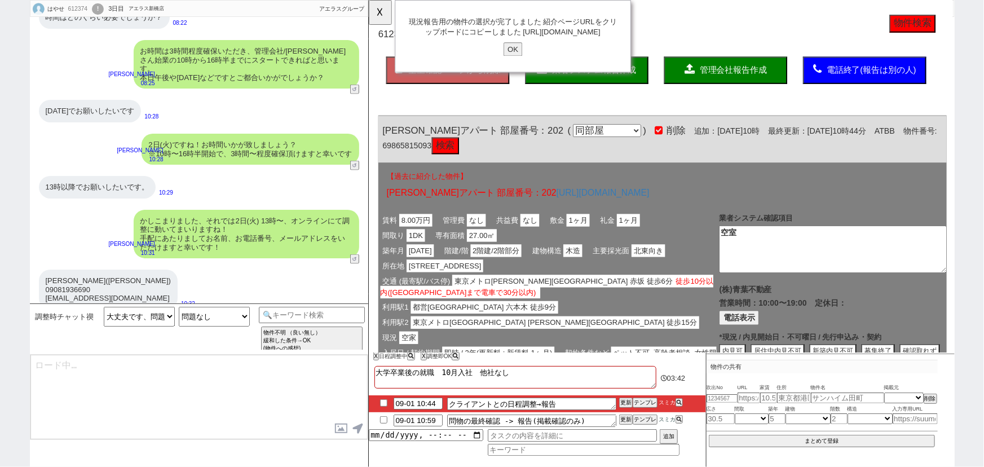
type textarea "@@【@@日程調整するシーンなので、このまま調整報告します。当該の調整ができない方であればそのままcmd+shift+Kで次に進んでください！！(当該の調整が…"
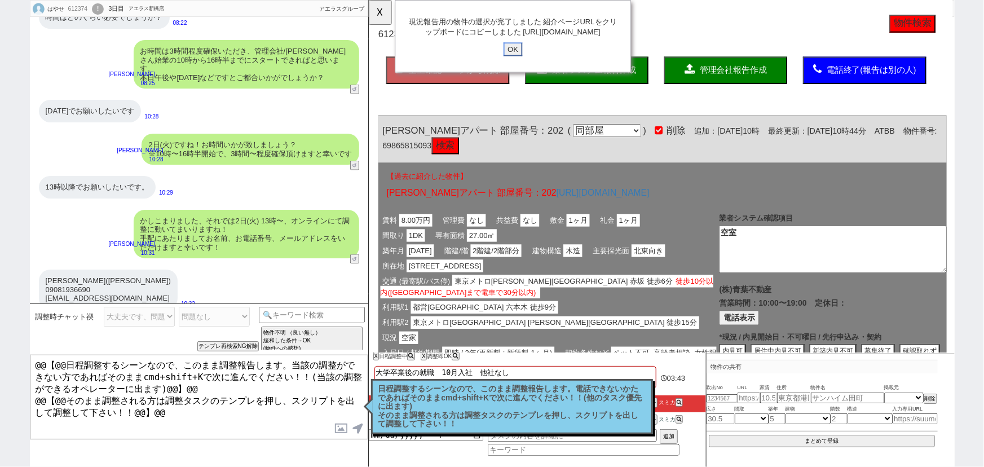
click at [523, 60] on input "OK" at bounding box center [523, 53] width 20 height 15
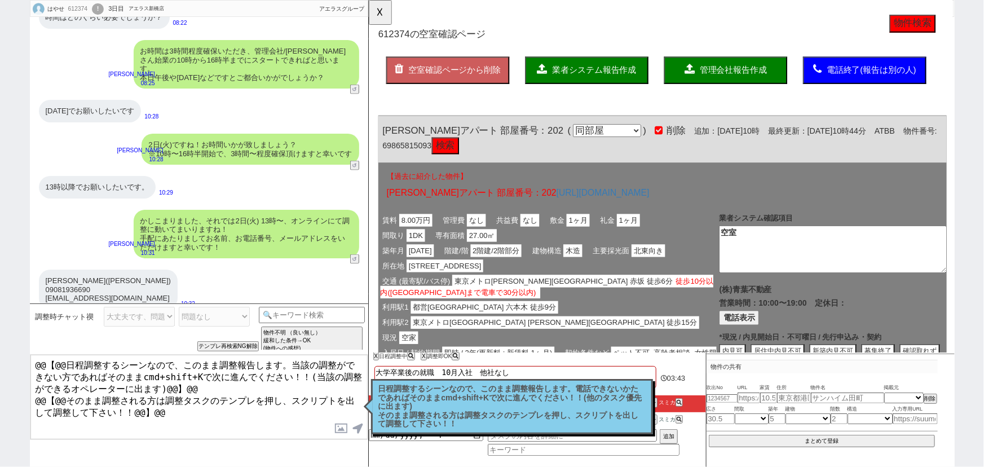
click at [491, 393] on p "日程調整するシーンなので、このまま調整報告します。電話できないかたであればそのままcmd+shift+Kで次に進んでください！！(他のタスク優先に出ます) そ…" at bounding box center [511, 407] width 267 height 44
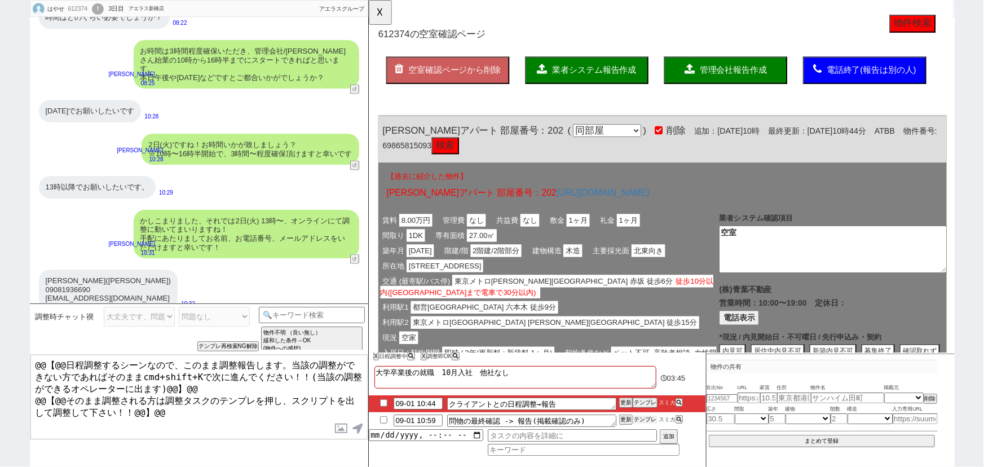
click at [651, 423] on button "テンプレ" at bounding box center [645, 420] width 25 height 8
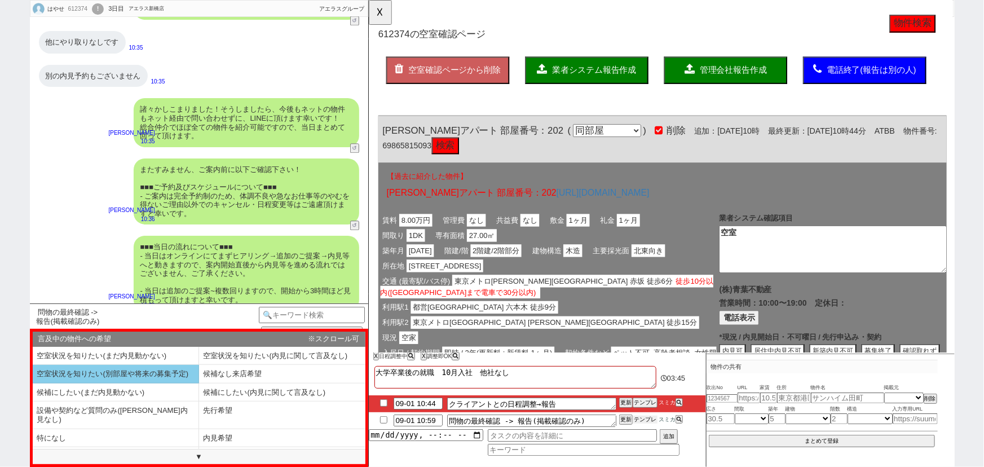
scroll to position [3550, 0]
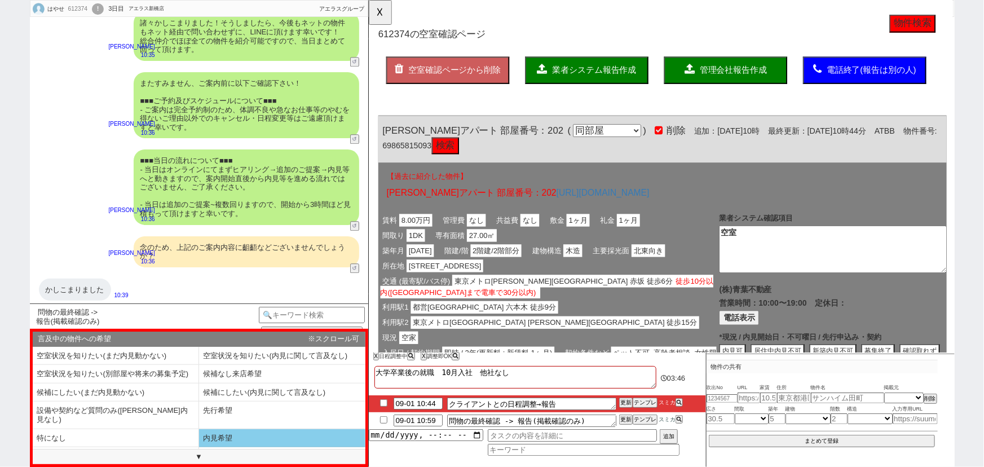
click at [199, 447] on li "内見希望" at bounding box center [116, 456] width 166 height 19
select select "内見希望"
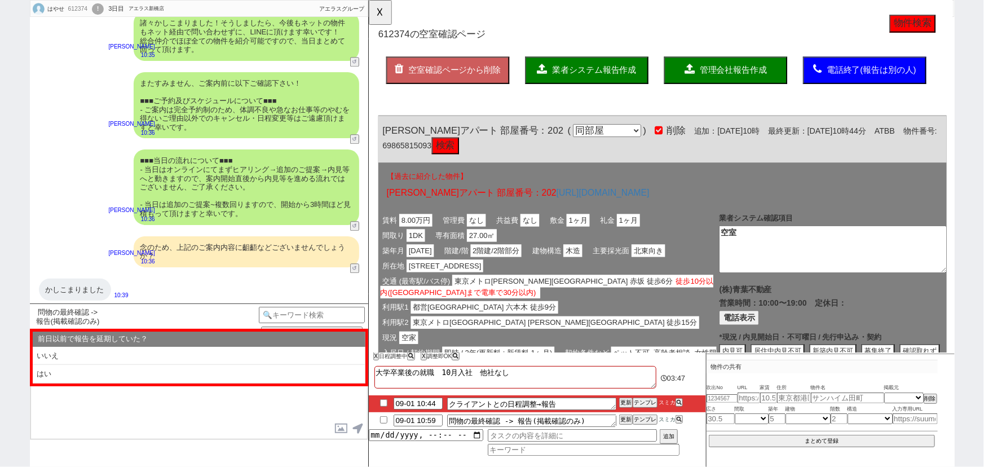
scroll to position [3643, 0]
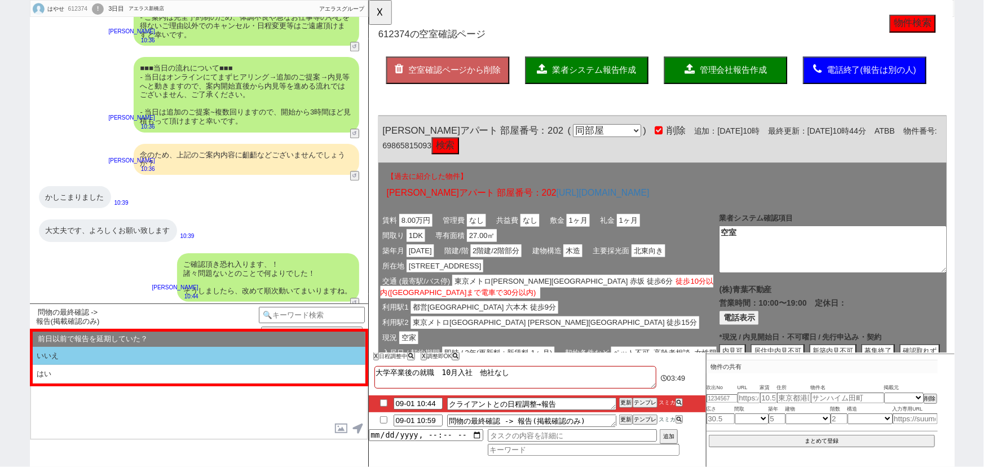
click at [114, 352] on li "いいえ" at bounding box center [199, 356] width 333 height 19
select select "内見希望"
select select "いいえ"
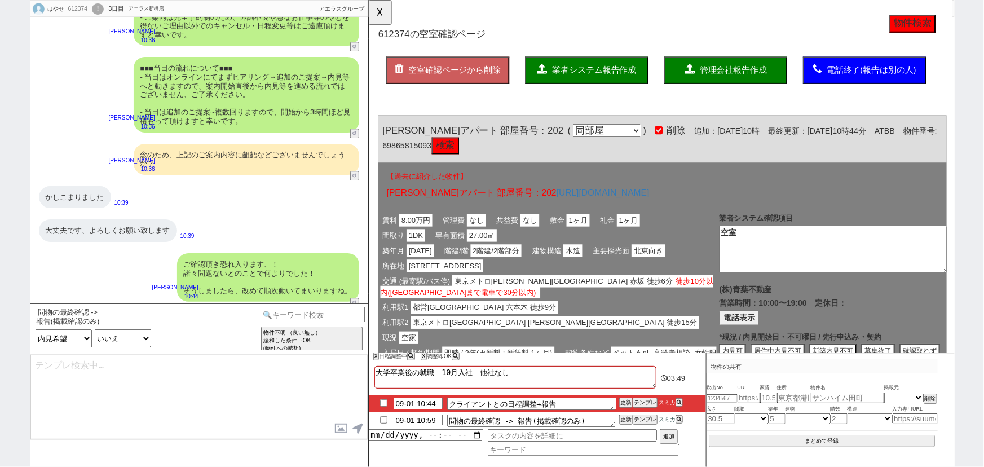
type textarea "また並行して確認が取れ、お問い合わせの件は以下となっておりまして、 [URL][DOMAIN_NAME] アーバンドエル八丁堀 -> 申し込みありで募集終了 …"
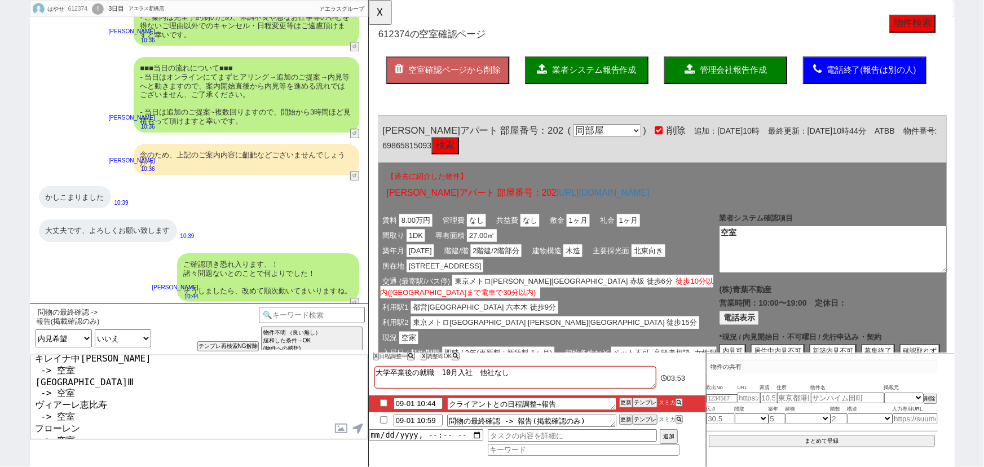
scroll to position [231, 0]
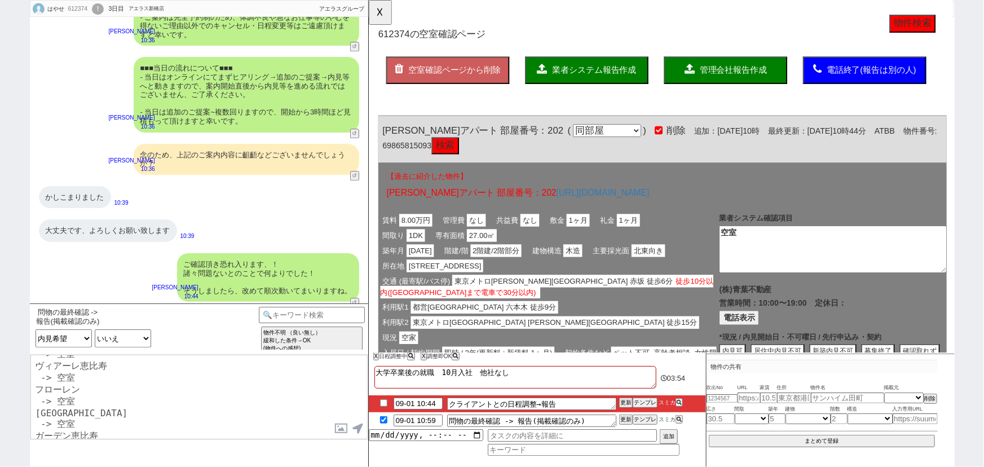
checkbox input "true"
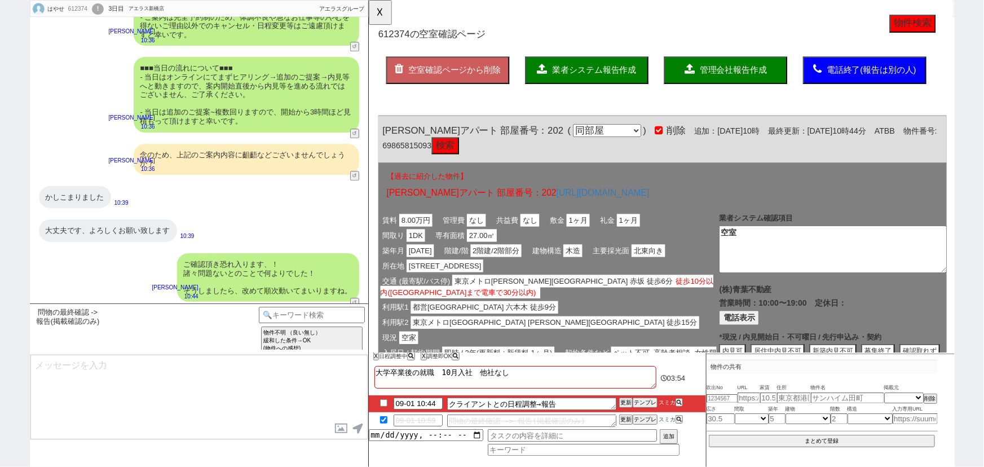
scroll to position [3992, 0]
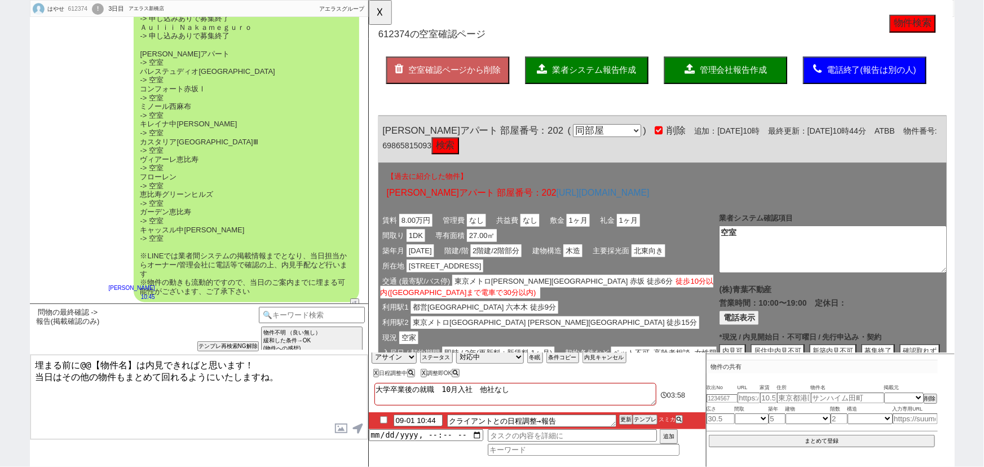
drag, startPoint x: 142, startPoint y: 362, endPoint x: 77, endPoint y: 357, distance: 64.5
click at [77, 357] on textarea "埋まる前に@@【物件名】は内見できればと思います！ 当日はその他の物件もまとめて回れるようにいたしますね。" at bounding box center [198, 397] width 337 height 85
type textarea "埋まる前に空室の物件はオンライン内見できればと思います！ 当日はその他の物件もまとめて回れるようにいたしますね。"
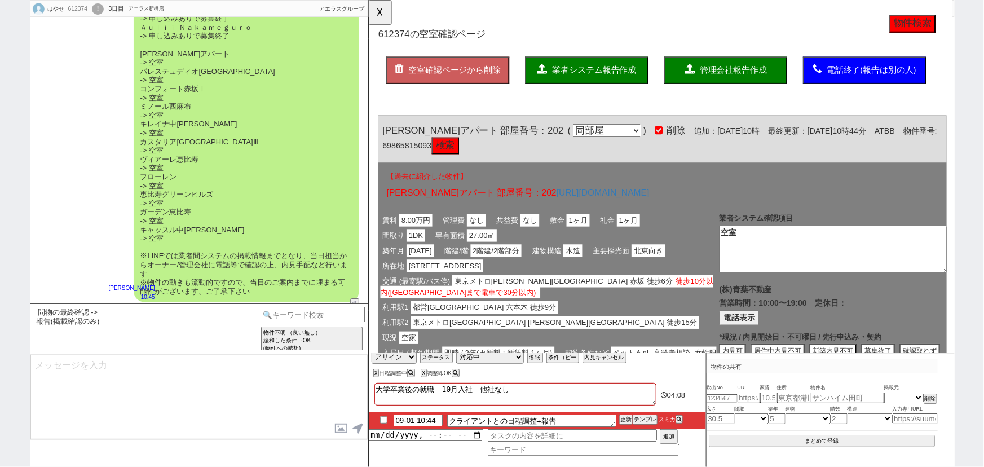
scroll to position [4035, 0]
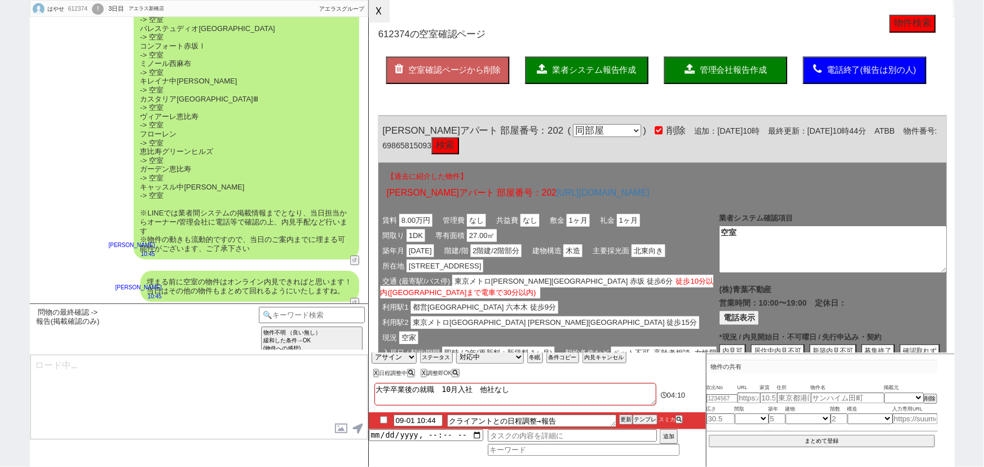
click at [379, 16] on button "☓" at bounding box center [379, 11] width 21 height 23
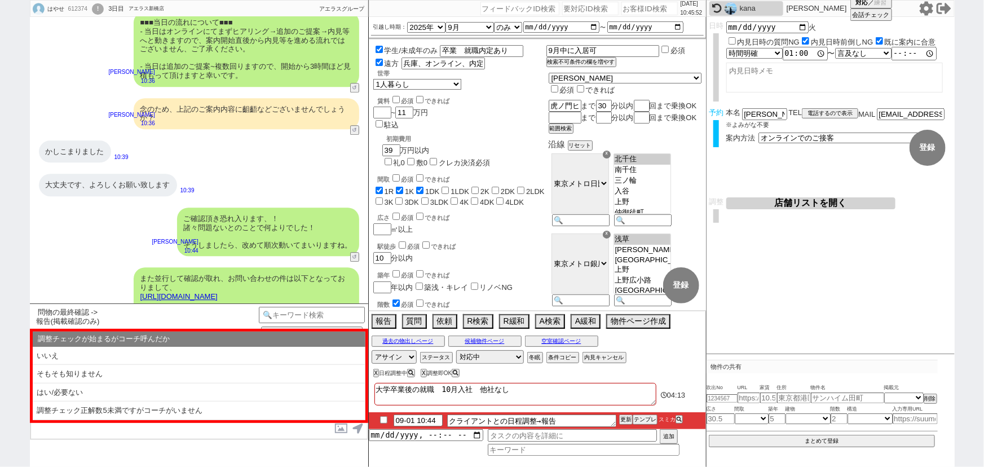
scroll to position [3688, 0]
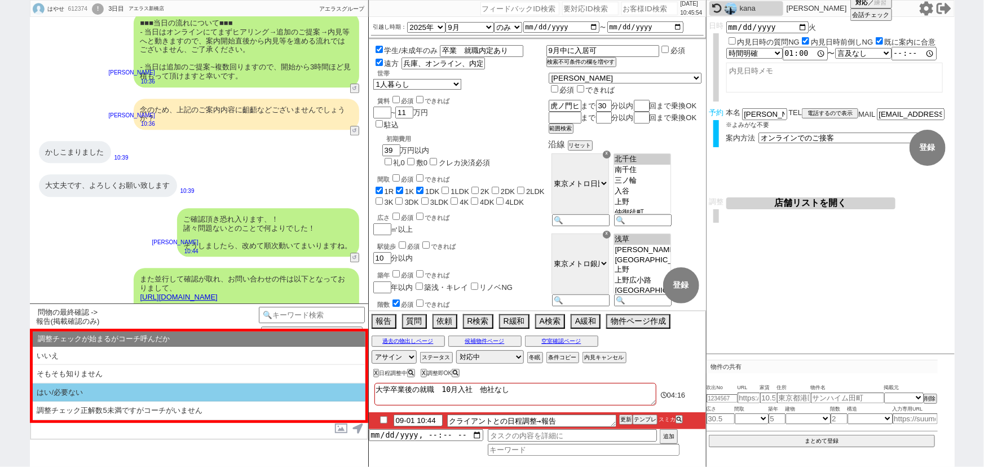
click at [70, 397] on li "はい/必要ない" at bounding box center [199, 392] width 333 height 19
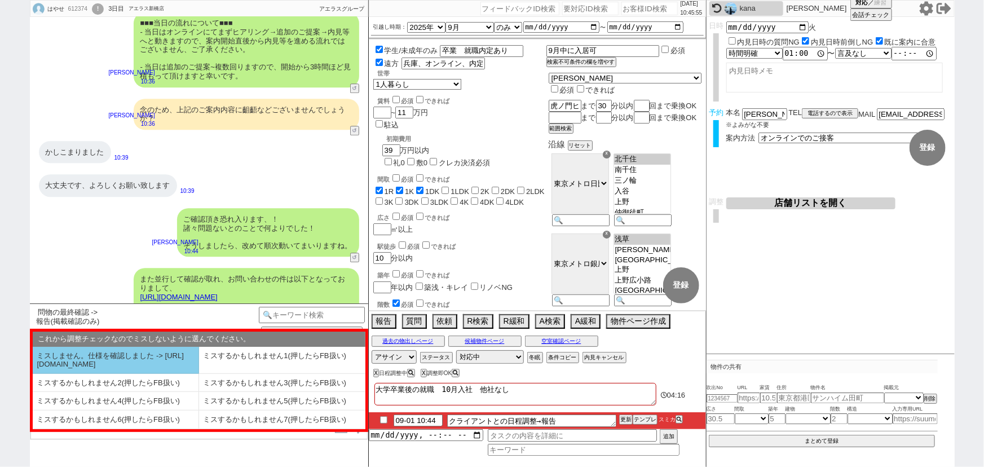
click at [99, 365] on li "ミスしません。仕様を確認しました -> [URL][DOMAIN_NAME]" at bounding box center [116, 360] width 166 height 27
select select "はい/必要ない"
select select "ミスしません。仕様を確認しました -> [URL][DOMAIN_NAME]"
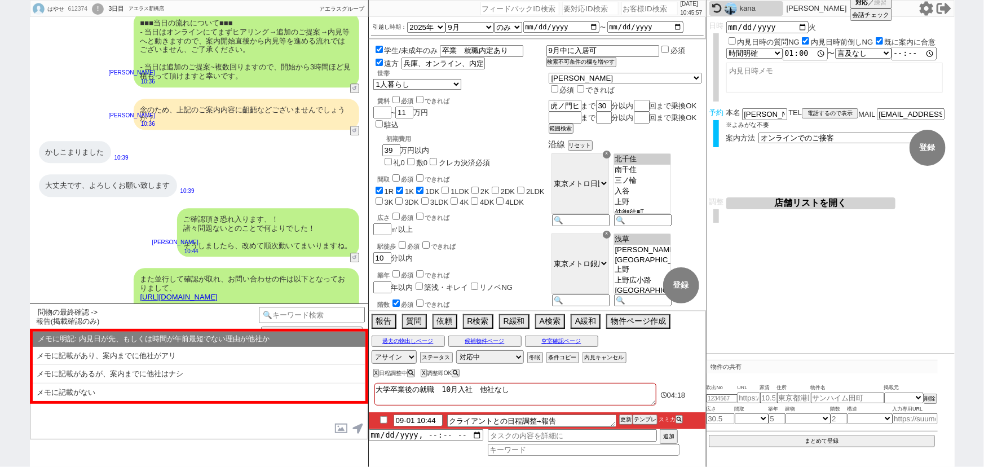
click at [99, 383] on li "メモに記載があるが、案内までに他社はナシ" at bounding box center [199, 392] width 333 height 18
select select "メモに記載があるが、案内までに他社はナシ"
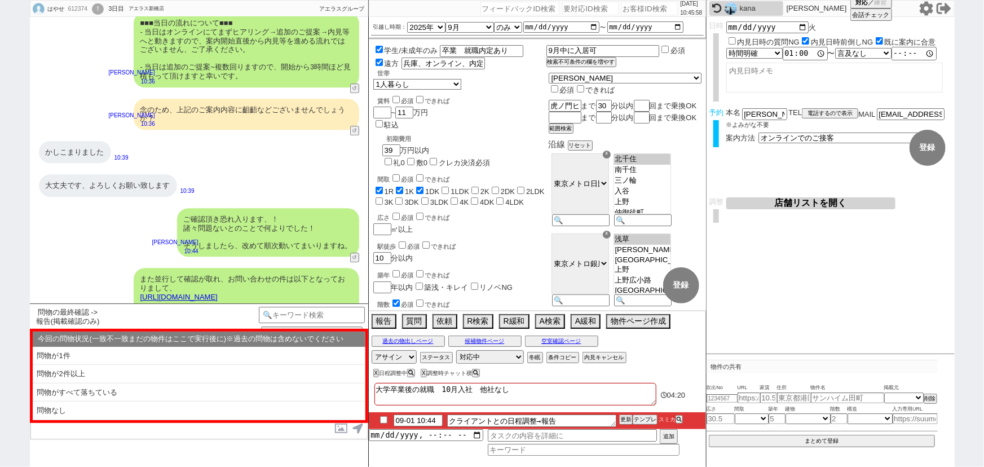
click at [99, 383] on li "問物が2件以上" at bounding box center [199, 392] width 333 height 19
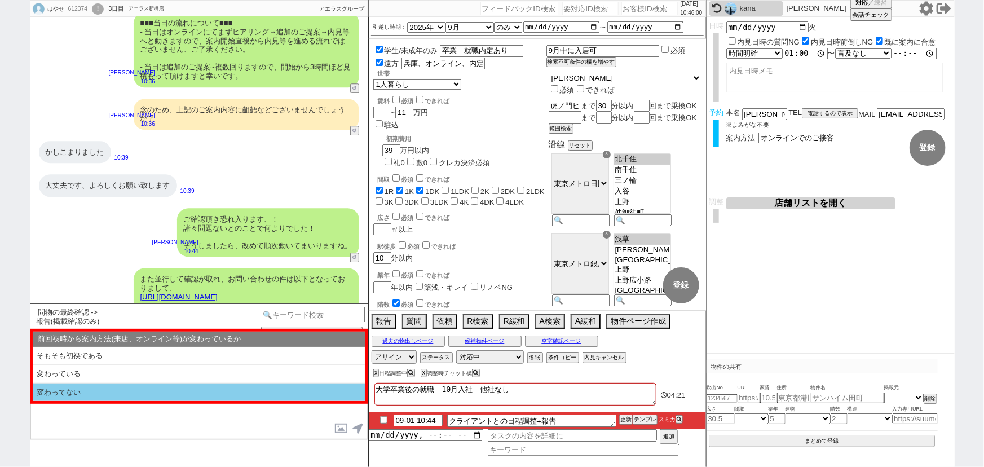
click at [97, 395] on li "変わってない" at bounding box center [199, 392] width 333 height 18
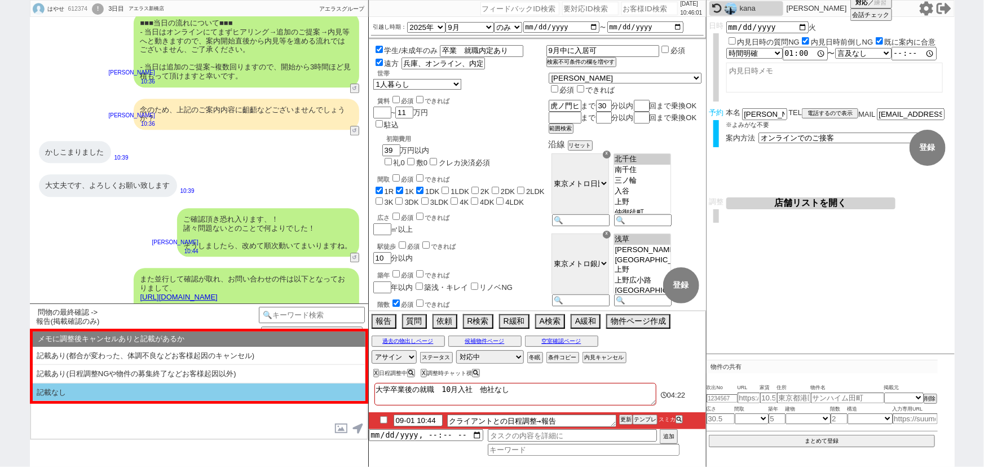
click at [103, 393] on li "記載なし" at bounding box center [199, 392] width 333 height 18
select select "問物が2件以上"
select select "変わってない"
select select "記載なし"
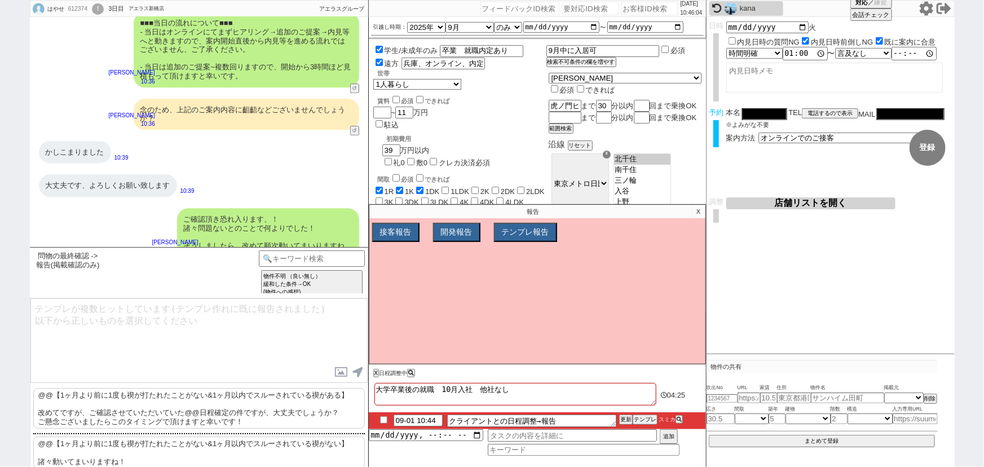
click at [163, 456] on p "@@【1ヶ月より前に1度も禊が打たれたことがない&1ヶ月以内でスルーされている禊がない】 諸々動いてまいりますね！" at bounding box center [199, 452] width 332 height 32
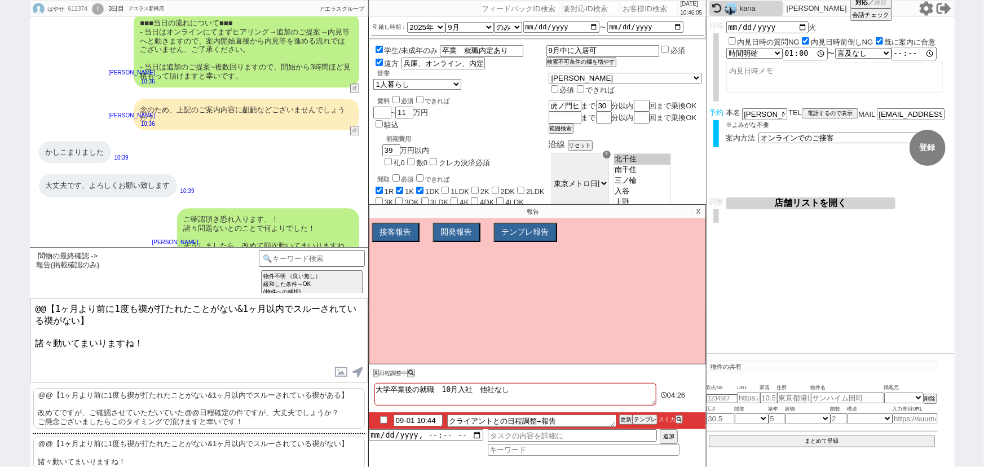
drag, startPoint x: 33, startPoint y: 332, endPoint x: 14, endPoint y: 283, distance: 52.5
click at [14, 283] on div "はやせ 612374 ! 0 3日目 アエラス新橋店 冬眠中 自社客 アエラスグループ スミカ_BPO チャット全表示 [DATE] ようこそLINE物件紹介…" at bounding box center [492, 233] width 984 height 467
type textarea "諸々動いてまいりますね！"
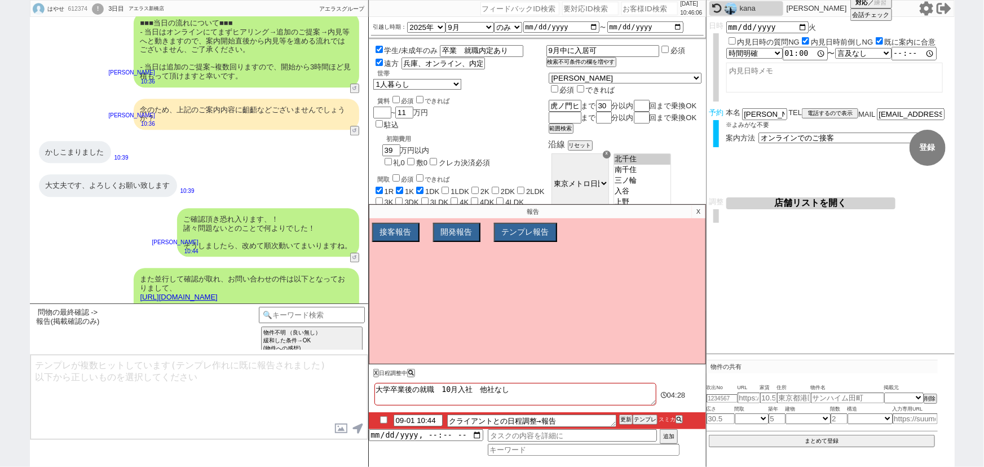
scroll to position [4068, 0]
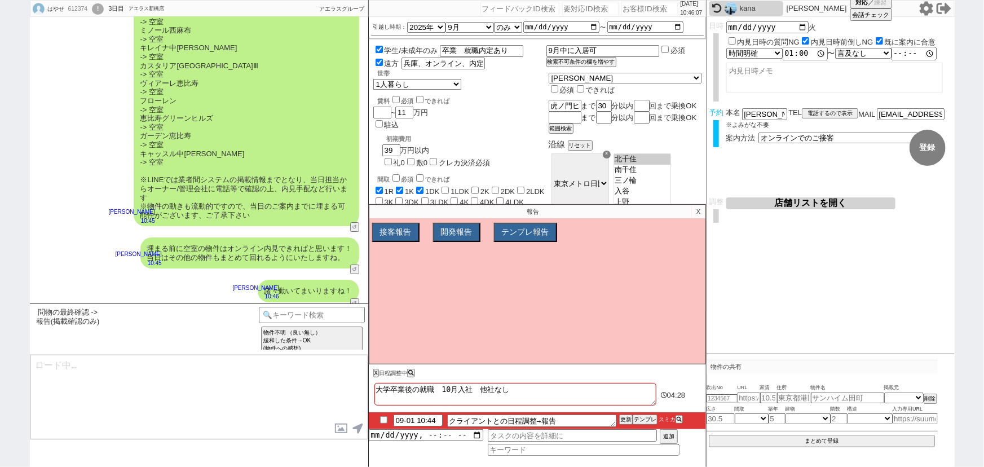
type textarea "その後現時点で気になられてる物件は他ございますでしょうか？ SUUMOやHOMESなどでもまとめて見られるように手配可能です、ぜひお気軽に！"
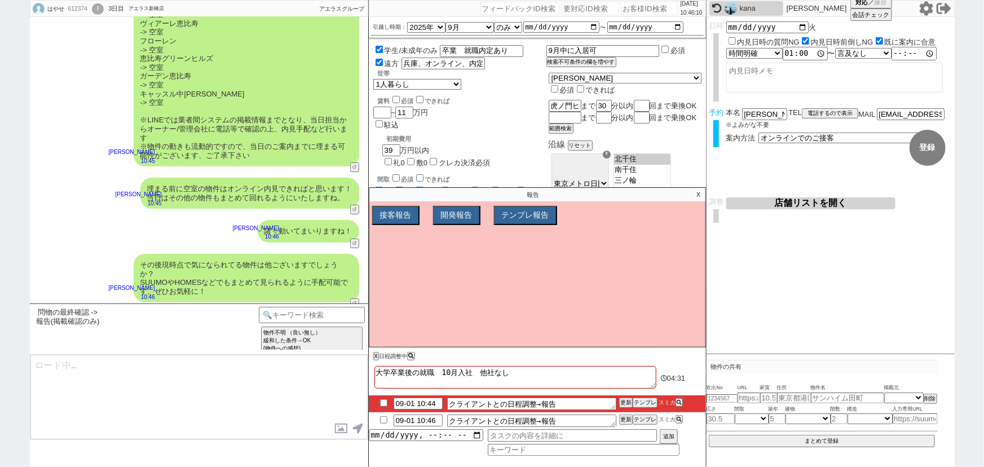
type textarea "@@【@@日程調整するシーンなので、このまま調整報告します。当該の調整ができない方であればそのままcmd+shift+Kで次に進んでください！！(当該の調整が…"
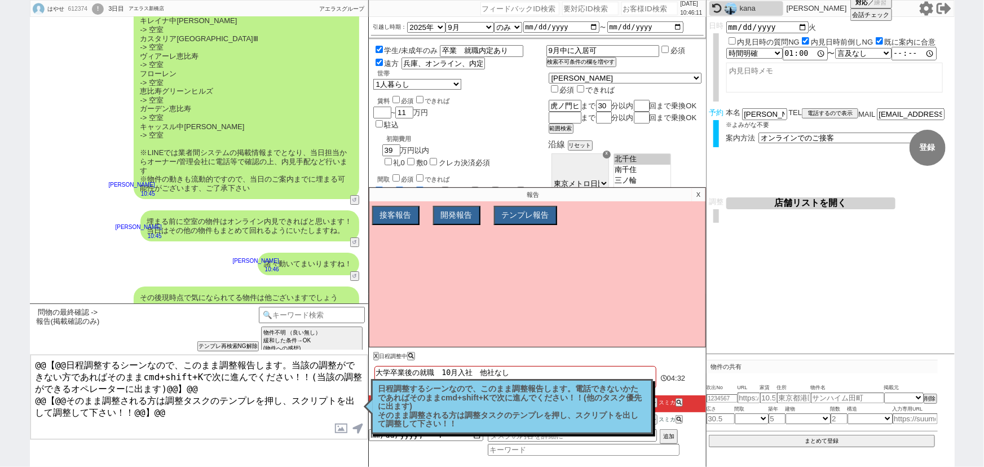
scroll to position [4095, 0]
click at [473, 396] on p "日程調整するシーンなので、このまま調整報告します。電話できないかたであればそのままcmd+shift+Kで次に進んでください！！(他のタスク優先に出ます) そ…" at bounding box center [511, 407] width 267 height 44
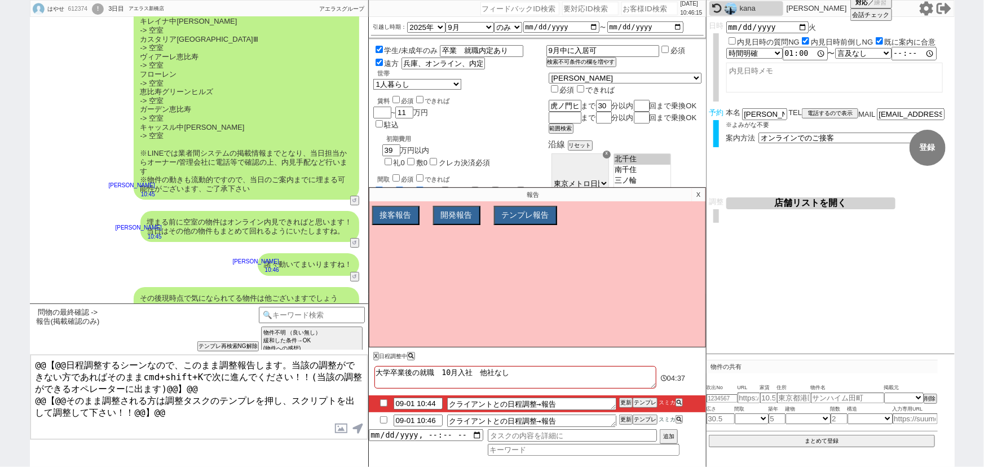
click at [699, 196] on p "X" at bounding box center [698, 195] width 13 height 14
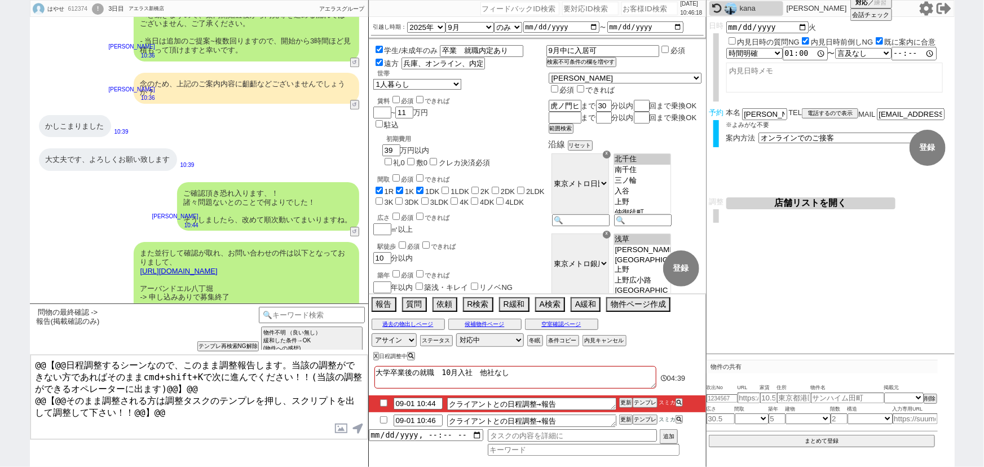
scroll to position [3713, 0]
click at [823, 202] on button "店舗リストを開く" at bounding box center [810, 203] width 169 height 12
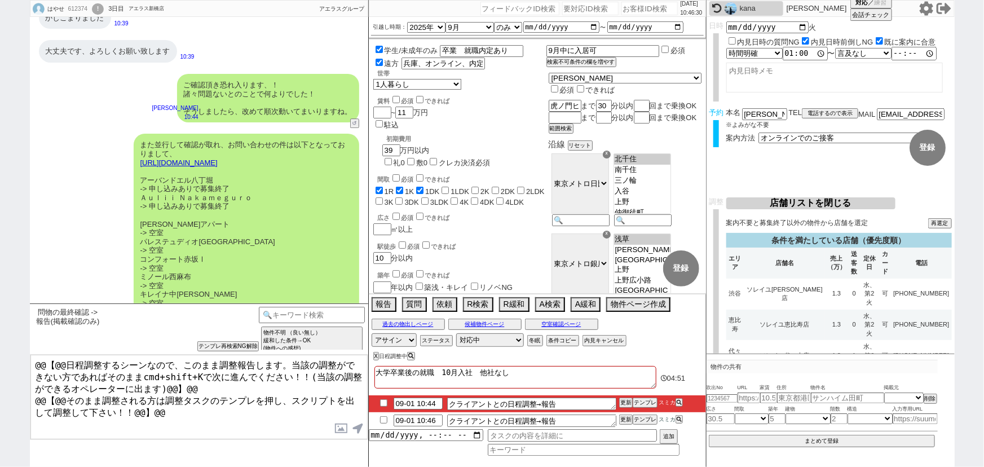
scroll to position [3824, 0]
click at [218, 156] on link "[URL][DOMAIN_NAME]" at bounding box center [178, 160] width 77 height 8
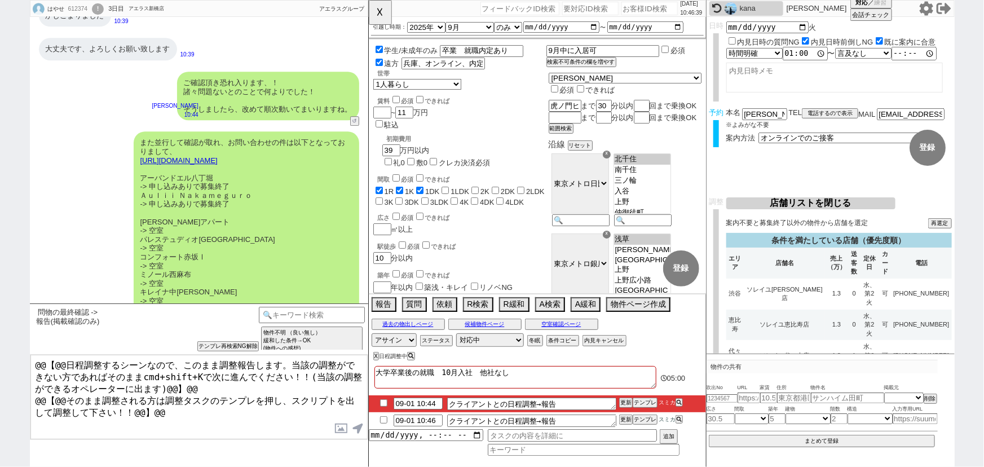
scroll to position [0, 11]
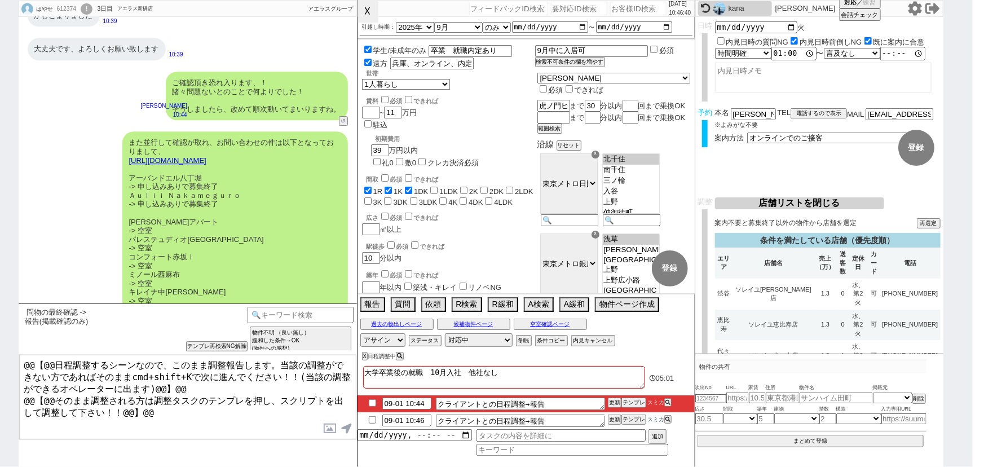
click at [372, 11] on button "☓" at bounding box center [368, 11] width 21 height 23
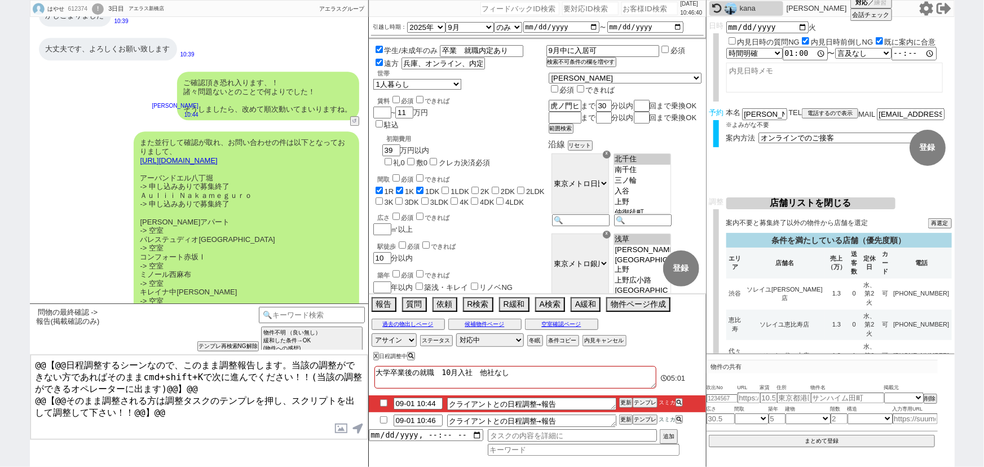
scroll to position [0, 0]
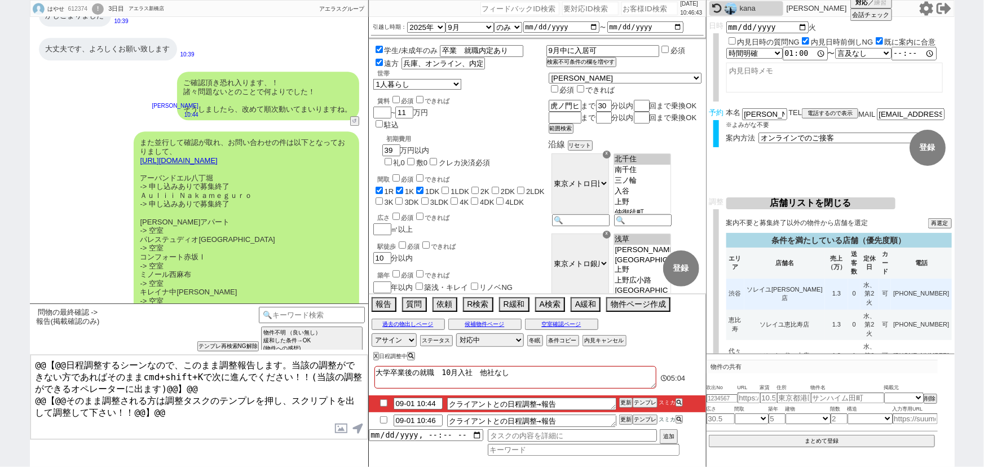
click at [831, 280] on td "1.3" at bounding box center [836, 294] width 23 height 31
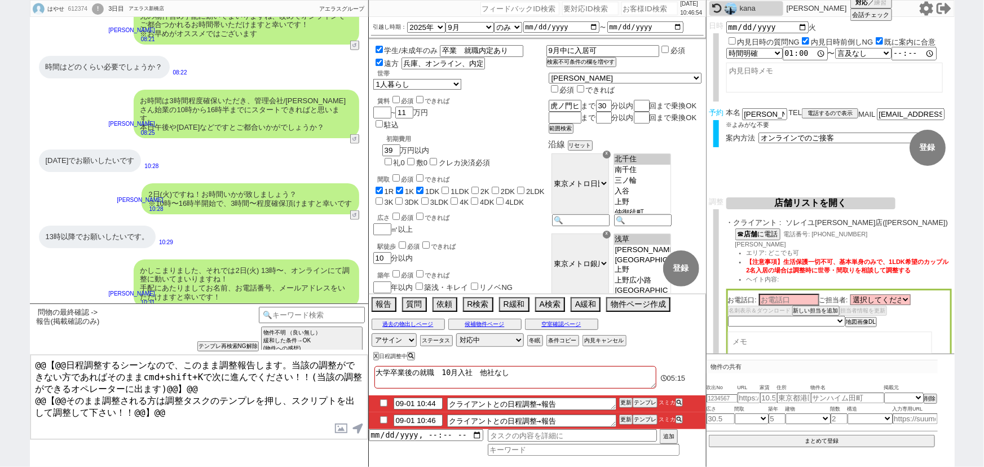
scroll to position [2927, 0]
click at [764, 232] on button "☎ 店舗 に電話" at bounding box center [756, 233] width 43 height 10
drag, startPoint x: 747, startPoint y: 242, endPoint x: 732, endPoint y: 246, distance: 15.2
click at [732, 246] on div "☎ 店舗 に電話 電話番号: [PHONE_NUMBER] [PERSON_NAME] エリア: どこでも可 【注意事項】生活保護一切不可、基本単身のみで、…" at bounding box center [839, 258] width 226 height 60
copy span "[PERSON_NAME]"
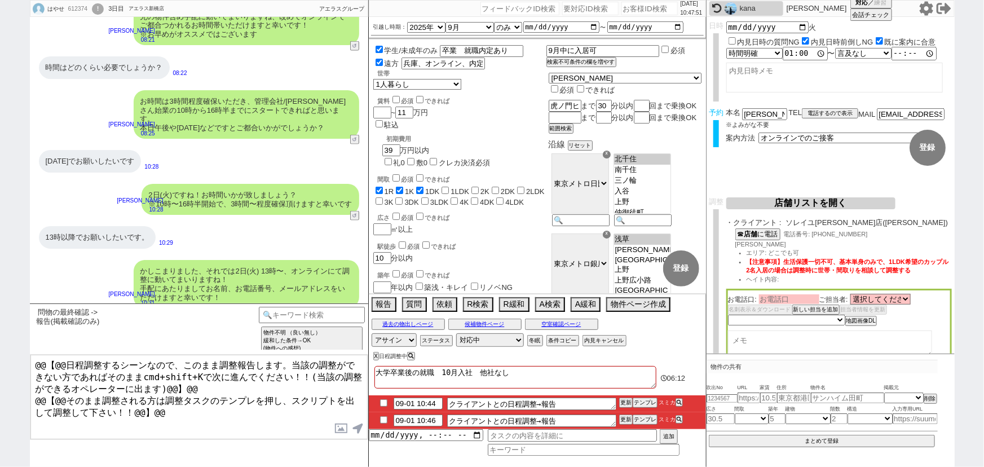
click at [779, 300] on input at bounding box center [789, 299] width 60 height 10
paste input "[PERSON_NAME]"
type input "[PERSON_NAME]"
click at [840, 270] on span "【注意事項】生活保護一切不可、基本単身のみで、1LDK希望のカップル2名入居の場合は調整時に世帯・間取りを相談して調整する" at bounding box center [848, 266] width 202 height 16
click at [439, 61] on input "兵庫、オンライン、内定あり" at bounding box center [441, 64] width 81 height 10
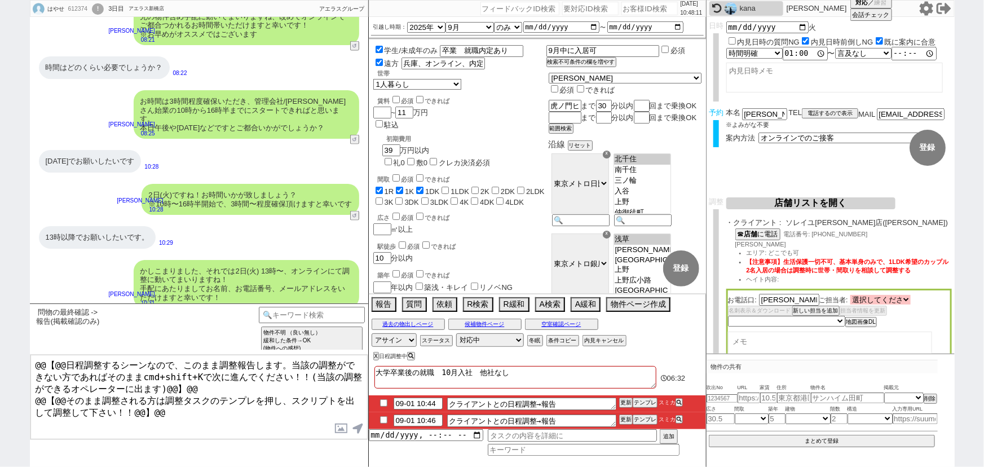
click at [895, 297] on select "選択してください [PERSON_NAME] [PERSON_NAME] [PERSON_NAME] [PERSON_NAME] [PERSON_NAME] …" at bounding box center [880, 300] width 60 height 10
select select "527"
click at [852, 296] on select "選択してください [PERSON_NAME] [PERSON_NAME] [PERSON_NAME] [PERSON_NAME] [PERSON_NAME] …" at bounding box center [880, 300] width 60 height 10
click at [788, 319] on select "未定 希望で最短でOK 最短以外でOK 日程がNG(直近で別日提案可) 日程がNG(直近はNG) お客様ごとNG 折返し待ち 店舗が定休/終業後で連絡取れず" at bounding box center [786, 321] width 116 height 10
select select "5"
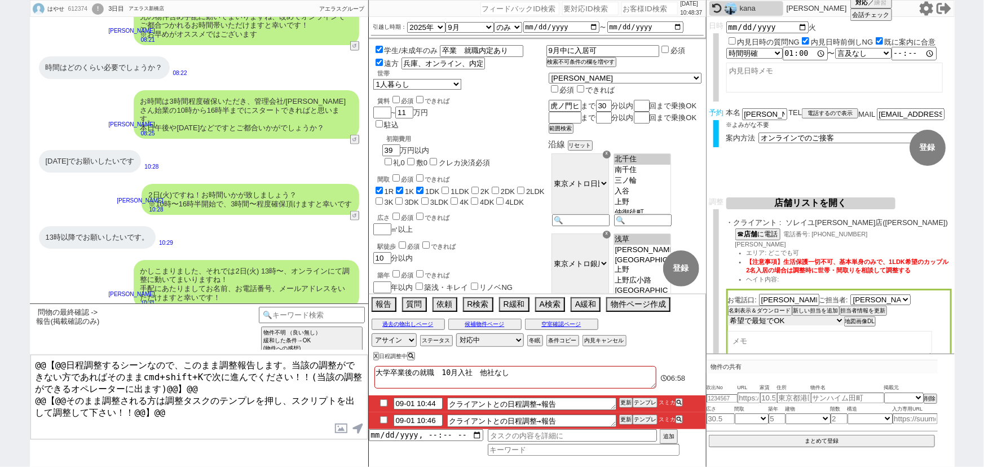
click at [728, 316] on select "未定 希望で最短でOK 最短以外でOK 日程がNG(直近で別日提案可) 日程がNG(直近はNG) お客様ごとNG 折返し待ち 店舗が定休/終業後で連絡取れず" at bounding box center [786, 321] width 116 height 10
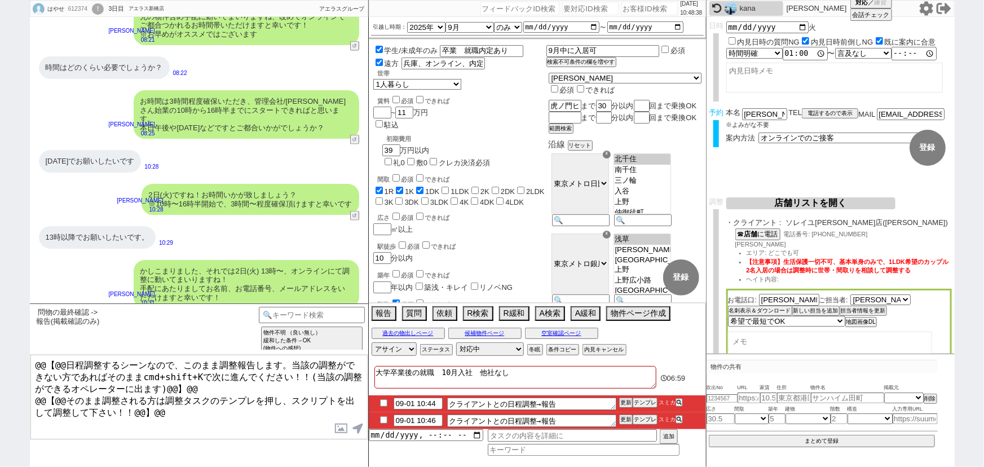
select select "527"
select select "5"
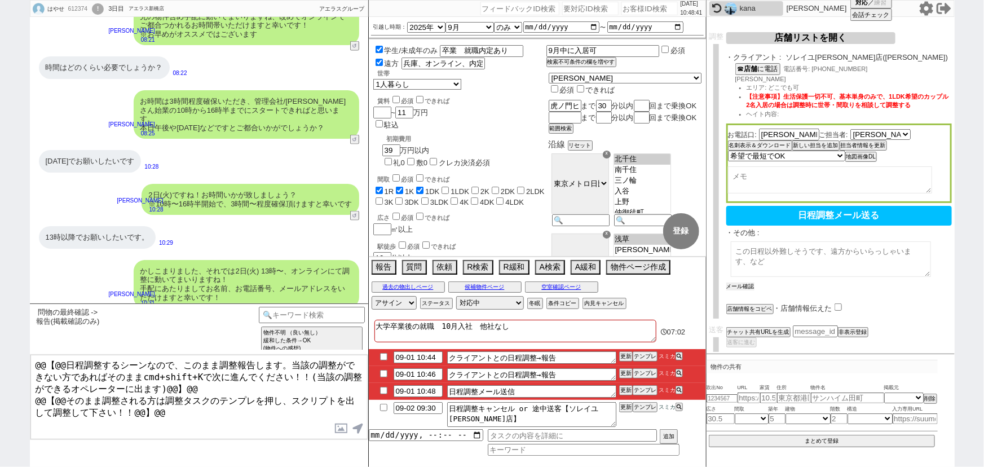
click at [742, 283] on button "メール確認" at bounding box center [740, 287] width 28 height 8
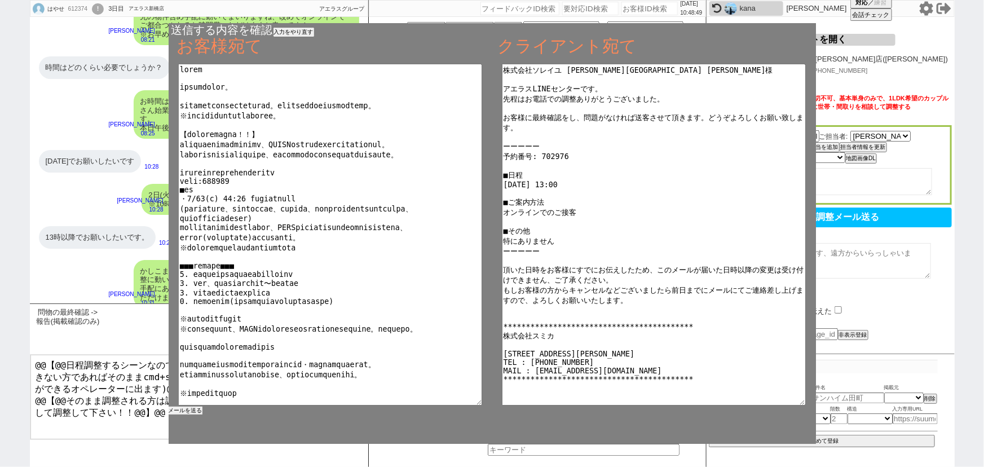
click at [189, 413] on button "メールを送る" at bounding box center [186, 411] width 34 height 8
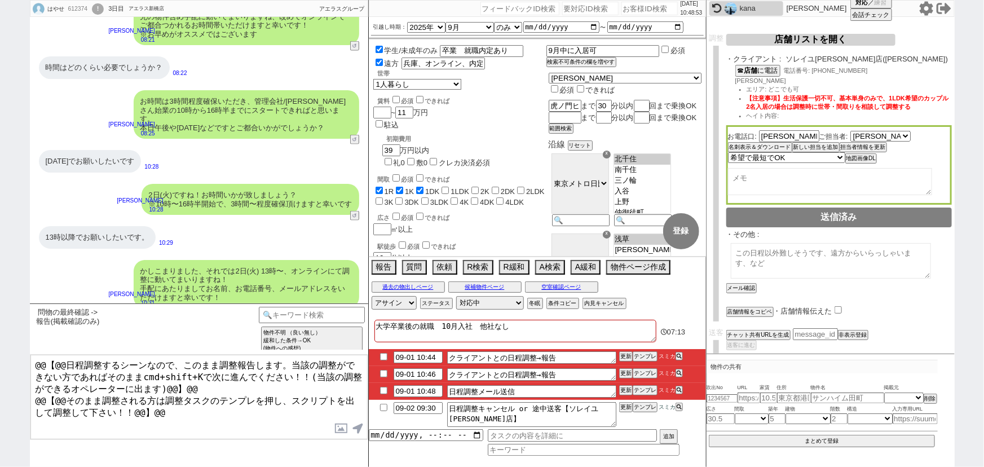
scroll to position [0, 0]
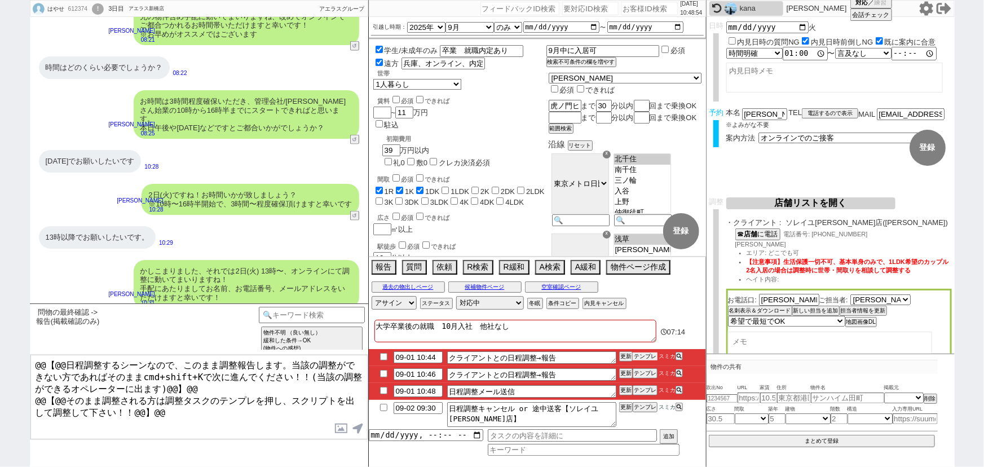
click at [646, 358] on button "テンプレ" at bounding box center [645, 356] width 25 height 8
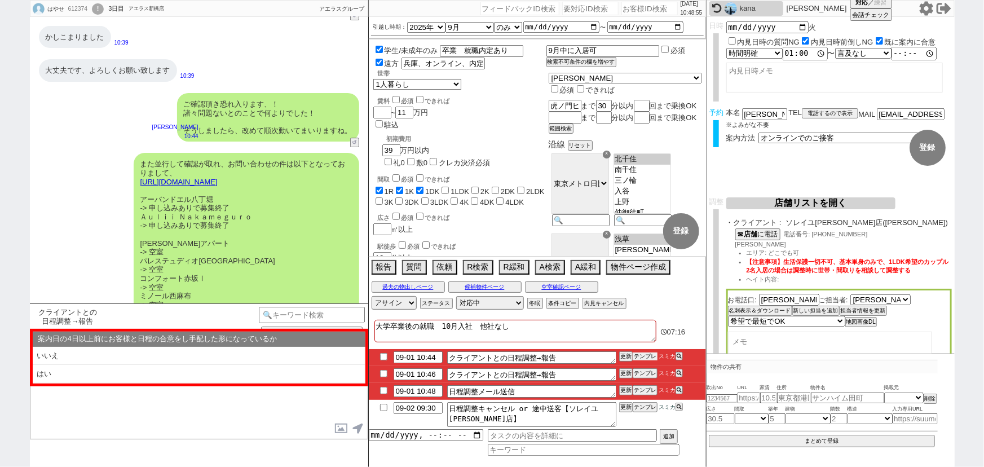
scroll to position [4128, 0]
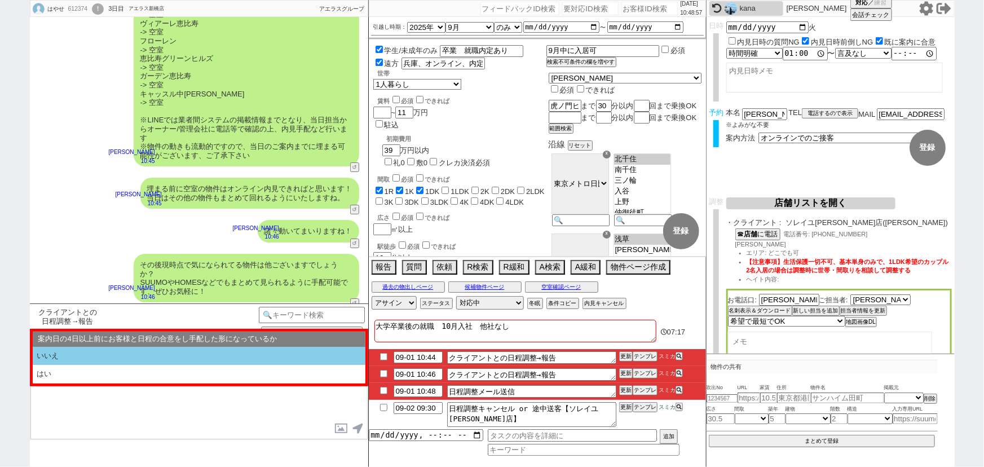
click at [131, 355] on li "いいえ" at bounding box center [199, 356] width 333 height 19
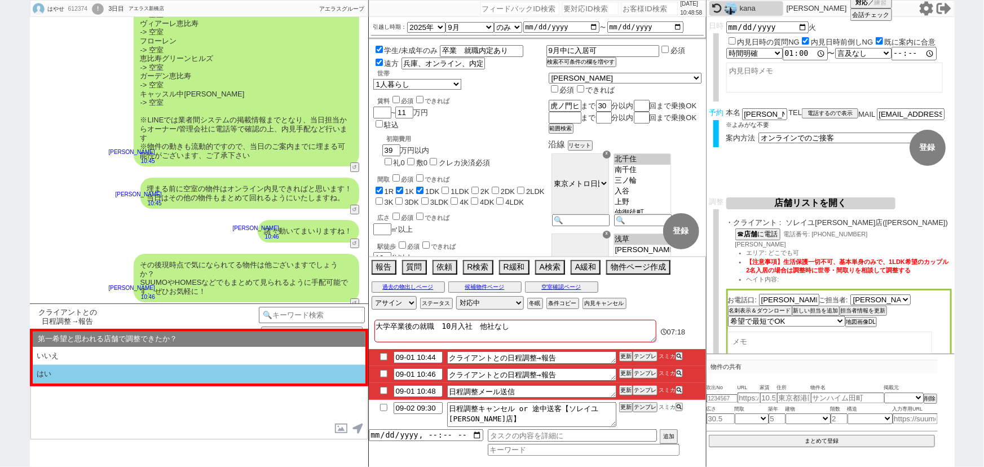
click at [111, 372] on li "はい" at bounding box center [199, 374] width 333 height 19
click at [111, 372] on li "近い" at bounding box center [199, 374] width 333 height 19
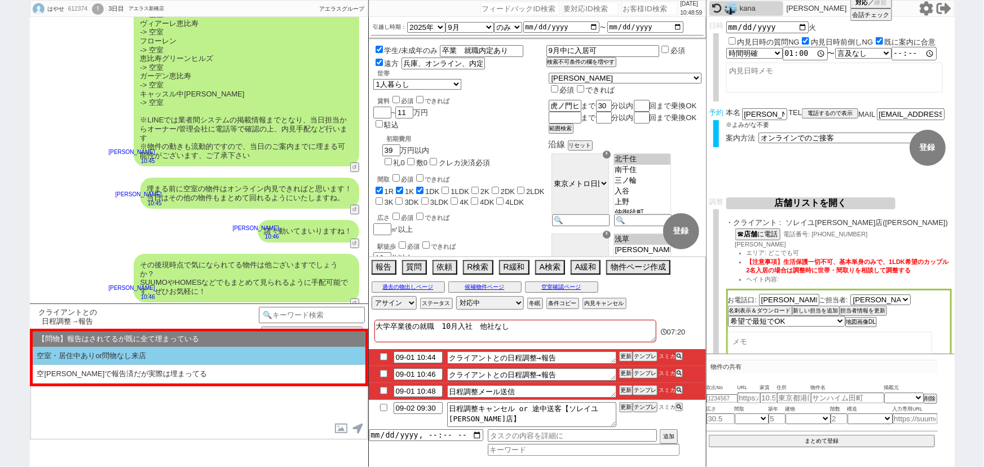
click at [147, 355] on li "空室・居住中ありor問物なし来店" at bounding box center [199, 356] width 333 height 19
select select "いいえ"
select select "はい"
select select "近い"
select select "空室・居住中ありor問物なし来店"
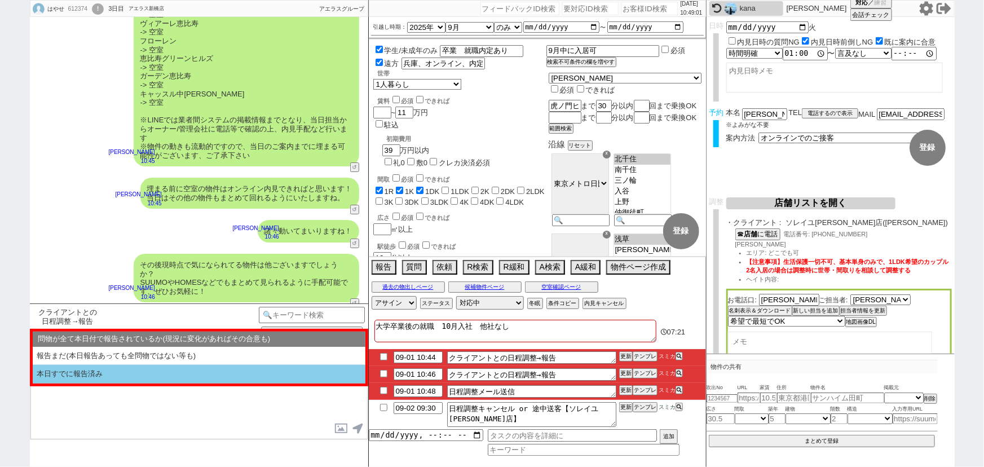
click at [112, 374] on li "本日すでに報告済み" at bounding box center [199, 374] width 333 height 19
select select "いいえ"
select select "はい"
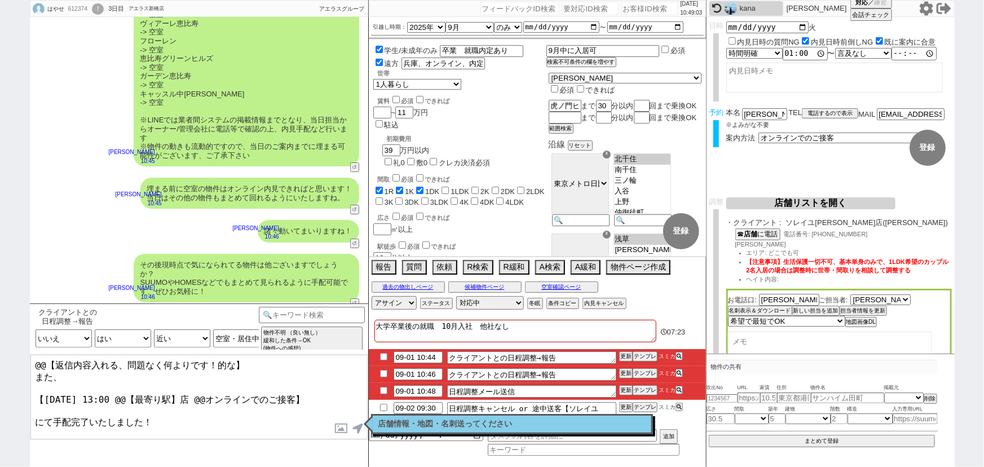
drag, startPoint x: 34, startPoint y: 374, endPoint x: 22, endPoint y: 355, distance: 23.3
click at [22, 355] on div "はやせ 612374 ! 0 3日目 アエラス新橋店 冬眠中 自社客 アエラスグループ スミカ_BPO チャット全表示 [DATE] ようこそLINE物件紹介…" at bounding box center [492, 233] width 984 height 467
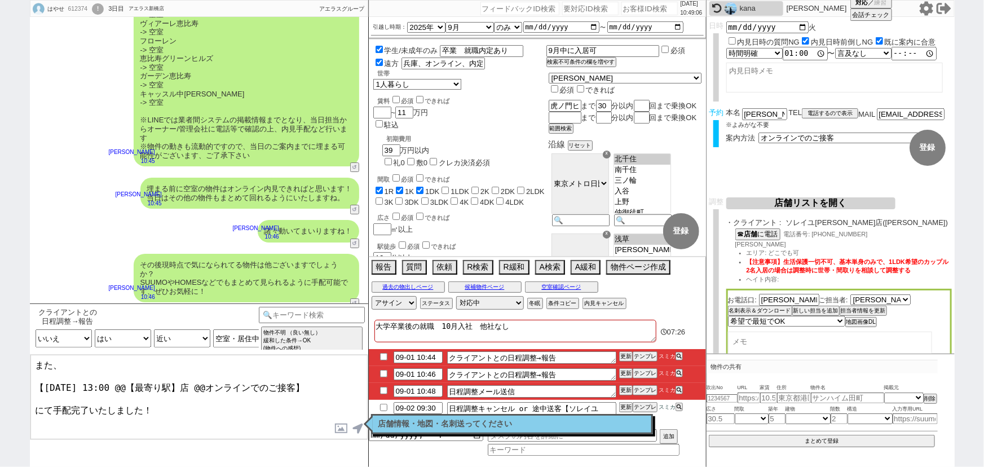
drag, startPoint x: 183, startPoint y: 381, endPoint x: 119, endPoint y: 381, distance: 63.7
click at [119, 381] on textarea "また、 【[DATE] 13:00 @@【最寄り駅】店 @@オンラインでのご接客】 にて手配完了いたしました！" at bounding box center [198, 397] width 337 height 85
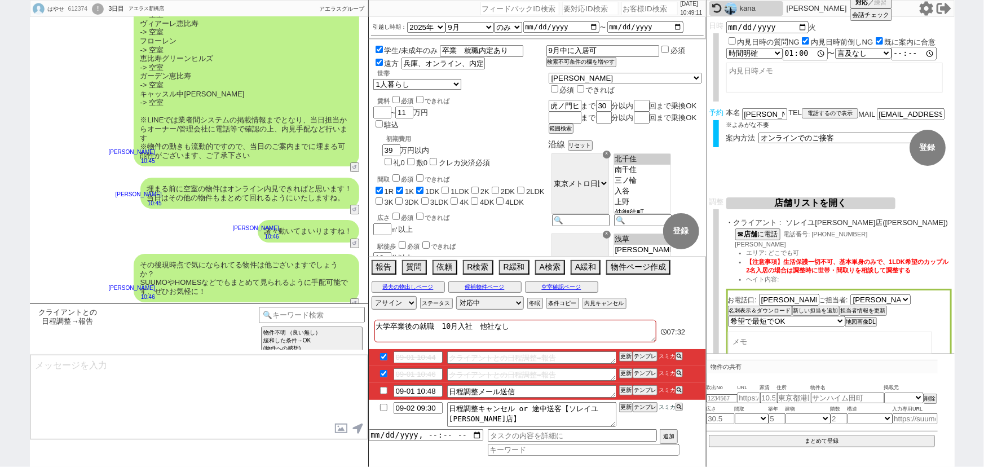
scroll to position [4197, 0]
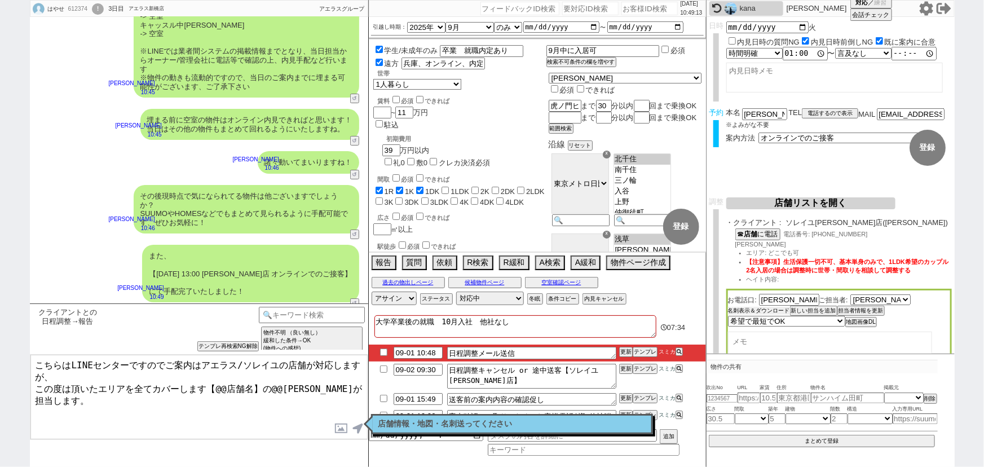
click at [769, 311] on button "名刺表示＆ダウンロード" at bounding box center [759, 311] width 62 height 8
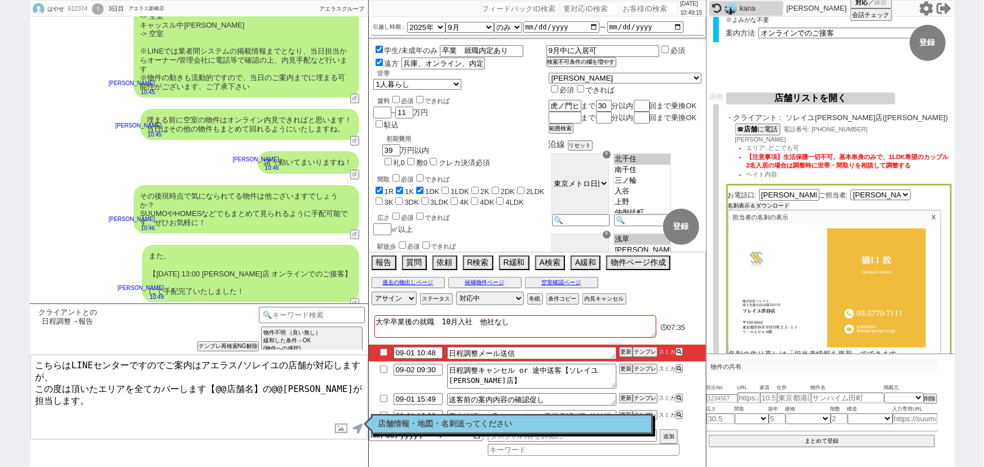
scroll to position [118, 0]
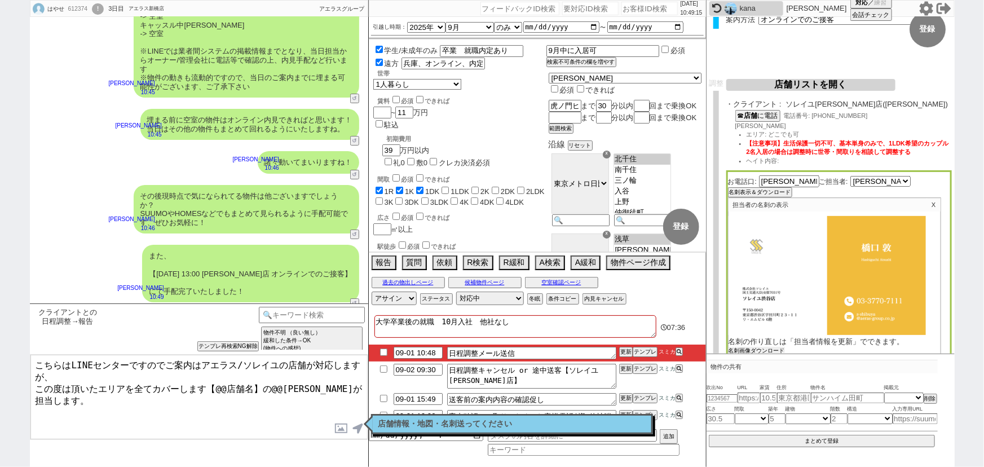
click at [762, 347] on button "名刺画像ダウンロード" at bounding box center [757, 351] width 56 height 8
click at [340, 426] on label at bounding box center [342, 428] width 18 height 21
click at [0, 0] on input "file" at bounding box center [0, 0] width 0 height 0
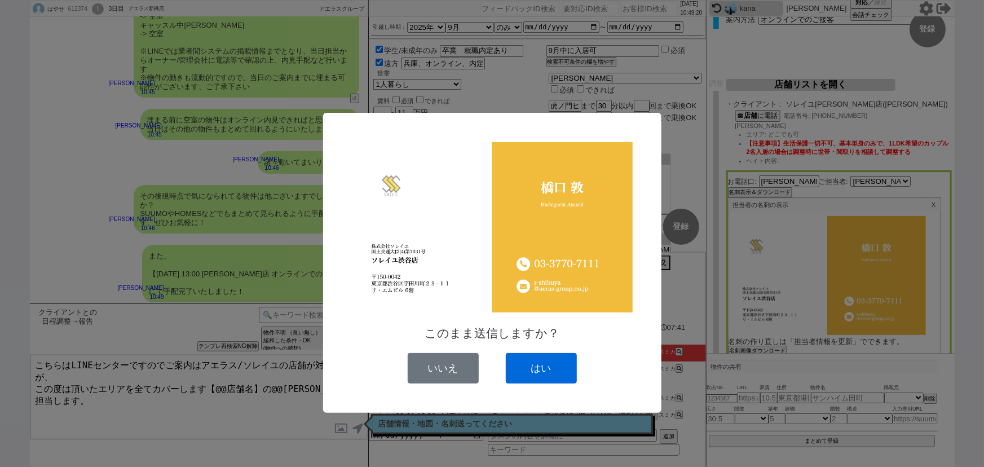
click at [557, 375] on button "はい" at bounding box center [541, 368] width 71 height 30
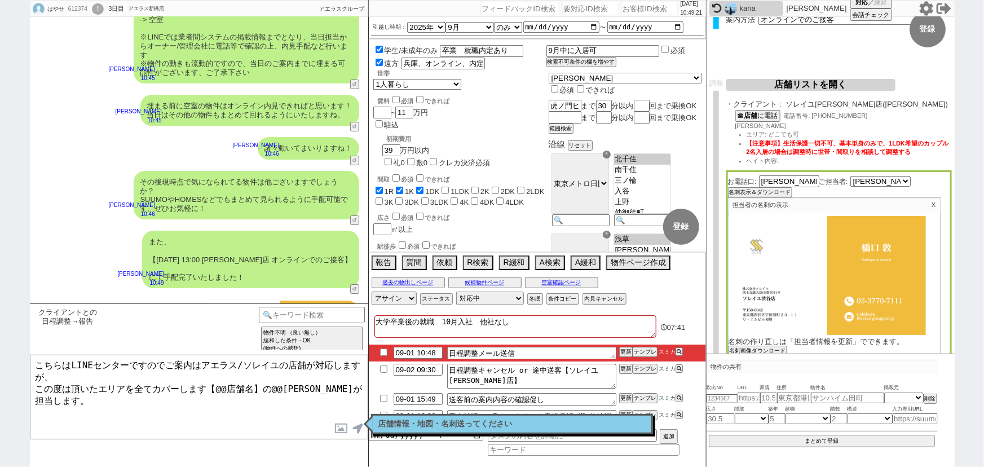
scroll to position [336, 0]
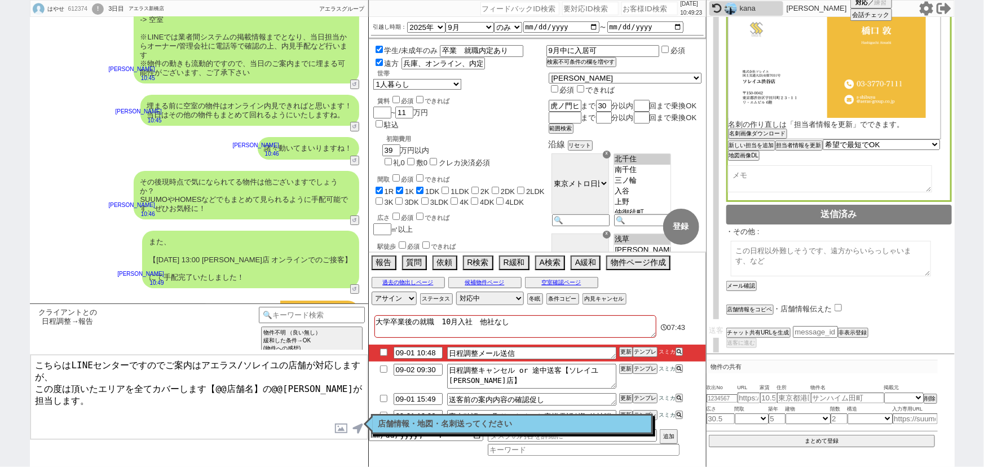
click at [836, 304] on input "checkbox" at bounding box center [838, 307] width 7 height 7
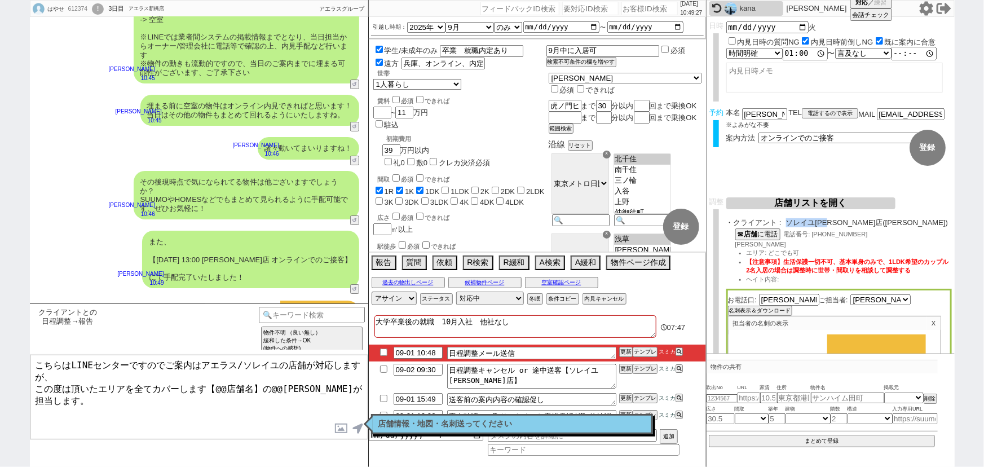
drag, startPoint x: 789, startPoint y: 220, endPoint x: 839, endPoint y: 222, distance: 49.6
click at [839, 222] on span "ソレイユ[PERSON_NAME]店([PERSON_NAME])" at bounding box center [869, 222] width 166 height 9
copy span "ソレイユ[PERSON_NAME]店"
drag, startPoint x: 248, startPoint y: 378, endPoint x: 214, endPoint y: 380, distance: 33.3
click at [214, 380] on textarea "こちらはLINEセンターですのでご案内はアエラス/ソレイユの店舗が対応しますが、 この度は頂いたエリアを全てカバーします【@@店舗名】の@@[PERSON_N…" at bounding box center [198, 397] width 337 height 85
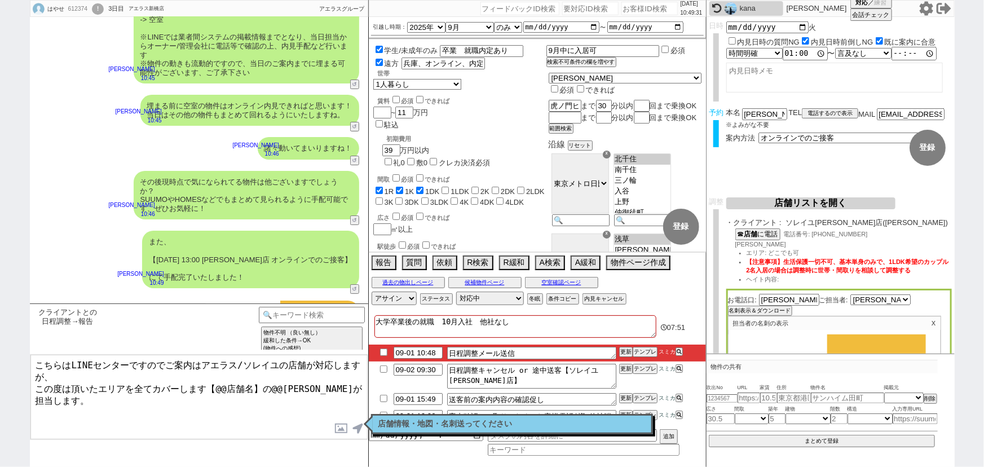
paste textarea "ソレイユ[PERSON_NAME]店"
drag, startPoint x: 325, startPoint y: 384, endPoint x: 297, endPoint y: 384, distance: 28.2
click at [297, 384] on textarea "こちらはLINEセンターですのでご案内はアエラス/ソレイユの店舗が対応しますが、 この度は頂いたエリアを全てカバーします【ソレイユ[PERSON_NAME]店…" at bounding box center [198, 397] width 337 height 85
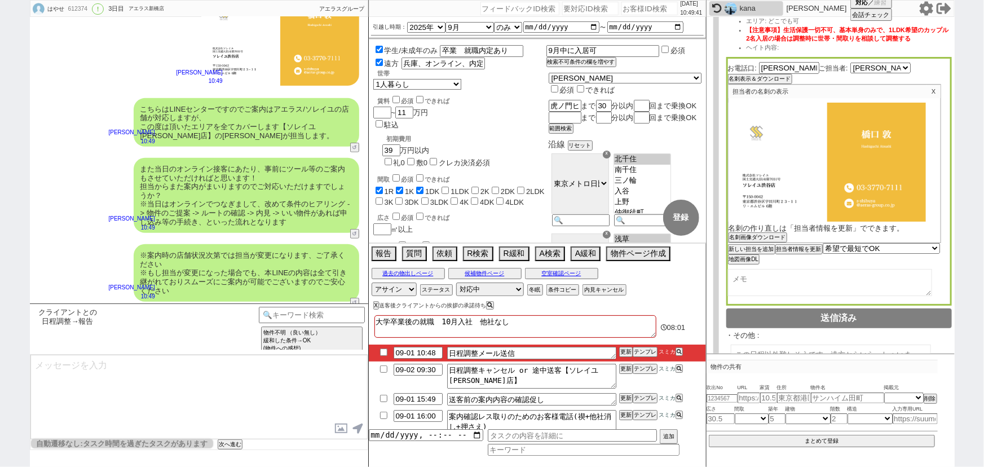
scroll to position [336, 0]
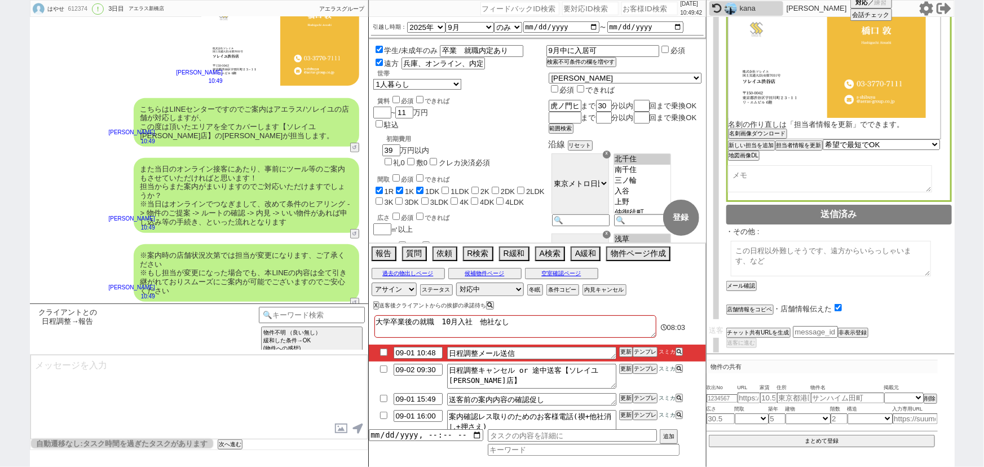
click at [381, 351] on input "checkbox" at bounding box center [384, 351] width 16 height 7
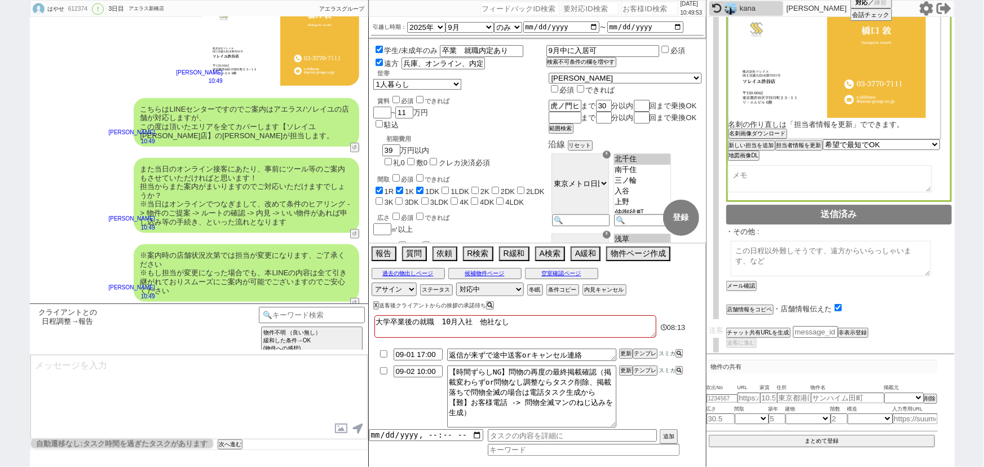
click at [61, 125] on div "こちらはLINEセンターですのでご案内はアエラス/ソレイユの店舗が対応しますが、 この度は頂いたエリアを全てカバーします【ソレイユ[PERSON_NAME]店…" at bounding box center [199, 122] width 338 height 60
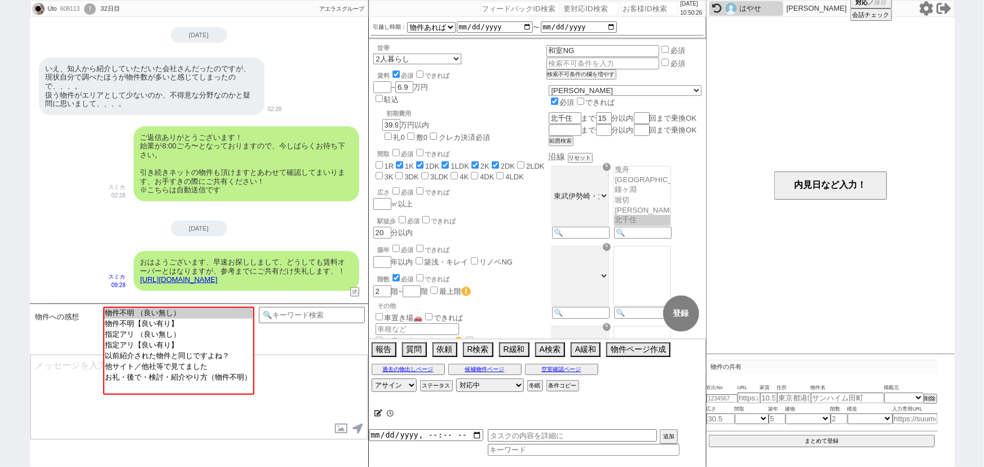
scroll to position [42, 0]
click at [302, 311] on input at bounding box center [312, 314] width 107 height 14
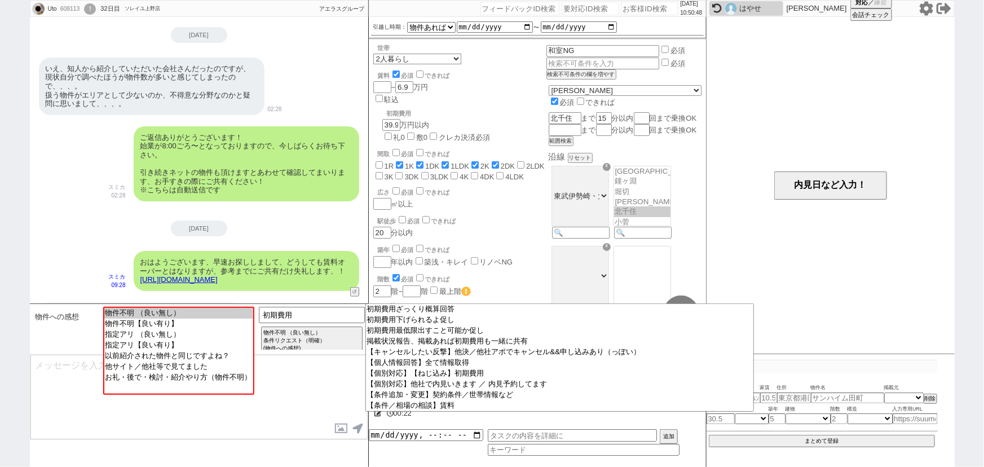
click at [630, 11] on input "number" at bounding box center [649, 9] width 56 height 14
paste input "445724"
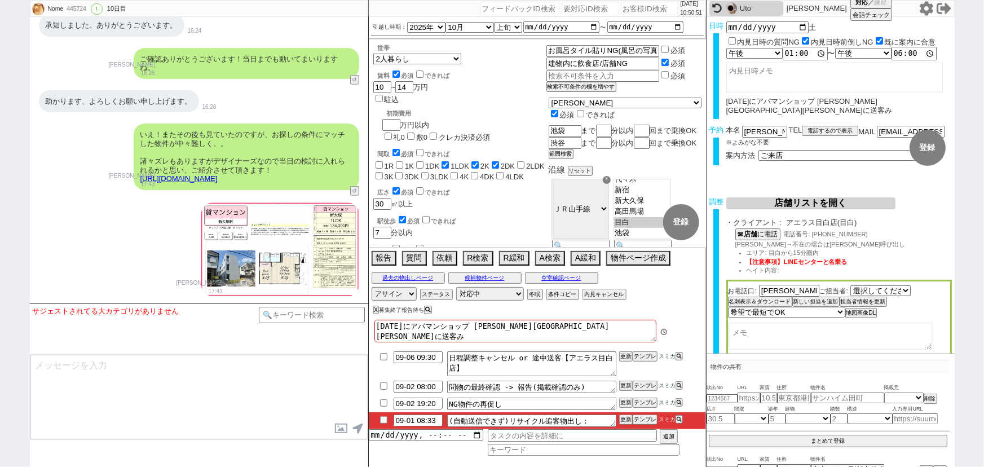
scroll to position [22133, 0]
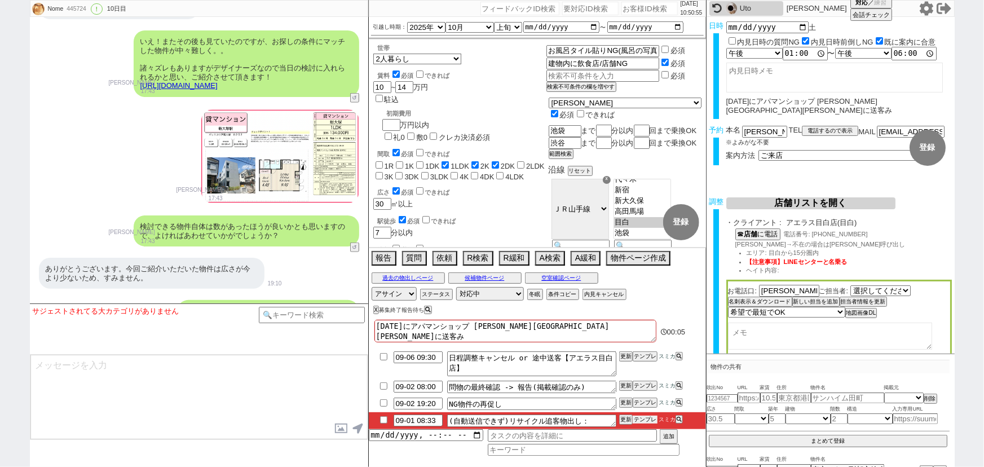
click at [646, 420] on button "テンプレ" at bounding box center [645, 420] width 25 height 8
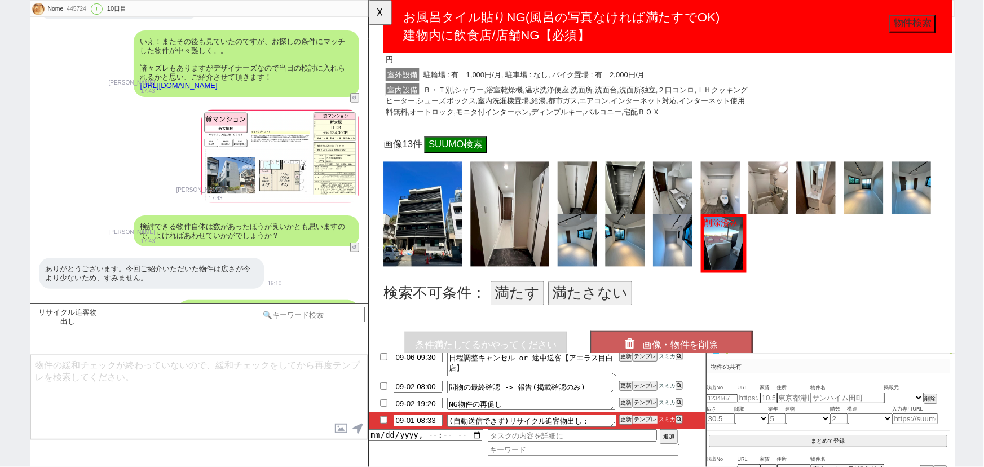
scroll to position [341, 0]
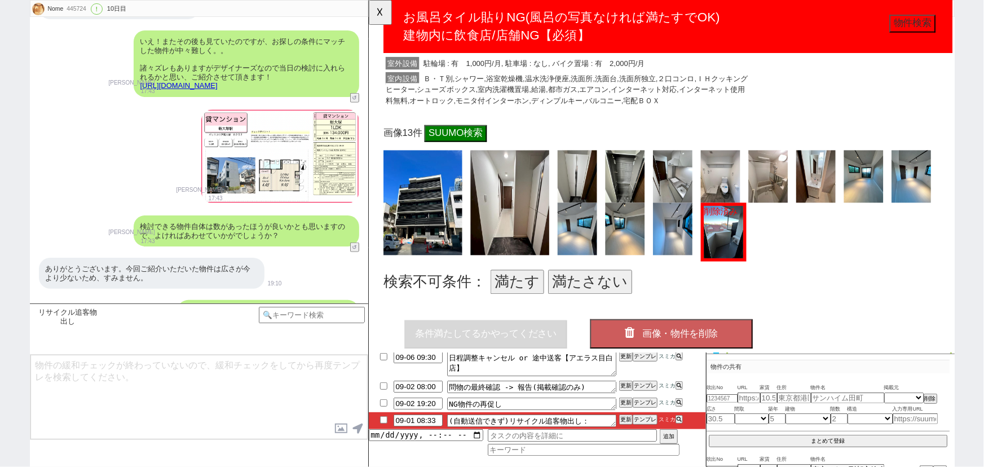
click at [532, 298] on button "満たす" at bounding box center [528, 303] width 58 height 26
click at [682, 355] on span "画像・物件を削除" at bounding box center [702, 359] width 81 height 11
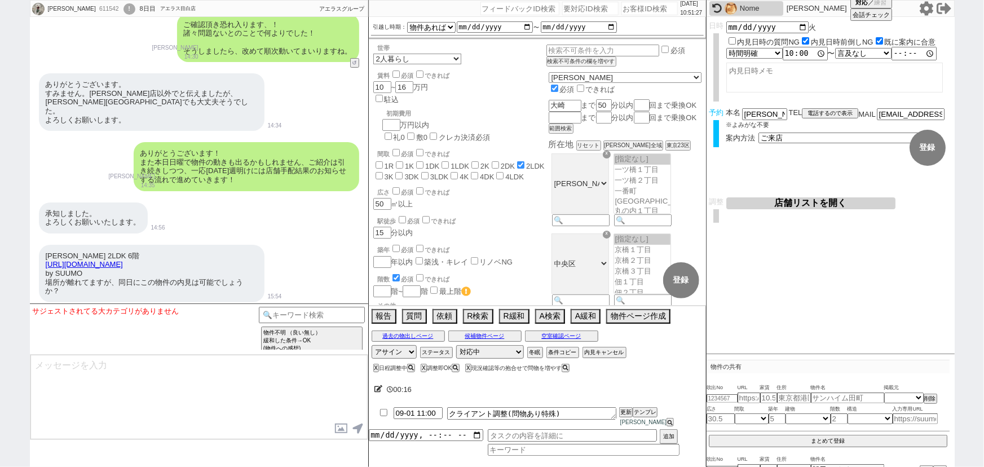
scroll to position [4443, 0]
click at [559, 341] on button "空室確認ページ" at bounding box center [561, 336] width 73 height 9
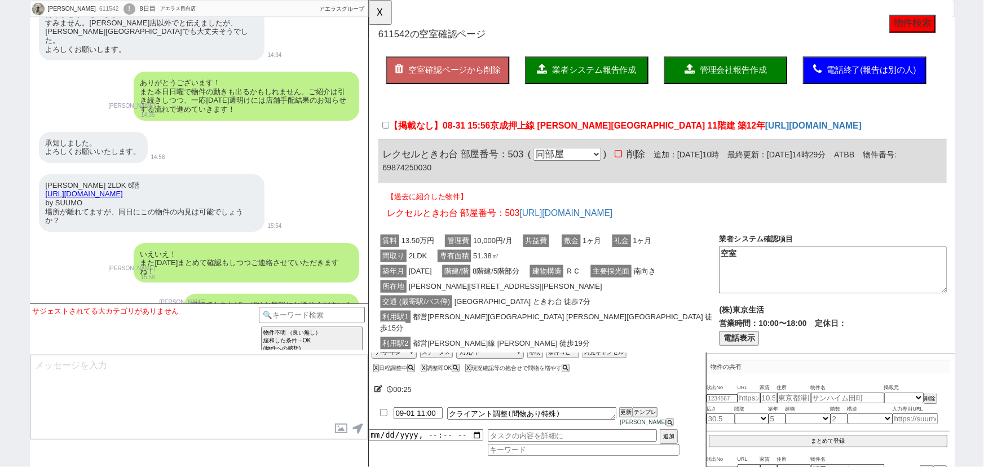
scroll to position [4513, 0]
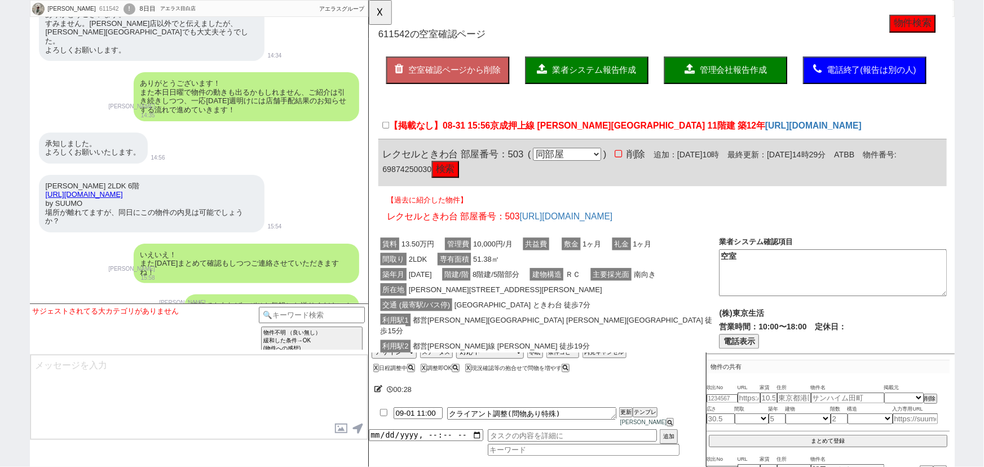
drag, startPoint x: 217, startPoint y: 158, endPoint x: 39, endPoint y: 156, distance: 177.6
click at [39, 175] on div "[PERSON_NAME] 2LDK 6階 [URL][DOMAIN_NAME] by SUUMO 場所が離れてますが、同日にこの物件の内見は可能でしょうか？" at bounding box center [152, 204] width 226 height 58
copy link "[URL][DOMAIN_NAME]"
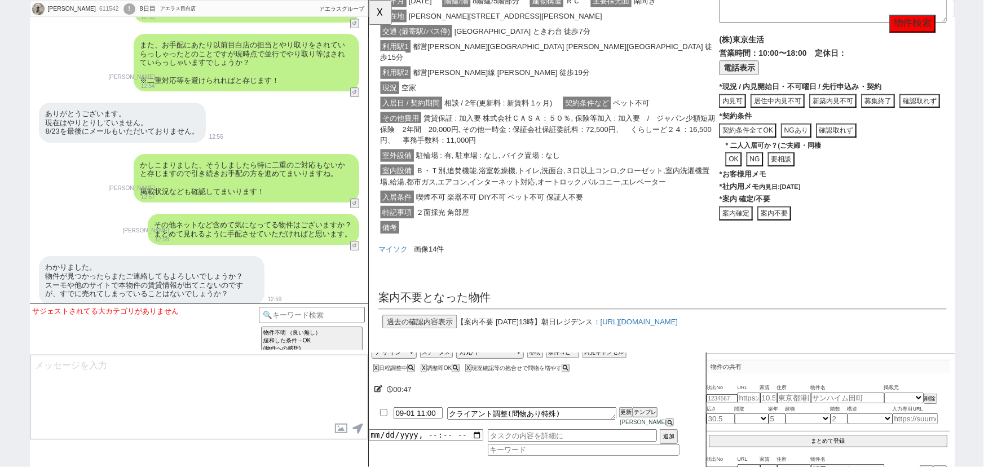
scroll to position [0, 0]
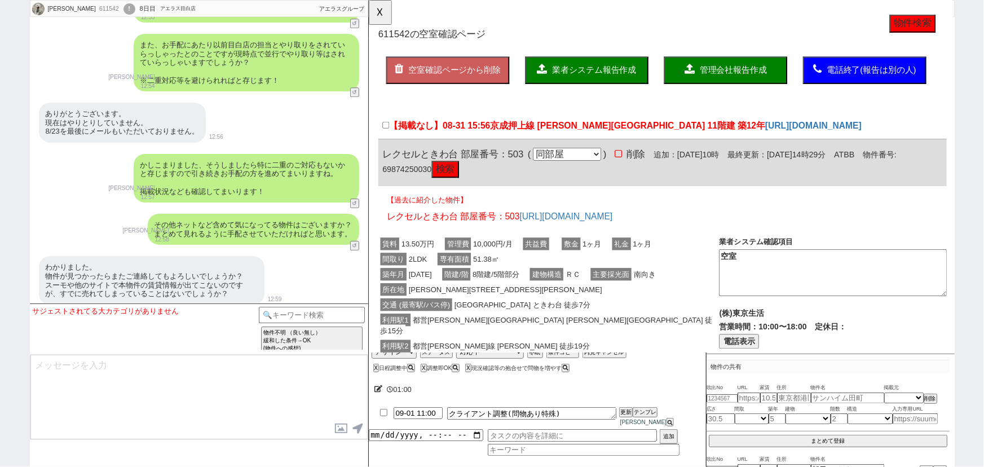
click button "検索"
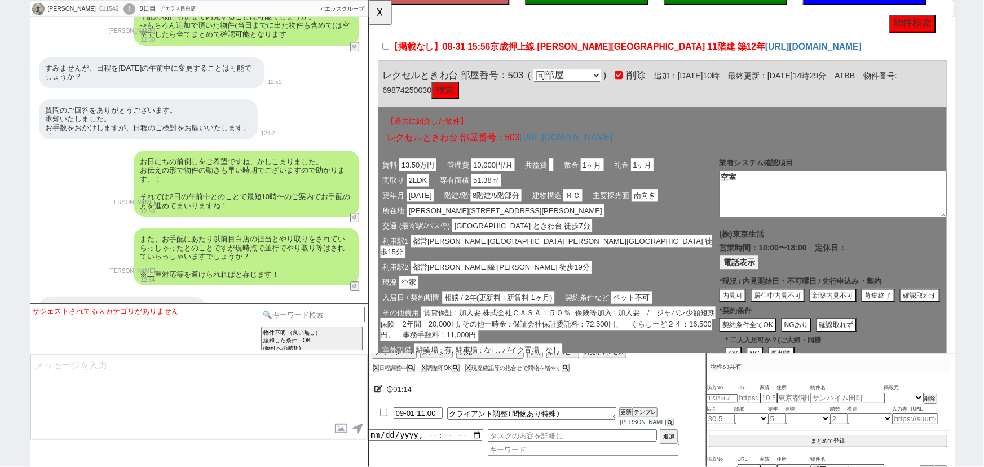
scroll to position [3498, 0]
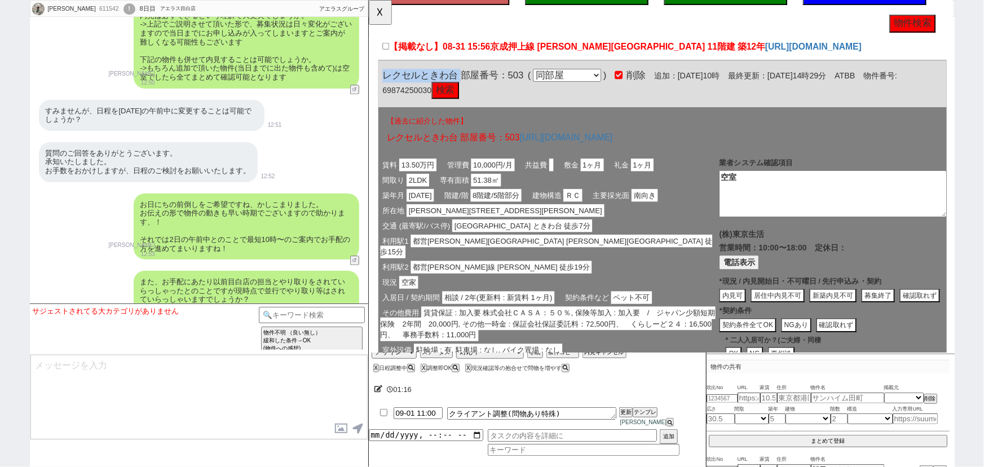
drag, startPoint x: 466, startPoint y: 81, endPoint x: 373, endPoint y: 86, distance: 93.2
click div "611542 の空室確認ページ 空室確認ページから削除 業者システム報告作成 管理会社報告作成 電話終了(報告は別の人) 確認取れず物件のタスク登録 追加 キ…"
copy span "レクセルときわ台"
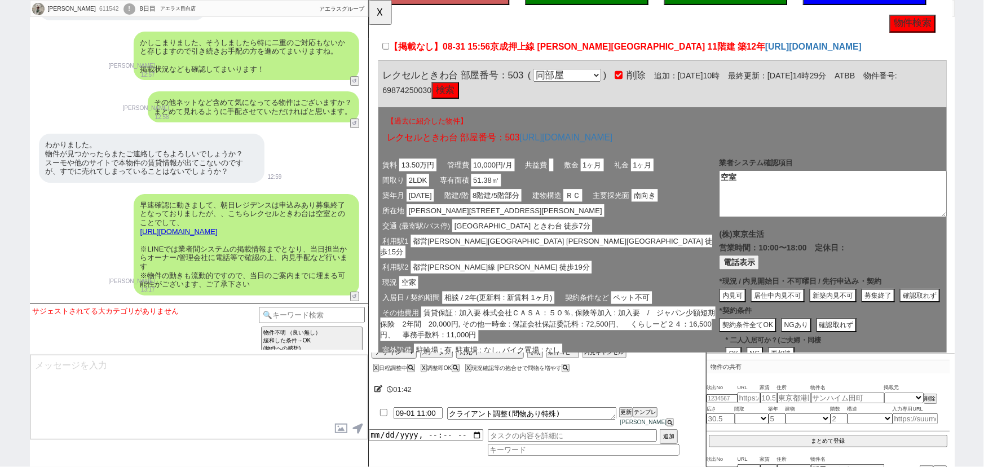
scroll to position [3857, 0]
click at [380, 18] on button "☓" at bounding box center [379, 11] width 21 height 23
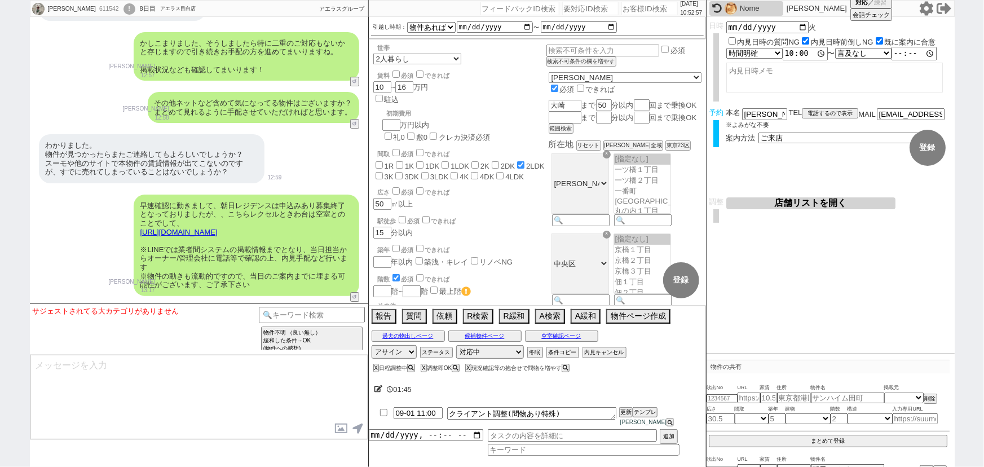
click at [303, 129] on div "わかりました。 物件が見つかったらまたご連絡してもよろしいでしょうか？ スーモや他のサイトで本物件の賃貸情報が出てこないのですが、すでに売れてしまっていること…" at bounding box center [199, 159] width 338 height 60
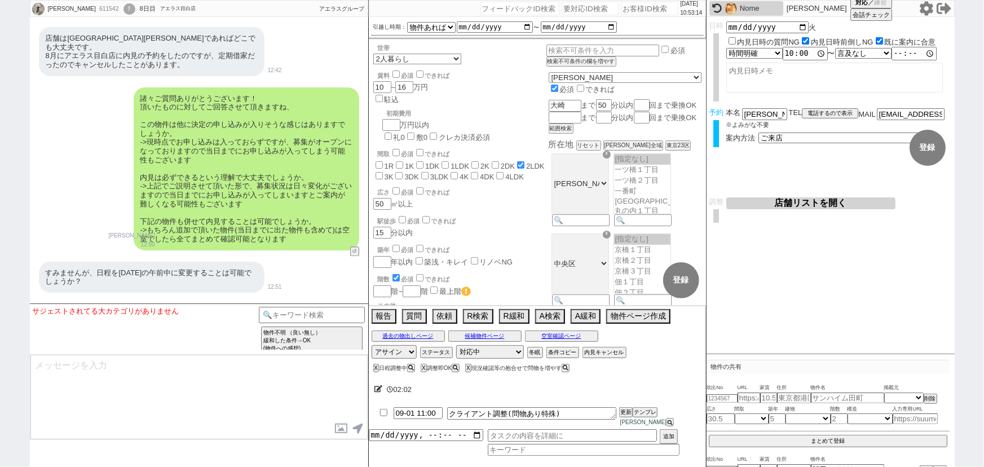
scroll to position [3337, 0]
click at [304, 266] on div "すみませんが、日程を[DATE]の午前中に変更することは可能でしょうか？ 12:51" at bounding box center [199, 276] width 338 height 42
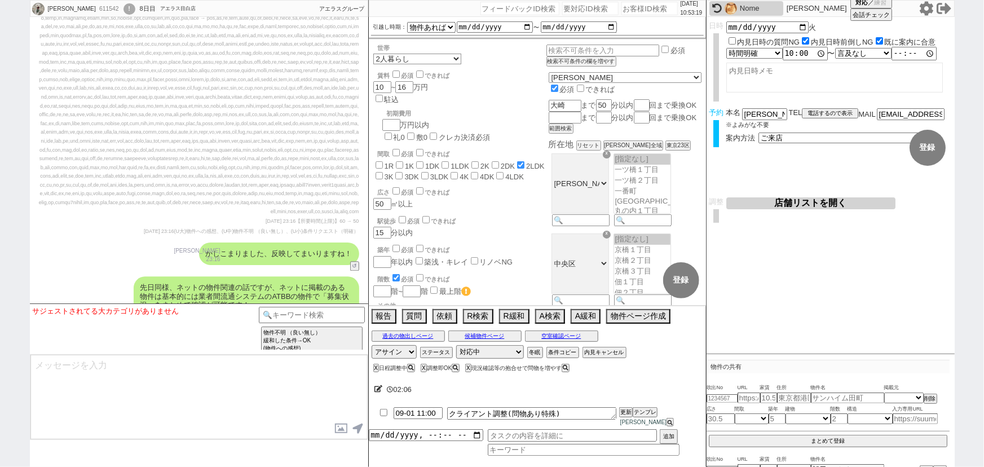
scroll to position [6669, 0]
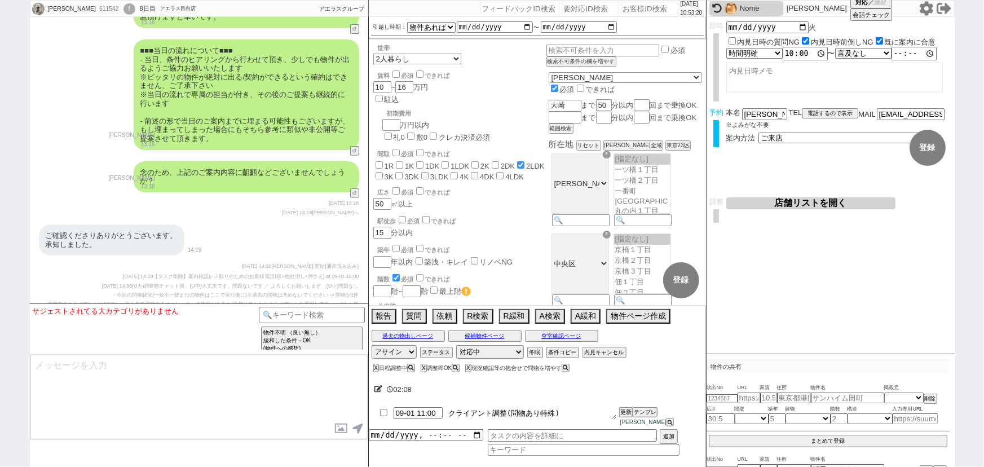
drag, startPoint x: 568, startPoint y: 414, endPoint x: 438, endPoint y: 418, distance: 129.7
click at [438, 418] on li "09-01 11:00 クライアント調整(問物あり特殊) 更新 テンプレ [PERSON_NAME]" at bounding box center [537, 417] width 337 height 24
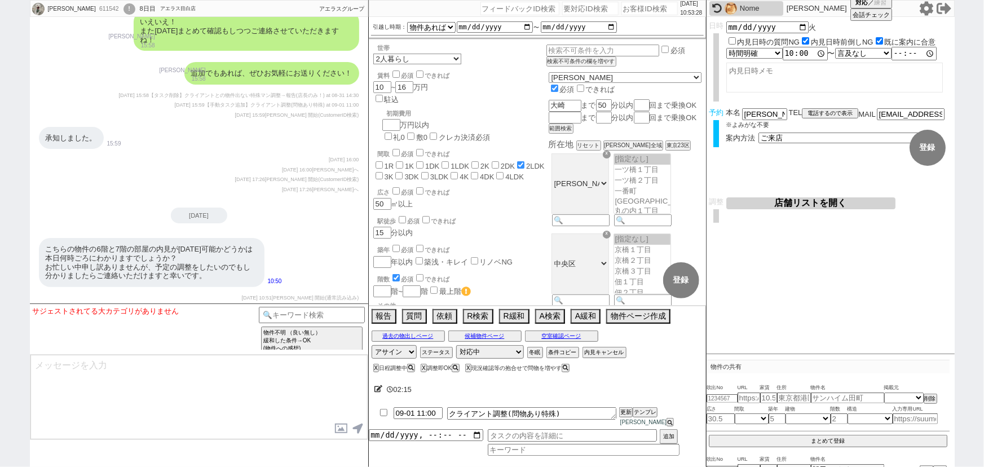
scroll to position [14987, 0]
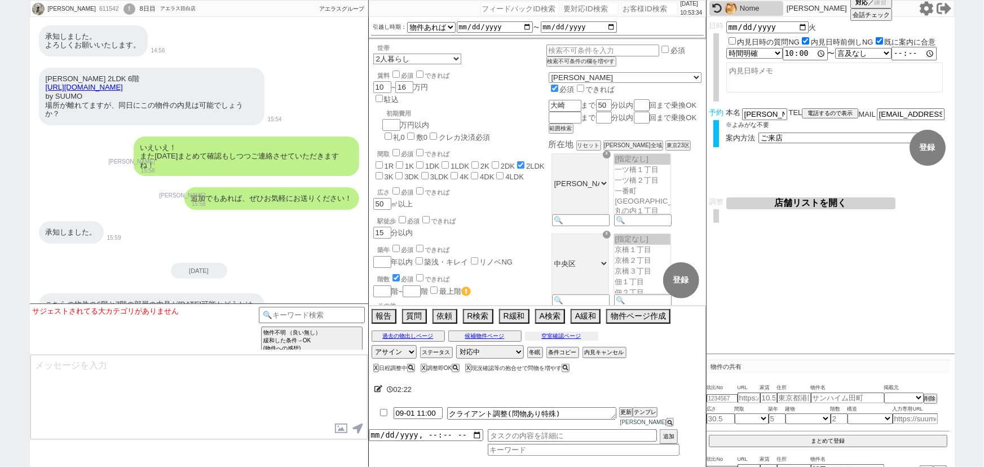
click at [577, 338] on button "空室確認ページ" at bounding box center [561, 336] width 73 height 9
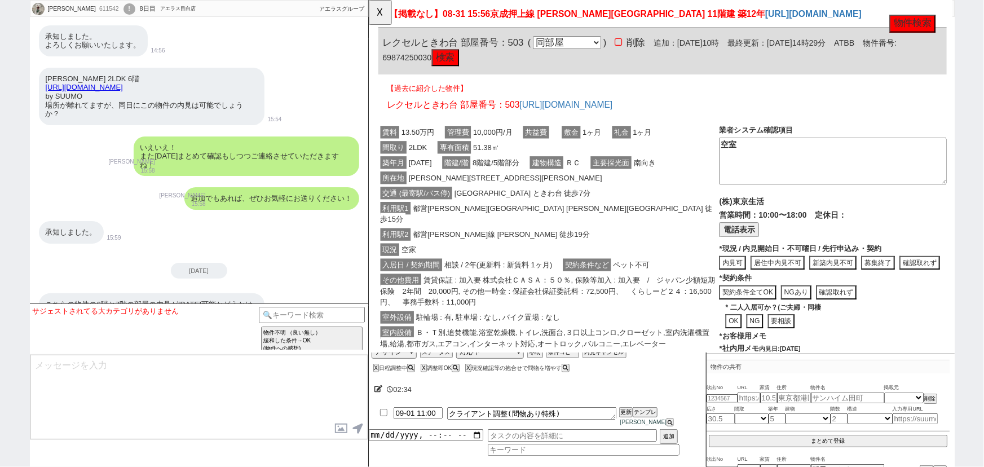
scroll to position [121, 0]
click at [776, 244] on button "電話表示" at bounding box center [766, 246] width 43 height 15
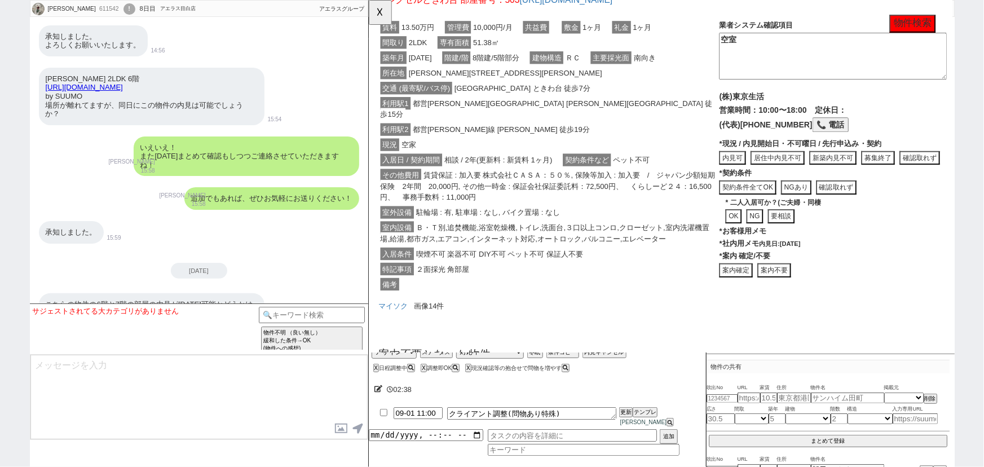
scroll to position [226, 0]
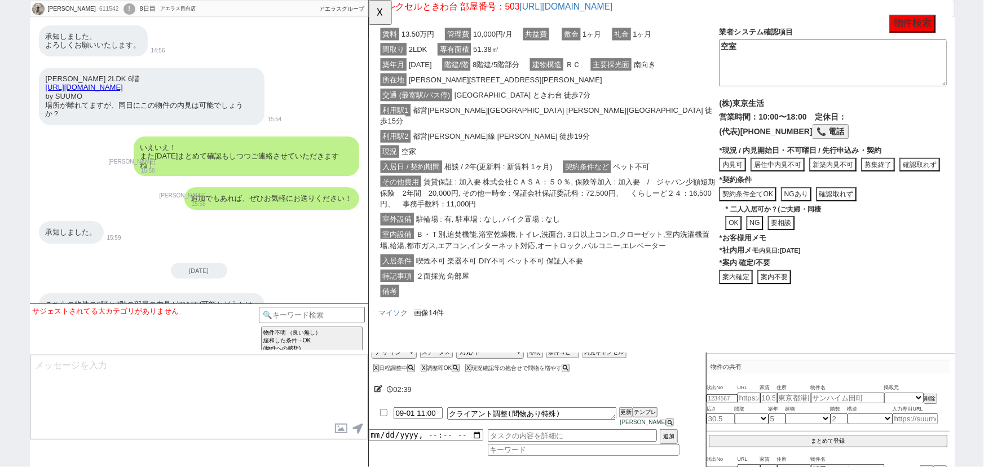
click at [845, 136] on button "📞 電話" at bounding box center [864, 141] width 39 height 15
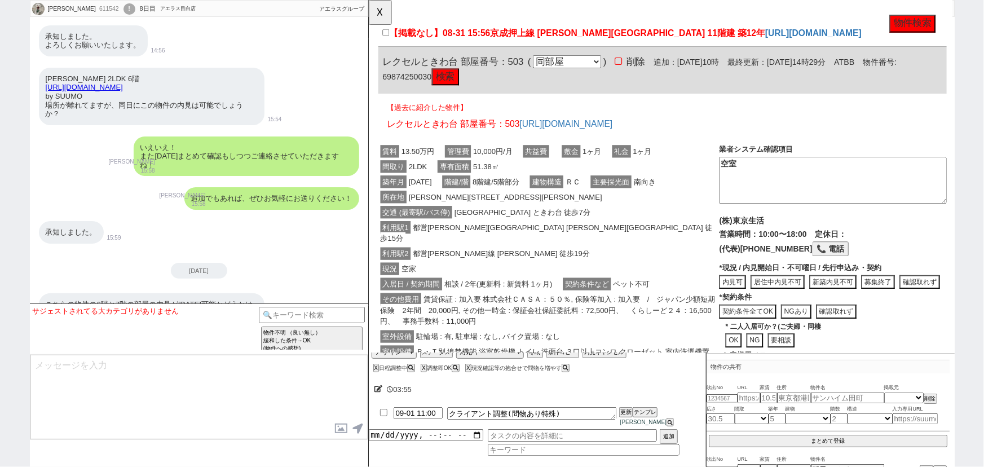
scroll to position [97, 0]
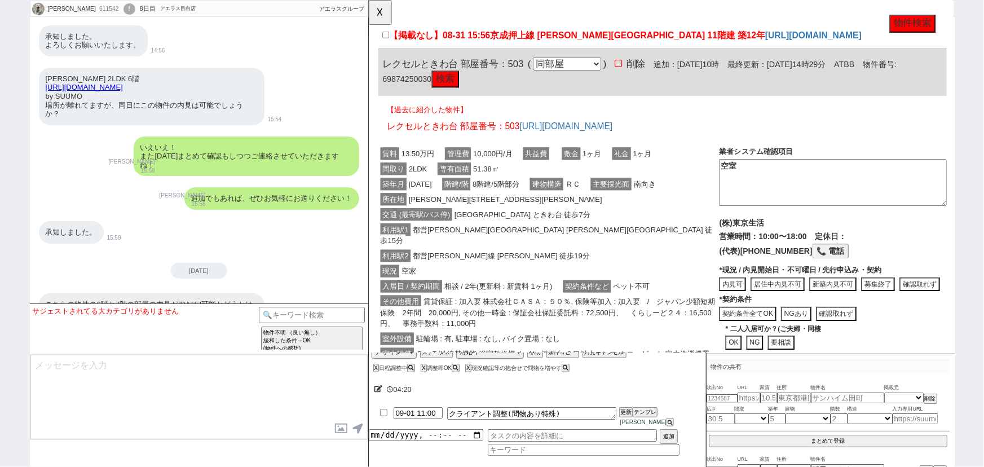
click at [939, 302] on button "募集終了" at bounding box center [960, 305] width 43 height 15
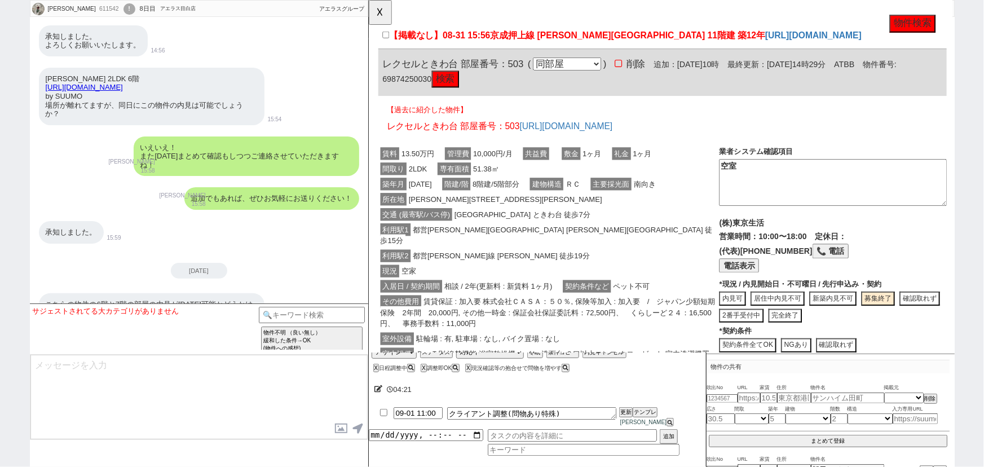
click button "完全終了"
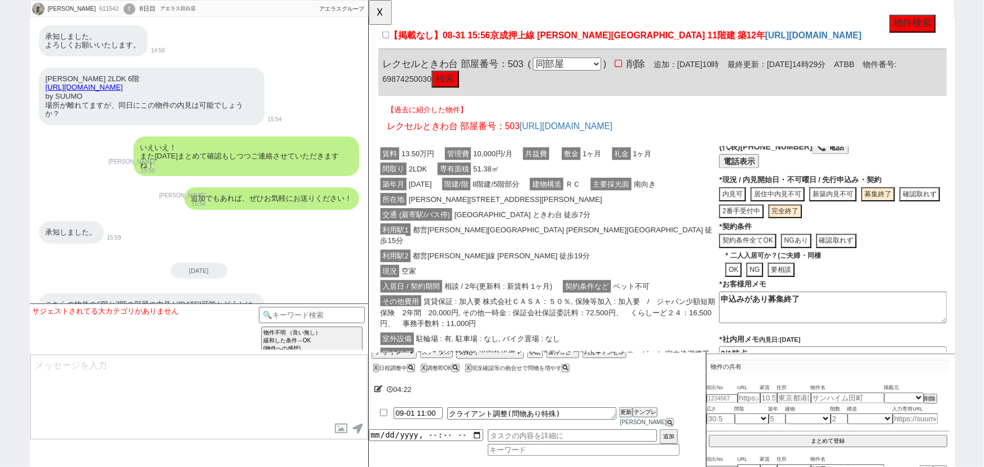
scroll to position [130, 0]
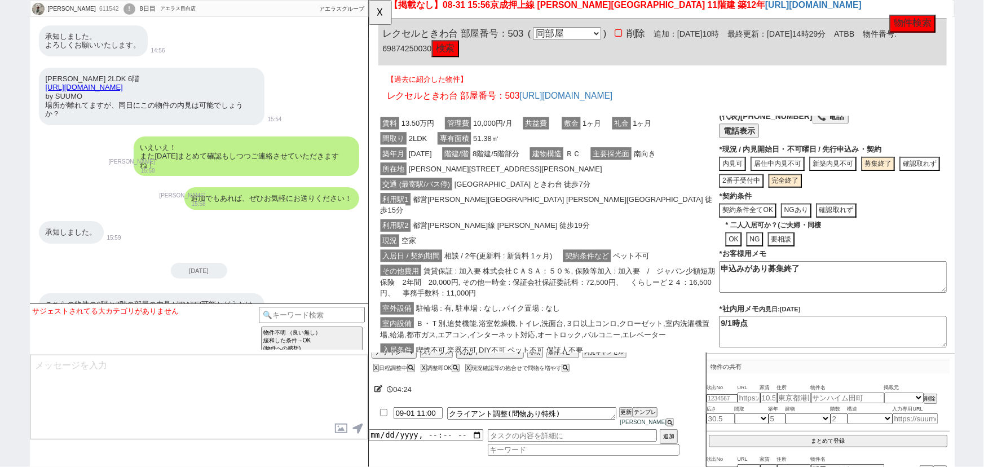
click at [847, 294] on textarea "申込みがあり募集終了" at bounding box center [867, 298] width 245 height 34
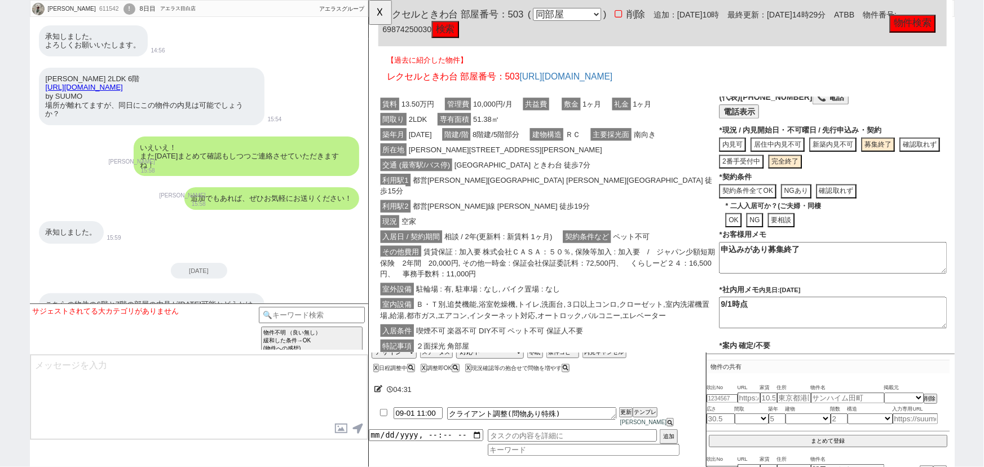
click at [801, 327] on textarea "9/1時点" at bounding box center [867, 336] width 245 height 34
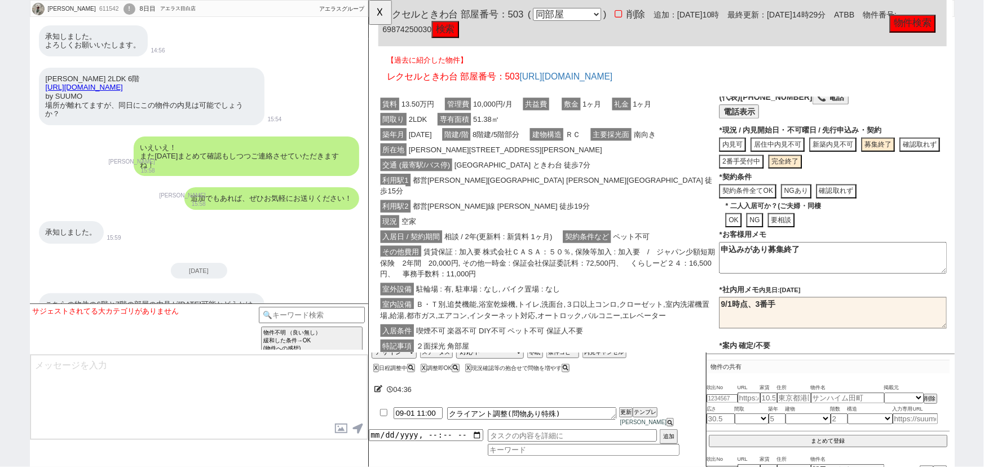
click at [557, 264] on span "賃貸保証 : 加入要 株式会社ＣＡＳＡ：５０％, 保険等加入 : 加入要　/　ジャパン少額短期保険　2年間　20,000円, その他一時金 : 保証会社保証委…" at bounding box center [561, 282] width 360 height 37
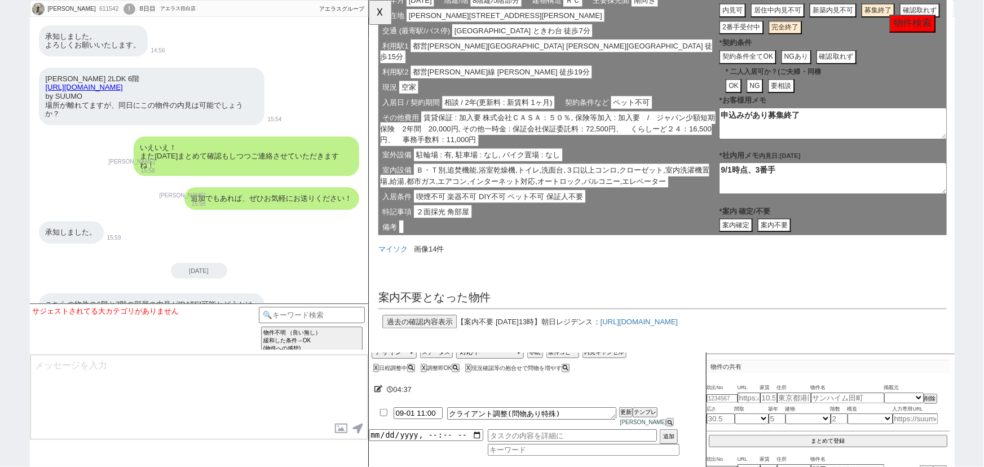
scroll to position [0, 0]
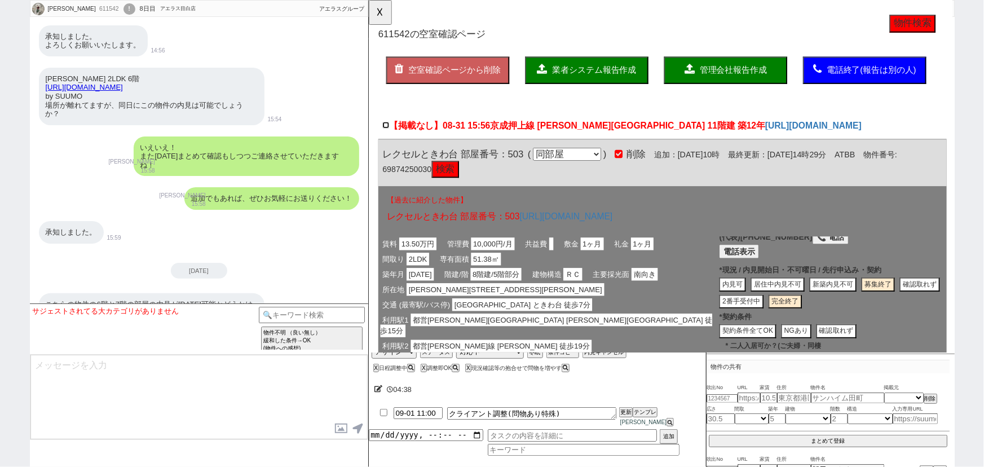
click at [389, 136] on input "【掲載なし】08-31 15:56 京成押上線 [PERSON_NAME][GEOGRAPHIC_DATA] 11階建 築12年" at bounding box center [386, 134] width 7 height 7
click at [748, 79] on span "管理会社報告作成" at bounding box center [760, 75] width 72 height 10
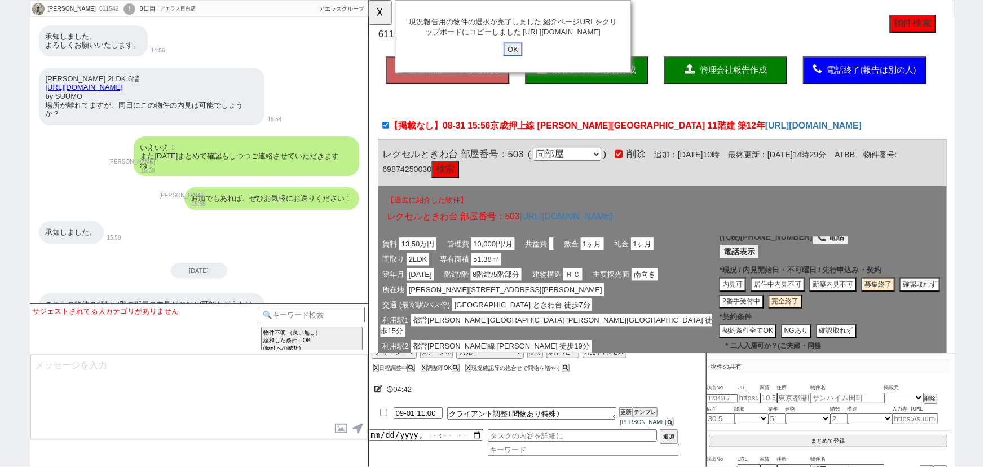
click at [527, 59] on input "OK" at bounding box center [523, 53] width 20 height 15
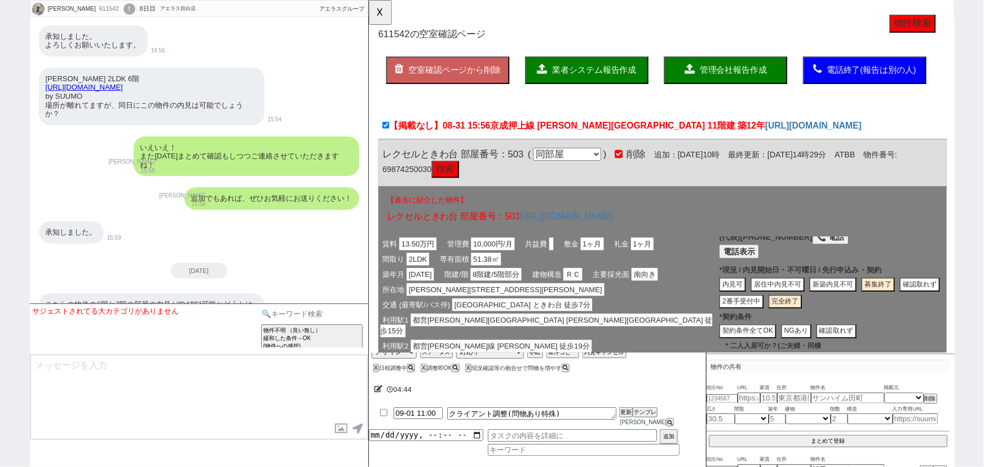
click at [336, 315] on input at bounding box center [312, 314] width 107 height 14
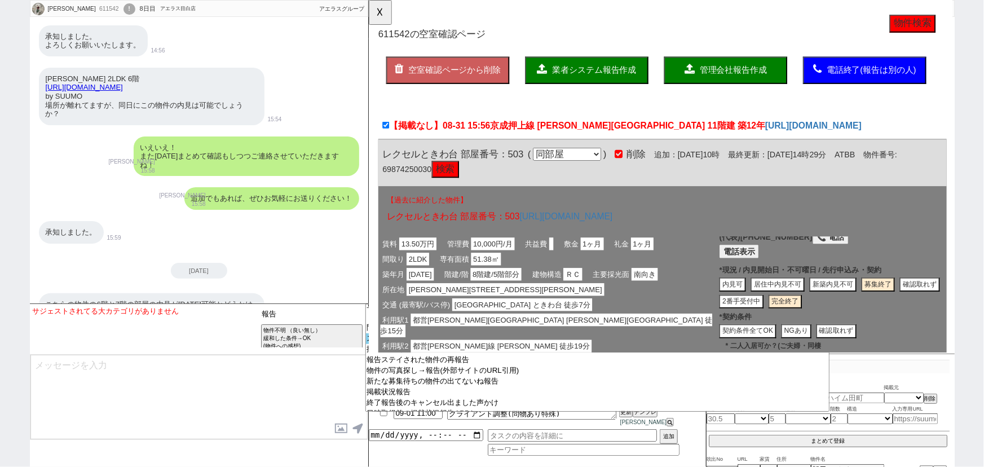
scroll to position [68, 0]
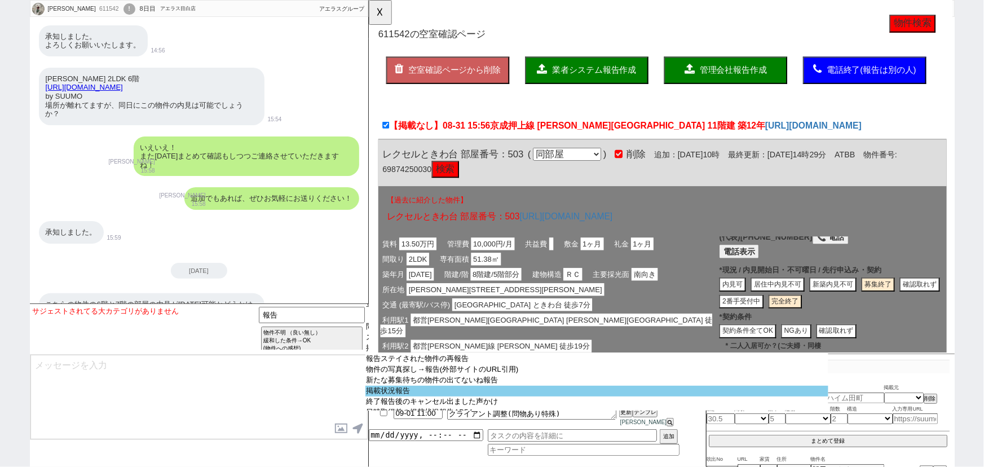
click at [445, 403] on option "掲載状況報告" at bounding box center [596, 401] width 463 height 11
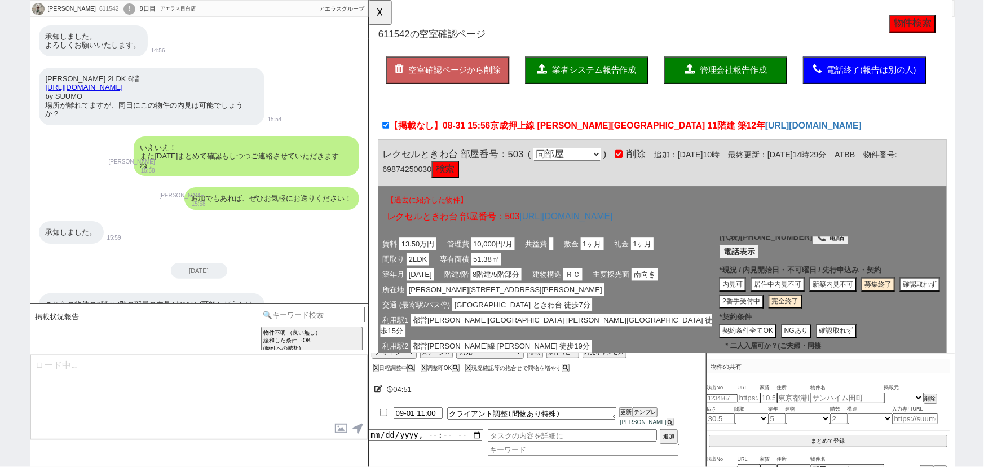
scroll to position [0, 0]
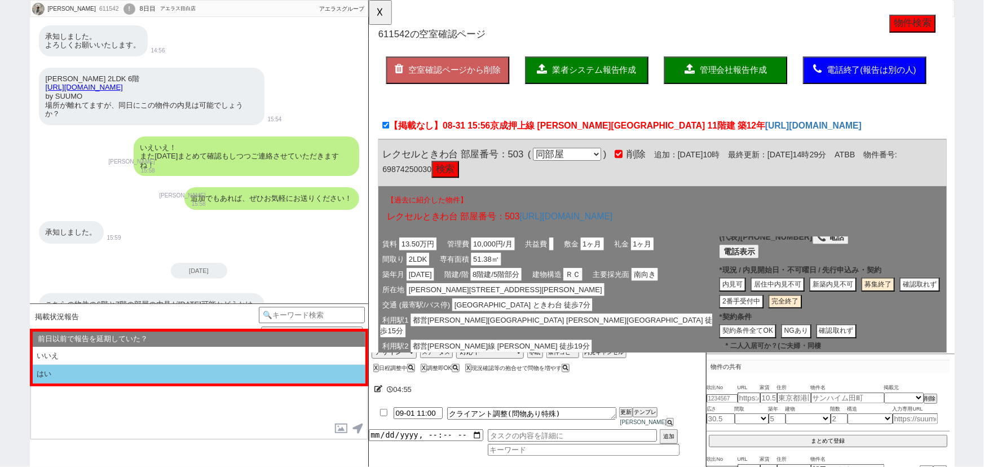
click at [50, 374] on li "はい" at bounding box center [199, 374] width 333 height 19
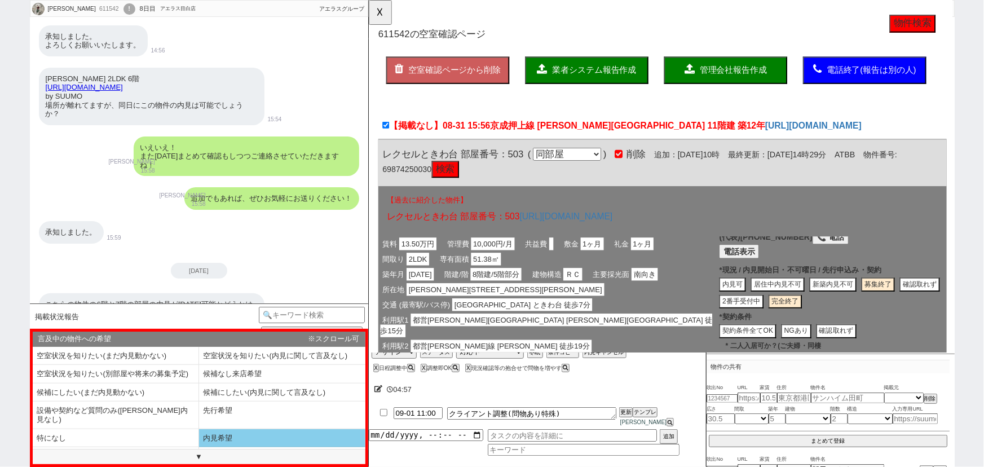
click at [199, 447] on li "内見希望" at bounding box center [116, 456] width 166 height 19
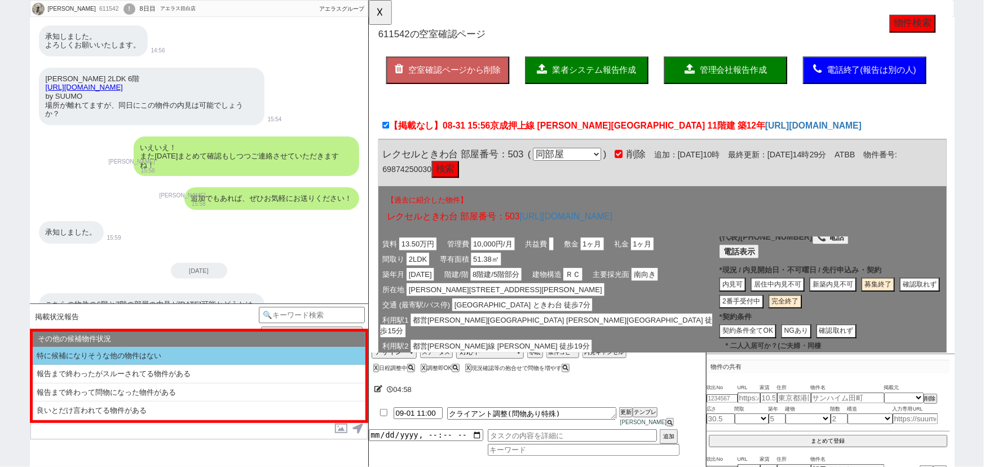
click at [155, 351] on li "特に候補になりそうな他の物件はない" at bounding box center [199, 356] width 333 height 19
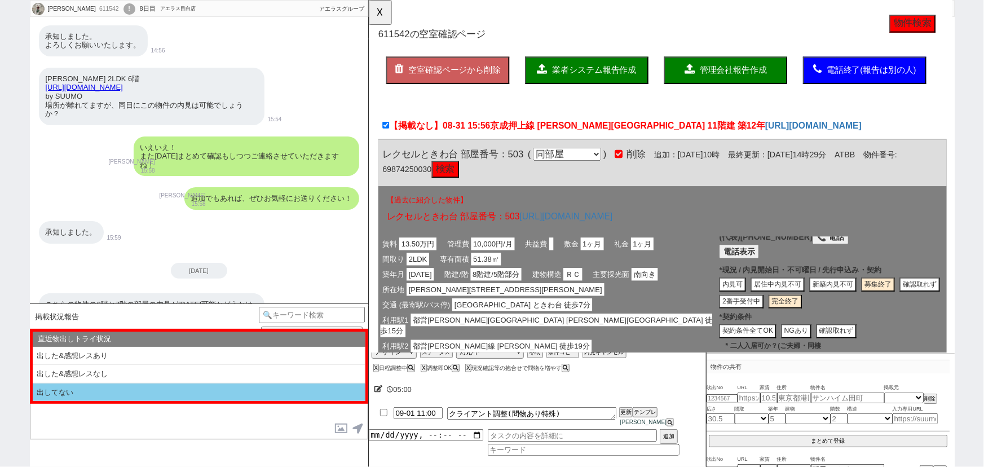
click at [117, 390] on li "出してない" at bounding box center [199, 392] width 333 height 18
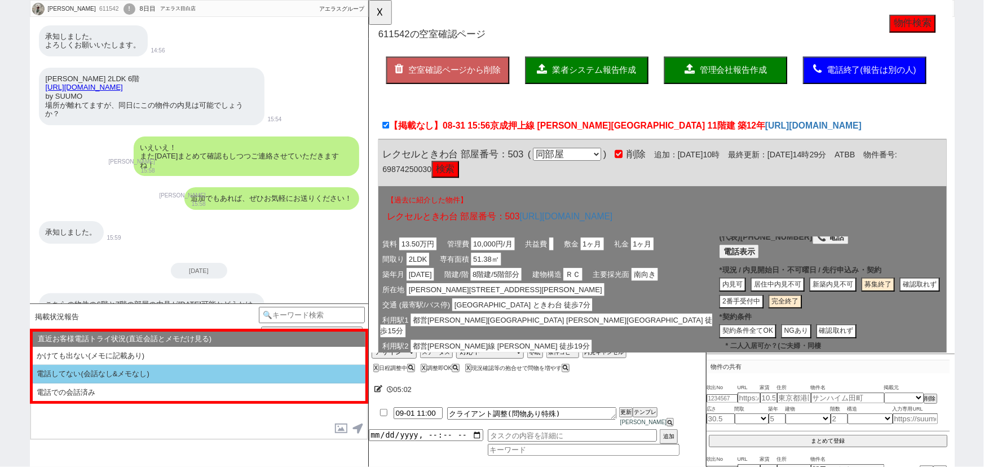
click at [144, 383] on li "電話してない(会話なし&メモなし)" at bounding box center [199, 392] width 333 height 18
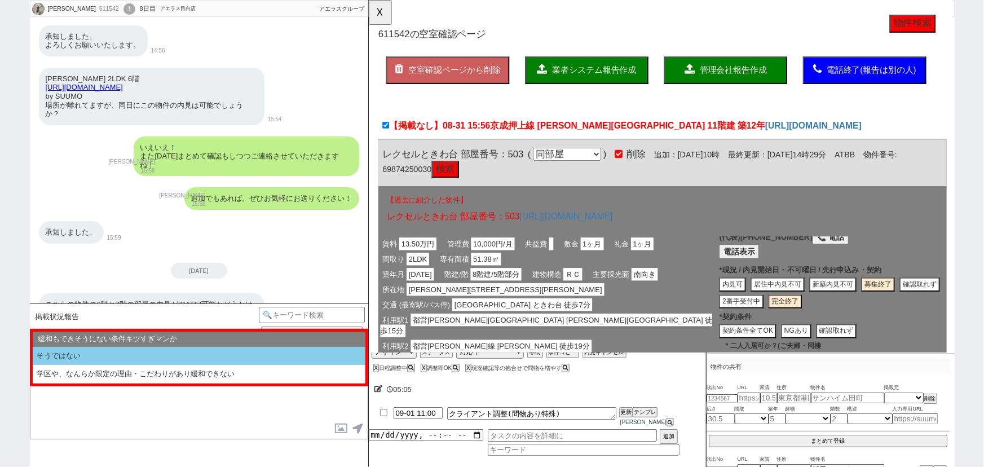
click at [133, 363] on li "そうではない" at bounding box center [199, 356] width 333 height 19
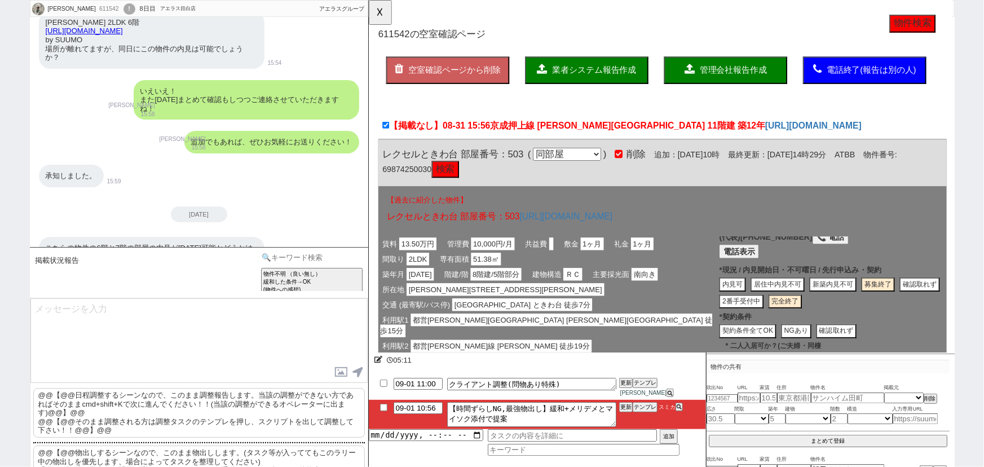
click at [320, 255] on input at bounding box center [312, 257] width 107 height 14
click at [380, 14] on button "☓" at bounding box center [379, 11] width 21 height 23
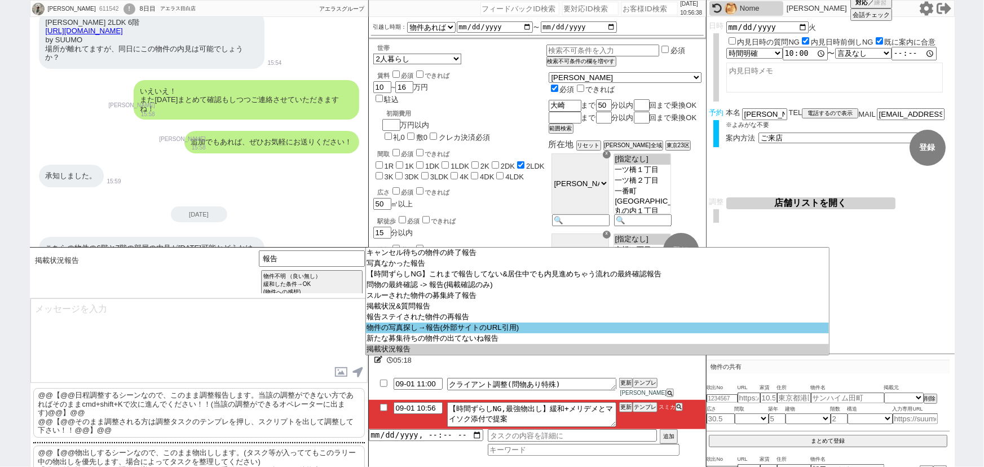
scroll to position [53, 0]
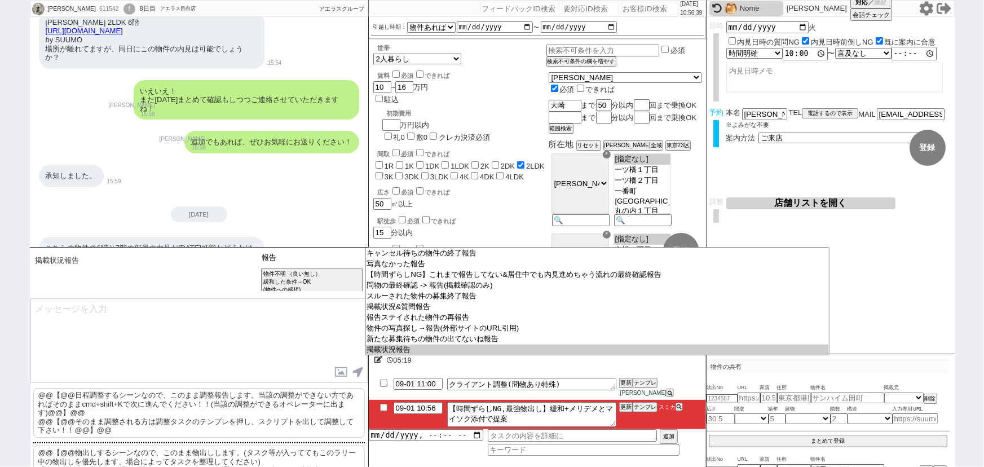
drag, startPoint x: 282, startPoint y: 255, endPoint x: 224, endPoint y: 269, distance: 59.6
click at [224, 269] on div "掲載状況報告 前日以前で報告を延期していた？ いいえ はい 言及中の物件への希望 空室状況を知りたい(まだ内見動かない) 空室状況を知りたい(内見に関して言及…" at bounding box center [199, 272] width 338 height 51
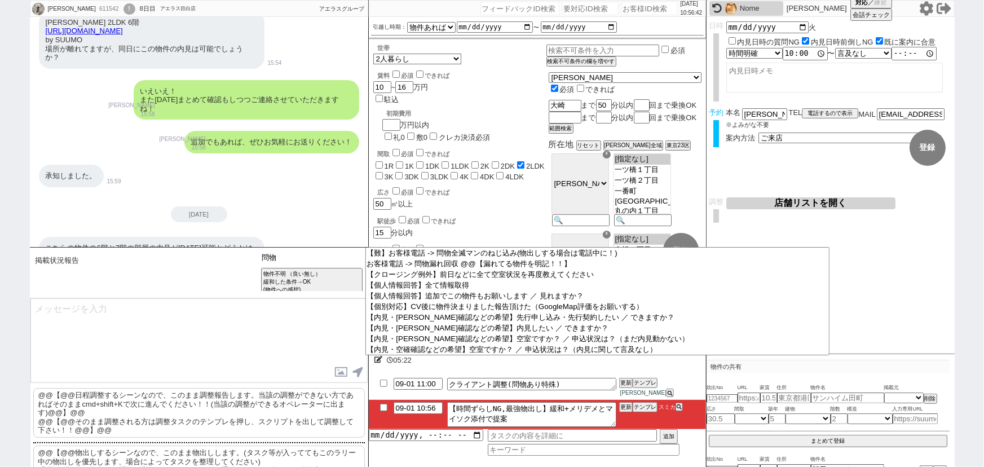
scroll to position [0, 0]
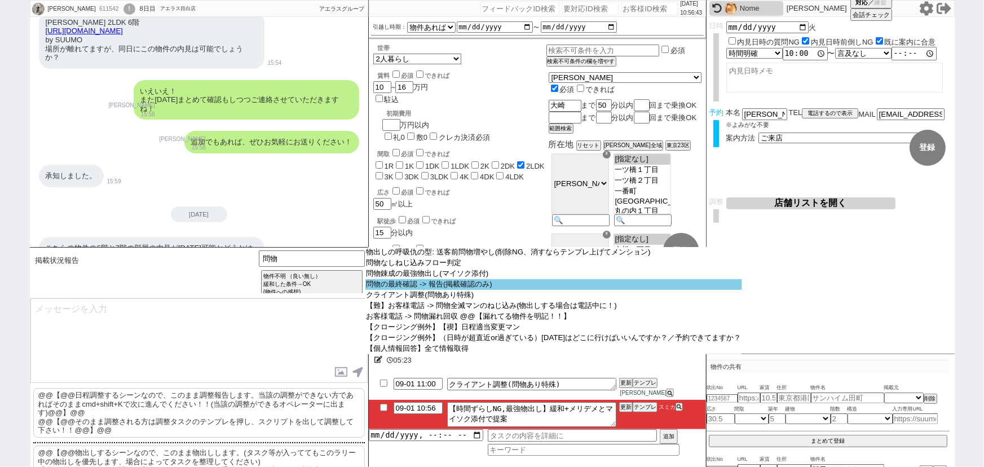
click at [443, 292] on select "物出しの呼吸仇の型: 送客前問物増やし(削除NG、消すならテンプレ上げてメンション) 問物なしねじ込みフロー判定 問物錬成の最強物出し(マイソク添付) 問物の…" at bounding box center [553, 300] width 377 height 107
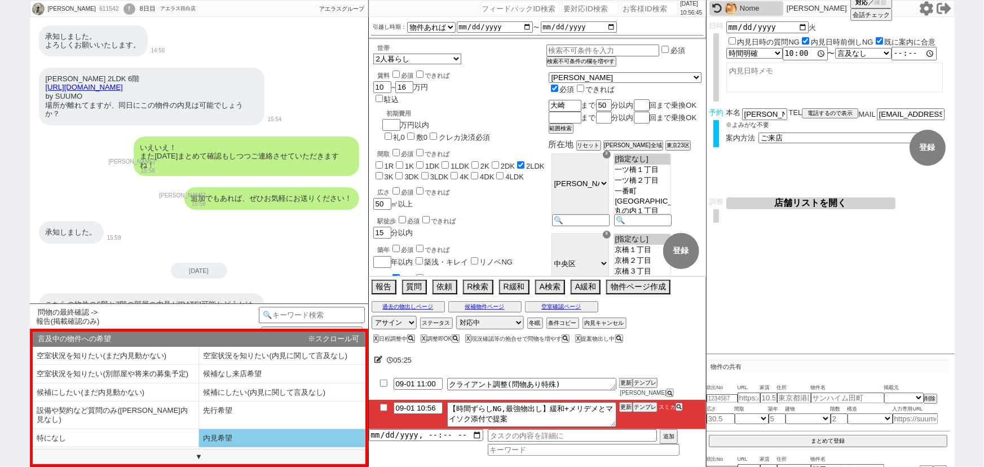
click at [199, 447] on li "内見希望" at bounding box center [116, 456] width 166 height 19
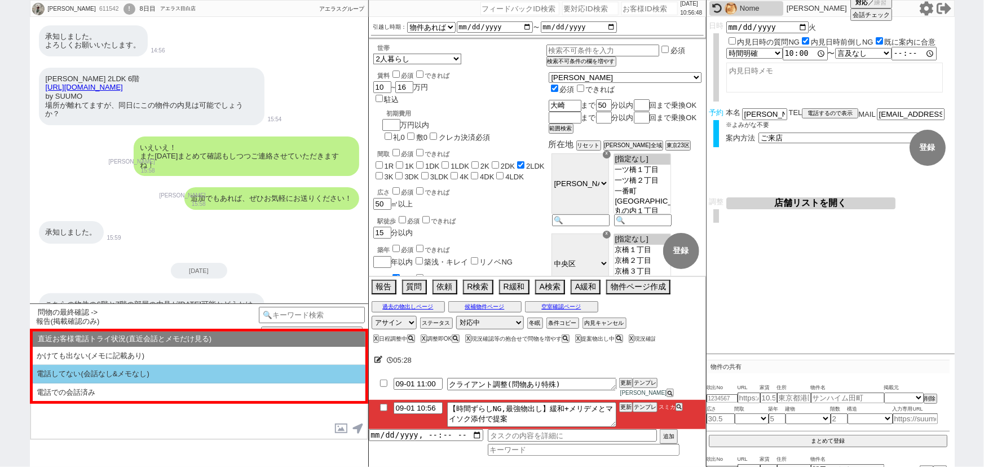
click at [150, 383] on li "電話してない(会話なし&メモなし)" at bounding box center [199, 392] width 333 height 18
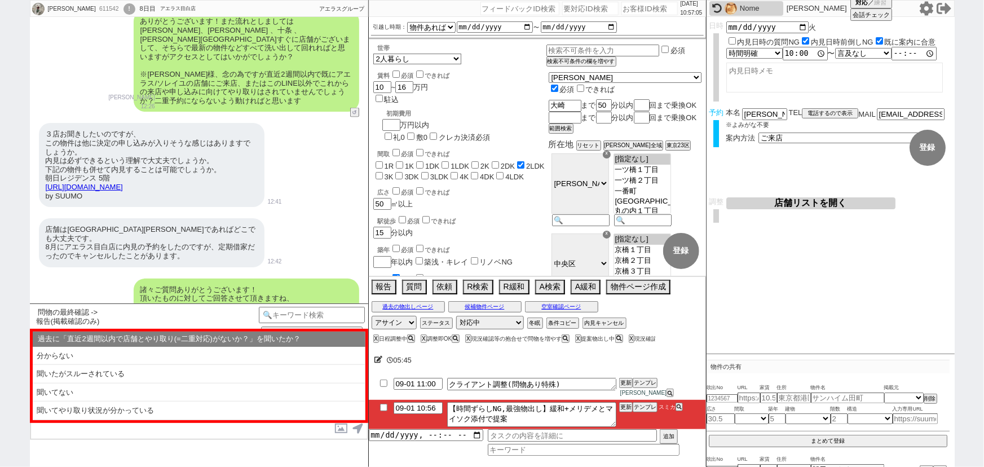
scroll to position [3146, 0]
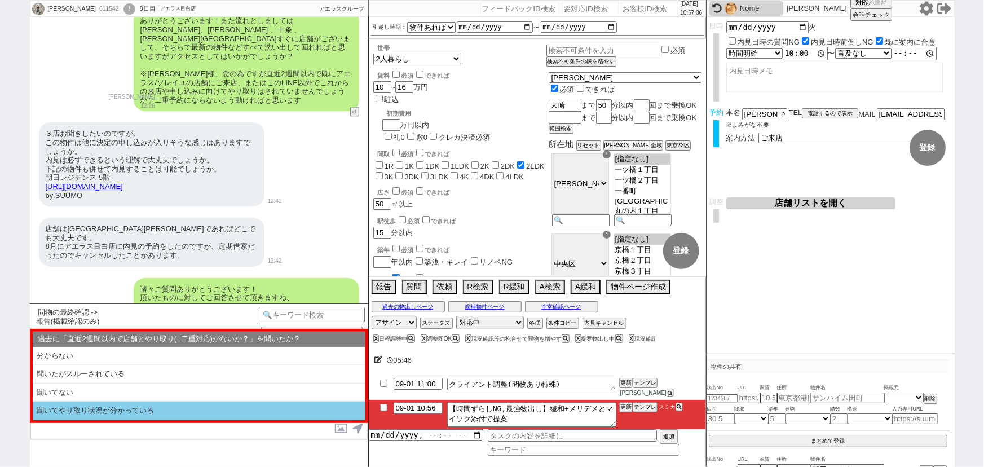
click at [123, 414] on li "聞いてやり取り状況が分かっている" at bounding box center [199, 410] width 333 height 19
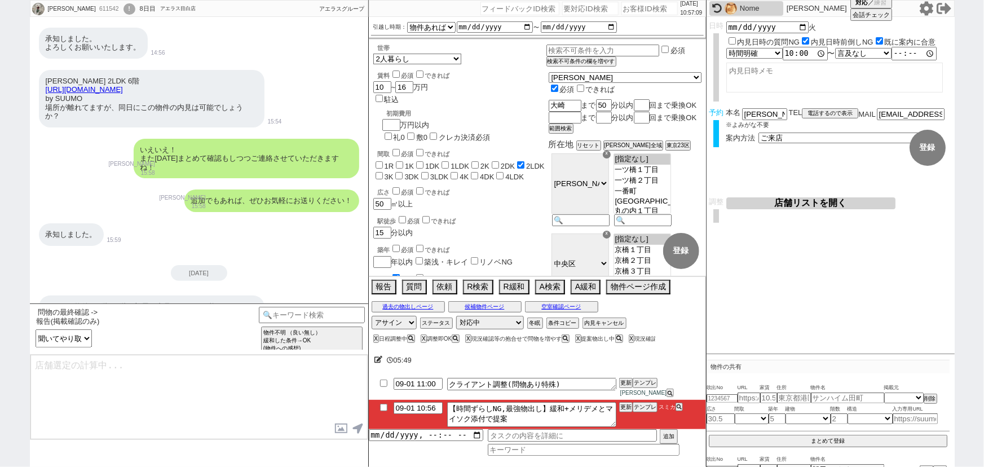
scroll to position [4621, 0]
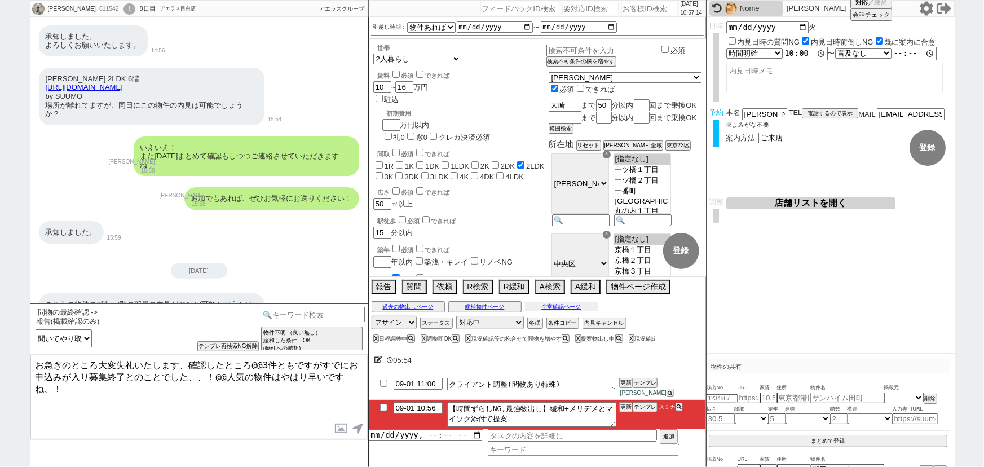
click at [563, 310] on button "空室確認ページ" at bounding box center [561, 306] width 73 height 9
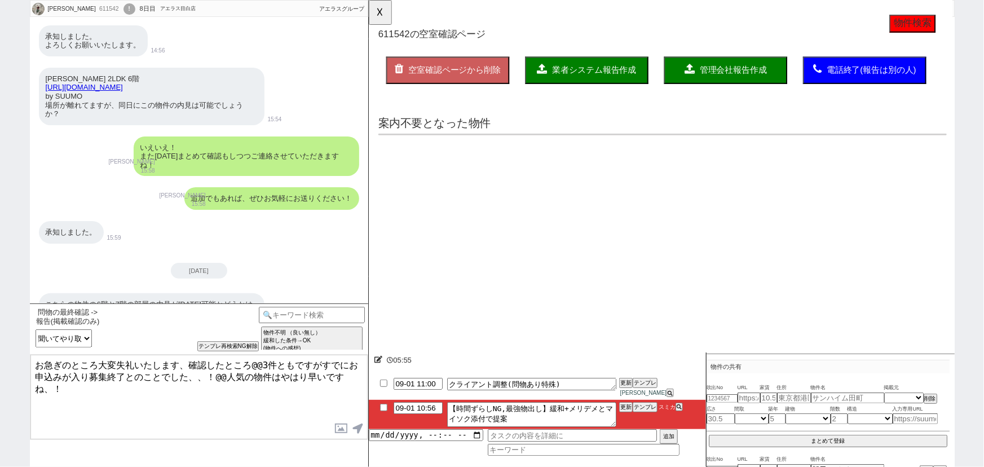
scroll to position [0, 0]
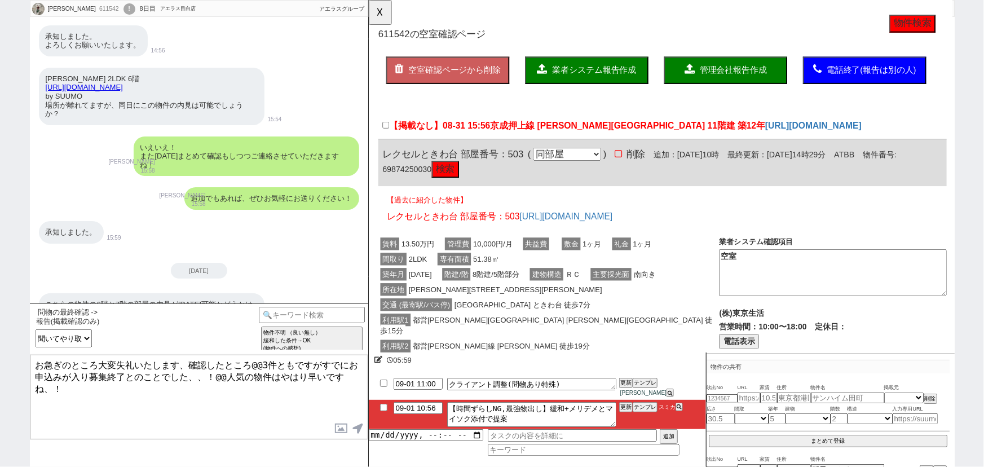
drag, startPoint x: 294, startPoint y: 363, endPoint x: 252, endPoint y: 361, distance: 41.8
click at [252, 361] on textarea "お急ぎのところ大変失礼いたします、確認したところ@@3件ともですがすでにお申込みが入り募集終了とのことでした、、！@@人気の物件はやはり早いですね、！" at bounding box center [198, 397] width 337 height 85
click at [545, 136] on span "京成押上線 [PERSON_NAME][GEOGRAPHIC_DATA] 11階建 築12年" at bounding box center [646, 135] width 295 height 11
click at [390, 136] on input "【掲載なし】08-31 15:56 京成押上線 [PERSON_NAME][GEOGRAPHIC_DATA] 11階建 築12年" at bounding box center [386, 134] width 7 height 7
drag, startPoint x: 550, startPoint y: 135, endPoint x: 643, endPoint y: 136, distance: 93.0
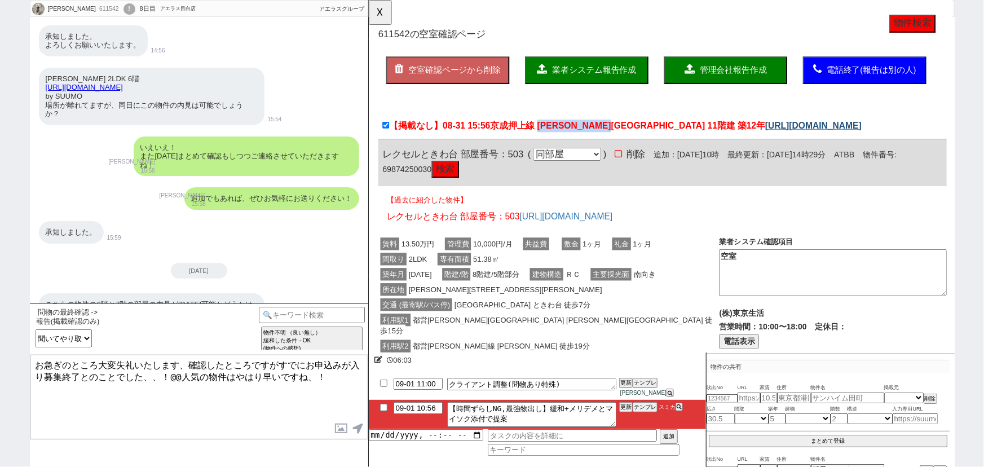
click div "【掲載なし】08-31 15:56 京成押上線 [PERSON_NAME][GEOGRAPHIC_DATA] 11階建 築12年 [URL][DOMAIN_N…"
copy span "[PERSON_NAME][GEOGRAPHIC_DATA] 11階建 築12年"
drag, startPoint x: 188, startPoint y: 360, endPoint x: 214, endPoint y: 360, distance: 26.5
click at [214, 360] on textarea "お急ぎのところ大変失礼いたします、確認したところですがすでにお申込みが入り募集終了とのことでした、、！@@人気の物件はやはり早いですね、！" at bounding box center [198, 397] width 337 height 85
click at [251, 364] on textarea "お急ぎのところ大変失礼いたします、確認したところですがすでにお申込みが入り募集終了とのことでした、、！@@人気の物件はやはり早いですね、！" at bounding box center [198, 397] width 337 height 85
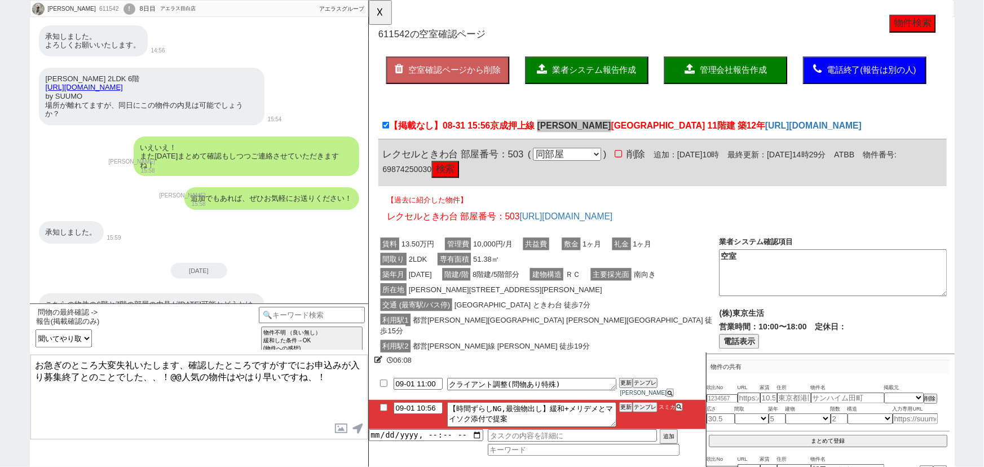
paste textarea "[PERSON_NAME][GEOGRAPHIC_DATA] 11階建 築12年"
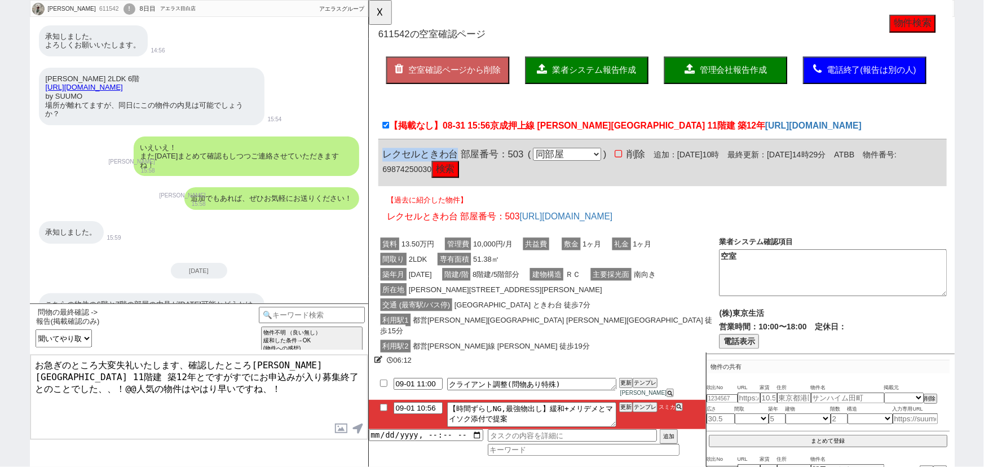
drag, startPoint x: 462, startPoint y: 164, endPoint x: 377, endPoint y: 160, distance: 85.8
click div "611542 の空室確認ページ 空室確認ページから削除 業者システム報告作成 管理会社報告作成 電話終了(報告は別の人) 確認取れず物件のタスク登録 追加 キ…"
click at [348, 358] on textarea "お急ぎのところ大変失礼いたします、確認したところ[PERSON_NAME][GEOGRAPHIC_DATA] 11階建 築12年とですがすでにお申込みが入り募…" at bounding box center [198, 397] width 337 height 85
paste textarea "クセルときわ台"
click at [93, 383] on textarea "お急ぎのところ大変失礼いたします、確認したところ[PERSON_NAME][GEOGRAPHIC_DATA] 11階建 築12年とレクセルときわ台ですが別部屋…" at bounding box center [198, 397] width 337 height 85
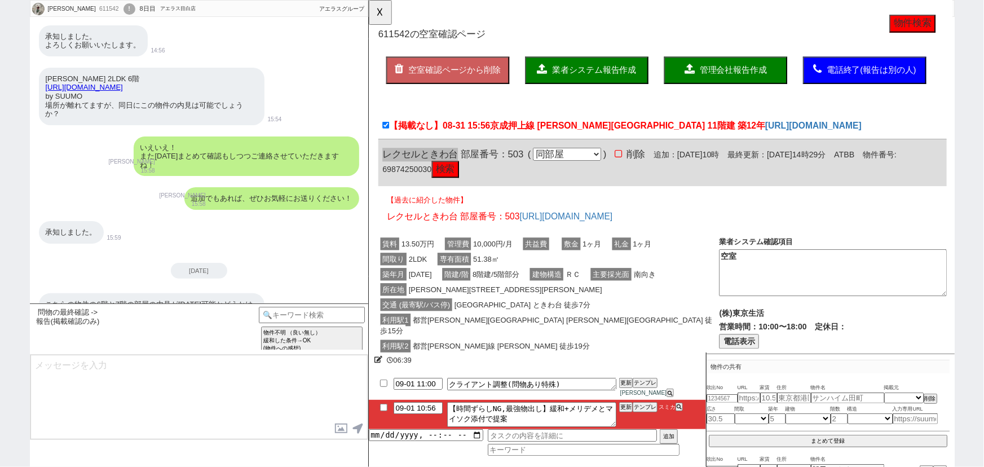
scroll to position [4680, 0]
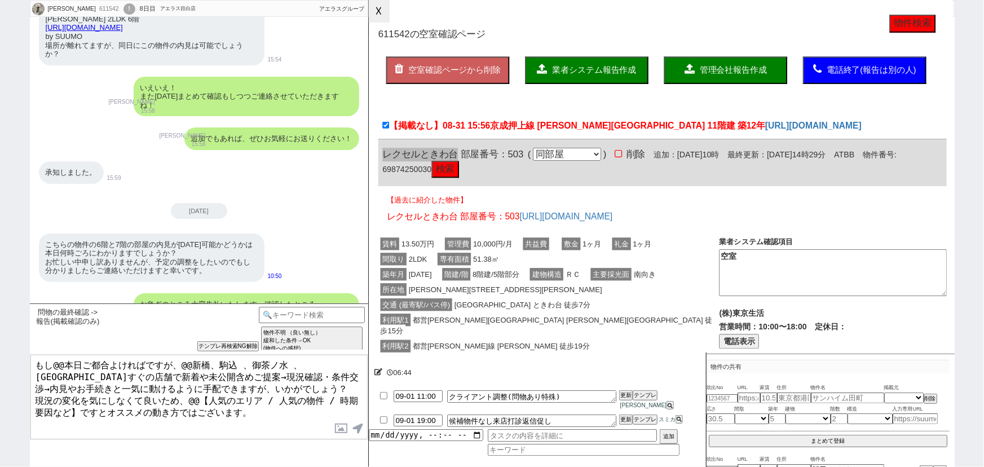
click at [378, 14] on button "☓" at bounding box center [379, 11] width 21 height 23
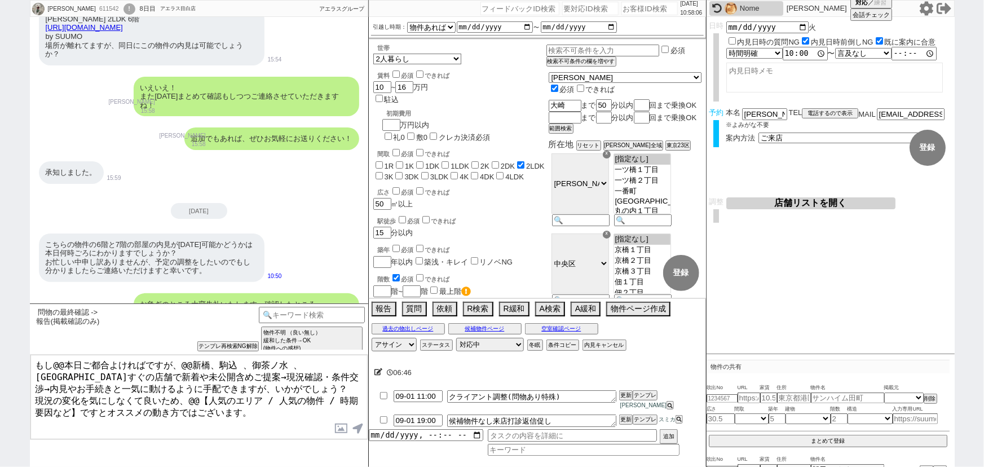
click at [383, 399] on input "checkbox" at bounding box center [384, 395] width 16 height 7
click at [383, 419] on input "checkbox" at bounding box center [384, 419] width 16 height 7
click at [352, 340] on button "↺" at bounding box center [355, 343] width 7 height 7
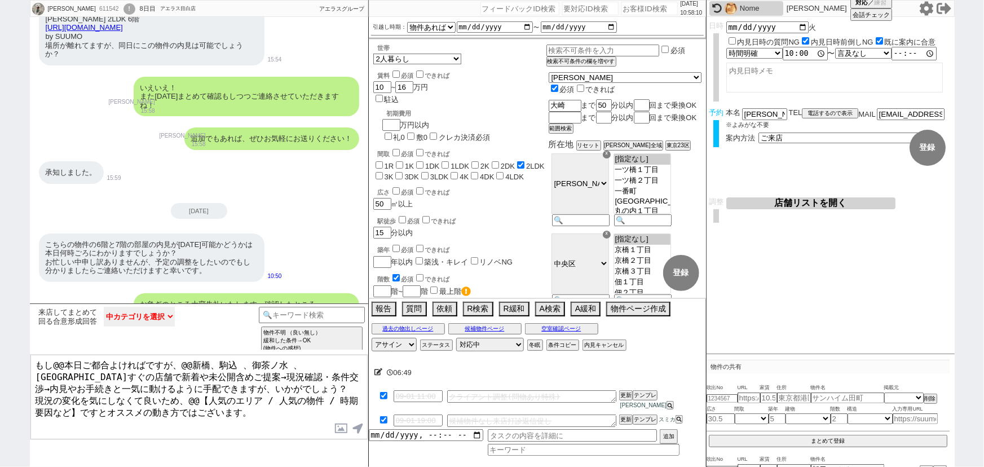
click at [167, 312] on select "中カテゴリを選択 お願いします（物件次第で行くニュアンス／温度感低い） お願いします（事前物件関係なく行く／温度感中〜高め） 結構です （事前の問物が埋まって…" at bounding box center [139, 317] width 71 height 20
click at [104, 307] on select "中カテゴリを選択 お願いします（物件次第で行くニュアンス／温度感低い） お願いします（事前物件関係なく行く／温度感中〜高め） 結構です （事前の問物が埋まって…" at bounding box center [139, 317] width 71 height 20
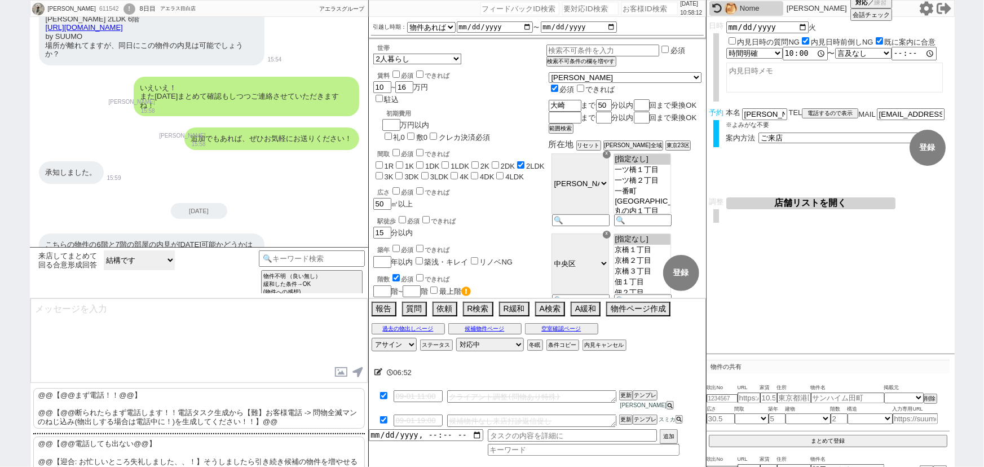
scroll to position [21, 0]
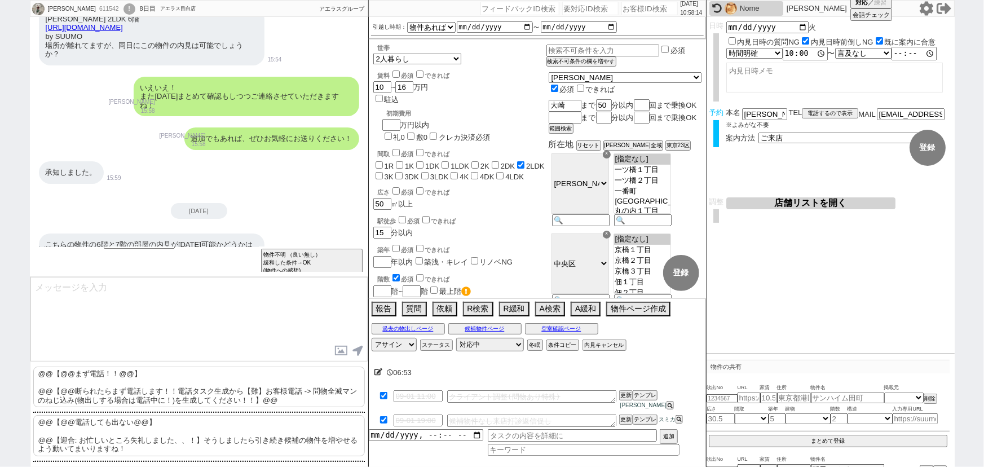
click at [376, 376] on icon at bounding box center [378, 371] width 8 height 7
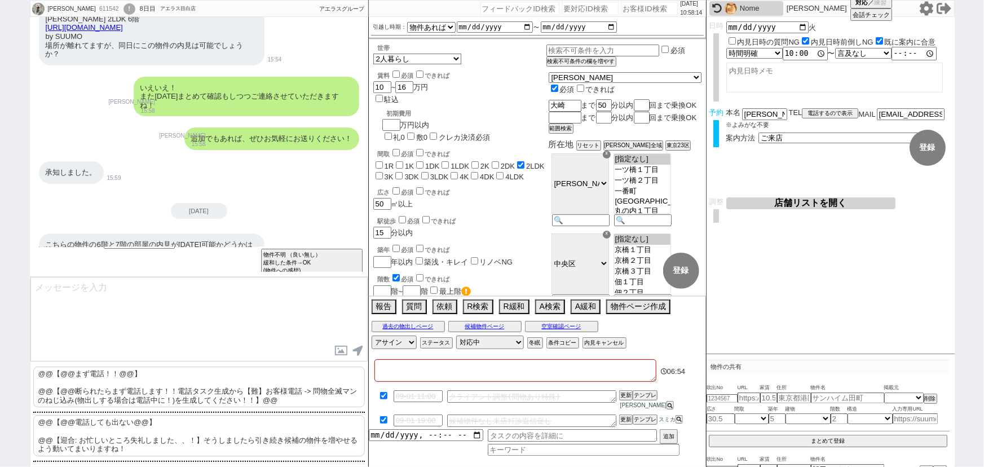
click at [395, 382] on textarea at bounding box center [515, 370] width 282 height 23
click at [169, 431] on p "@@【@@電話しても出ない@@】 @@【迎合: お忙しいところ失礼しました、、！】そうしましたら引き続き候補の物件を増やせるよう動いてまいりますね！" at bounding box center [199, 435] width 332 height 41
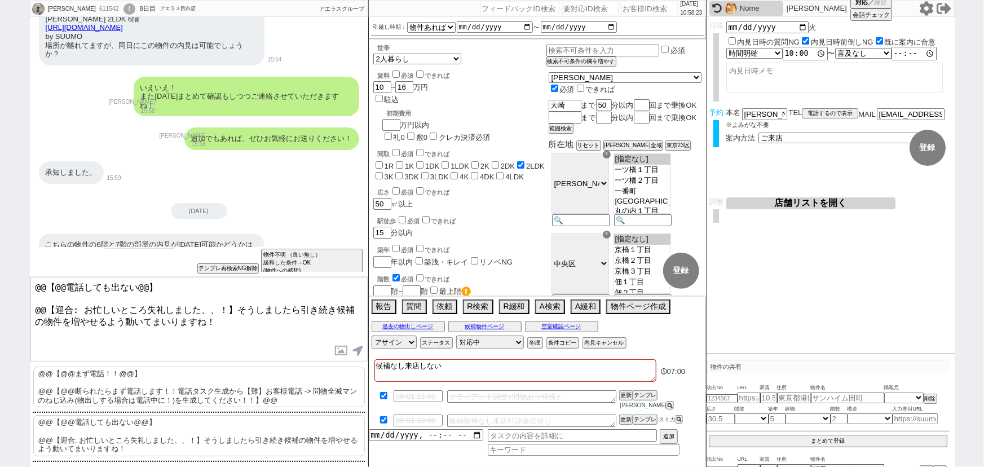
scroll to position [4737, 0]
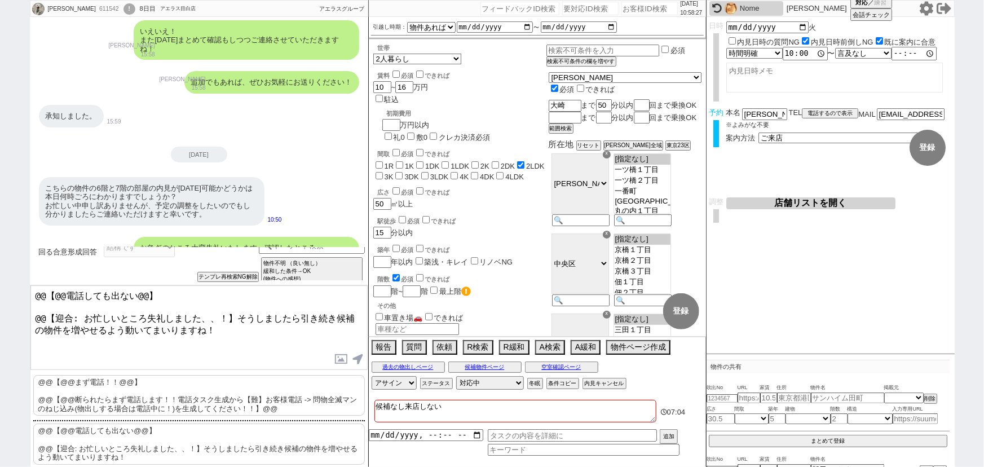
drag, startPoint x: 235, startPoint y: 302, endPoint x: 0, endPoint y: 255, distance: 239.3
click at [0, 255] on div "[PERSON_NAME] 611542 ! 0 8日目 アエラス目白店 冬眠中 自社客 アエラスグループ スミカ_BPO チャット全表示 [DATE] よう…" at bounding box center [492, 233] width 984 height 467
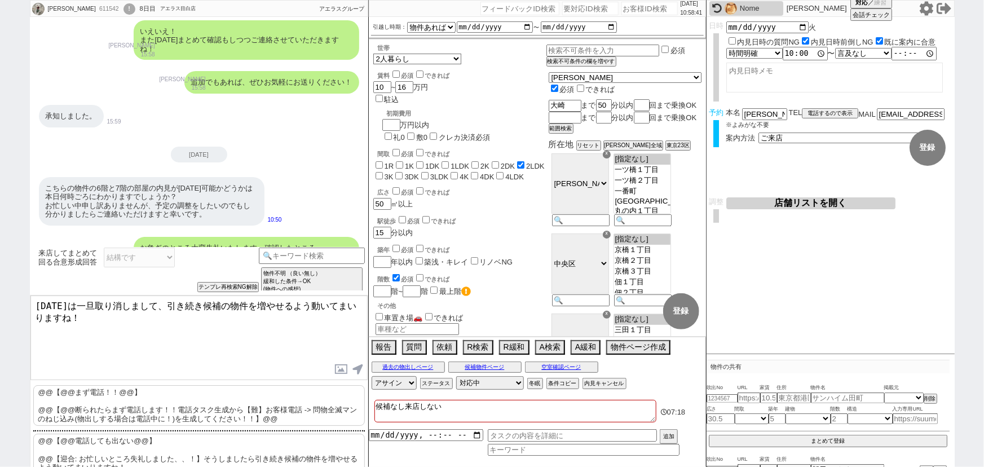
click at [24, 303] on div "[PERSON_NAME] 611542 ! 0 8日目 アエラス目白店 冬眠中 自社客 アエラスグループ スミカ_BPO チャット全表示 [DATE] よう…" at bounding box center [492, 233] width 984 height 467
click at [200, 331] on textarea "[DATE]は一旦取り消しまして、引き続き候補の物件を増やせるよう動いてまいりますね！" at bounding box center [198, 337] width 337 height 85
click at [615, 385] on button "内見キャンセル" at bounding box center [603, 383] width 42 height 9
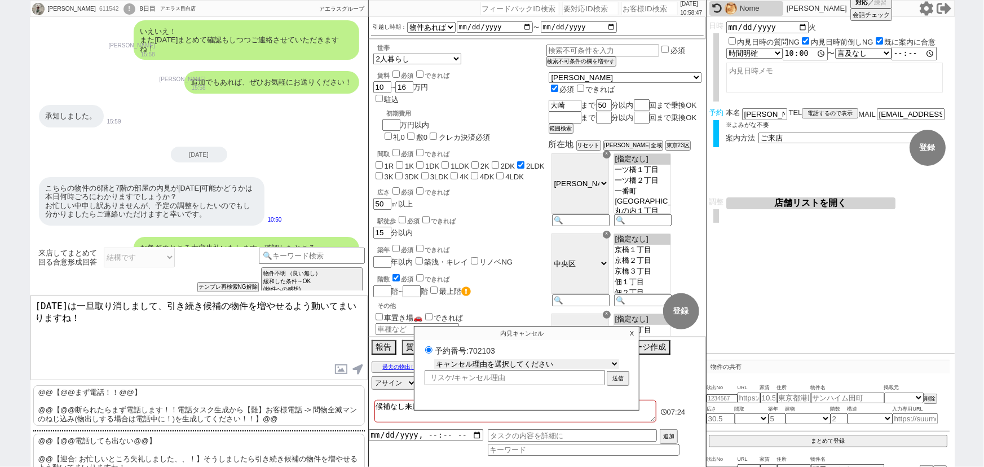
click at [568, 364] on select "キャンセル理由を選択してください 希望物件が出なかった 希望物件が見れなかった 返信がこなくなった 他決(日程調整前) 引越し自体消滅(日程調整前) 都合が変…" at bounding box center [526, 364] width 185 height 10
click at [434, 360] on select "キャンセル理由を選択してください 希望物件が出なかった 希望物件が見れなかった 返信がこなくなった 他決(日程調整前) 引越し自体消滅(日程調整前) 都合が変…" at bounding box center [526, 364] width 185 height 10
click at [620, 378] on button "送信" at bounding box center [618, 379] width 20 height 12
click at [206, 328] on textarea "[DATE]は一旦取り消しまして、引き続き候補の物件を増やせるよう動いてまいりますね！" at bounding box center [198, 337] width 337 height 85
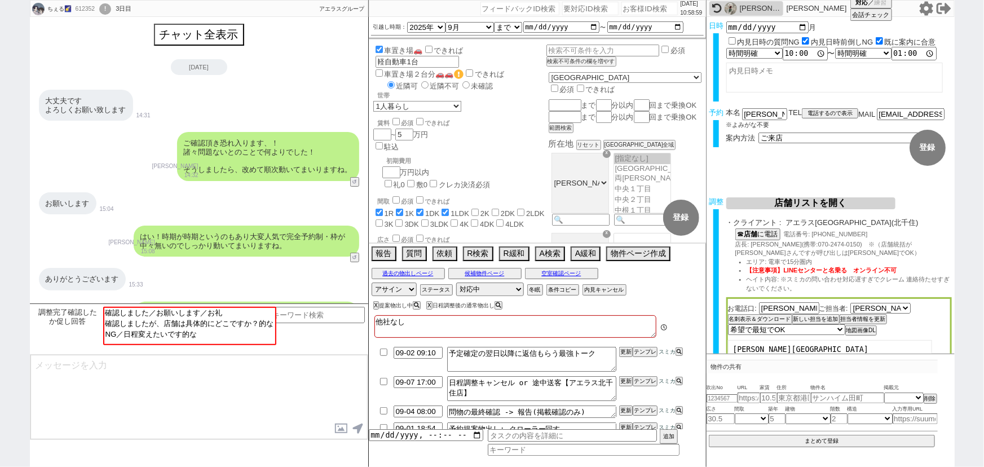
scroll to position [294, 0]
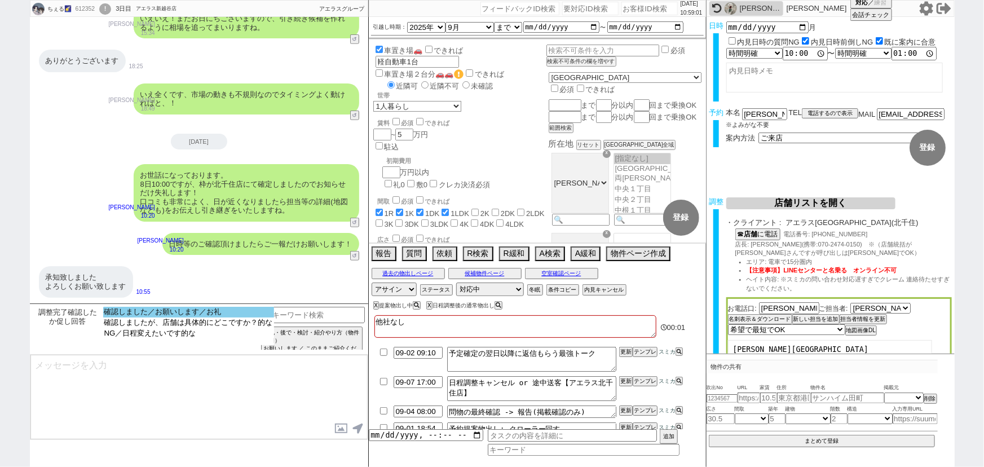
click at [148, 317] on option "確認しました／お願いします／お礼" at bounding box center [188, 322] width 171 height 11
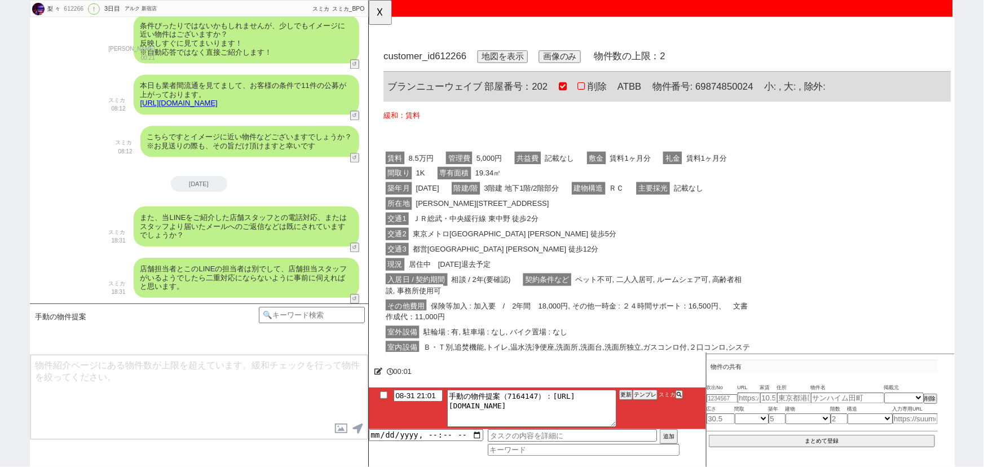
scroll to position [0, 0]
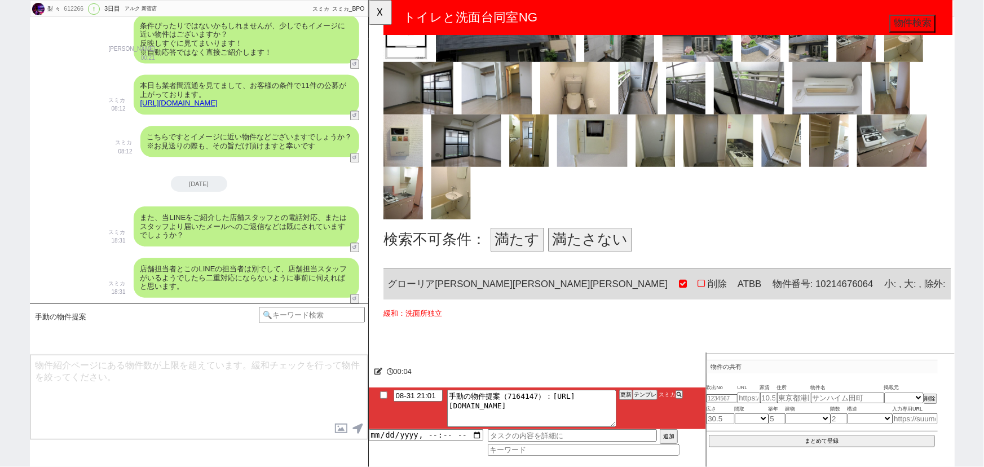
click at [613, 254] on button "満たさない" at bounding box center [606, 258] width 90 height 26
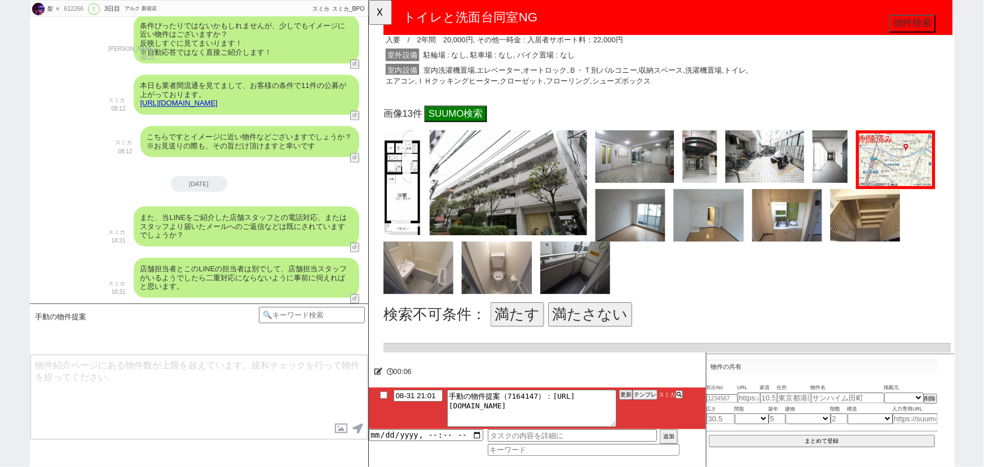
scroll to position [1066, 0]
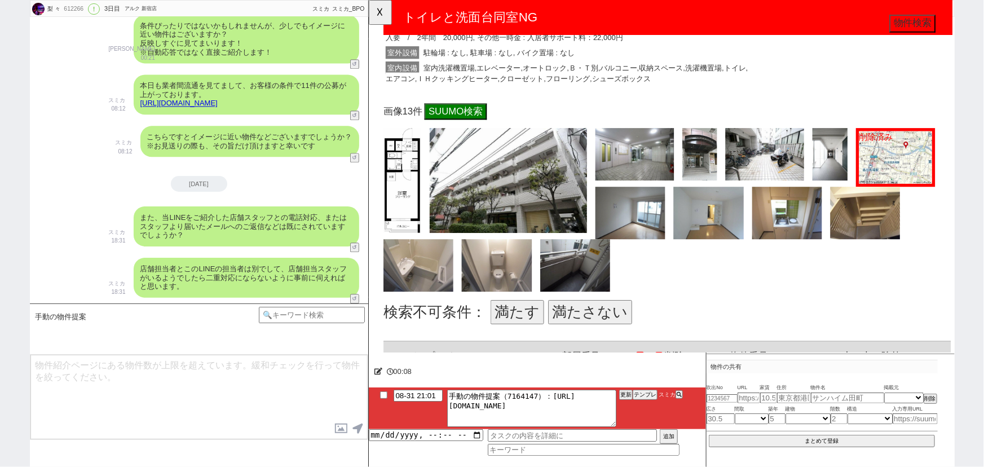
click at [528, 333] on button "満たす" at bounding box center [528, 336] width 58 height 26
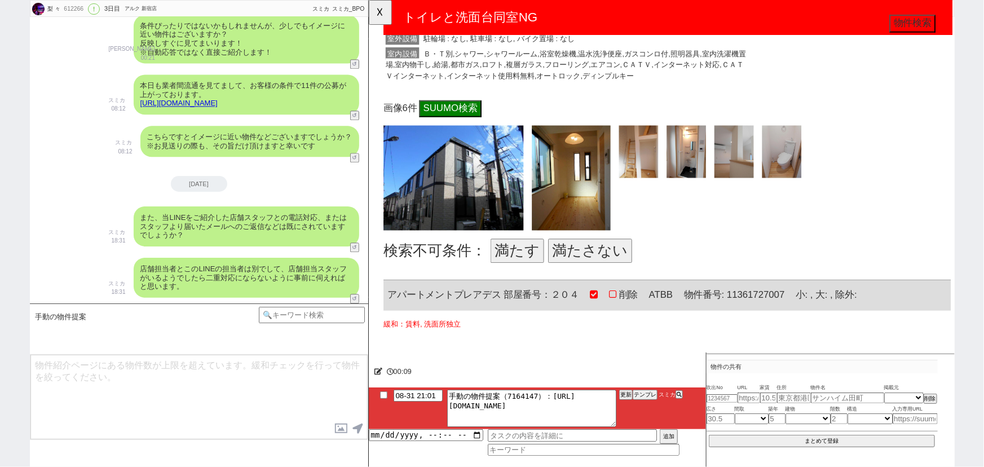
scroll to position [1684, 0]
click at [614, 275] on button "満たさない" at bounding box center [606, 269] width 90 height 26
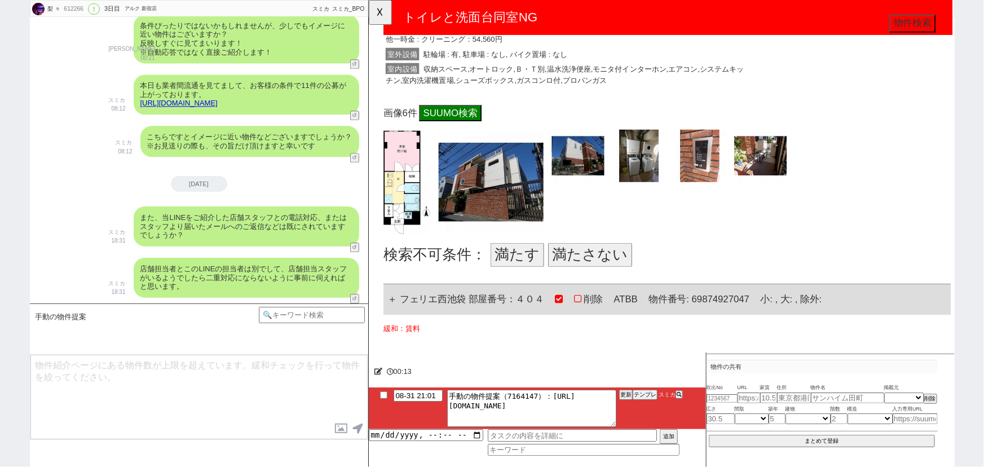
scroll to position [2233, 0]
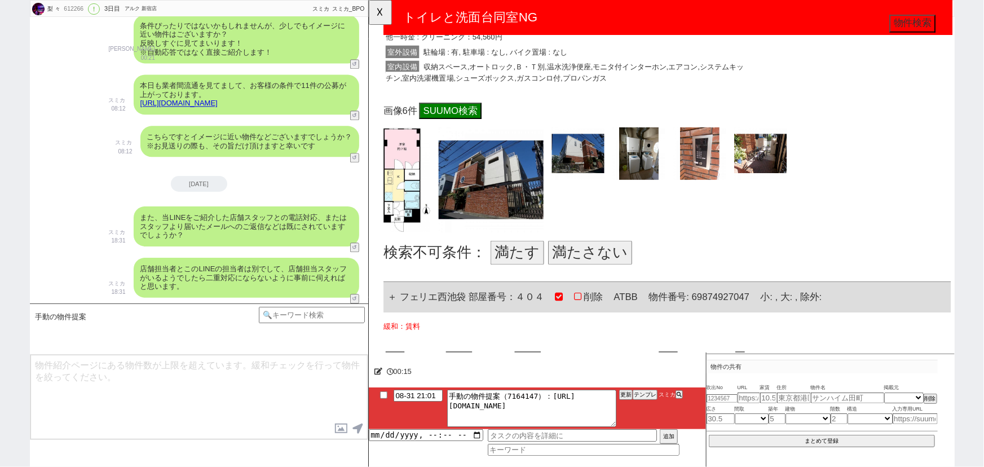
click at [600, 270] on button "満たさない" at bounding box center [606, 272] width 90 height 26
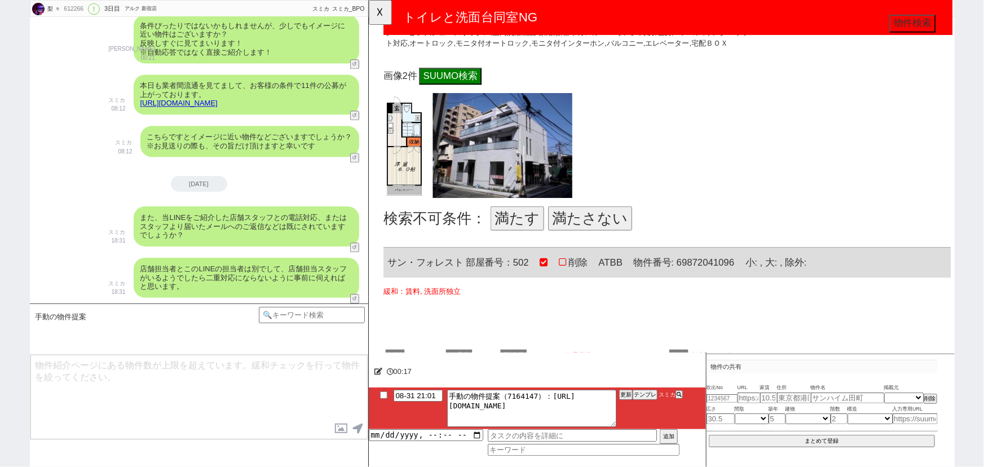
click at [599, 237] on button "満たさない" at bounding box center [606, 235] width 90 height 26
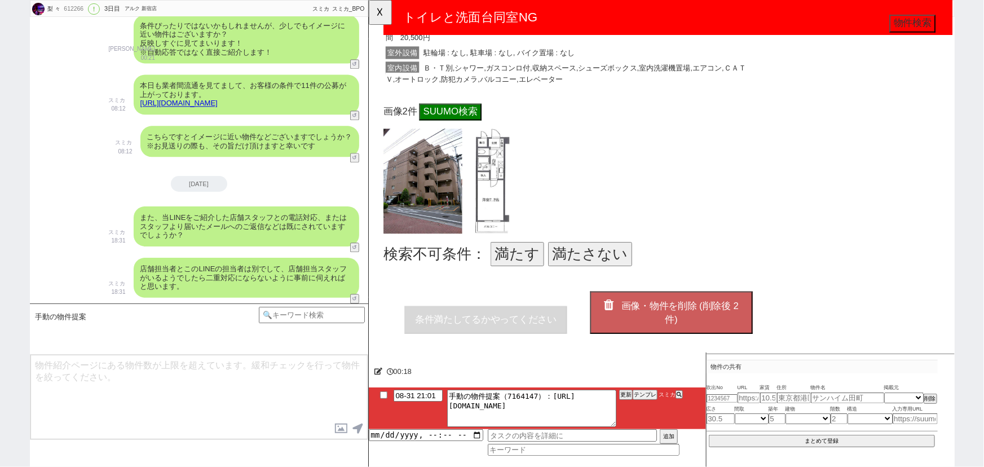
scroll to position [3335, 0]
click at [522, 266] on button "満たす" at bounding box center [528, 273] width 58 height 26
click at [729, 330] on button "画像・物件を削除 (削除後 2 件)" at bounding box center [693, 336] width 175 height 46
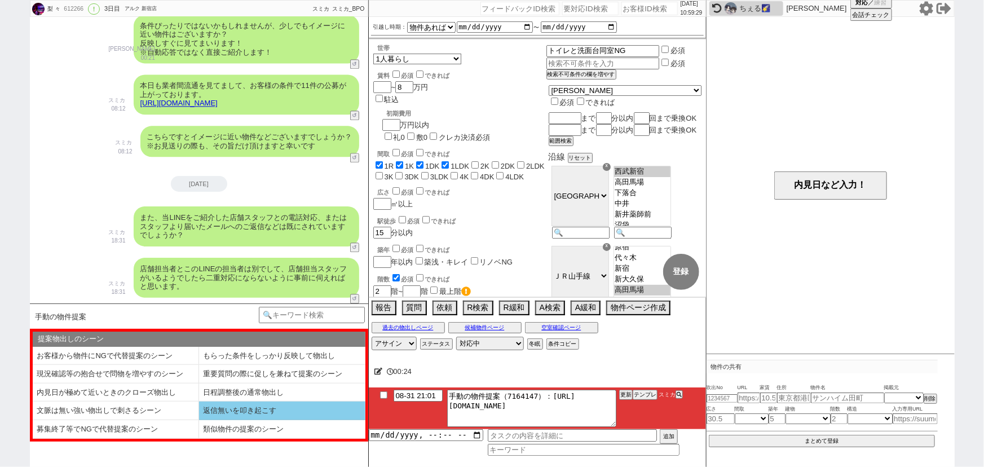
click at [199, 420] on li "返信無いを叩き起こす" at bounding box center [116, 429] width 166 height 19
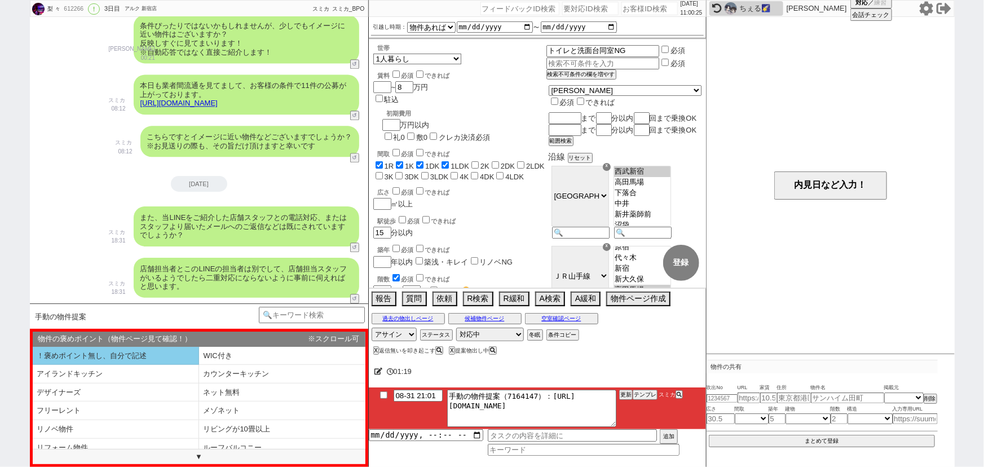
click at [123, 356] on li "！褒めポイント無し、自分で記述" at bounding box center [116, 356] width 166 height 19
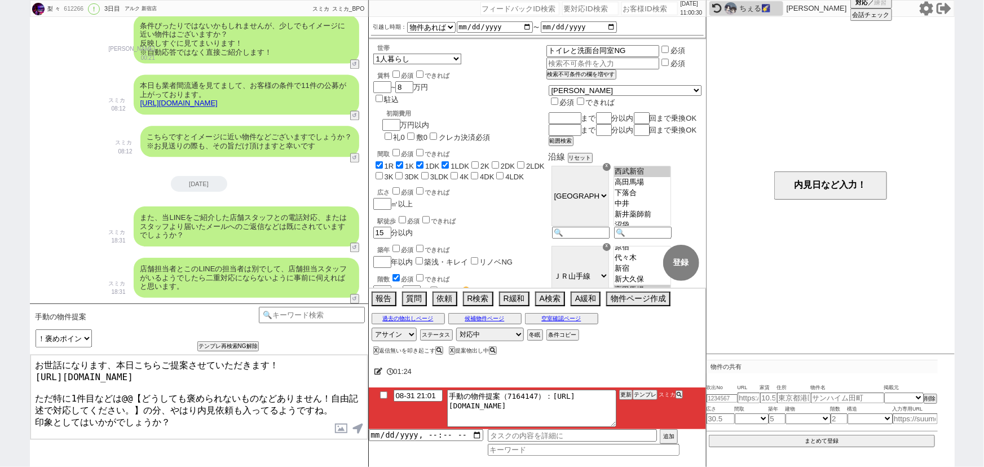
drag, startPoint x: 53, startPoint y: 388, endPoint x: 143, endPoint y: 400, distance: 91.1
click at [143, 400] on textarea "お世話になります、本日こちらご提案させていただきます！ [URL][DOMAIN_NAME] ただ特に1件目などは@@【どうしても褒められないものなどありませ…" at bounding box center [198, 397] width 337 height 85
drag, startPoint x: 121, startPoint y: 389, endPoint x: 144, endPoint y: 400, distance: 25.2
click at [144, 400] on textarea "お世話になります、本日こちらご提案させていただきます！ [URL][DOMAIN_NAME] ただ特に1件目などは@@【どうしても褒められないものなどありませ…" at bounding box center [198, 397] width 337 height 85
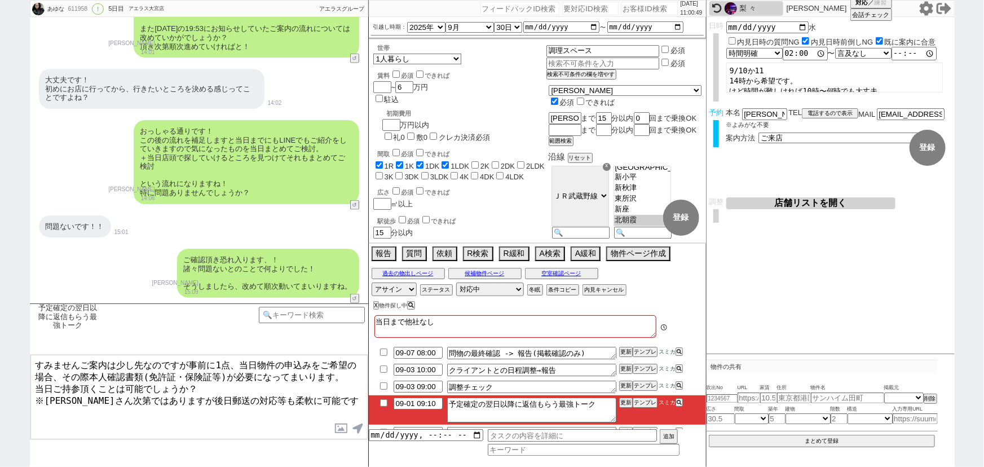
scroll to position [178, 0]
click at [201, 387] on textarea "すみませんご案内は少し先なのですが事前に1点、当日物件の申込みをご希望の場合、その際本人確認書類(免許証・保険証等)が必要になってまいります。 当日ご持参頂く…" at bounding box center [198, 397] width 337 height 85
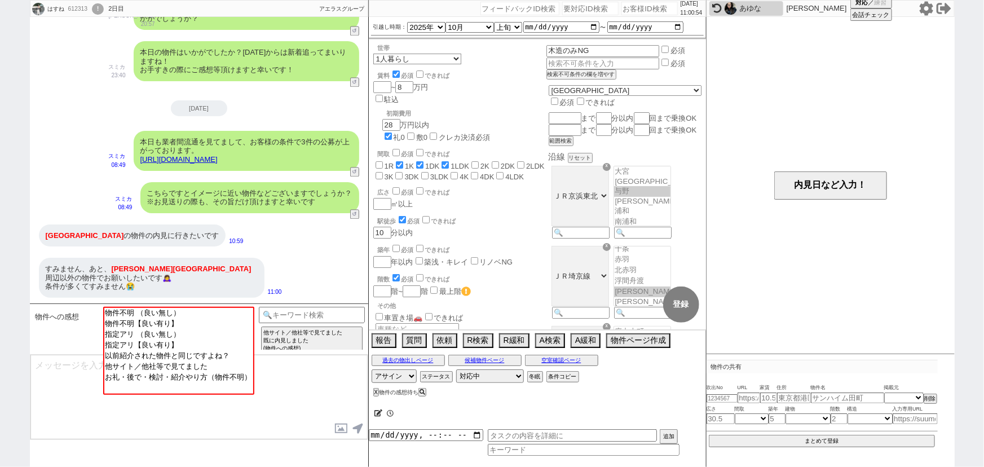
scroll to position [201, 0]
click at [923, 10] on icon at bounding box center [926, 8] width 14 height 14
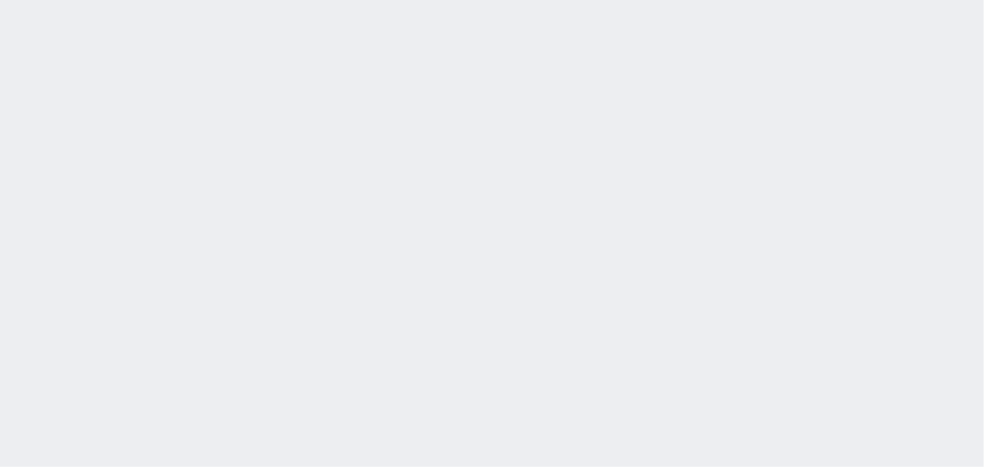
click at [0, 0] on div at bounding box center [0, 0] width 0 height 0
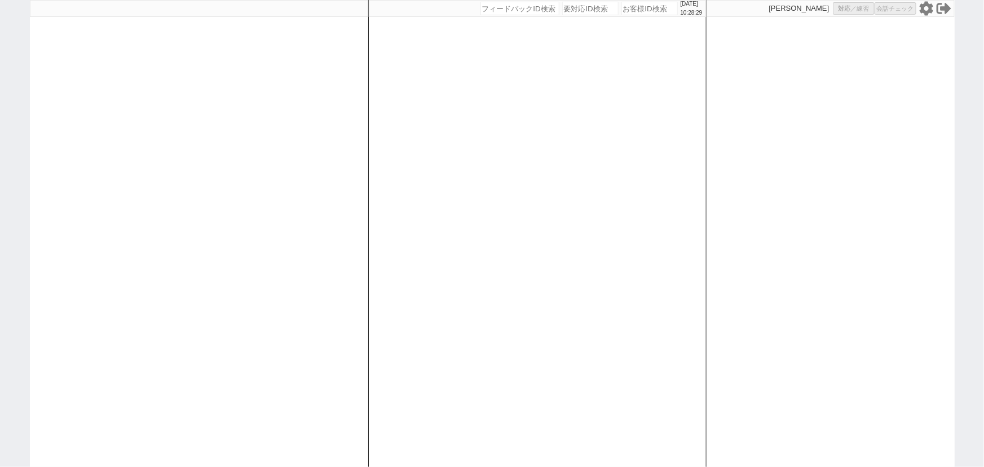
select select "4"
select select
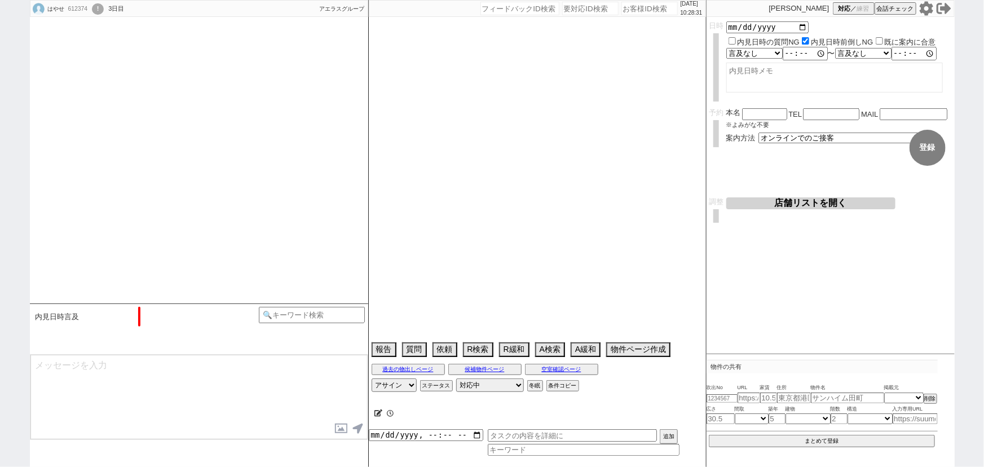
type textarea "大学卒業後の就職　10月入社"
select select "2025"
select select "9"
select select "36"
select select "0"
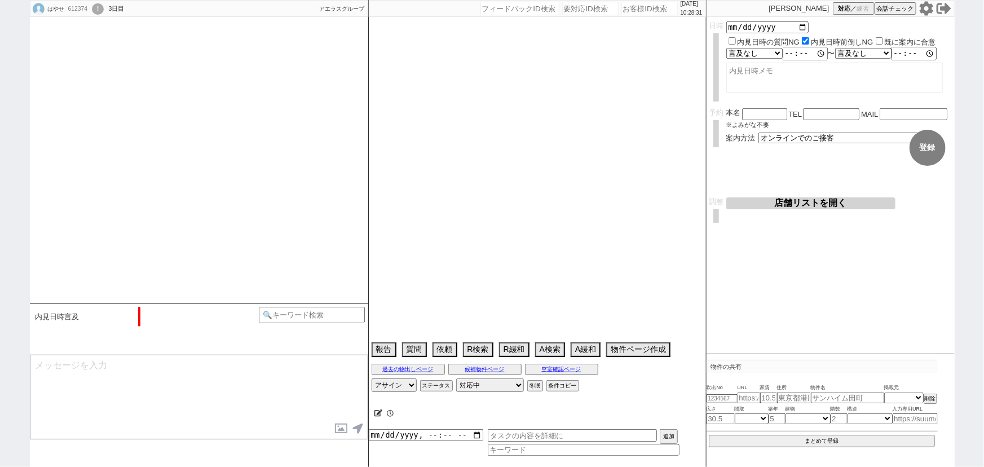
select select "62"
select select "59"
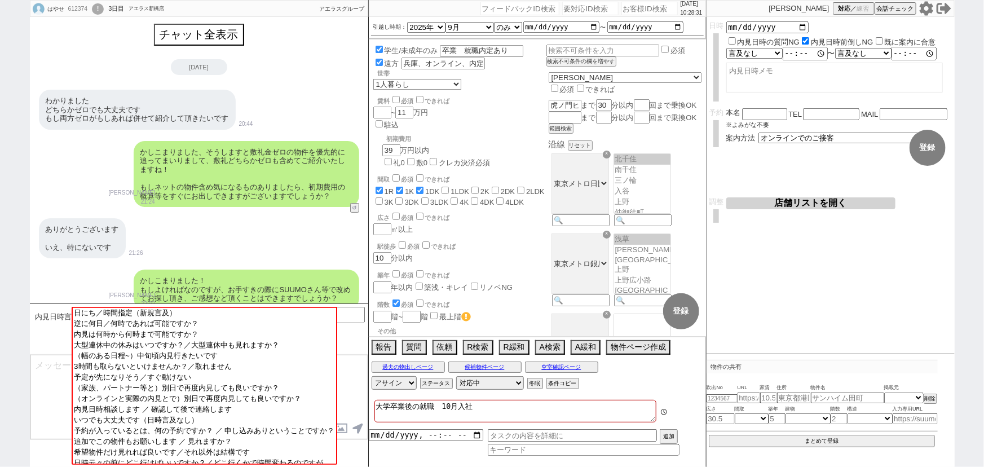
scroll to position [1538, 0]
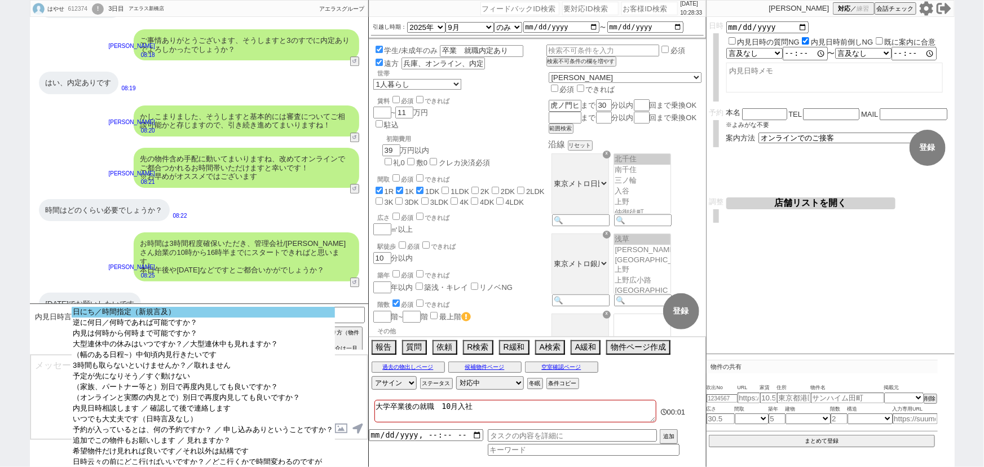
click at [203, 317] on option "日にち／時間指定（新規言及）" at bounding box center [203, 322] width 263 height 11
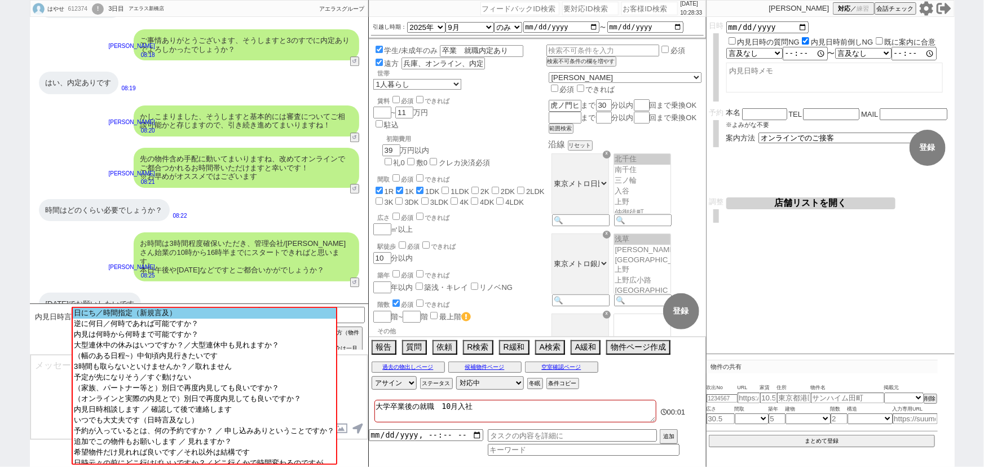
scroll to position [1375, 0]
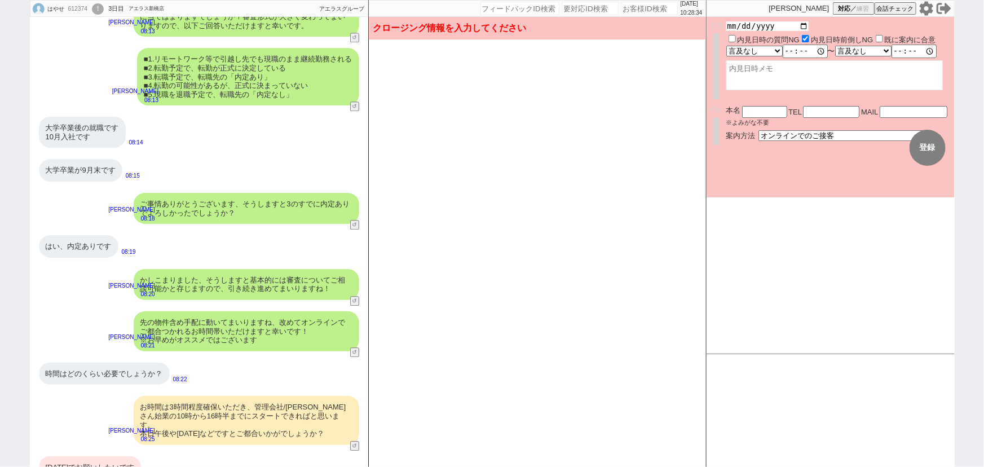
click at [806, 29] on input "date" at bounding box center [767, 26] width 83 height 10
type input "2025-09-02"
click at [767, 193] on form "変更 なし 登録 日時 2025-09-02 内見日時の質問NG 内見日時前倒しNG 既に案内に合意 言及なし 時間明確 午前 午後 お昼 夕方・夜 終日いつ…" at bounding box center [831, 107] width 248 height 180
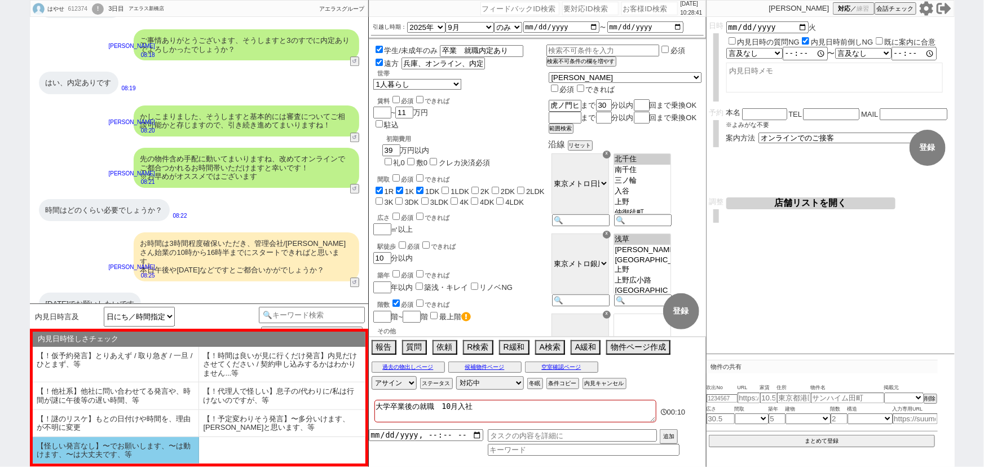
click at [47, 458] on li "【怪しい発言なし】〜でお願いします、〜は動けます、〜は大丈夫です、等" at bounding box center [116, 450] width 166 height 27
select select "【怪しい発言なし】〜でお願いします、〜は動けます、〜は大丈夫です、等"
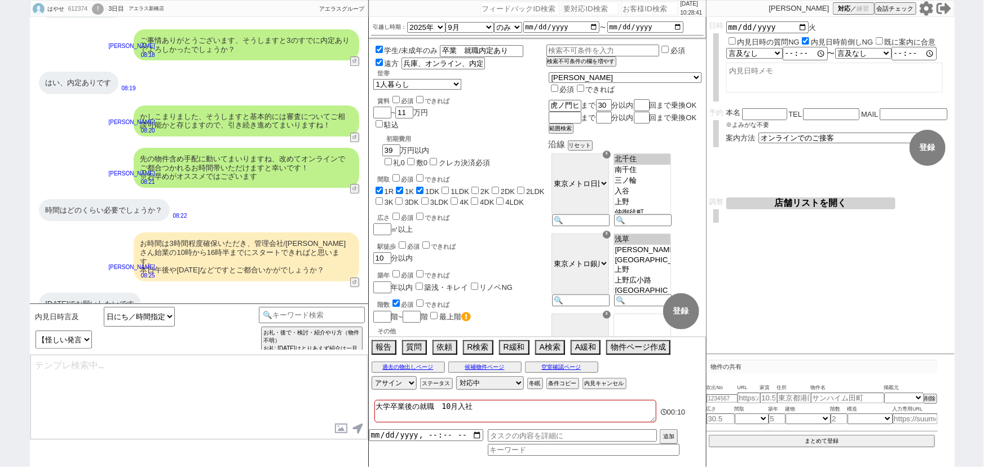
type textarea "2日(火)ですね！お時間いかが致しましょう？ ※10時〜16時半開始で、3時間〜程度確保頂けますと幸いです"
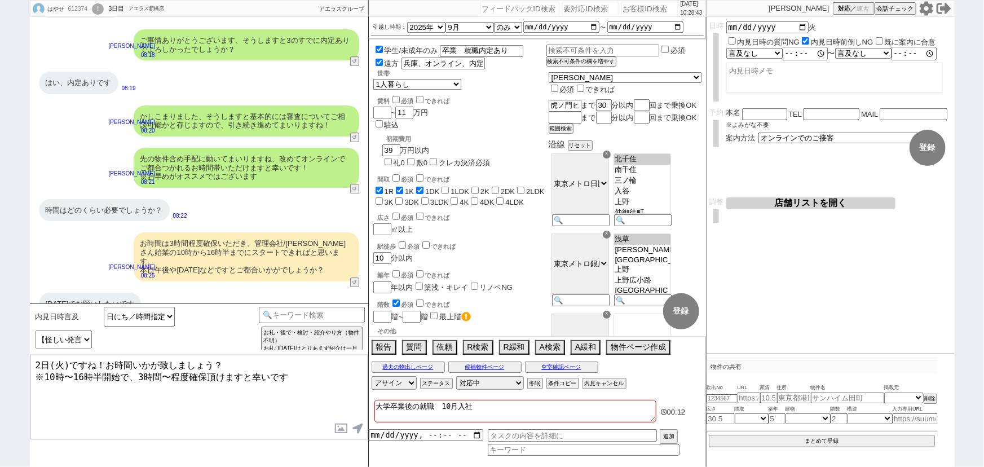
click at [33, 363] on textarea "2日(火)ですね！お時間いかが致しましょう？ ※10時〜16時半開始で、3時間〜程度確保頂けますと幸いです" at bounding box center [198, 397] width 337 height 85
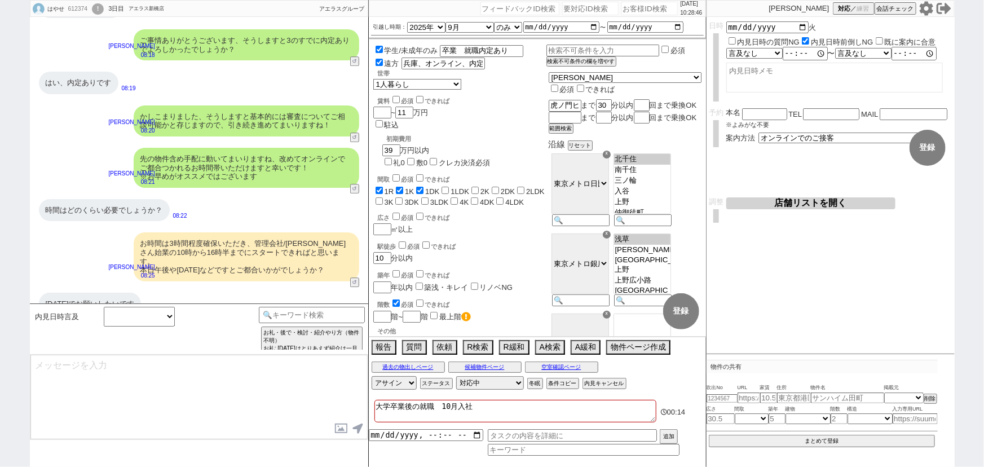
scroll to position [1452, 0]
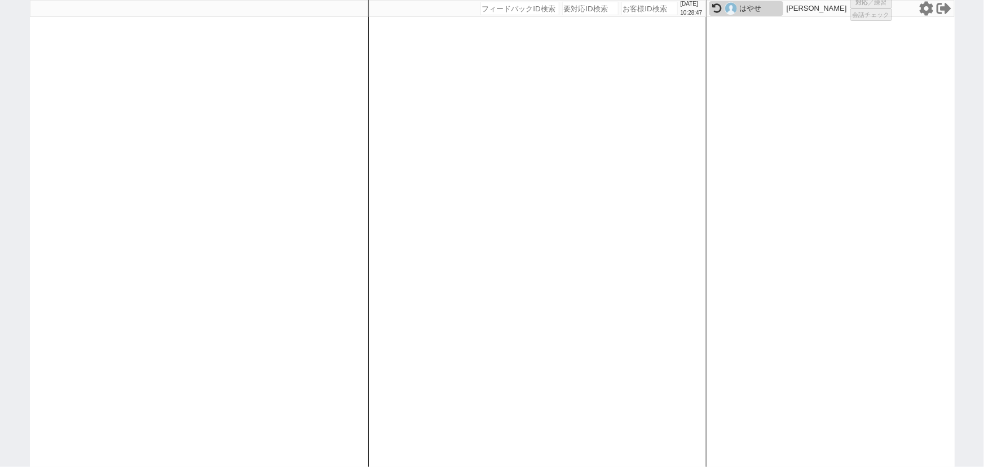
select select "1"
select select "3"
select select
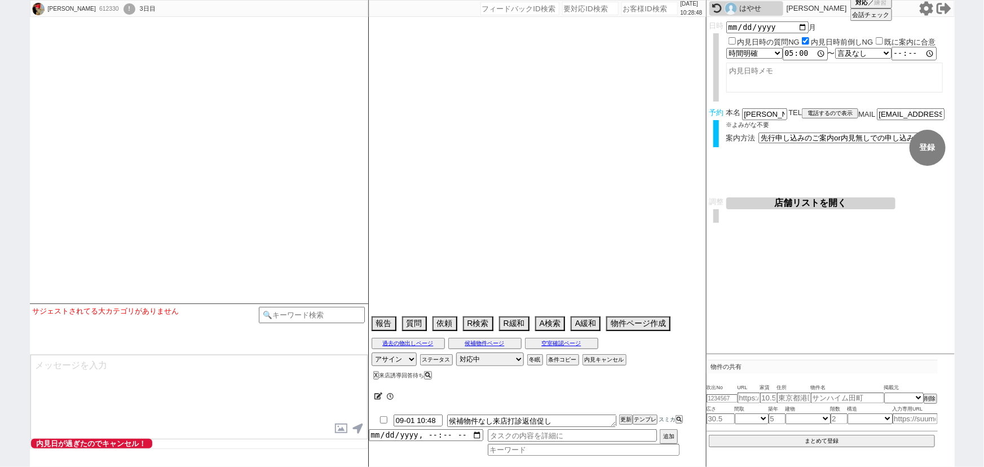
type textarea "遠方：石川県、内見無し申し込み希望、雇用ヒアリング中"
select select
select select "2025"
select select "9"
select select "25"
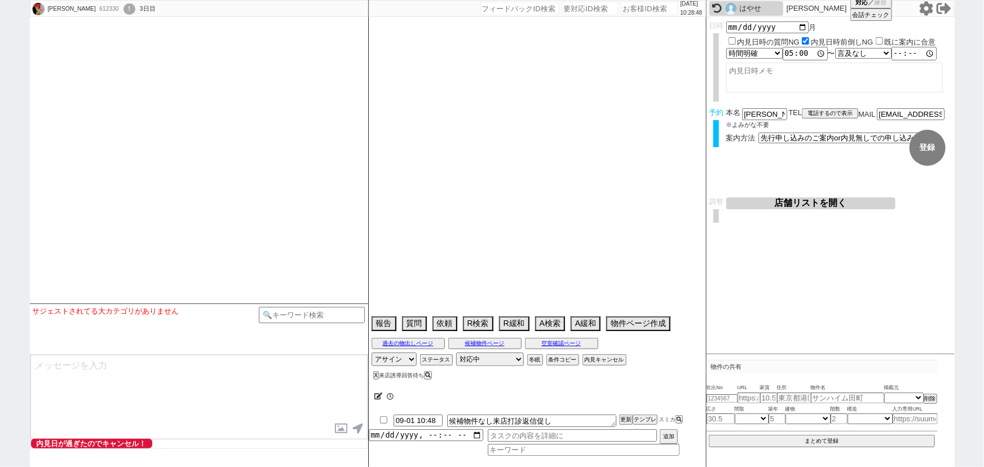
select select "0"
select select "60"
select select "[DATE]"
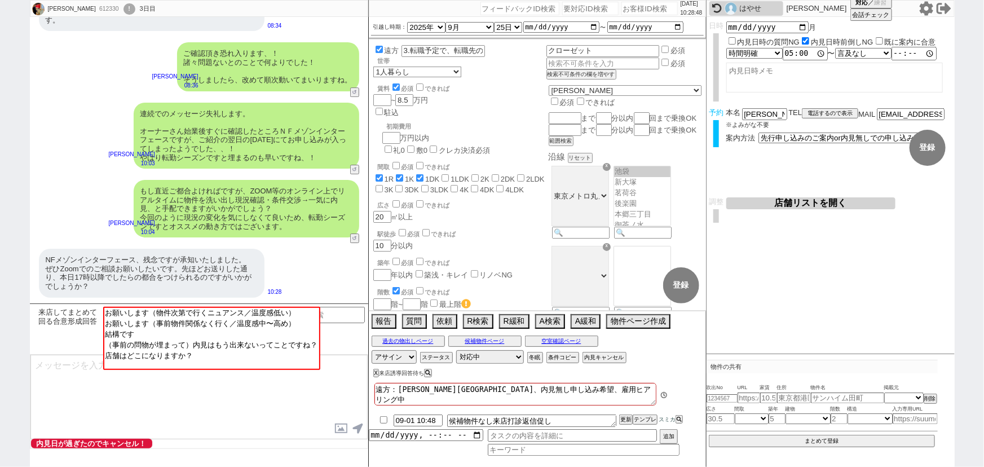
scroll to position [99, 0]
click at [811, 140] on div "予約 本名 佐藤李城 ※よみがな不要 TEL 電話するので表示 電話の理由 356 初日調整での禊 357 問物漏れ回収 359 内見日が怪しいので前倒し&他…" at bounding box center [831, 130] width 248 height 45
select select "4"
click at [758, 133] on select "未定 現地お待ち合わせ ご来店 先行申し込みのご案内or内見無しでの申し込みのご案内 オンラインでのご接客 オンラインで1件の内見のご案内" at bounding box center [842, 138] width 169 height 10
click at [785, 171] on form "変更 なし 登録 日時 2025-09-01 月 内見日時の質問NG 内見日時前倒しNG 既に案内に合意 言及なし 時間明確 午前 午後 お昼 夕方・夜 終日…" at bounding box center [831, 107] width 248 height 180
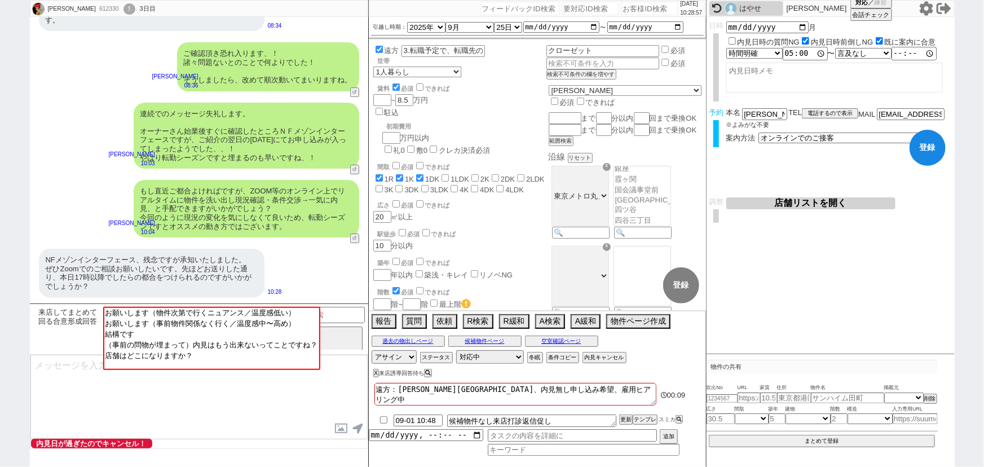
checkbox input "true"
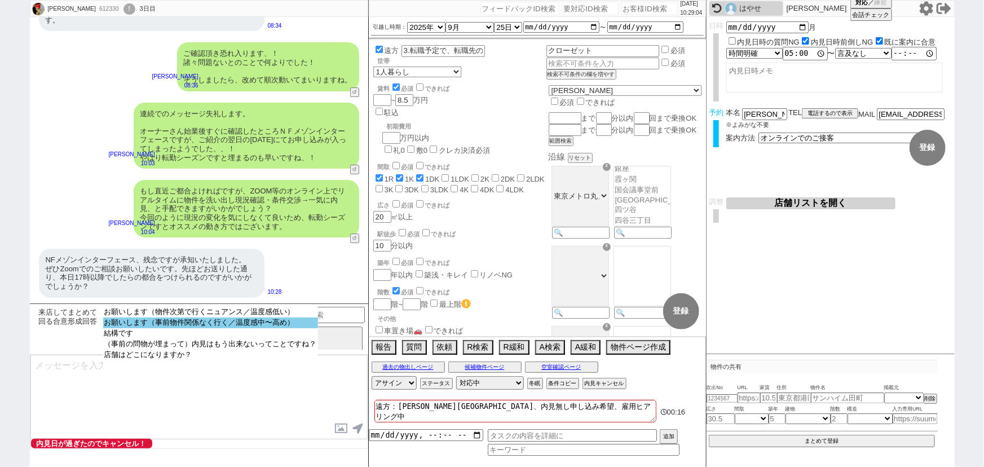
select select "お願いします（事前物件関係なく行く／温度感中〜高め）"
click at [281, 328] on option "お願いします（事前物件関係なく行く／温度感中〜高め）" at bounding box center [210, 333] width 215 height 11
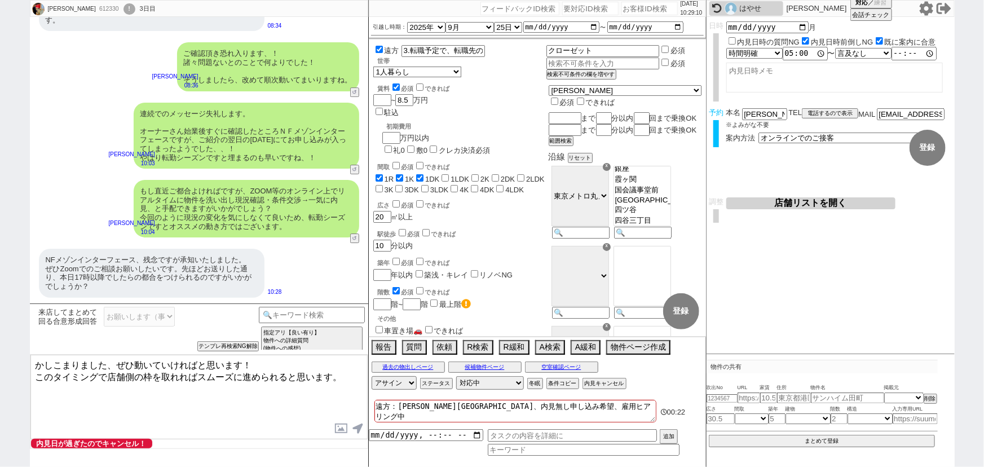
click at [177, 373] on textarea "かしこまりました、ぜひ動いていければと思います！ このタイミングで店舗側の枠を取れればスムーズに進められると思います。" at bounding box center [198, 397] width 337 height 85
click at [107, 373] on textarea "かしこまりました、ぜひ動いていければと思います！ このタイミングで店舗側の枠を取れればスムーズに進められると思います。" at bounding box center [198, 397] width 337 height 85
type textarea "かしこまりました、ぜひ動いていければと思います！ このタイミングでオンライン接客で店舗側の枠を取れればスムーズに進められると思います。"
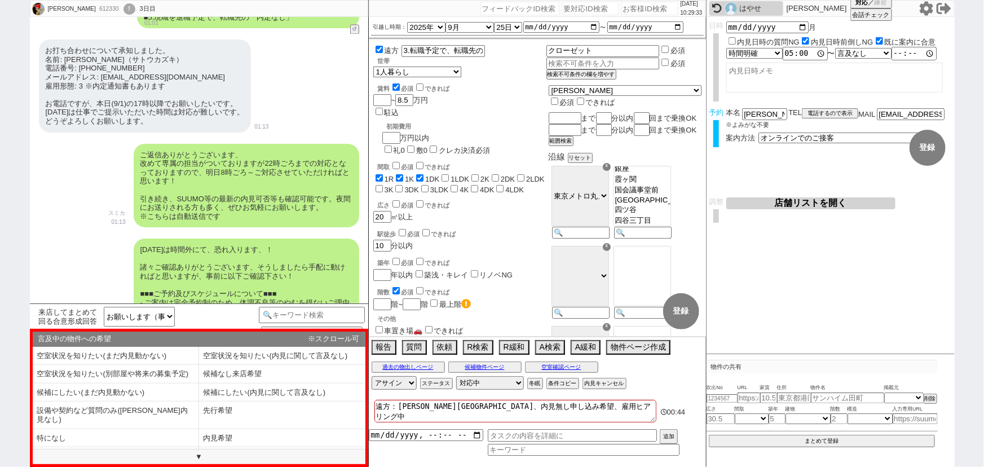
scroll to position [1105, 0]
click at [199, 383] on li "候補なし来店希望" at bounding box center [116, 392] width 166 height 19
select select "候補なし来店希望"
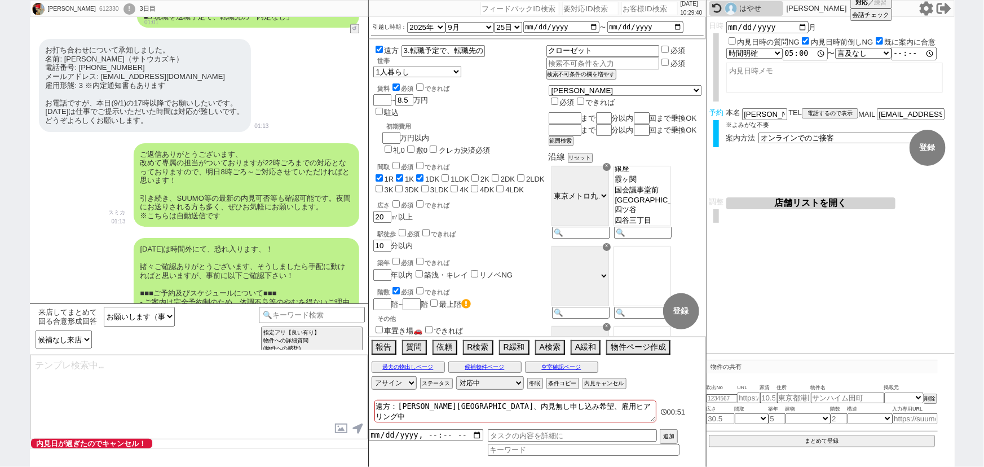
type textarea "またスミカはLINEのサービスなので、ご案内は審査済みのパートナー店舗が行います！"
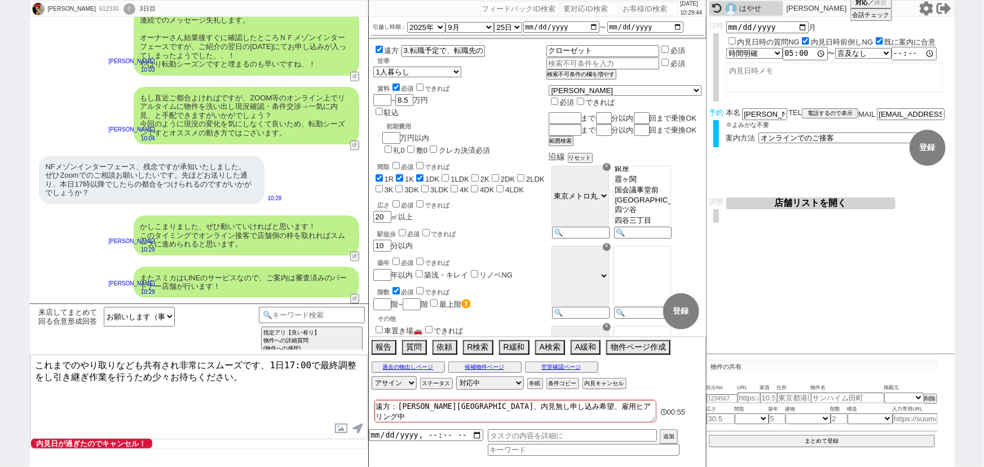
drag, startPoint x: 281, startPoint y: 365, endPoint x: 272, endPoint y: 364, distance: 9.1
click at [272, 364] on textarea "これまでのやり取りなども共有され非常にスムーズです、1日17:00で最終調整をし引き継ぎ作業を行うため少々お待ちください。" at bounding box center [198, 397] width 337 height 85
type textarea "これまでのやり取りなども共有され非常にスムーズです、本日(月)17:00で最終調整をし引き継ぎ作業を行うため少々お待ちください。"
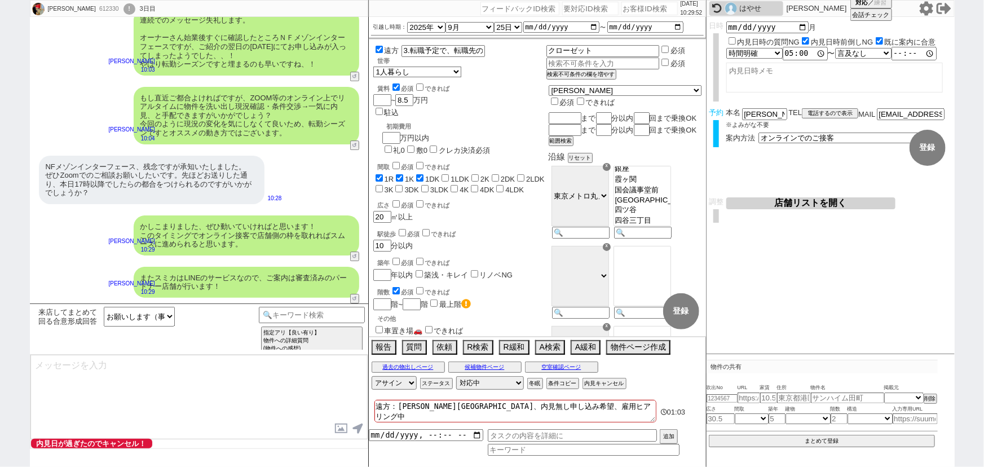
scroll to position [1738, 0]
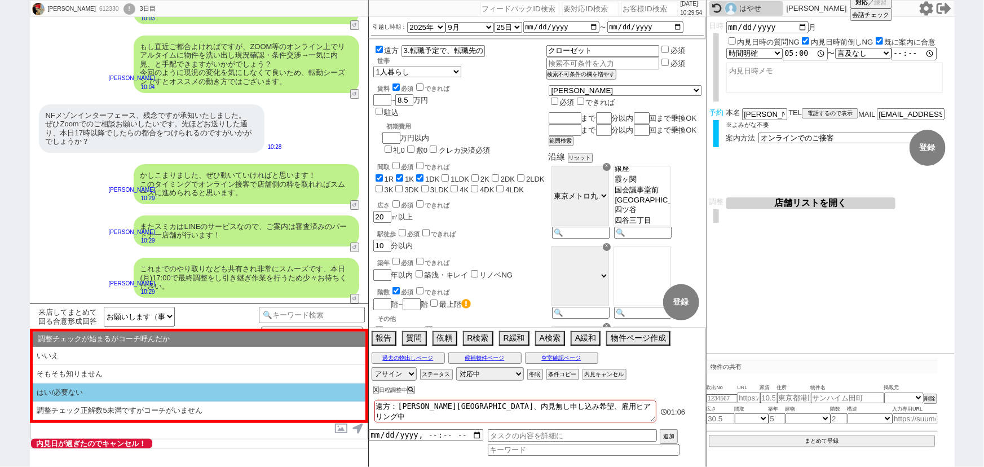
click at [223, 383] on li "はい/必要ない" at bounding box center [199, 392] width 333 height 19
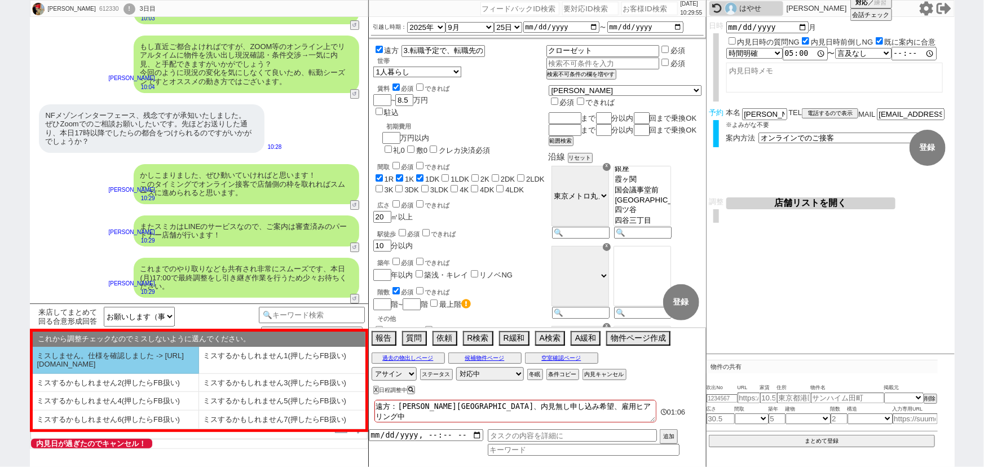
click at [178, 374] on li "ミスしません。仕様を確認しました -> [URL][DOMAIN_NAME]" at bounding box center [116, 360] width 166 height 27
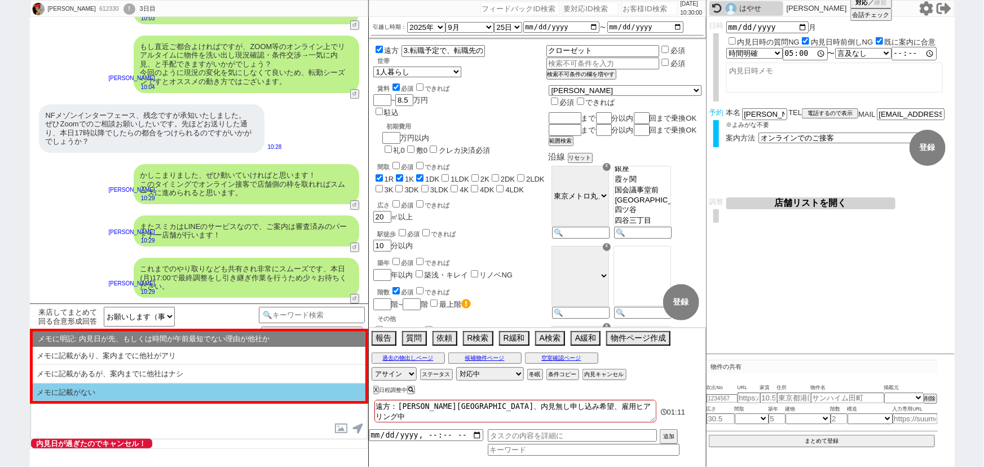
click at [183, 390] on li "メモに記載がない" at bounding box center [199, 392] width 333 height 18
select select "はい/必要ない"
select select "ミスしません。仕様を確認しました -> [URL][DOMAIN_NAME]"
select select "メモに記載がない"
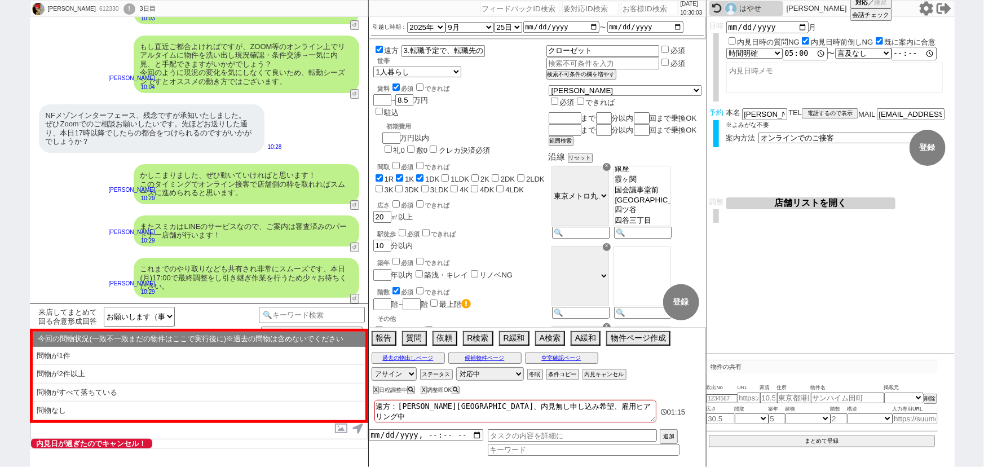
drag, startPoint x: 588, startPoint y: 402, endPoint x: 510, endPoint y: 407, distance: 77.9
click at [510, 407] on textarea "遠方：石川県、内見無し申し込み希望、雇用ヒアリング中" at bounding box center [515, 411] width 282 height 23
type textarea "遠方：石川県、内見無し申し込み希望、"
checkbox input "true"
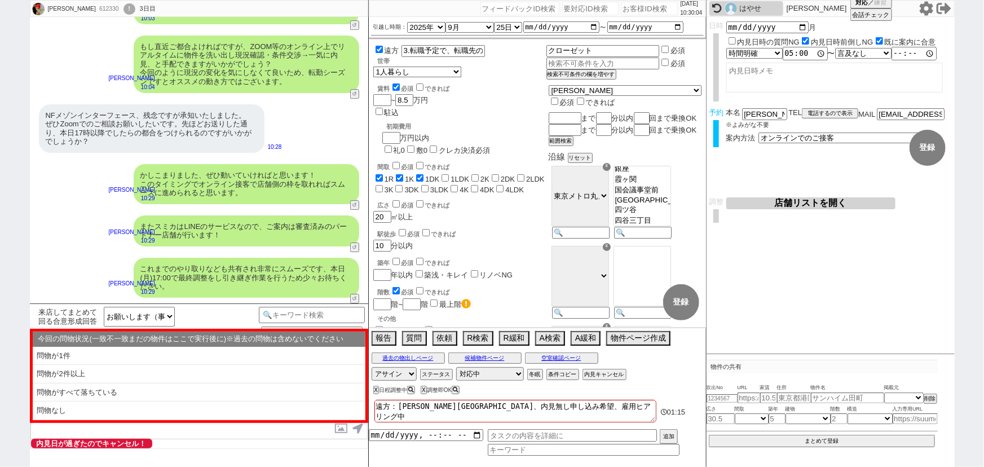
checkbox input "true"
checkbox input "false"
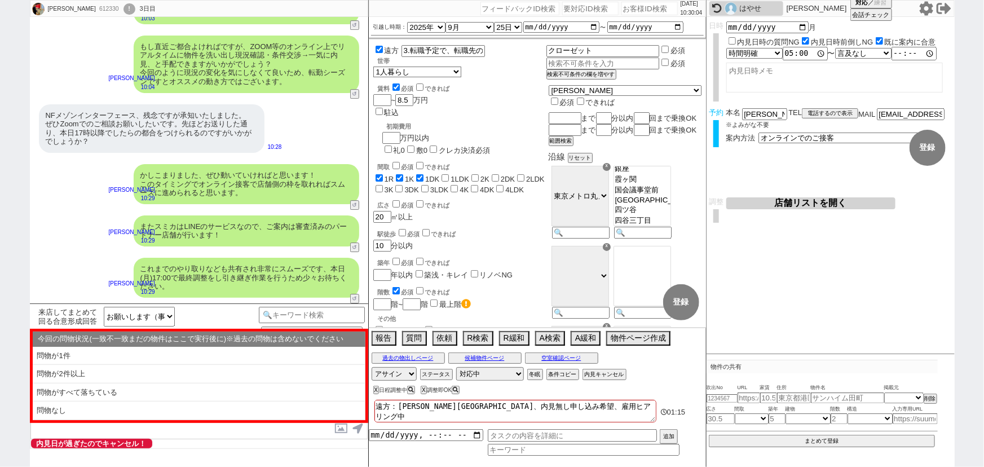
checkbox input "false"
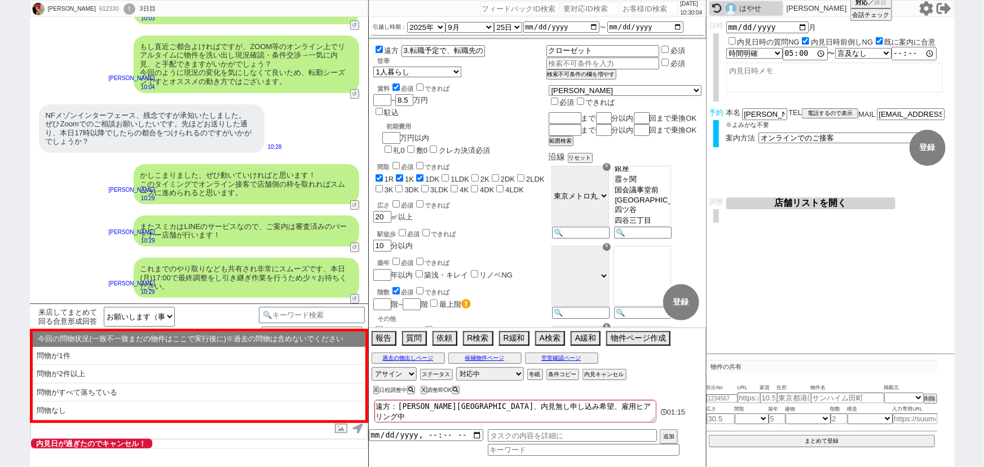
checkbox input "false"
type textarea "遠方：石川県、内見無し申し込み希望"
checkbox input "true"
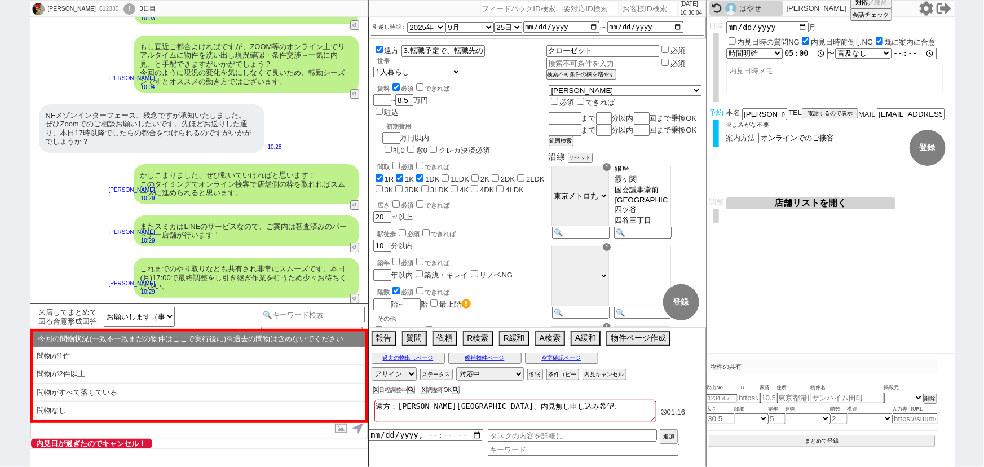
checkbox input "false"
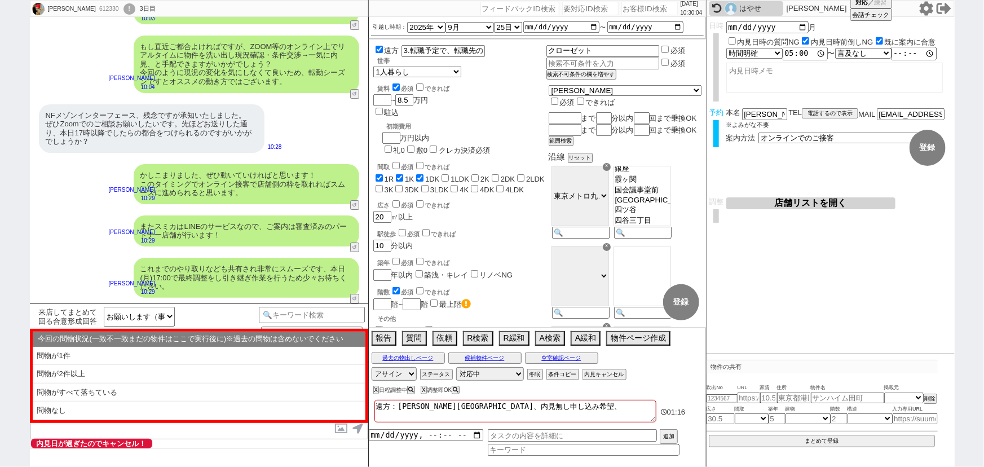
checkbox input "false"
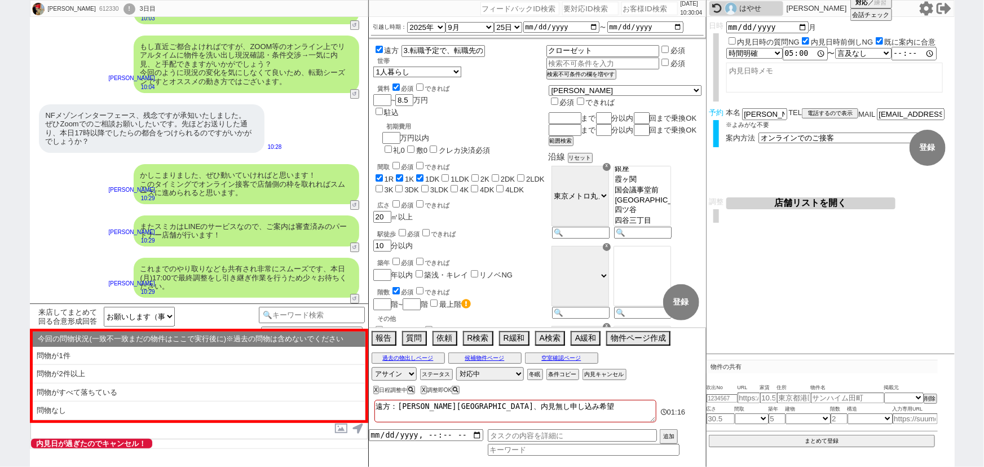
type textarea "遠方：石川県、内見無し申し込み希"
checkbox input "true"
checkbox input "false"
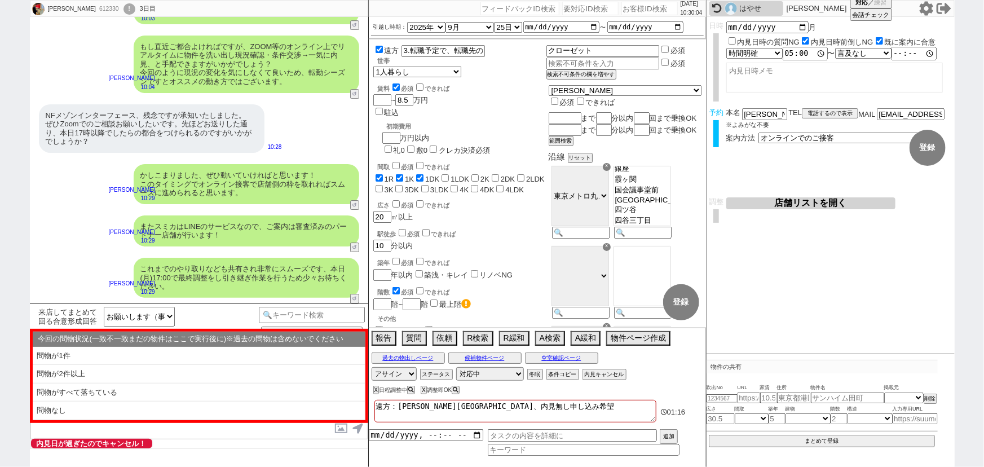
checkbox input "false"
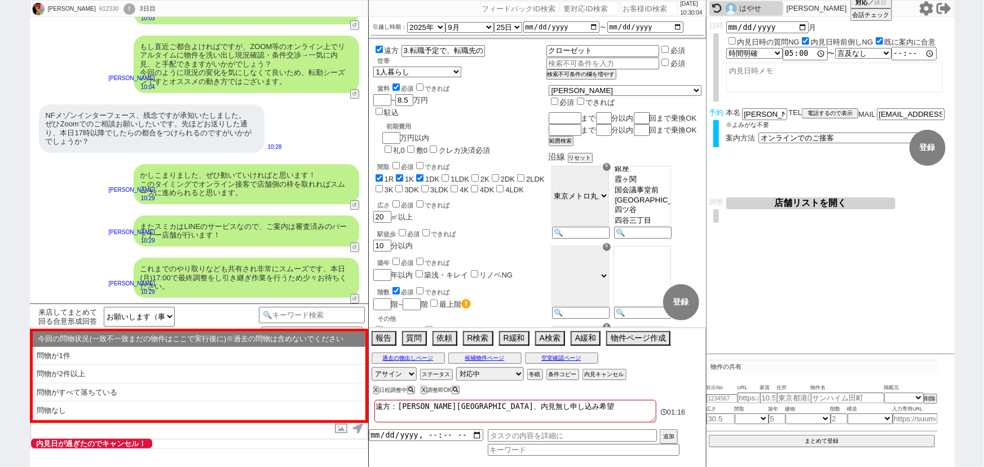
checkbox input "false"
type textarea "遠方：石川県、内見無し申し込み"
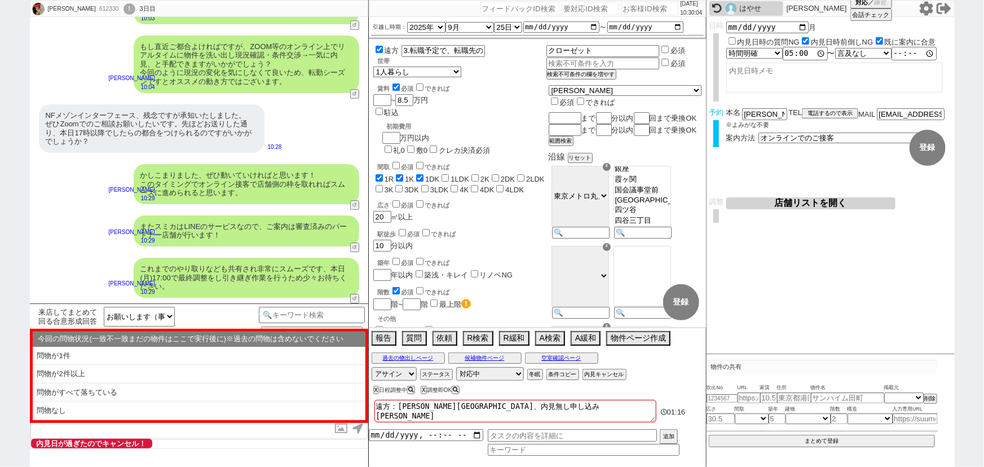
checkbox input "true"
checkbox input "false"
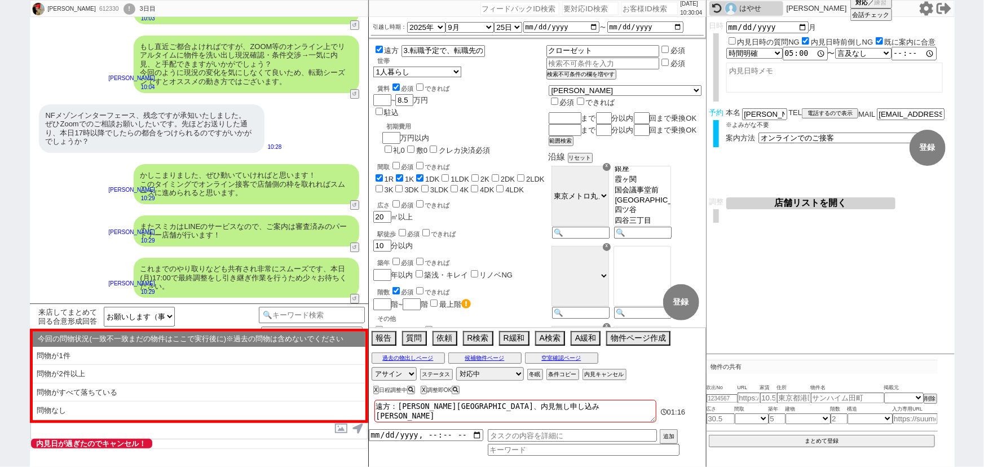
checkbox input "false"
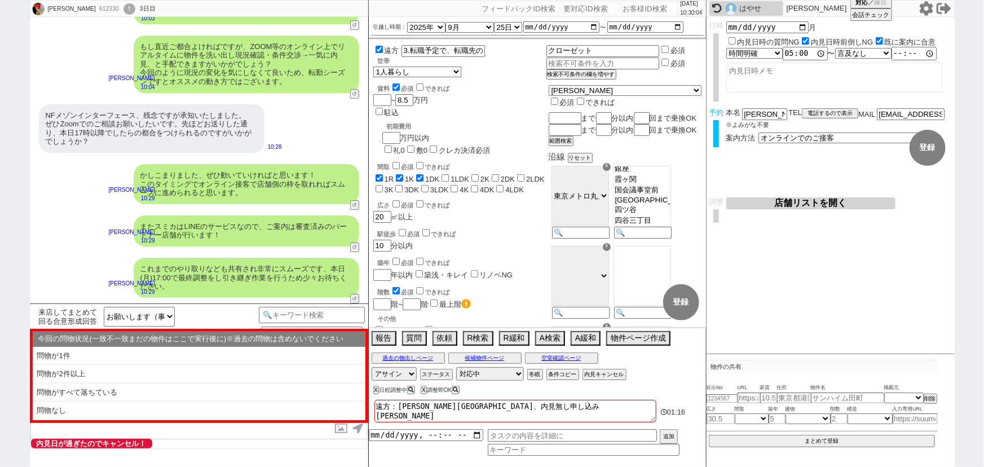
checkbox input "false"
type textarea "遠方：石川県、内見無し申し込"
checkbox input "true"
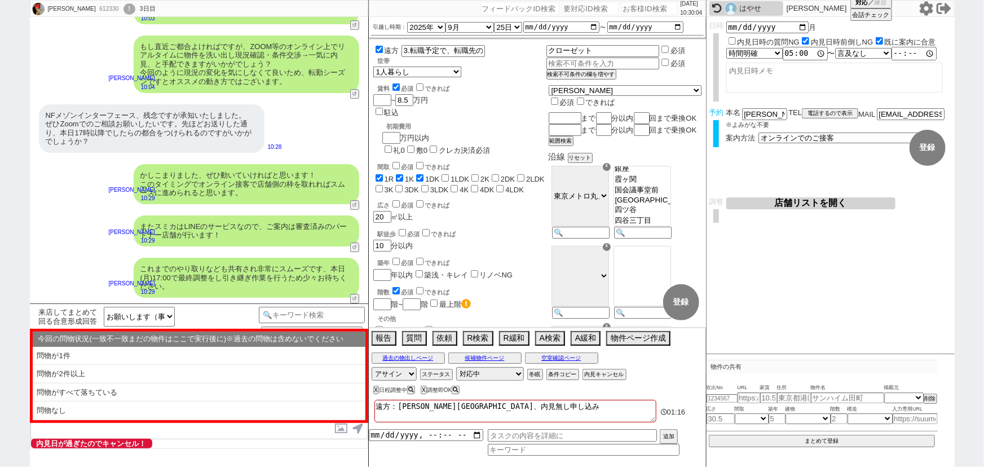
checkbox input "true"
checkbox input "false"
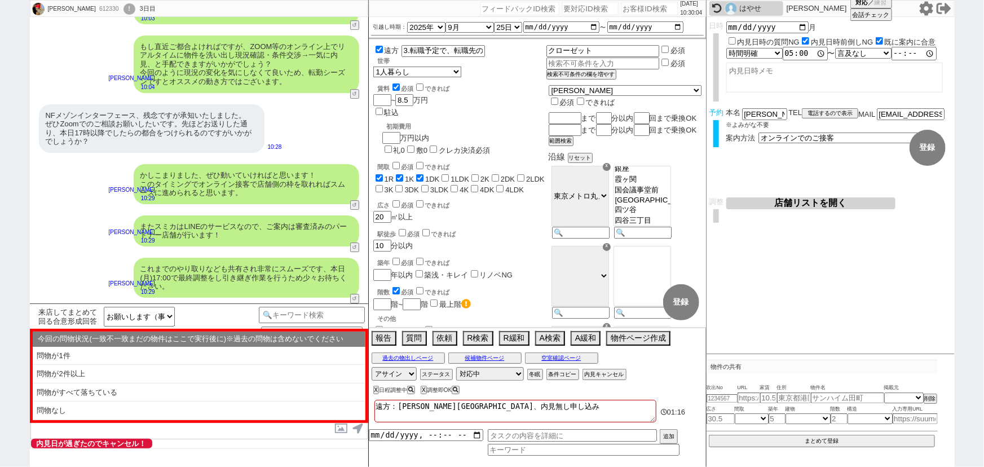
checkbox input "false"
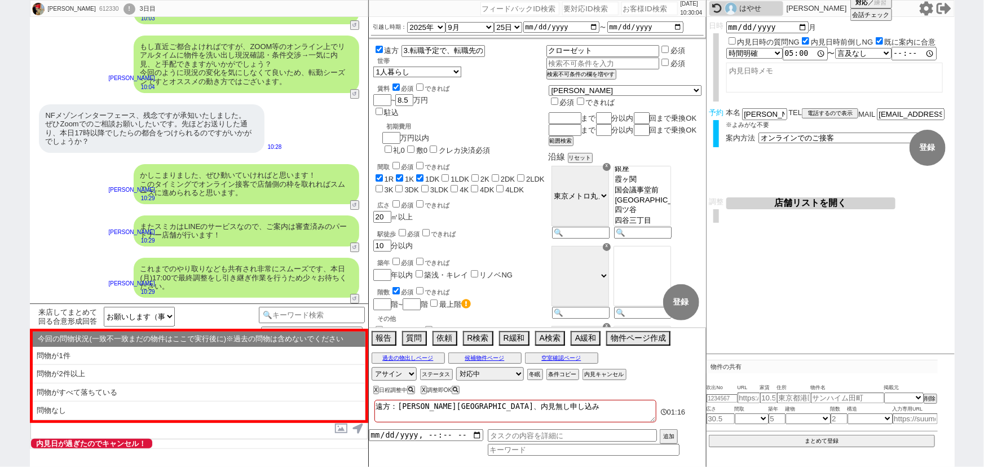
checkbox input "false"
type textarea "遠方：石川県、内見無し申し"
checkbox input "true"
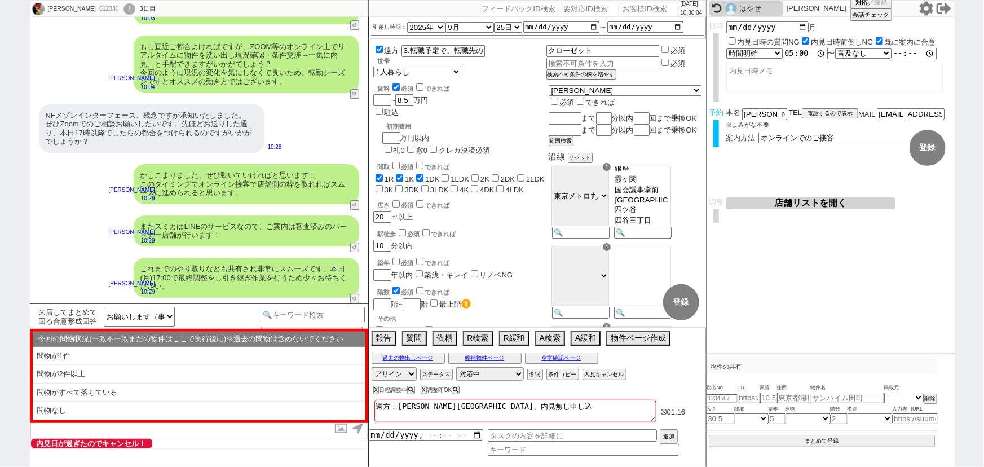
checkbox input "true"
checkbox input "false"
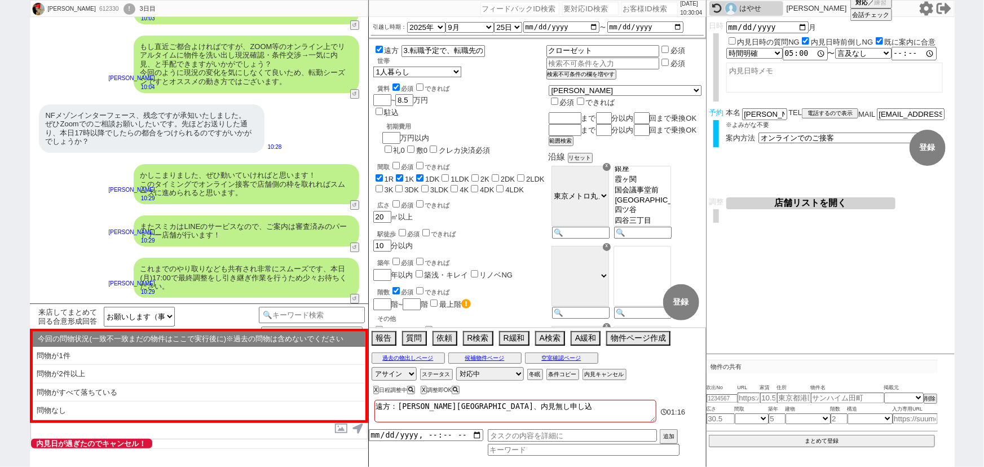
checkbox input "false"
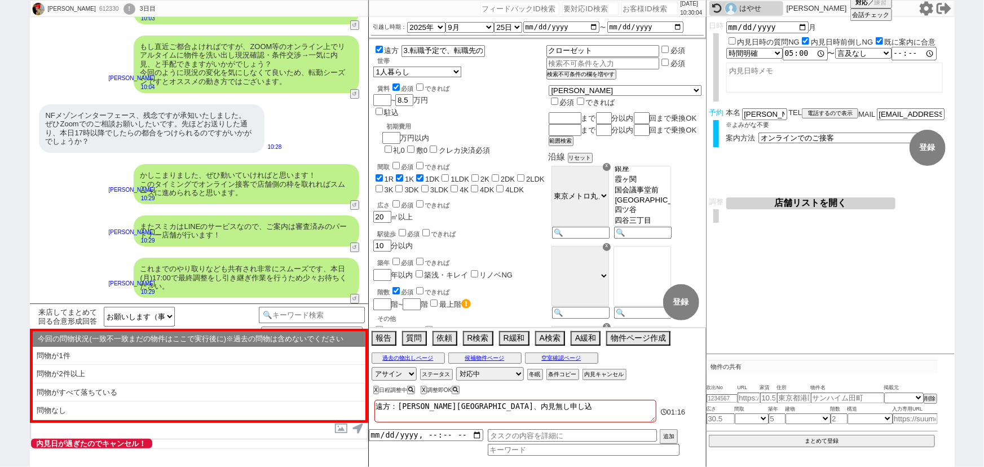
checkbox input "false"
type textarea "遠方：石川県、内見無し申"
checkbox input "true"
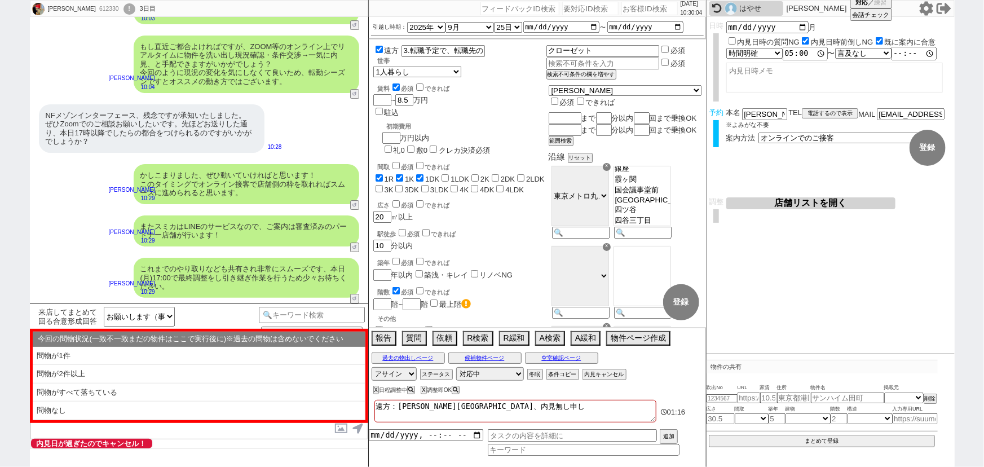
checkbox input "false"
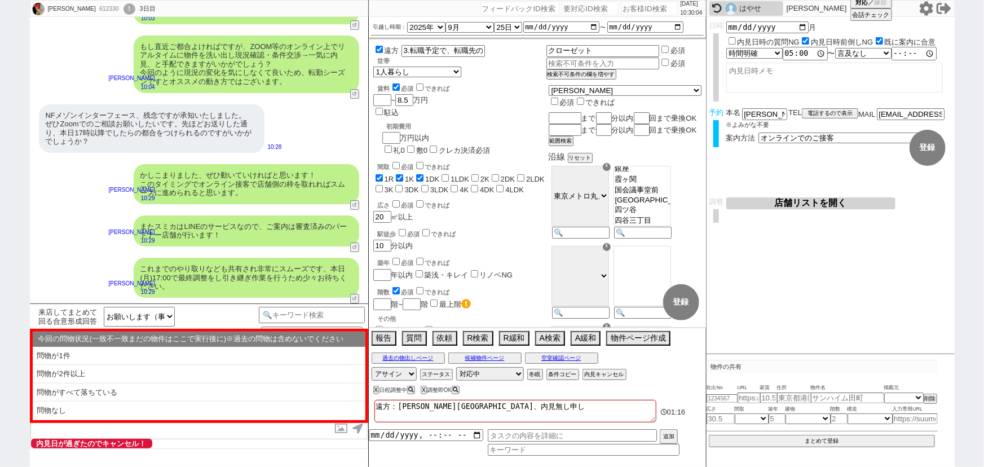
checkbox input "false"
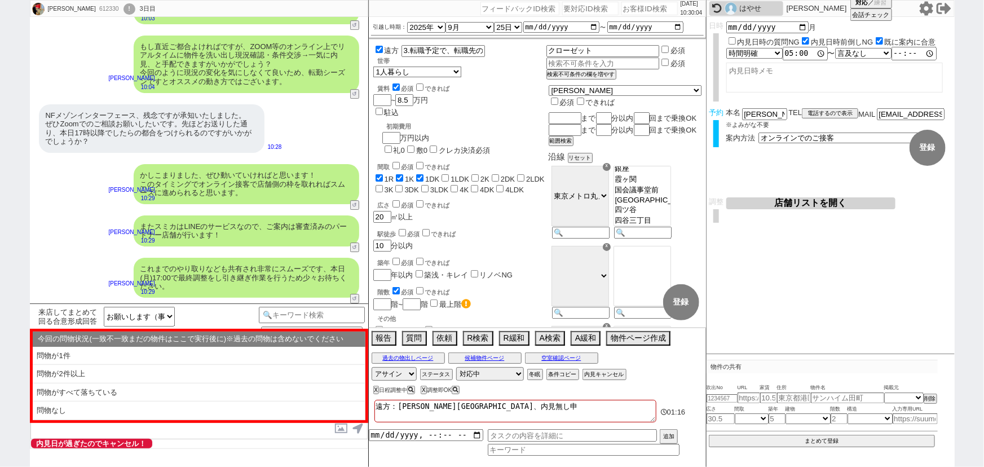
type textarea "遠方：石川県、内見無し"
checkbox input "true"
checkbox input "false"
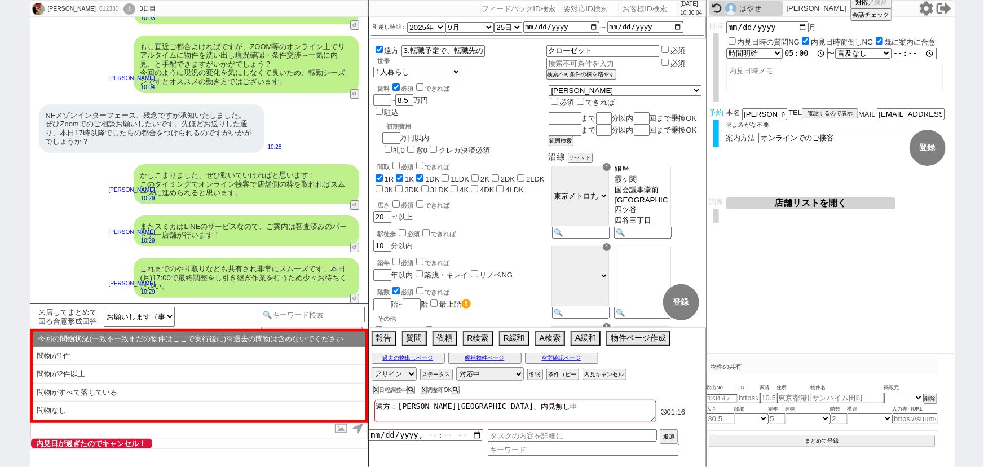
checkbox input "false"
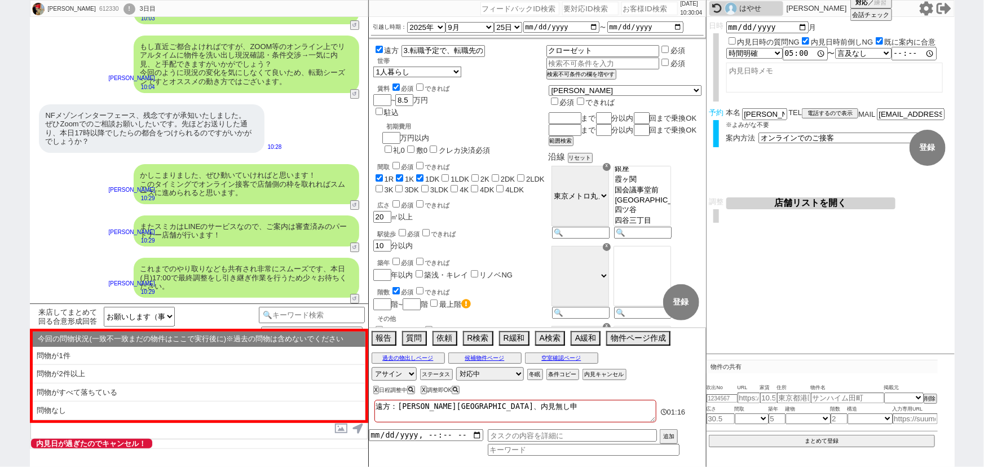
checkbox input "false"
type textarea "遠方：石川県、内見無"
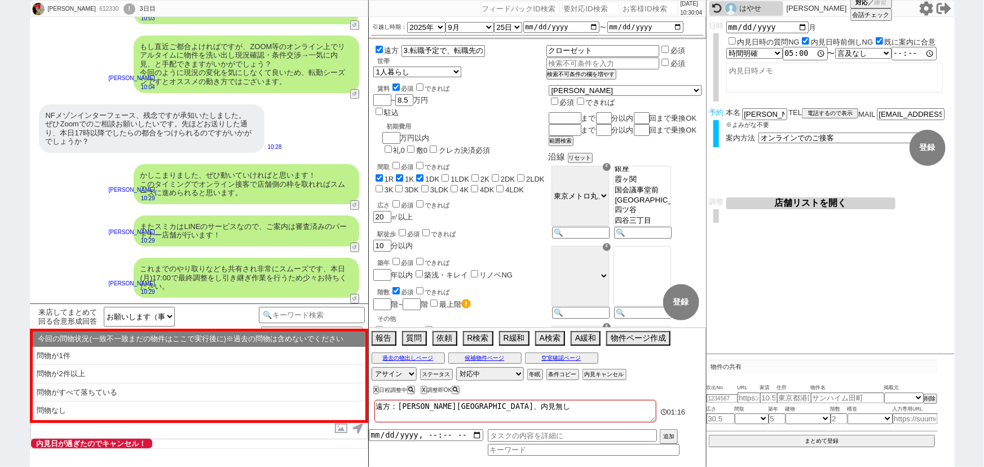
checkbox input "true"
checkbox input "false"
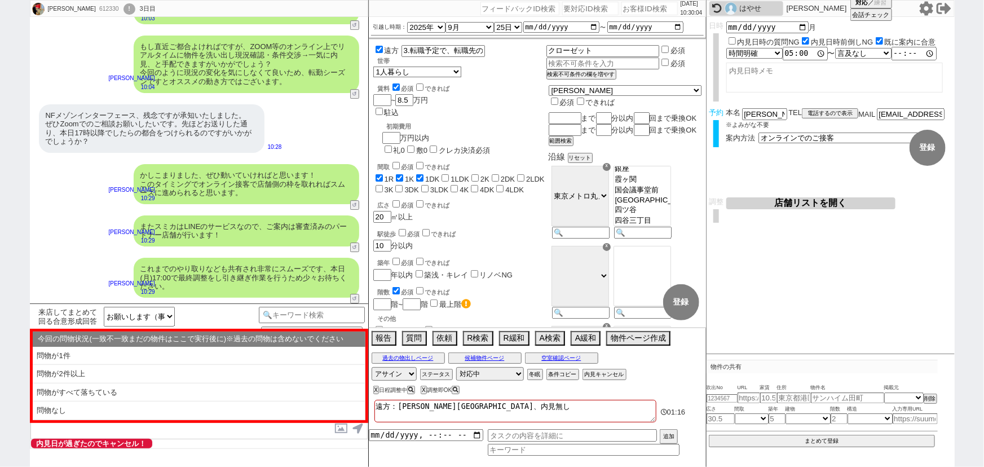
checkbox input "false"
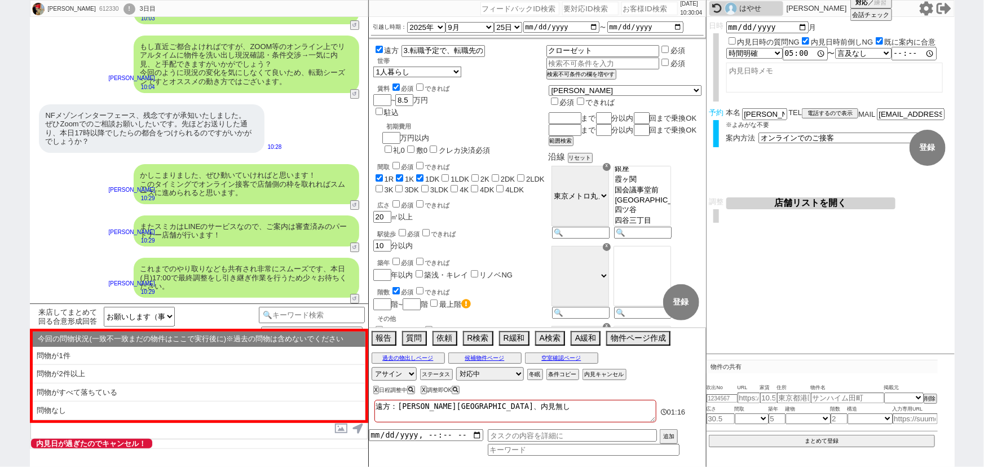
checkbox input "false"
type textarea "遠方：石川県、内見"
checkbox input "true"
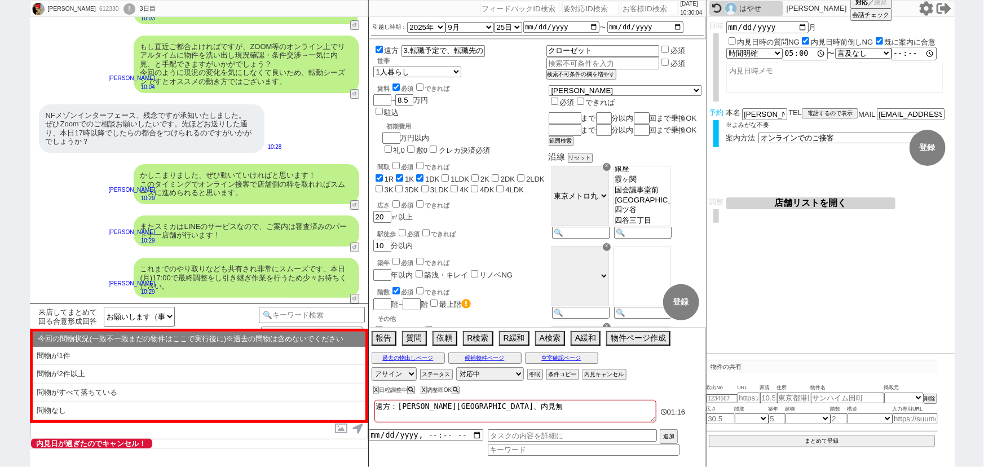
checkbox input "true"
checkbox input "false"
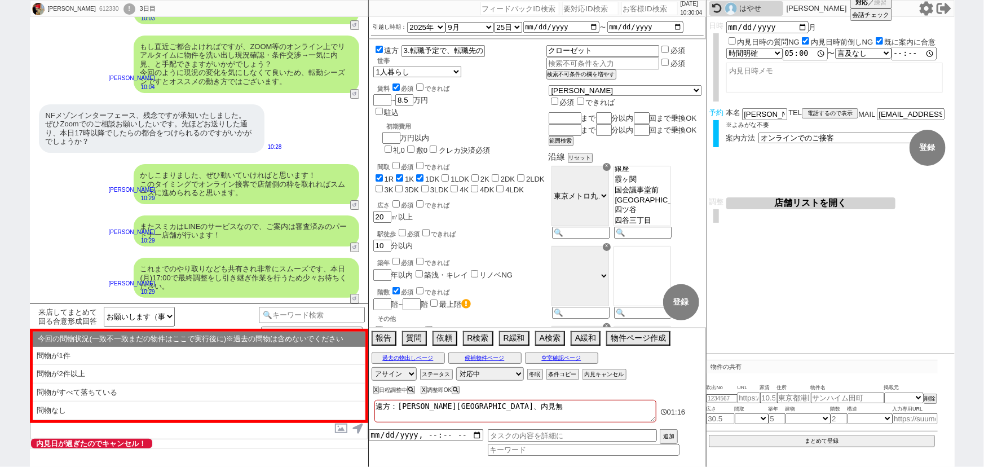
checkbox input "false"
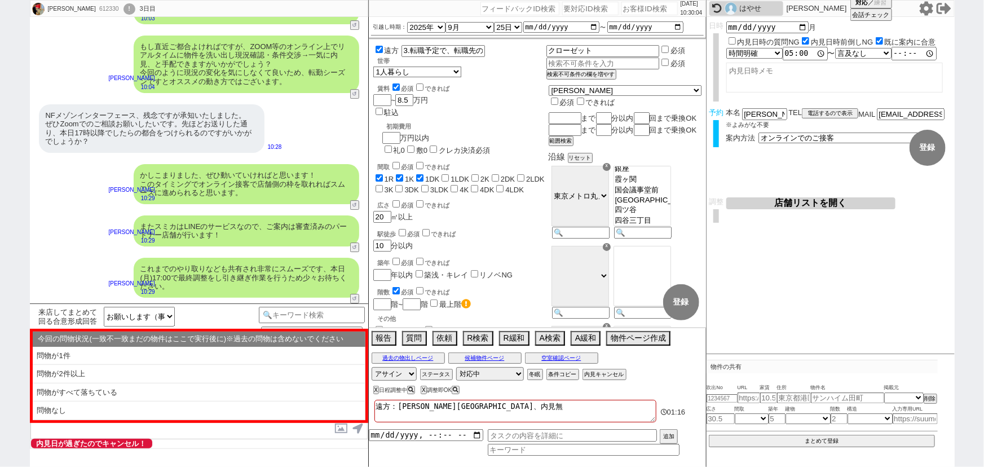
checkbox input "false"
type textarea "遠方：石川県、内"
checkbox input "true"
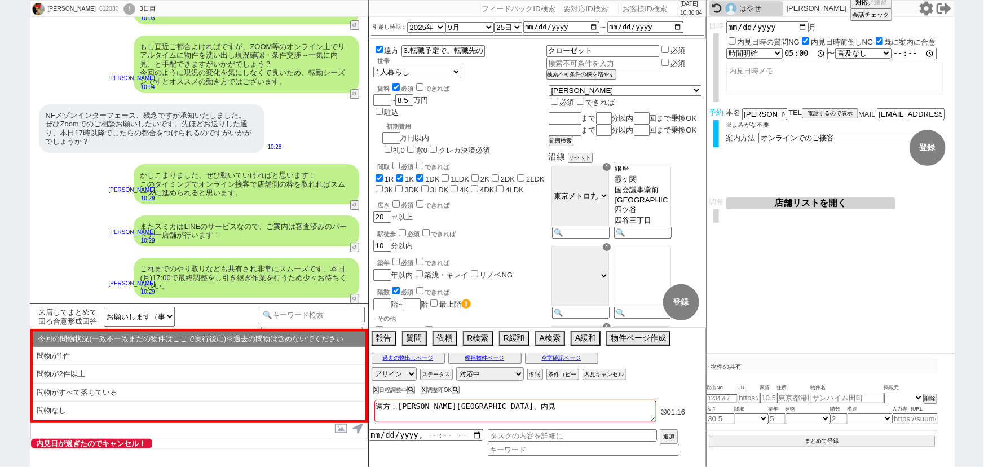
checkbox input "true"
checkbox input "false"
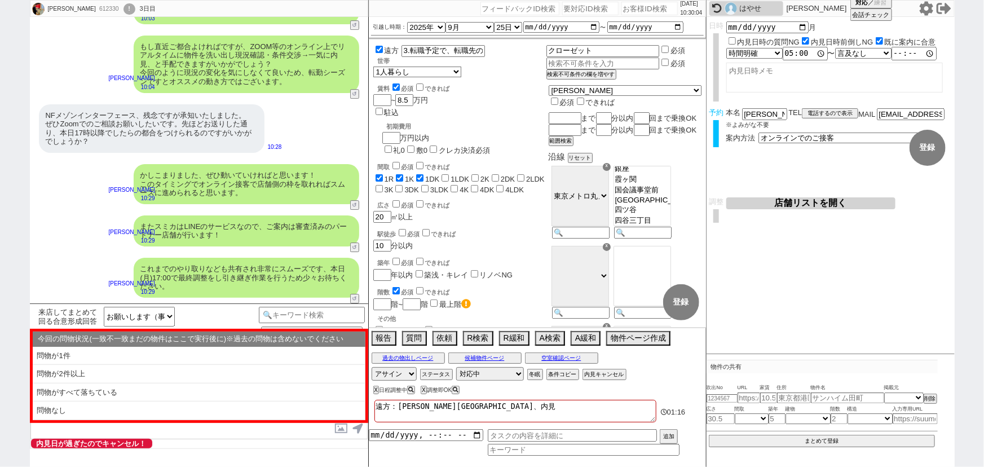
checkbox input "false"
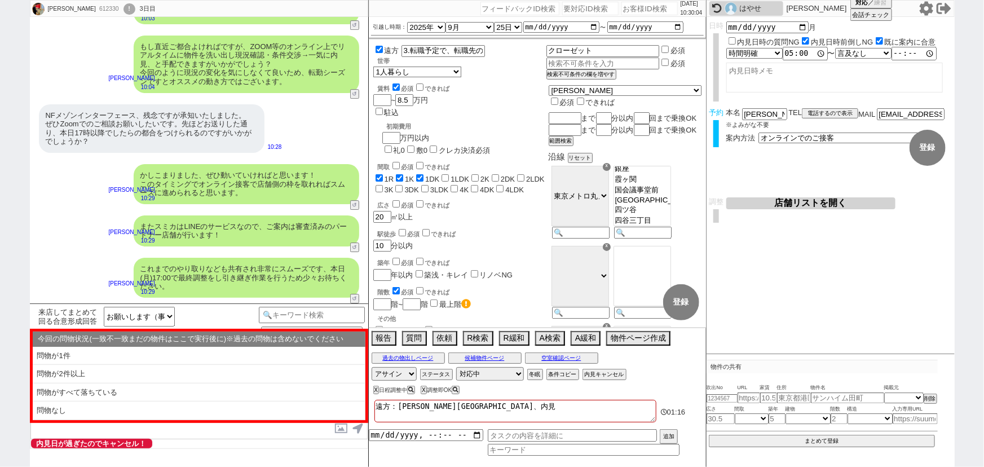
checkbox input "false"
type textarea "遠方：石川県、"
checkbox input "true"
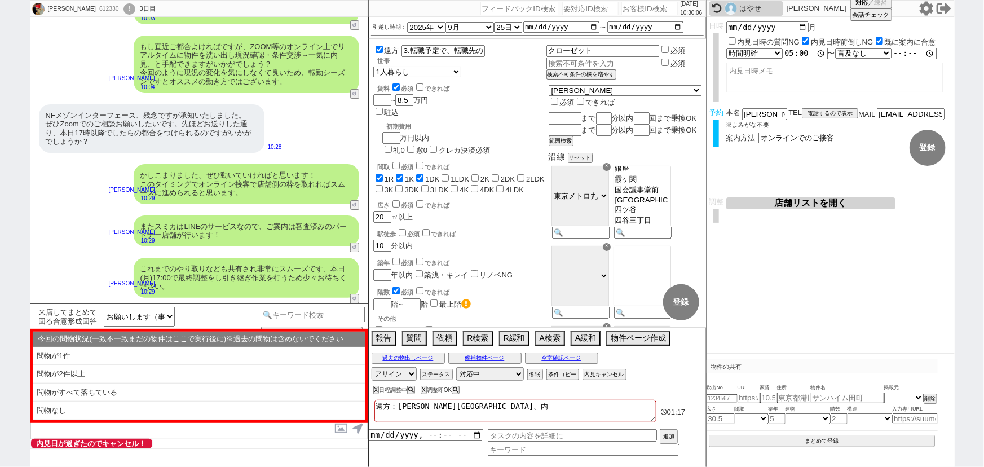
checkbox input "false"
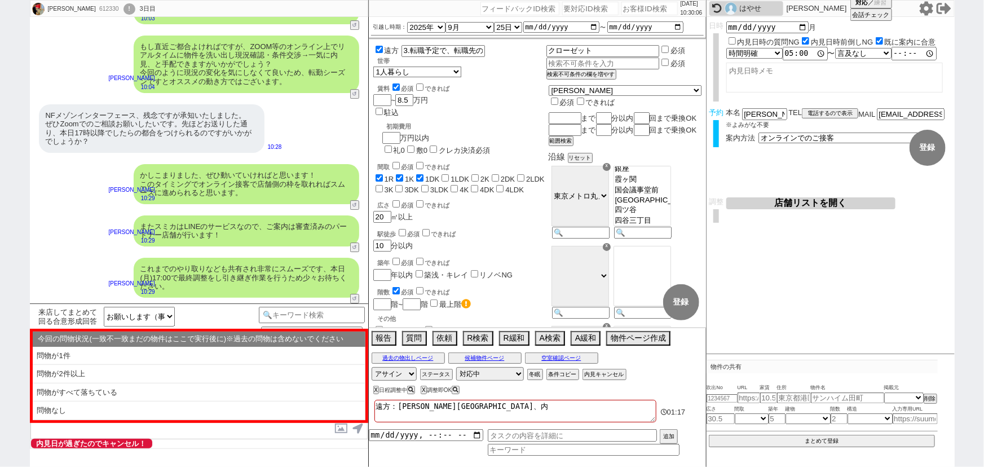
checkbox input "false"
click at [432, 51] on input "3.転職予定で、転職先の「内定あり」" at bounding box center [441, 51] width 81 height 10
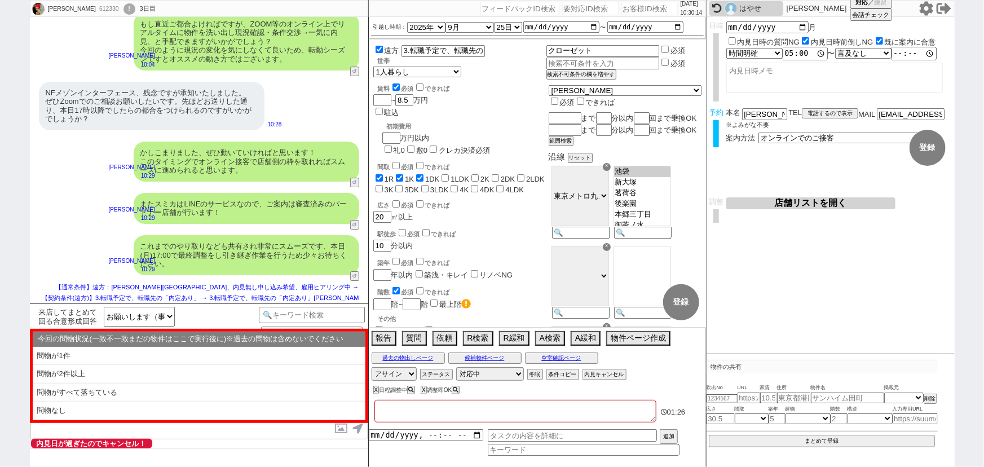
scroll to position [99, 0]
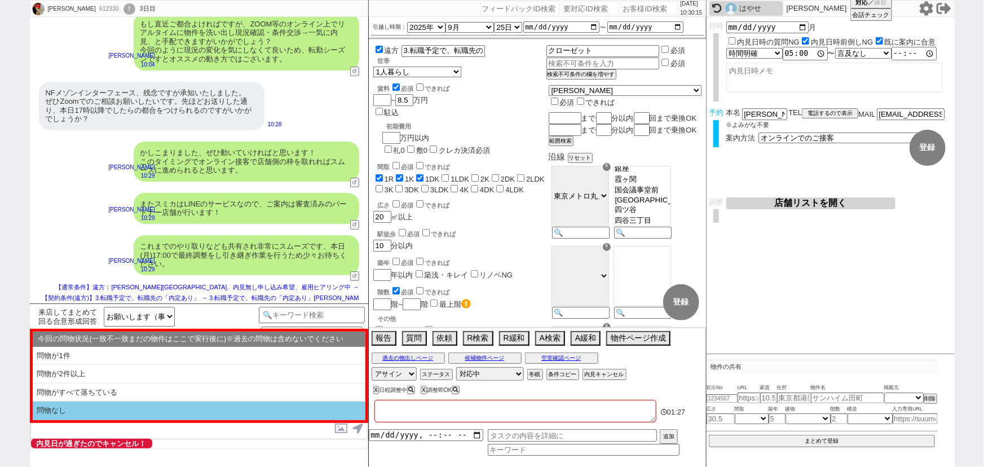
click at [107, 407] on li "問物なし" at bounding box center [199, 410] width 333 height 19
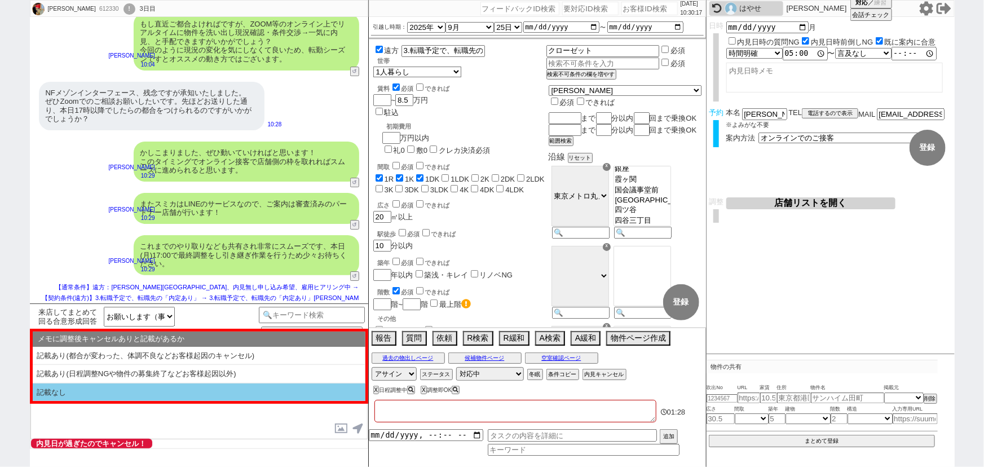
click at [120, 389] on li "記載なし" at bounding box center [199, 392] width 333 height 18
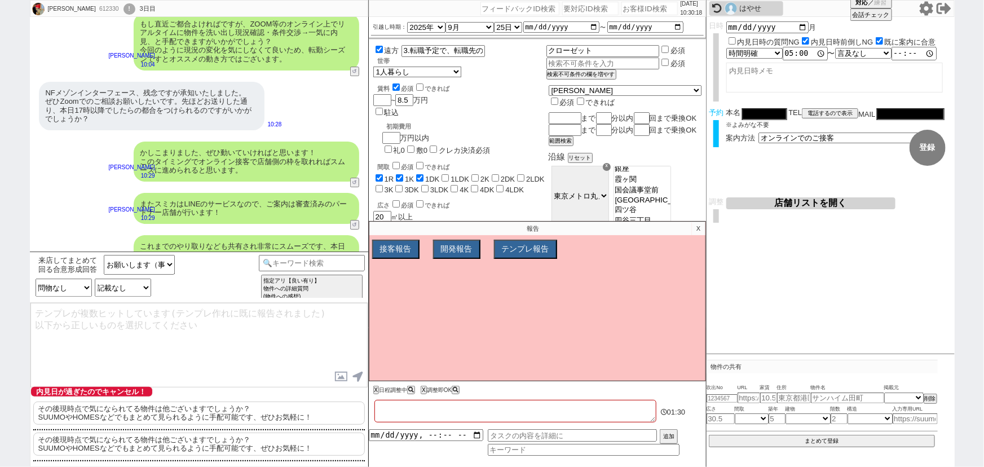
click at [127, 417] on p "その後現時点で気になられてる物件は他ございますでしょうか？ SUUMOやHOMESなどでもまとめて見られるように手配可能です、ぜひお気軽に！" at bounding box center [199, 412] width 332 height 23
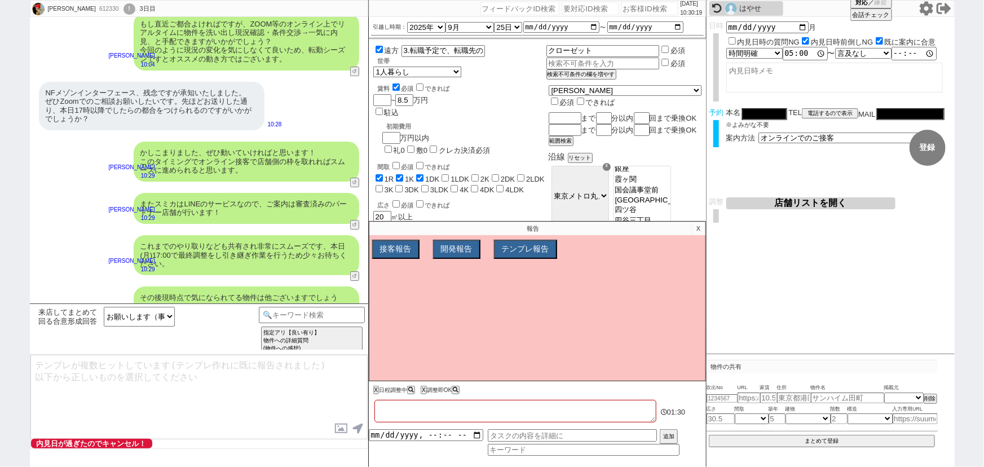
scroll to position [1822, 0]
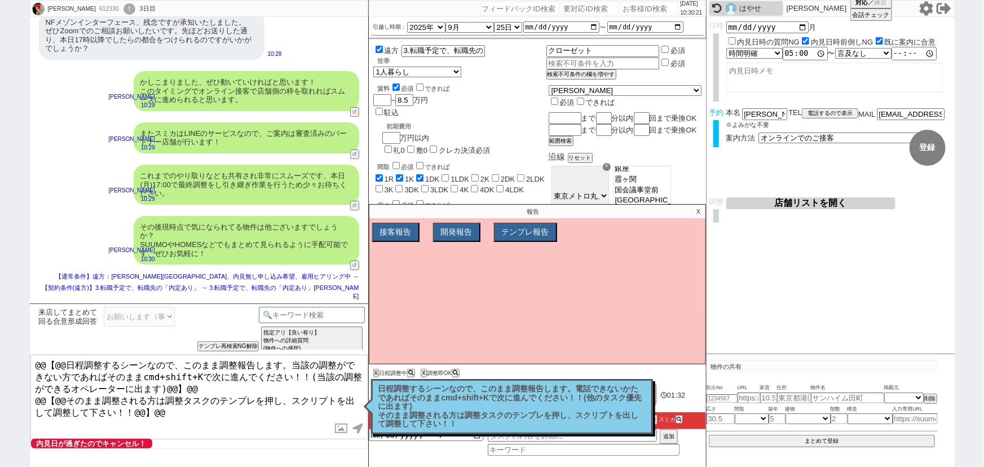
click at [698, 215] on p "X" at bounding box center [698, 212] width 13 height 14
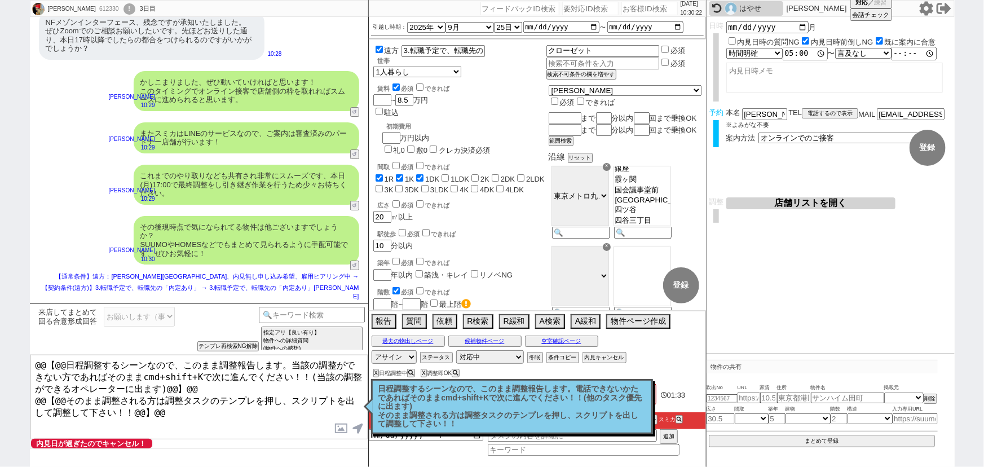
click at [810, 205] on button "店舗リストを開く" at bounding box center [810, 203] width 169 height 12
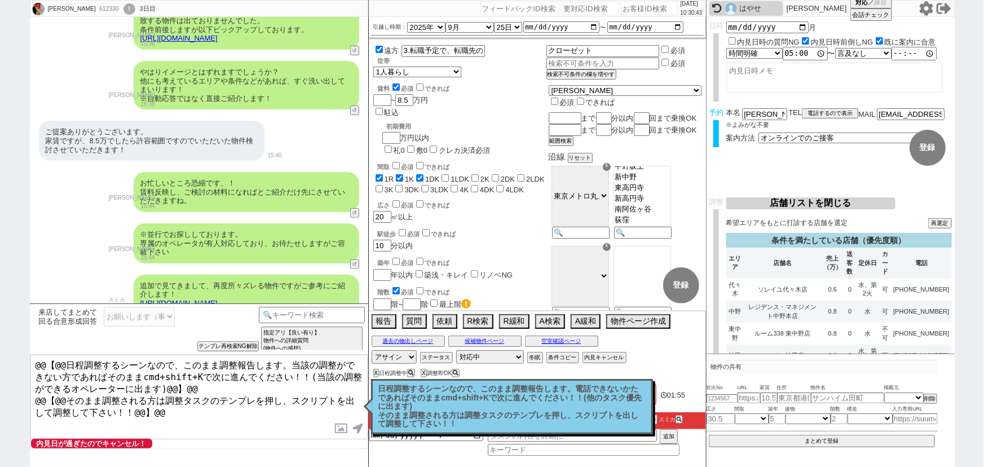
scroll to position [0, 0]
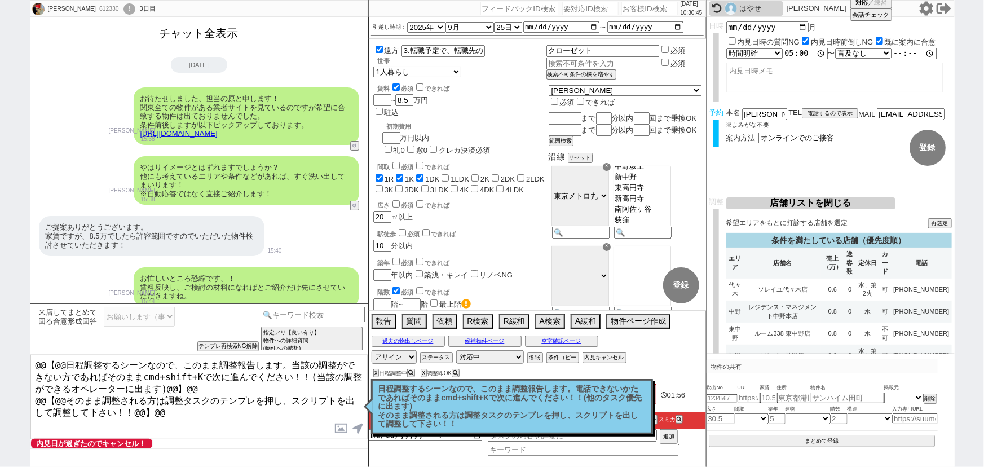
click at [210, 29] on button "チャット全表示" at bounding box center [199, 34] width 88 height 20
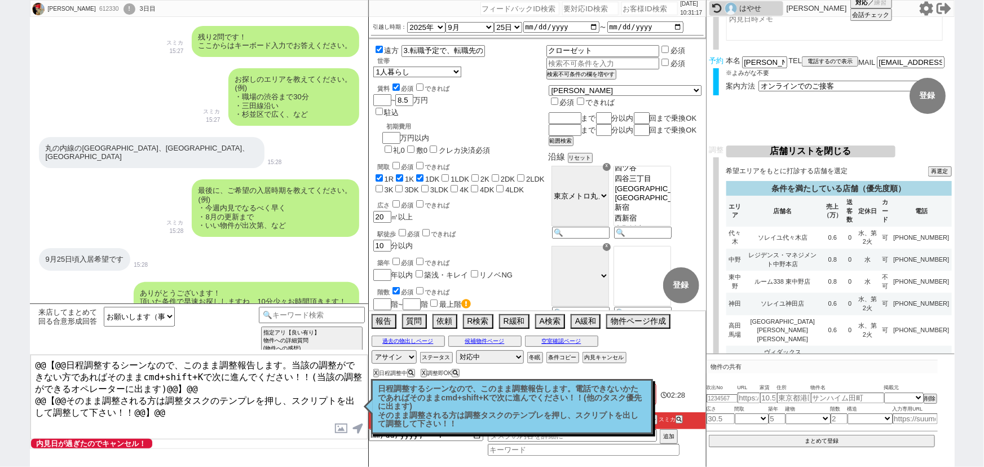
scroll to position [635, 0]
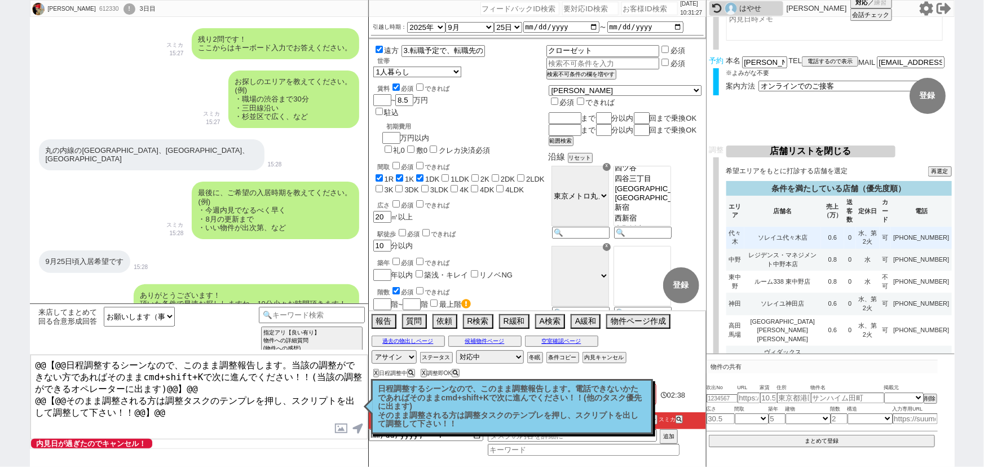
click at [826, 235] on td "0.6" at bounding box center [832, 238] width 23 height 22
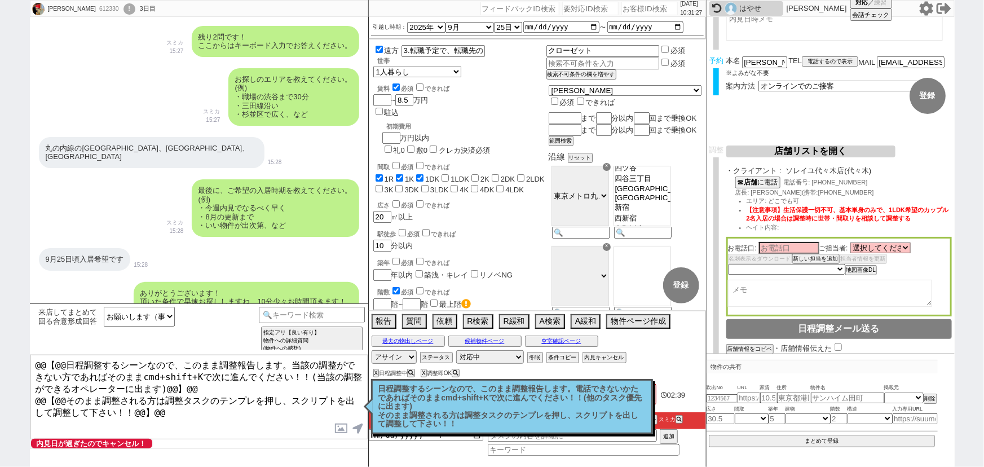
scroll to position [0, 0]
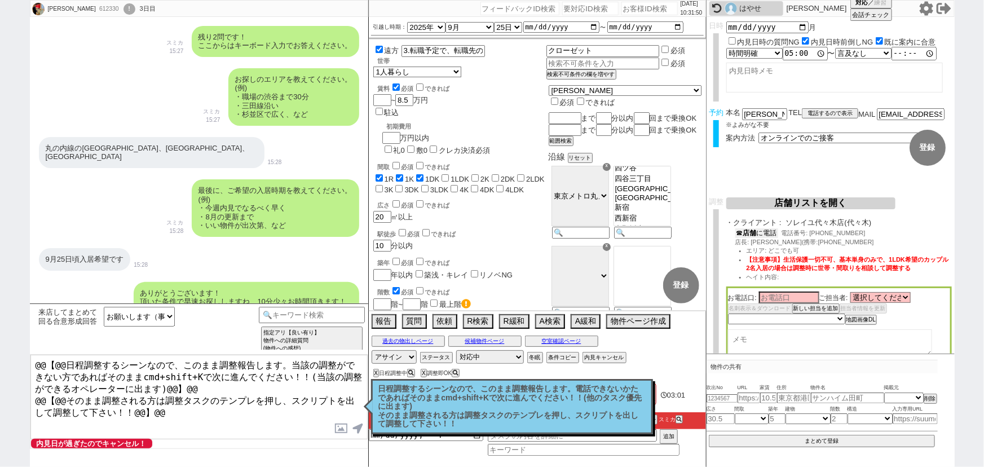
click at [765, 234] on button "☎ 店舗 に電話" at bounding box center [756, 233] width 43 height 10
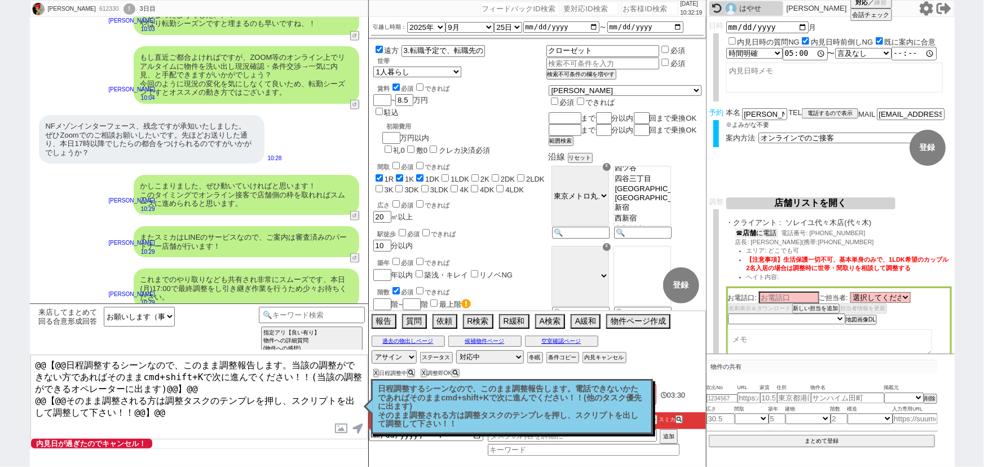
scroll to position [2969, 0]
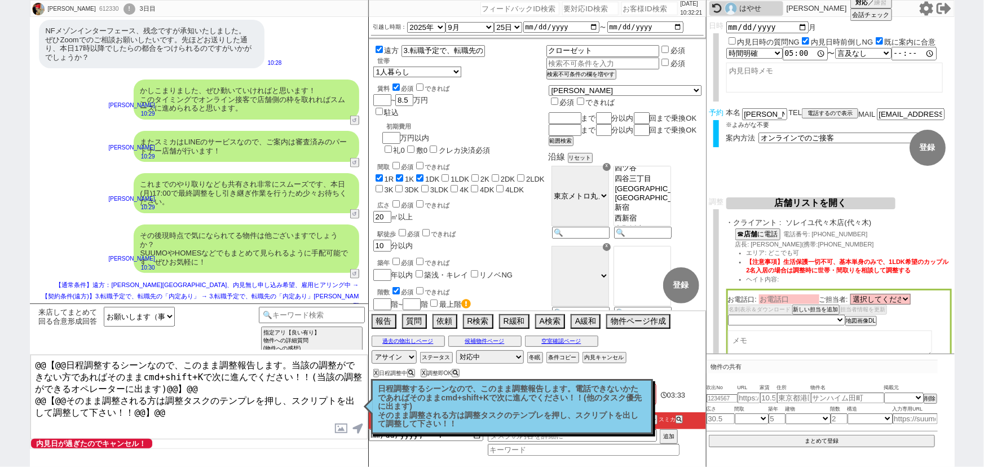
click at [778, 301] on input at bounding box center [789, 299] width 60 height 10
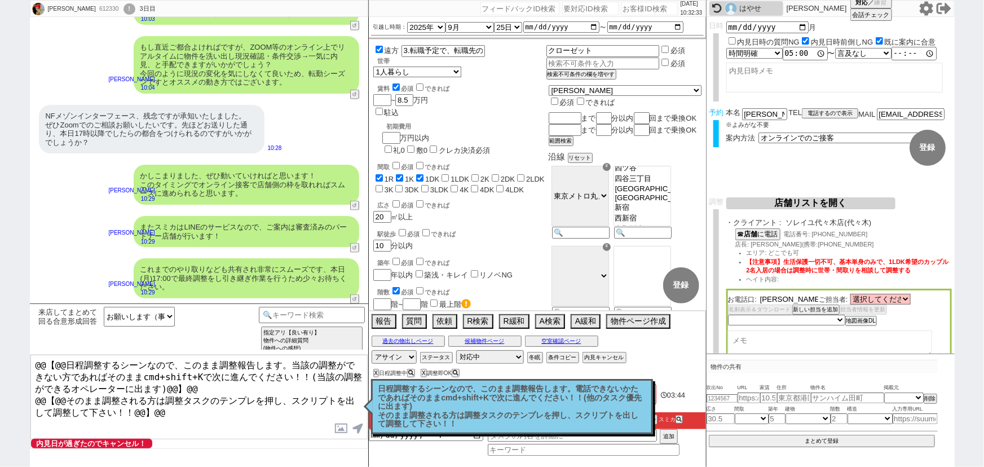
scroll to position [2878, 0]
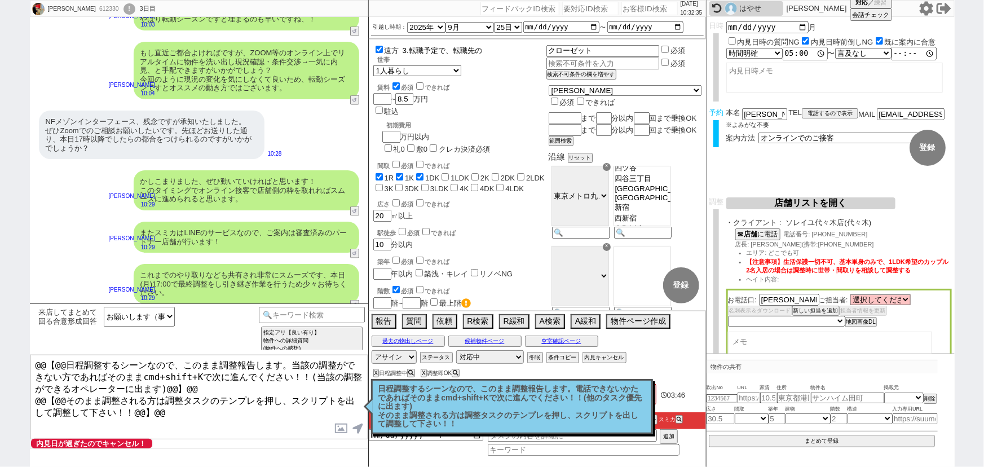
click at [460, 49] on input "3.転職予定で、転職先の「内定あり」[PERSON_NAME]" at bounding box center [441, 51] width 81 height 10
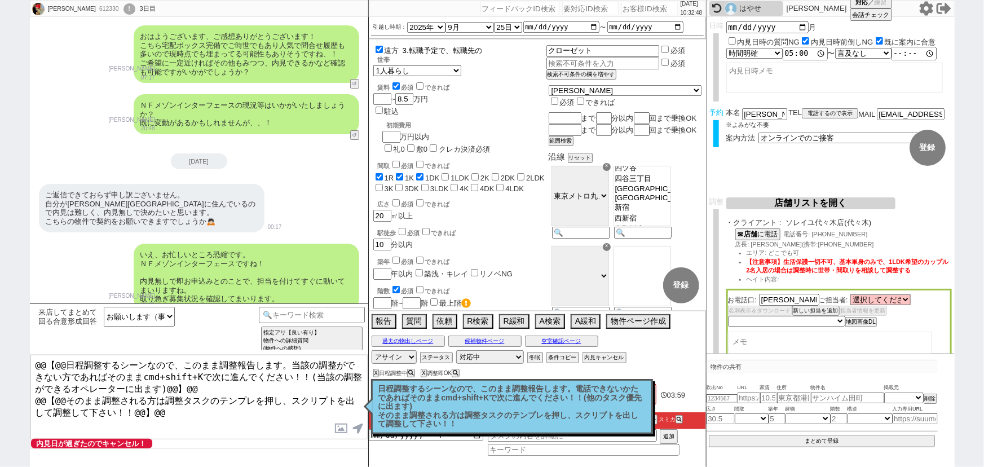
scroll to position [1762, 0]
click at [894, 299] on select "選択してください 石川 マーク 加藤 望 松本 修 多田 恵子 関根 哲郎 本間 雄志 保坂 大輔 河本 雄大" at bounding box center [880, 300] width 60 height 10
click at [852, 296] on select "選択してください 石川 マーク 加藤 望 松本 修 多田 恵子 関根 哲郎 本間 雄志 保坂 大輔 河本 雄大" at bounding box center [880, 300] width 60 height 10
click at [881, 274] on span "【注意事項】生活保護一切不可、基本単身のみで、1LDK希望のカップル2名入居の場合は調整時に世帯・間取りを相談して調整する" at bounding box center [848, 266] width 202 height 16
click at [775, 319] on select "未定 希望で最短でOK 最短以外でOK 日程がNG(直近で別日提案可) 日程がNG(直近はNG) お客様ごとNG 折返し待ち 店舗が定休/終業後で連絡取れず" at bounding box center [786, 321] width 116 height 10
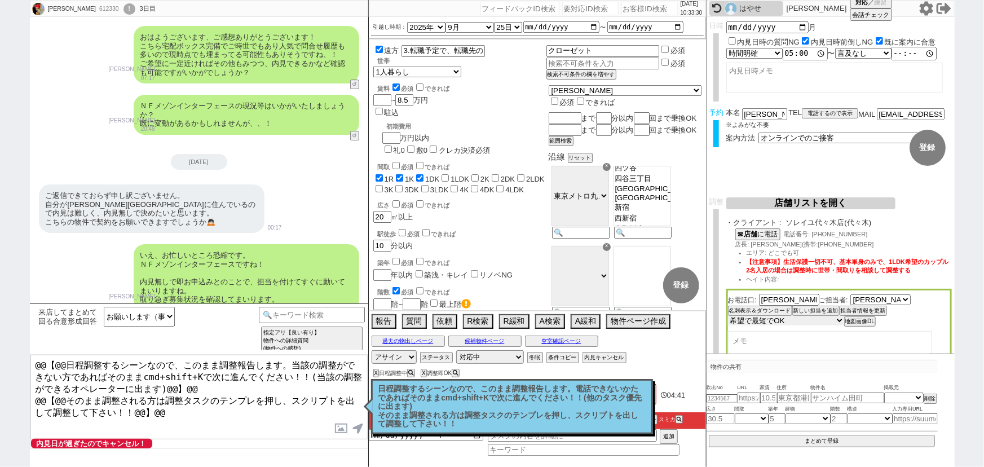
click at [728, 316] on select "未定 希望で最短でOK 最短以外でOK 日程がNG(直近で別日提案可) 日程がNG(直近はNG) お客様ごとNG 折返し待ち 店舗が定休/終業後で連絡取れず" at bounding box center [786, 321] width 116 height 10
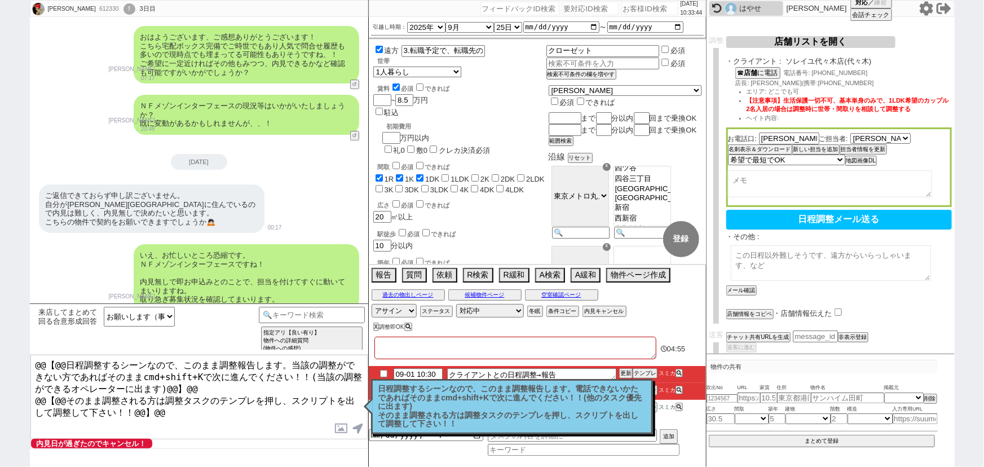
scroll to position [165, 0]
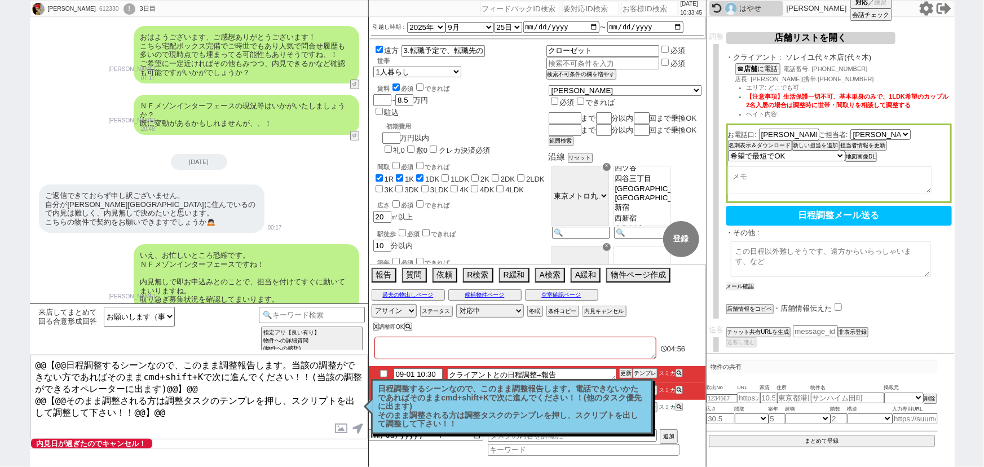
click at [740, 283] on button "メール確認" at bounding box center [740, 287] width 28 height 8
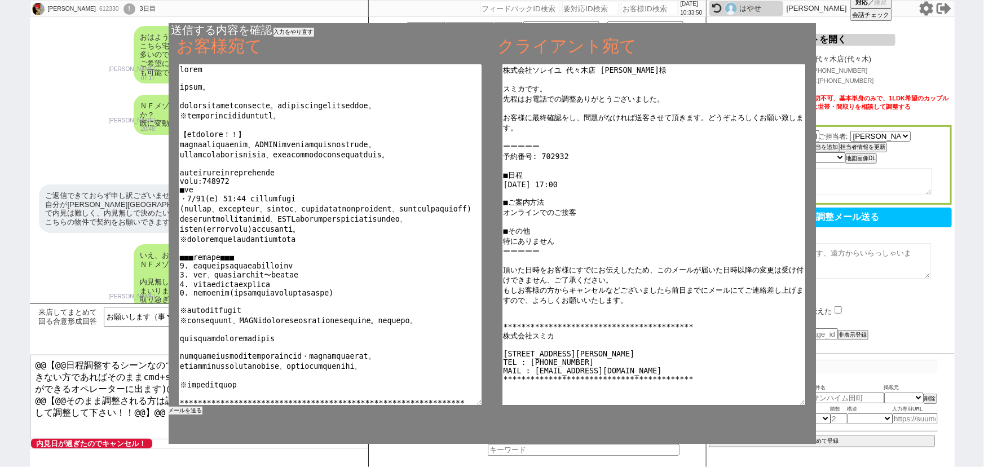
click at [192, 411] on button "メールを送る" at bounding box center [186, 411] width 34 height 8
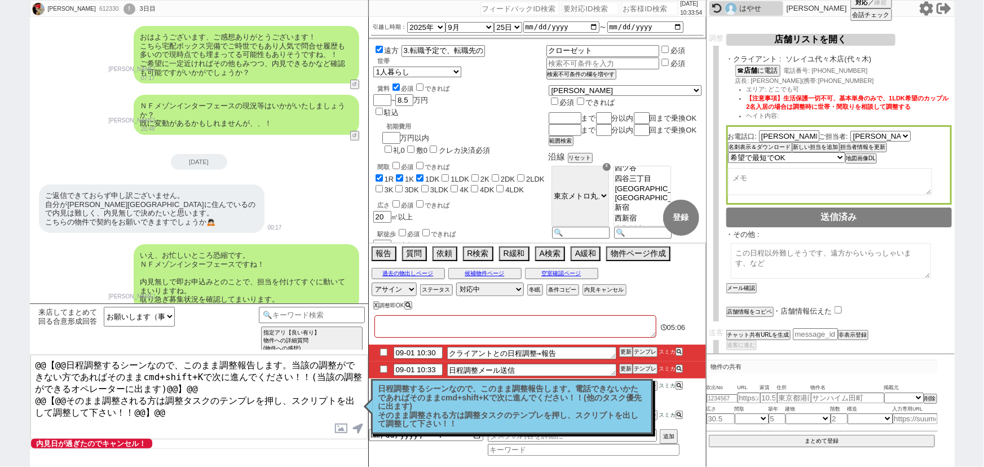
click at [541, 415] on p "日程調整するシーンなので、このまま調整報告します。電話できないかたであればそのままcmd+shift+Kで次に進んでください！！(他のタスク優先に出ます) そ…" at bounding box center [511, 407] width 267 height 44
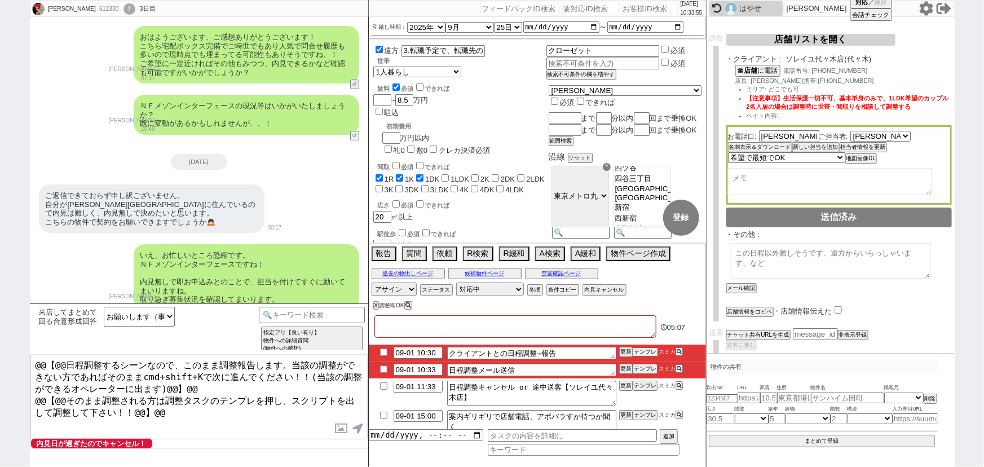
click at [648, 353] on button "テンプレ" at bounding box center [645, 352] width 25 height 8
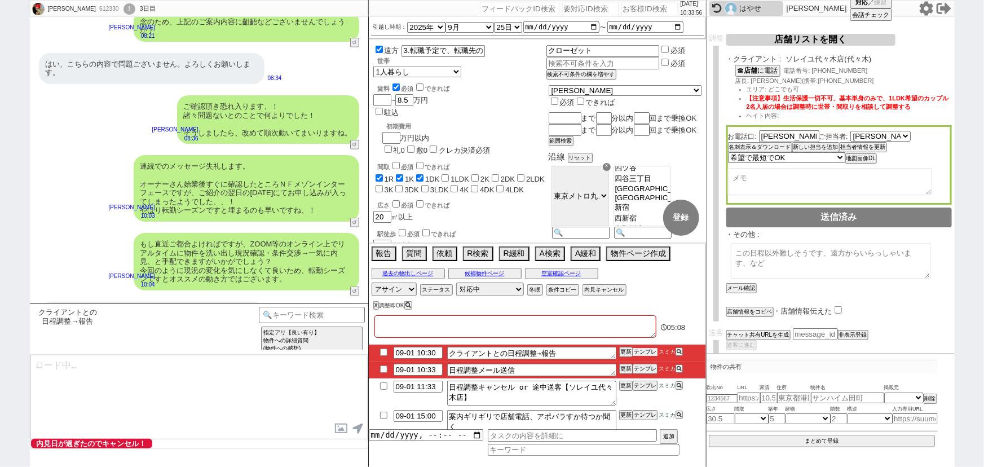
scroll to position [2969, 0]
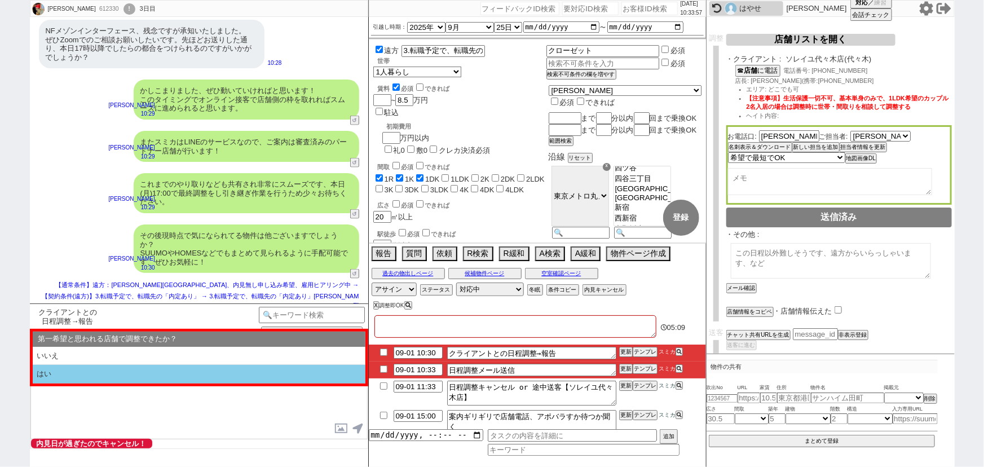
click at [156, 373] on li "はい" at bounding box center [199, 374] width 333 height 19
click at [146, 374] on li "近い" at bounding box center [199, 374] width 333 height 19
click at [138, 375] on li "本日すでに報告済み" at bounding box center [199, 374] width 333 height 19
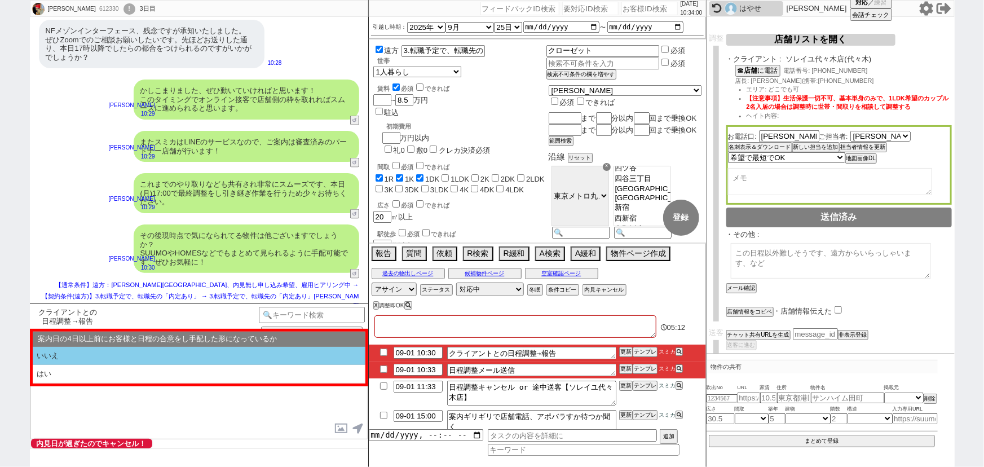
click at [113, 358] on li "いいえ" at bounding box center [199, 356] width 333 height 19
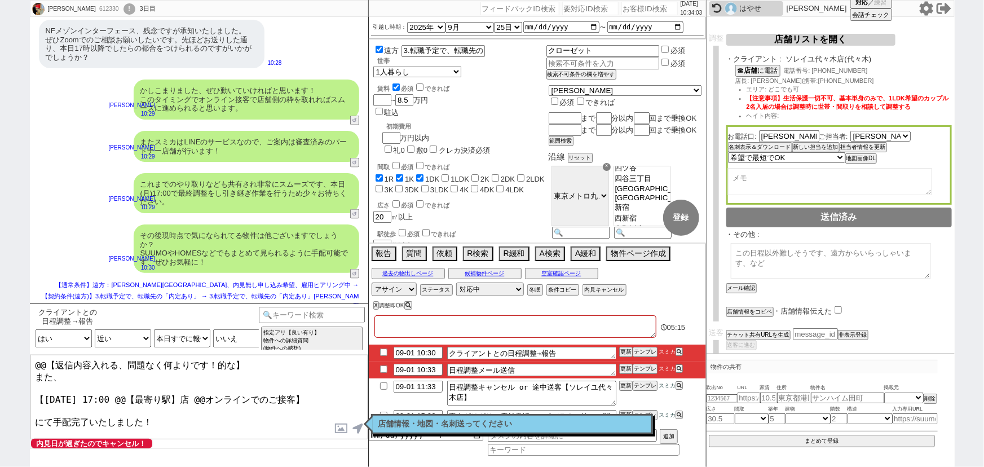
click at [30, 372] on div "佐藤かずき 612330 ! 0 3日目 冬眠中 自社客 スミカ スミカ_BPO チャット全表示 2025-08-30 ようこそLINE物件紹介のスミカへ！ …" at bounding box center [492, 233] width 984 height 467
drag, startPoint x: 32, startPoint y: 372, endPoint x: 25, endPoint y: 350, distance: 23.7
click at [25, 350] on div "佐藤かずき 612330 ! 0 3日目 冬眠中 自社客 スミカ スミカ_BPO チャット全表示 2025-08-30 ようこそLINE物件紹介のスミカへ！ …" at bounding box center [492, 233] width 984 height 467
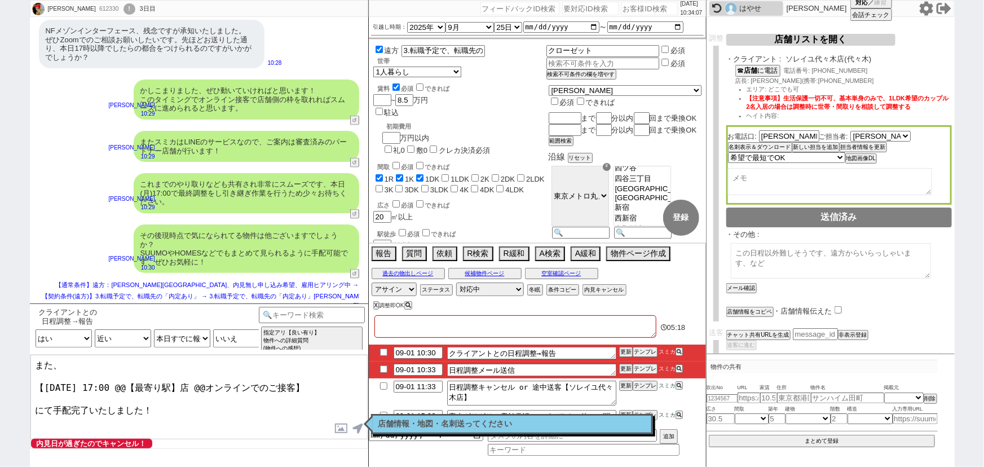
drag, startPoint x: 71, startPoint y: 383, endPoint x: 42, endPoint y: 382, distance: 28.8
click at [42, 382] on textarea "また、 【9月1日(月) 17:00 @@【最寄り駅】店 @@オンラインでのご接客】 にて手配完了いたしました！" at bounding box center [198, 397] width 337 height 85
drag, startPoint x: 175, startPoint y: 381, endPoint x: 112, endPoint y: 377, distance: 62.8
click at [112, 377] on textarea "また、 【本日(月) 17:00 @@【最寄り駅】店 @@オンラインでのご接客】 にて手配完了いたしました！" at bounding box center [198, 397] width 337 height 85
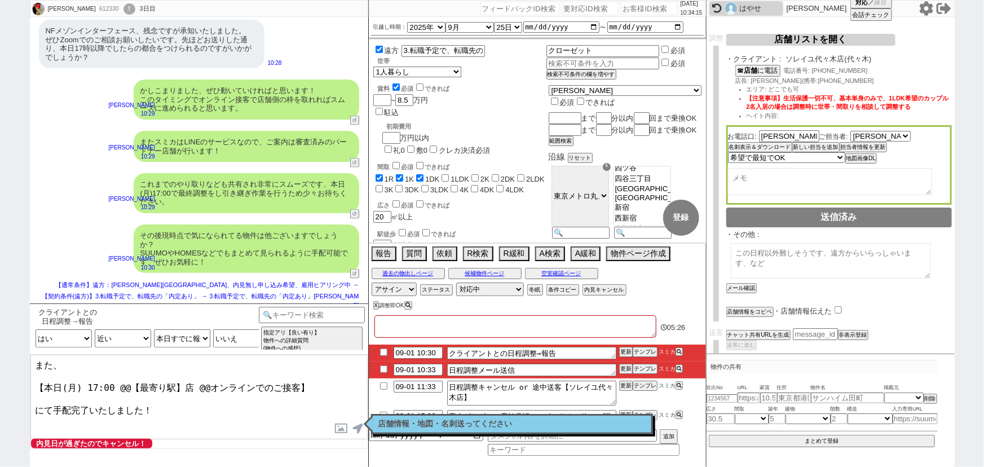
drag, startPoint x: 174, startPoint y: 382, endPoint x: 111, endPoint y: 383, distance: 62.6
click at [111, 383] on textarea "また、 【本日(月) 17:00 @@【最寄り駅】店 @@オンラインでのご接客】 にて手配完了いたしました！" at bounding box center [198, 397] width 337 height 85
click at [164, 381] on textarea "また、 【本日(月) 17:00 代々木店 @@オンラインでのご接客】 にて手配完了いたしました！" at bounding box center [198, 397] width 337 height 85
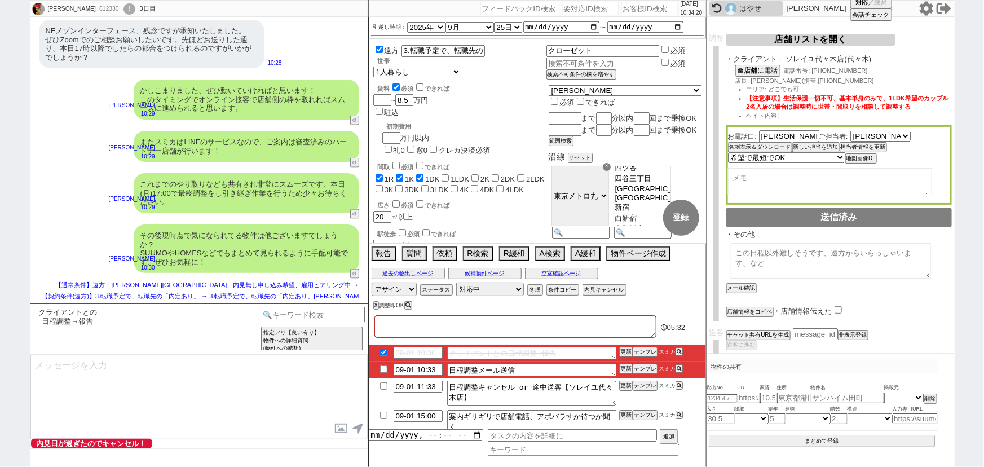
scroll to position [3038, 0]
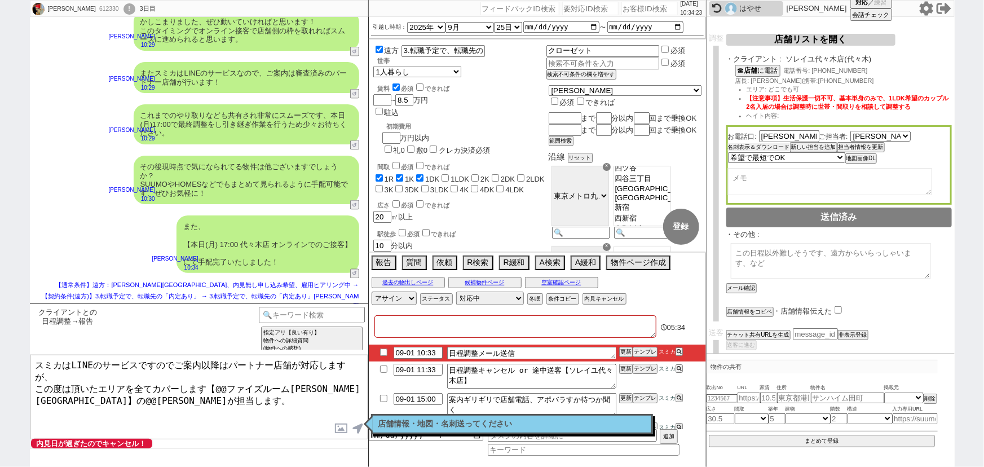
click at [769, 146] on button "名刺表示＆ダウンロード" at bounding box center [759, 147] width 62 height 8
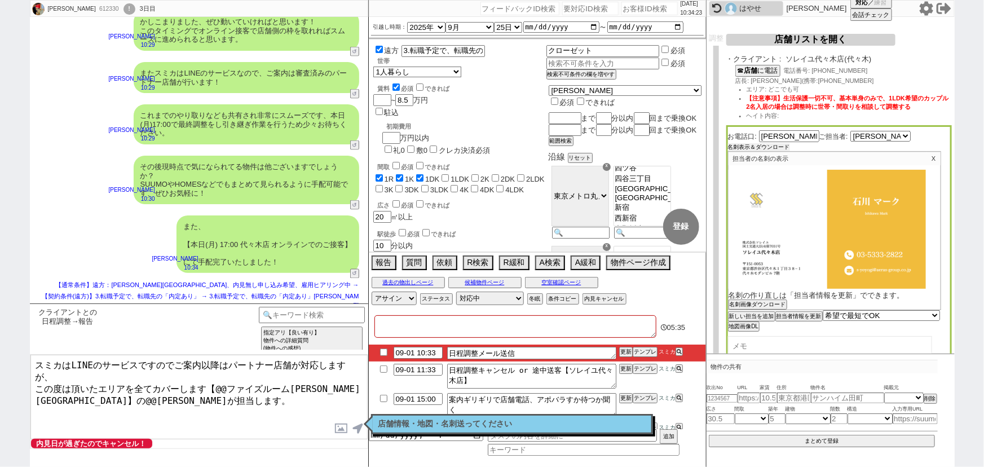
scroll to position [241, 0]
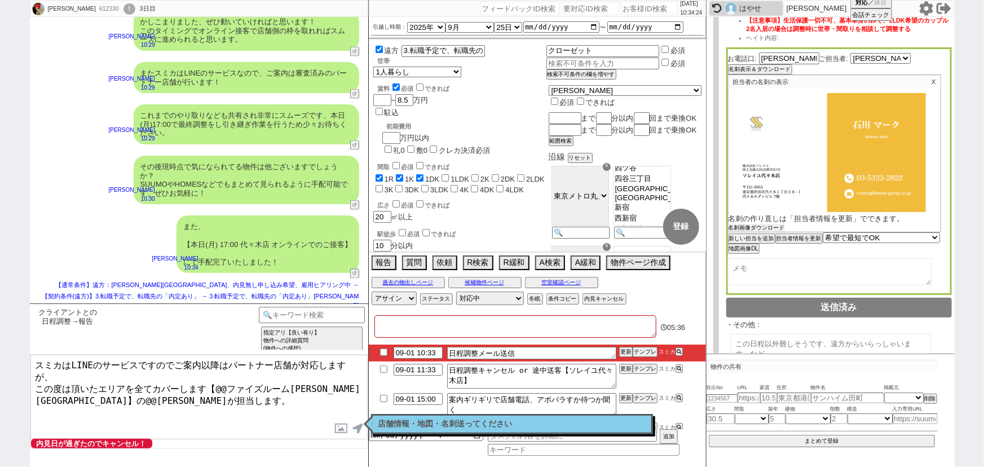
click at [756, 227] on button "名刺画像ダウンロード" at bounding box center [757, 228] width 56 height 8
click at [339, 429] on label at bounding box center [342, 428] width 18 height 21
click at [0, 0] on input "file" at bounding box center [0, 0] width 0 height 0
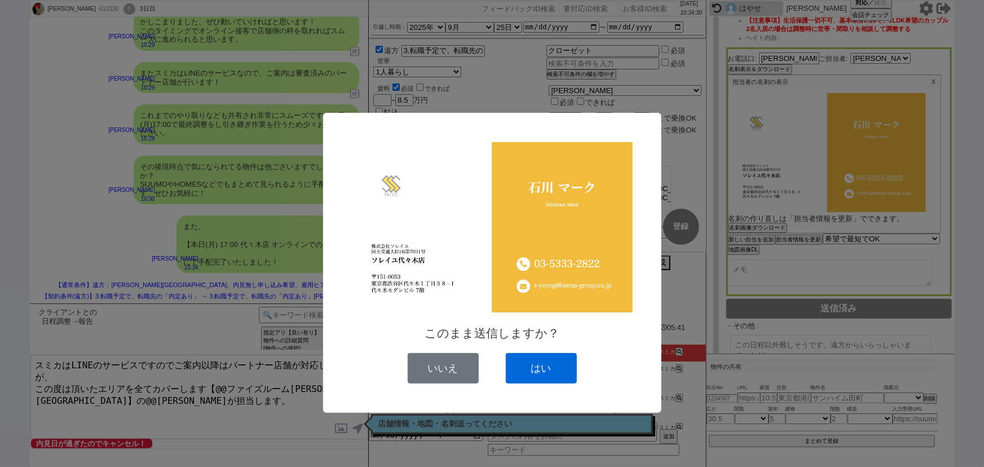
click at [552, 383] on button "はい" at bounding box center [541, 368] width 71 height 30
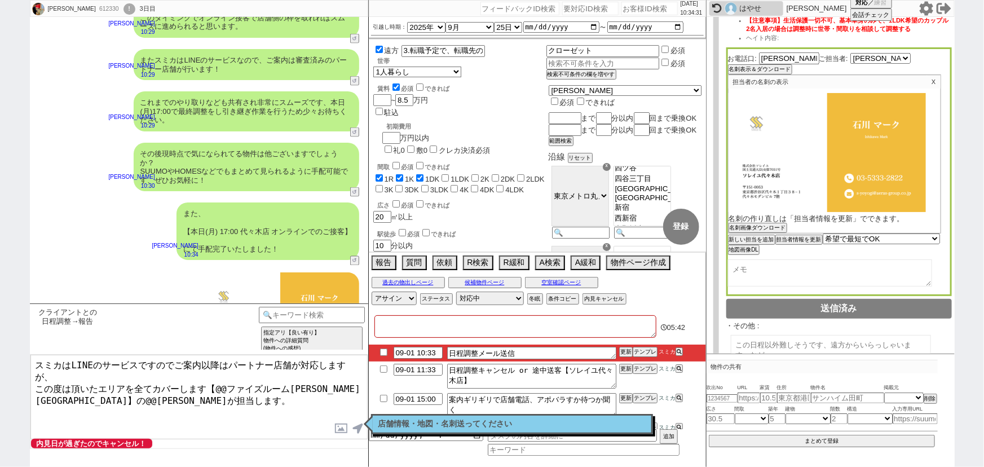
scroll to position [336, 0]
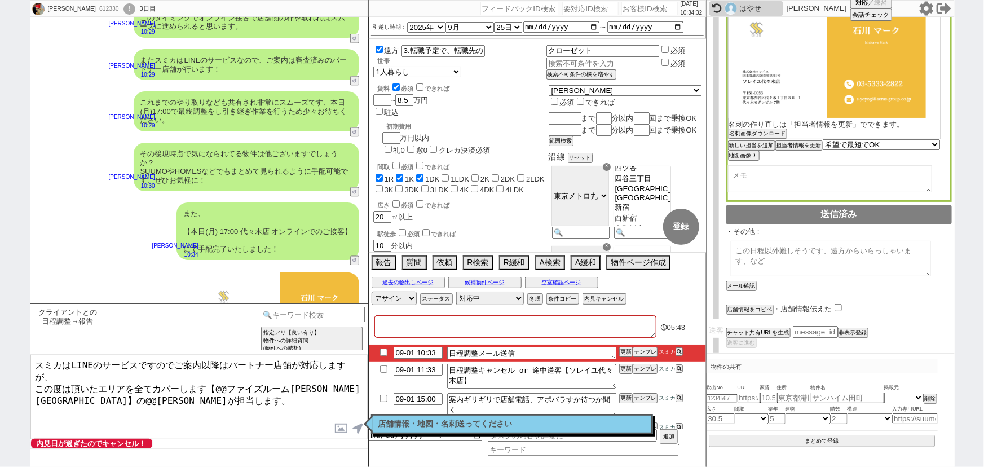
click at [840, 304] on input "checkbox" at bounding box center [838, 307] width 7 height 7
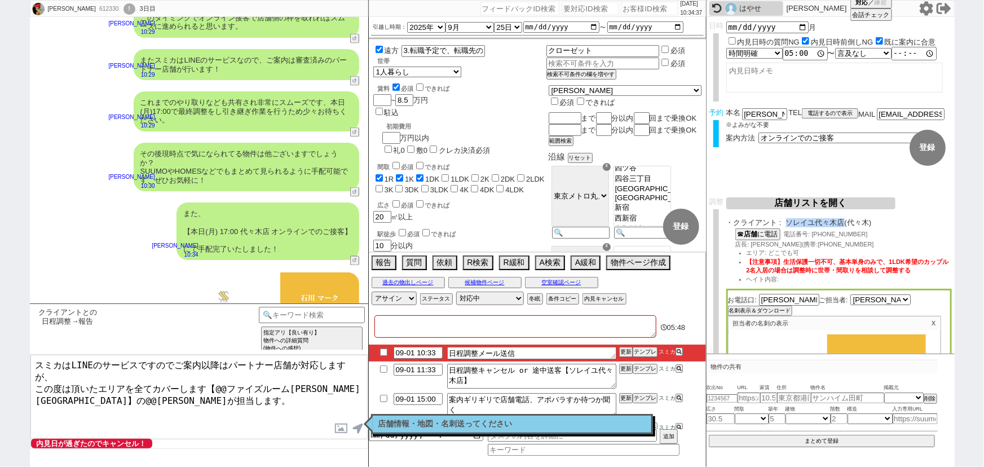
drag, startPoint x: 787, startPoint y: 223, endPoint x: 844, endPoint y: 224, distance: 57.0
click at [844, 224] on span "ソレイユ代々木店(代々木)" at bounding box center [869, 222] width 166 height 9
copy span "ソレイユ代々木店"
drag, startPoint x: 321, startPoint y: 375, endPoint x: 215, endPoint y: 374, distance: 105.5
click at [215, 374] on textarea "スミカはLINEのサービスですのでご案内以降はパートナー店舗が対応しますが、 この度は頂いたエリアを全てカバーします【@@ファイズルーム[PERSON_NAM…" at bounding box center [198, 397] width 337 height 85
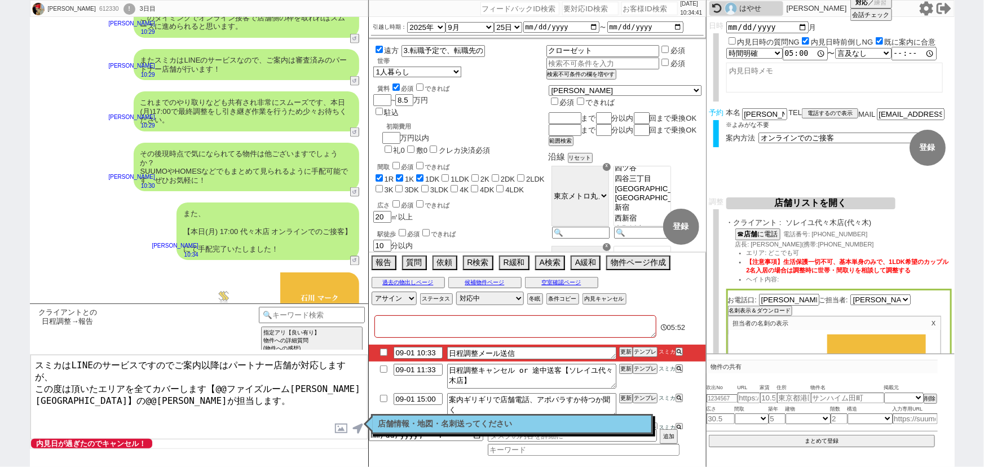
paste textarea "ソレイユ代々木"
drag, startPoint x: 333, startPoint y: 372, endPoint x: 304, endPoint y: 372, distance: 28.8
click at [304, 372] on textarea "スミカはLINEのサービスですのでご案内以降はパートナー店舗が対応しますが、 この度は頂いたエリアを全てカバーします【ソレイユ代々木店】の@@大竹が担当します。" at bounding box center [198, 397] width 337 height 85
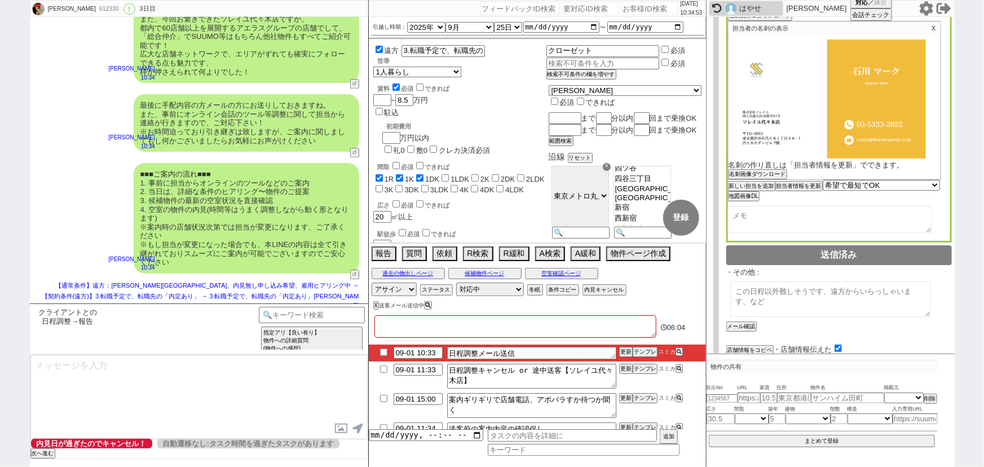
scroll to position [336, 0]
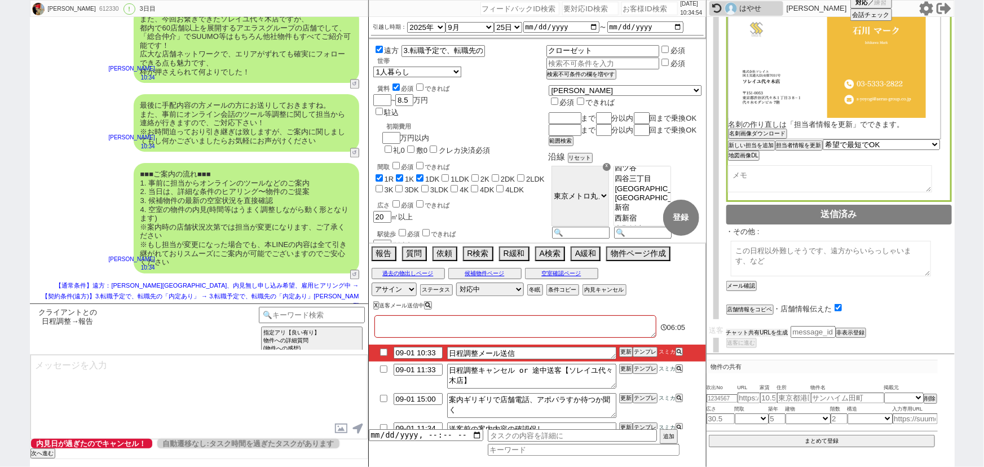
click at [758, 329] on button "チャット共有URLを生成" at bounding box center [757, 333] width 62 height 8
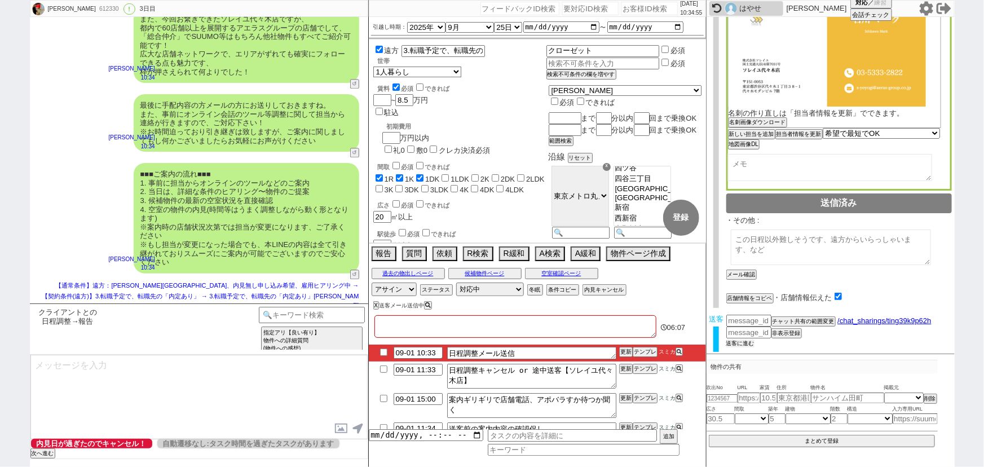
click at [738, 339] on button "送客に進む" at bounding box center [740, 343] width 28 height 8
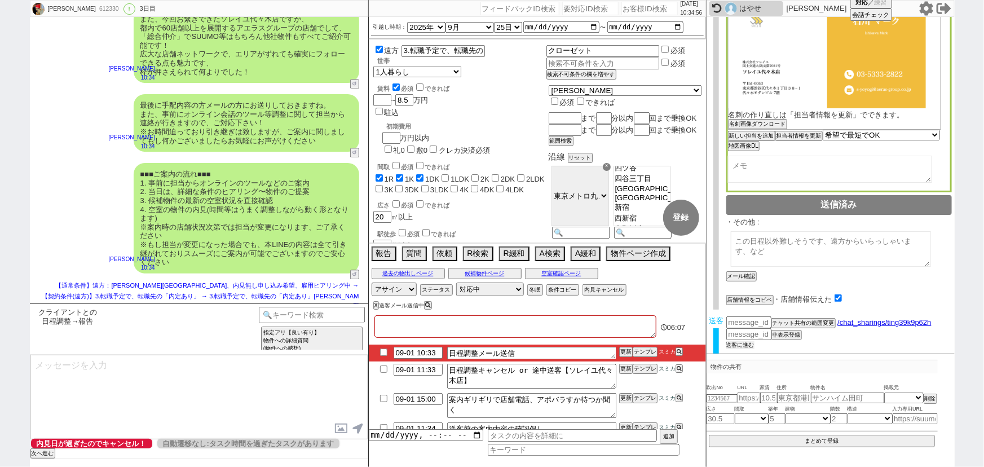
scroll to position [460, 0]
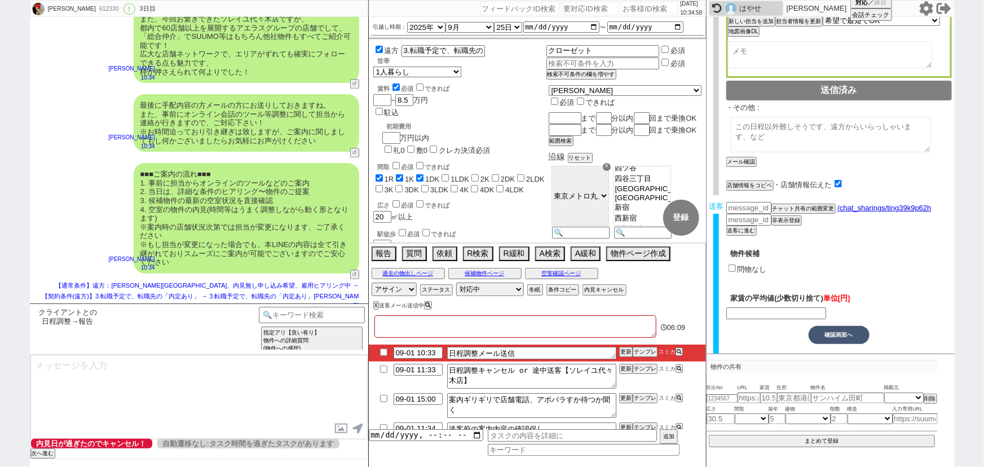
click at [734, 264] on input "問物なし" at bounding box center [732, 267] width 7 height 7
click at [841, 329] on button "確認画面へ" at bounding box center [839, 335] width 61 height 18
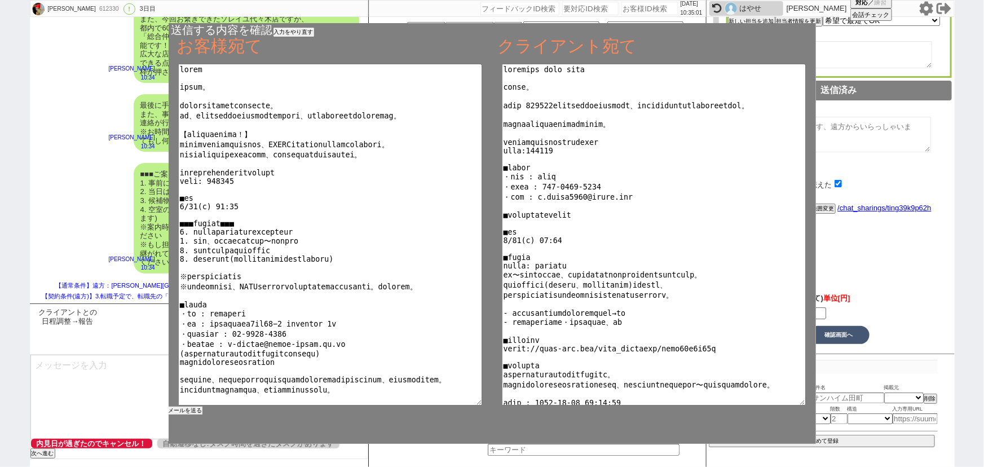
click at [191, 412] on button "メールを送る" at bounding box center [186, 411] width 34 height 8
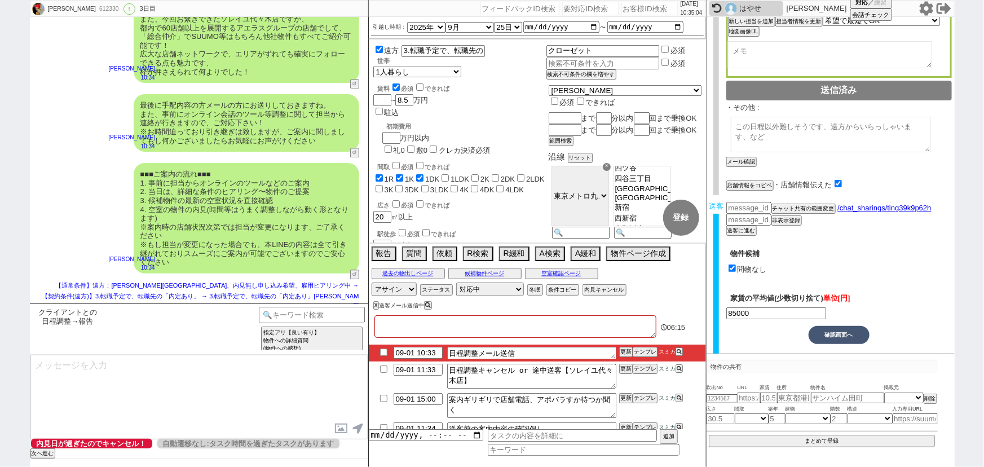
scroll to position [24, 0]
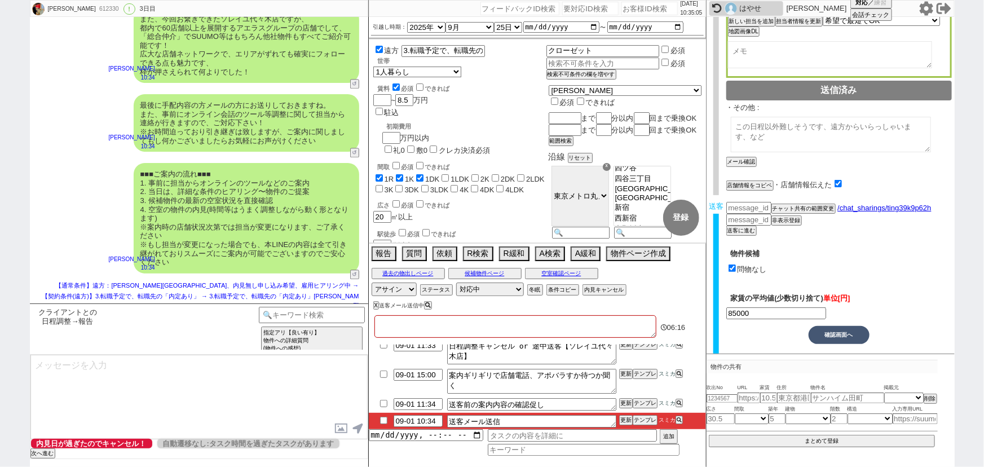
click at [381, 419] on input "checkbox" at bounding box center [384, 420] width 16 height 7
click at [480, 290] on select "対応中 引き継ぎ完了 ブロック 長期間返信なし 紹介不可 別の所で決まった 客の都合で引越しが無くなった 接客開始後に冬眠" at bounding box center [490, 290] width 68 height 14
click at [456, 283] on select "対応中 引き継ぎ完了 ブロック 長期間返信なし 紹介不可 別の所で決まった 客の都合で引越しが無くなった 接客開始後に冬眠" at bounding box center [490, 290] width 68 height 14
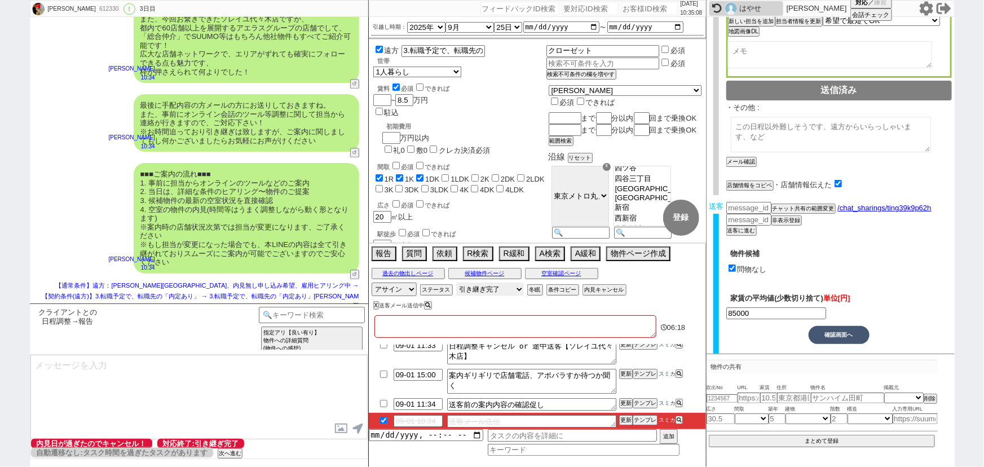
scroll to position [0, 0]
